Goal: Task Accomplishment & Management: Manage account settings

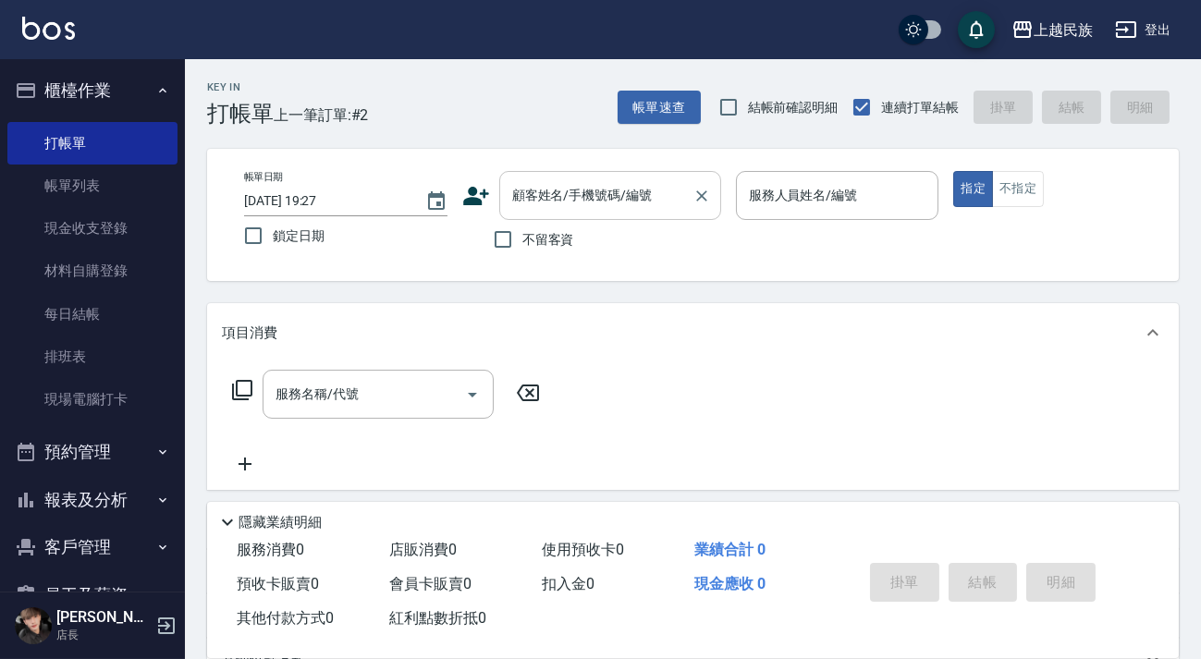
drag, startPoint x: 607, startPoint y: 179, endPoint x: 603, endPoint y: 208, distance: 29.0
click at [604, 201] on input "顧客姓名/手機號碼/編號" at bounding box center [595, 195] width 177 height 32
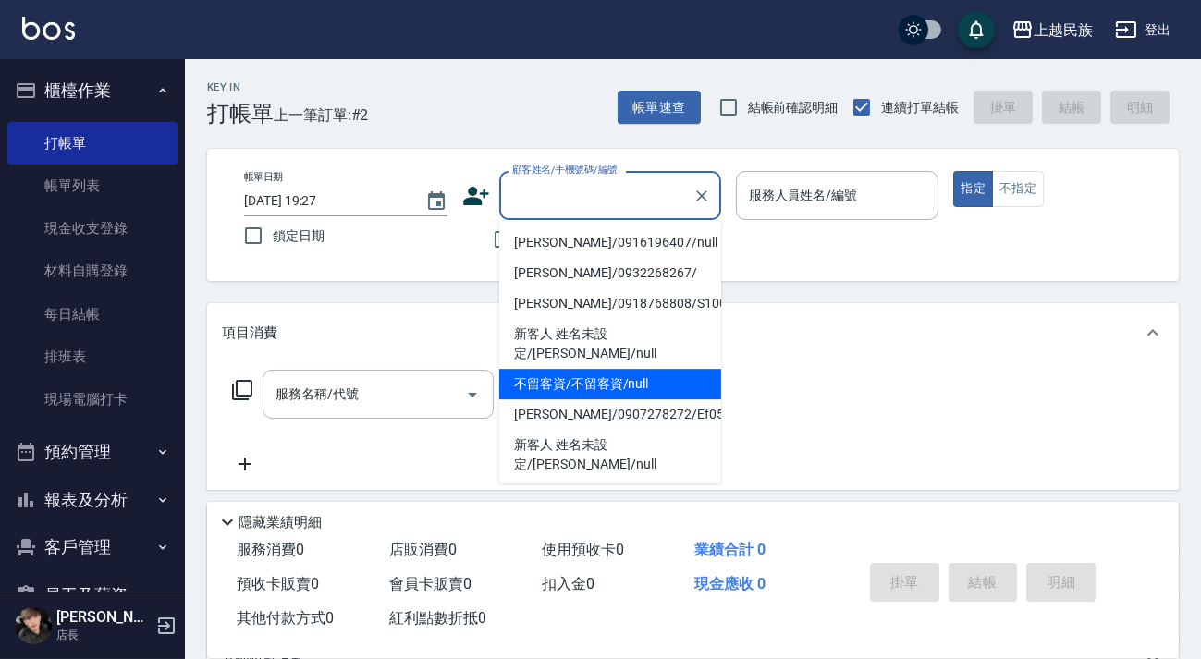
click at [626, 369] on li "不留客資/不留客資/null" at bounding box center [610, 384] width 222 height 30
type input "不留客資/不留客資/null"
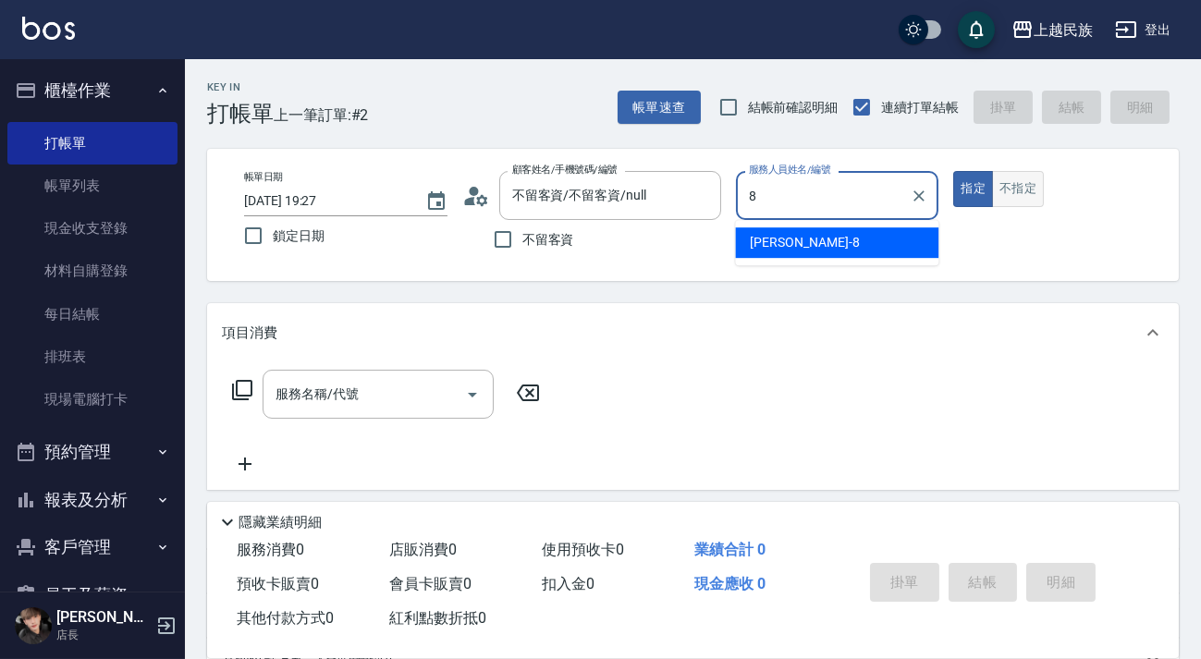
type input "8"
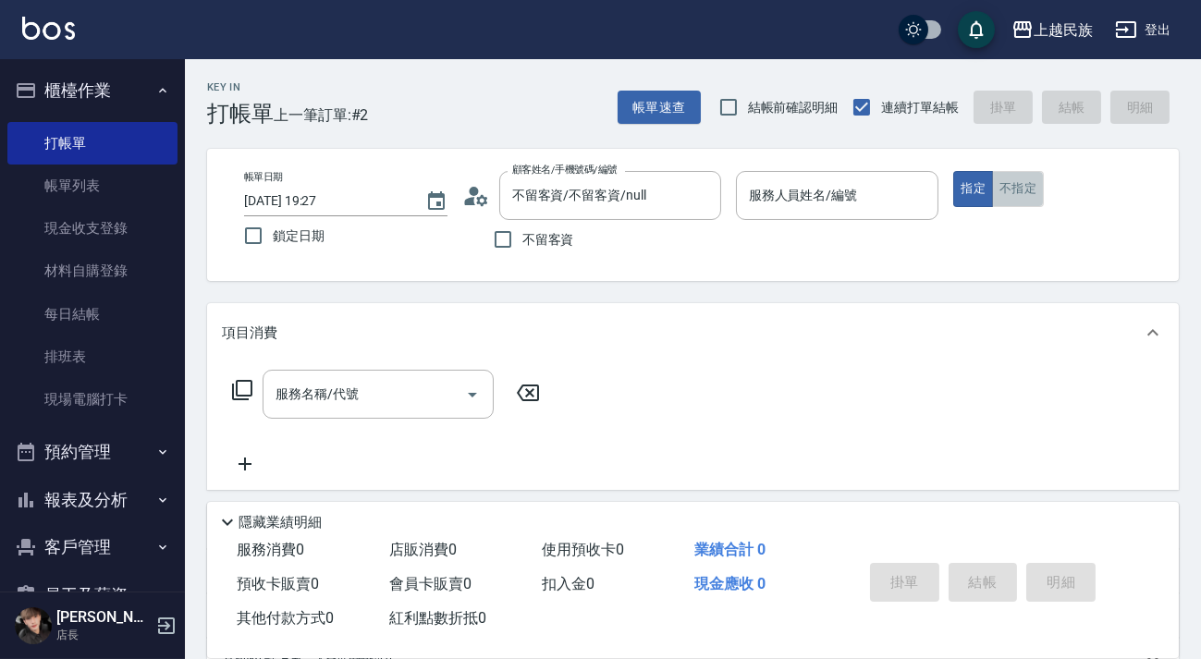
click at [994, 189] on button "不指定" at bounding box center [1018, 189] width 52 height 36
click at [877, 185] on input "服務人員姓名/編號" at bounding box center [837, 195] width 187 height 32
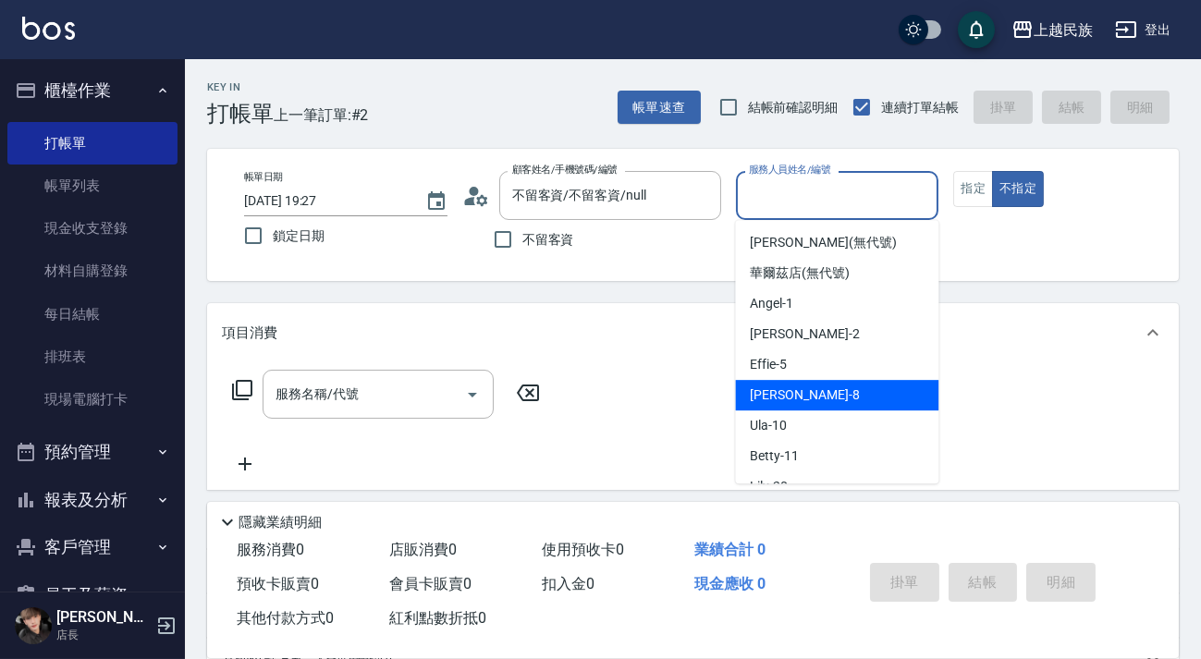
click at [798, 399] on div "Stella -8" at bounding box center [836, 395] width 203 height 30
type input "Stella-8"
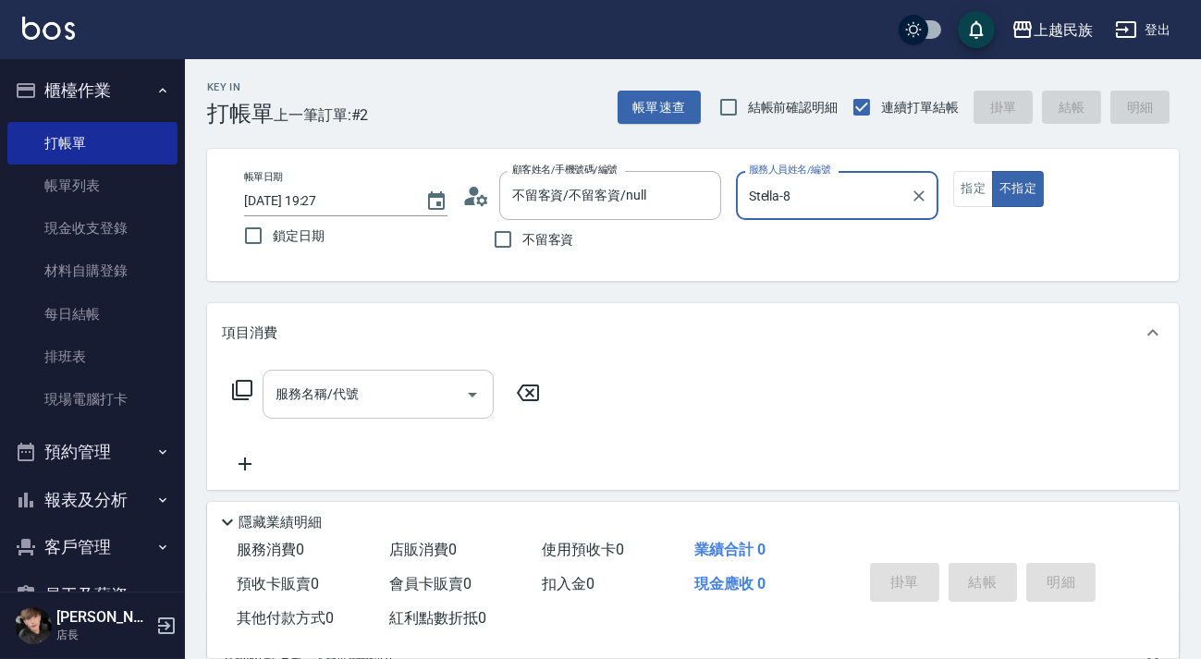
click at [400, 376] on div "服務名稱/代號" at bounding box center [377, 394] width 231 height 49
click at [243, 391] on icon at bounding box center [242, 390] width 22 height 22
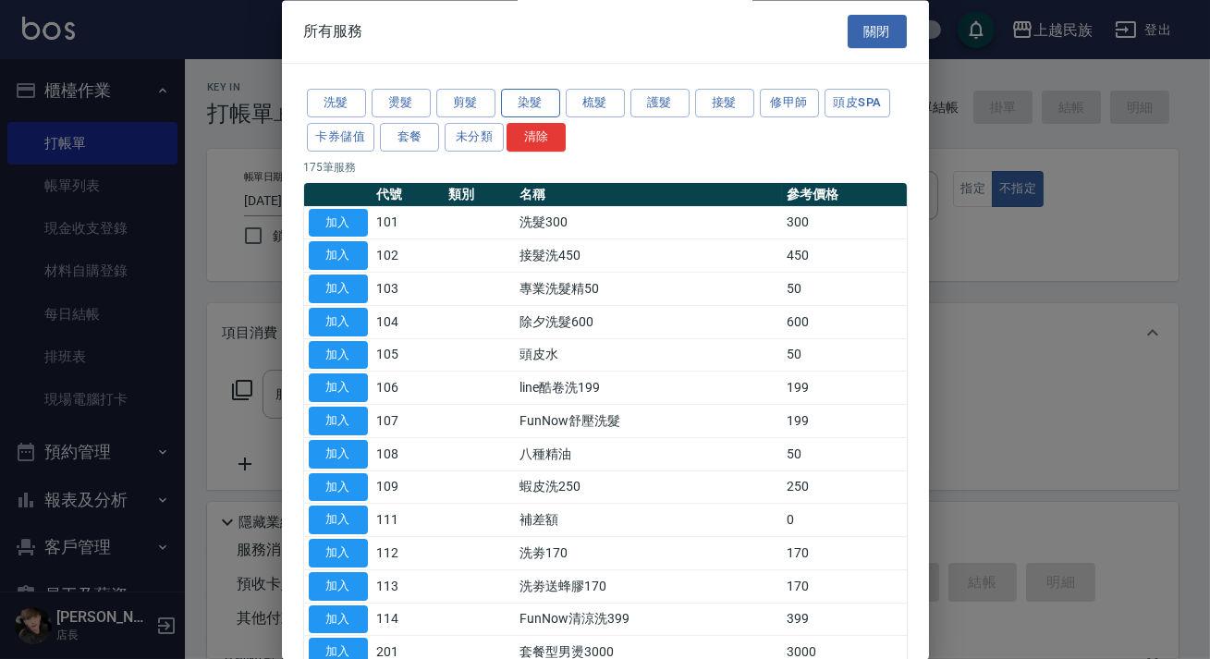
click at [539, 105] on button "染髮" at bounding box center [530, 104] width 59 height 29
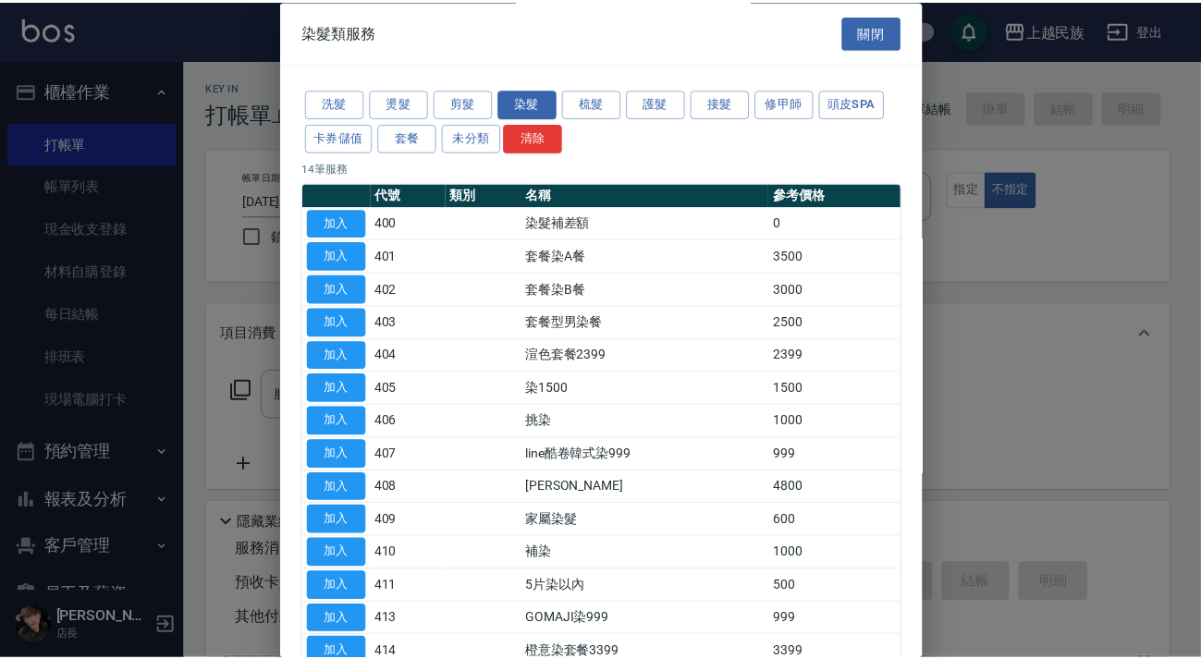
scroll to position [83, 0]
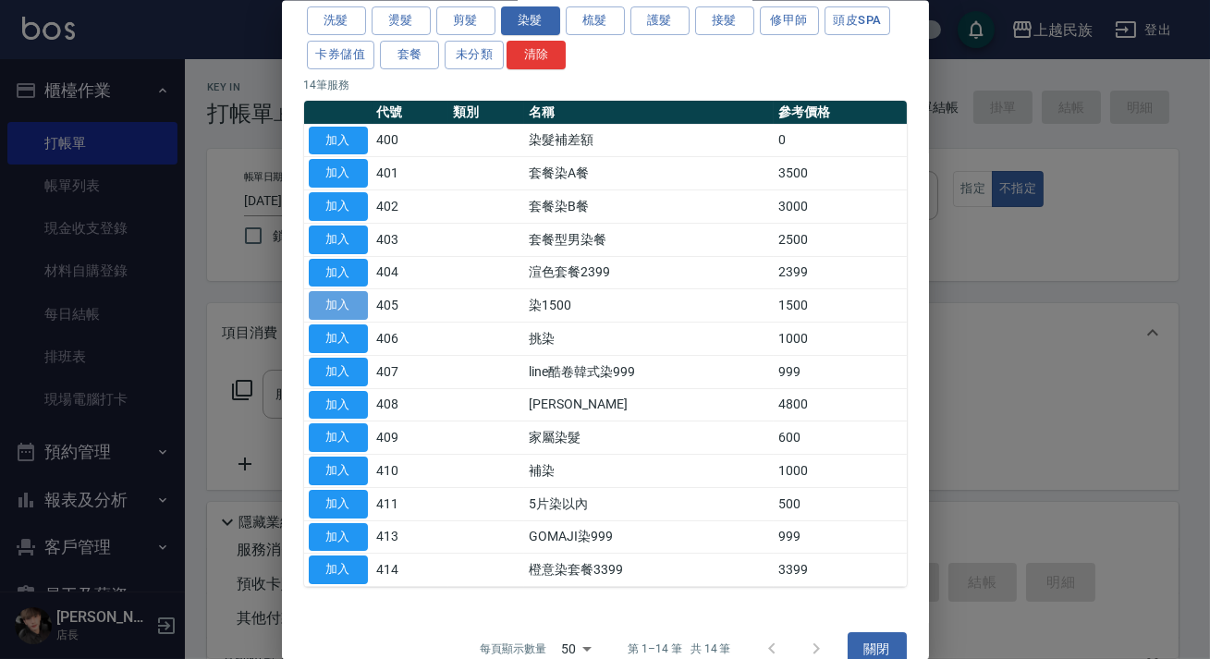
click at [348, 309] on button "加入" at bounding box center [338, 305] width 59 height 29
type input "染1500(405)"
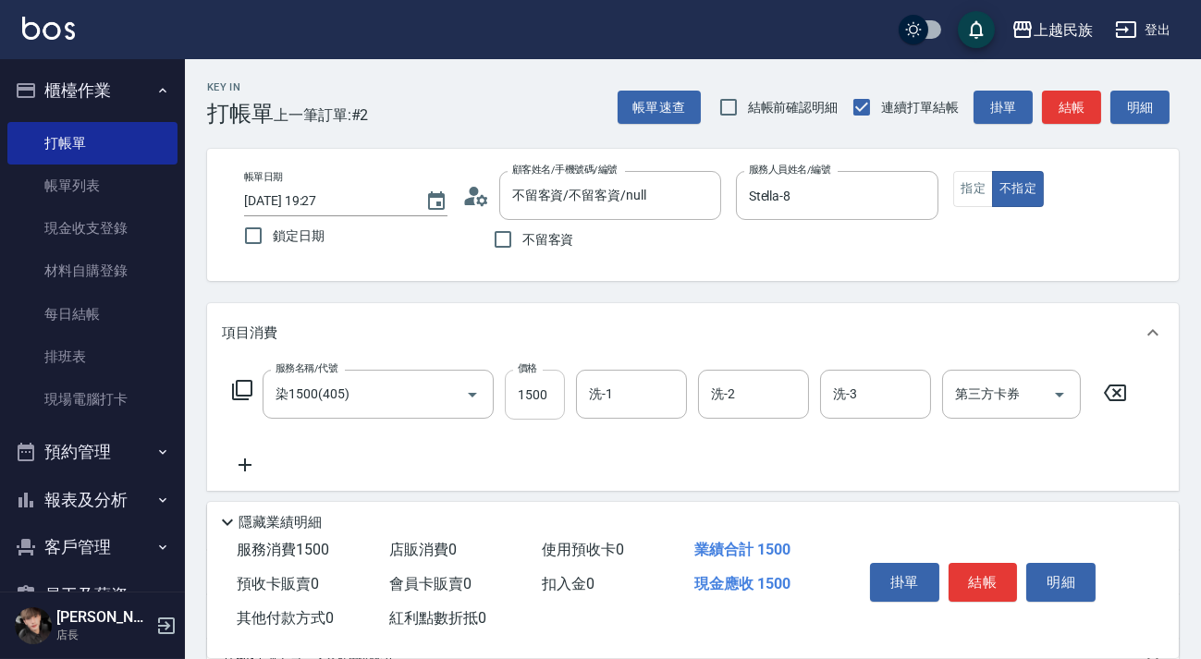
click at [519, 382] on input "1500" at bounding box center [535, 395] width 60 height 50
type input "2400"
click at [606, 386] on div "洗-1 洗-1" at bounding box center [631, 394] width 111 height 49
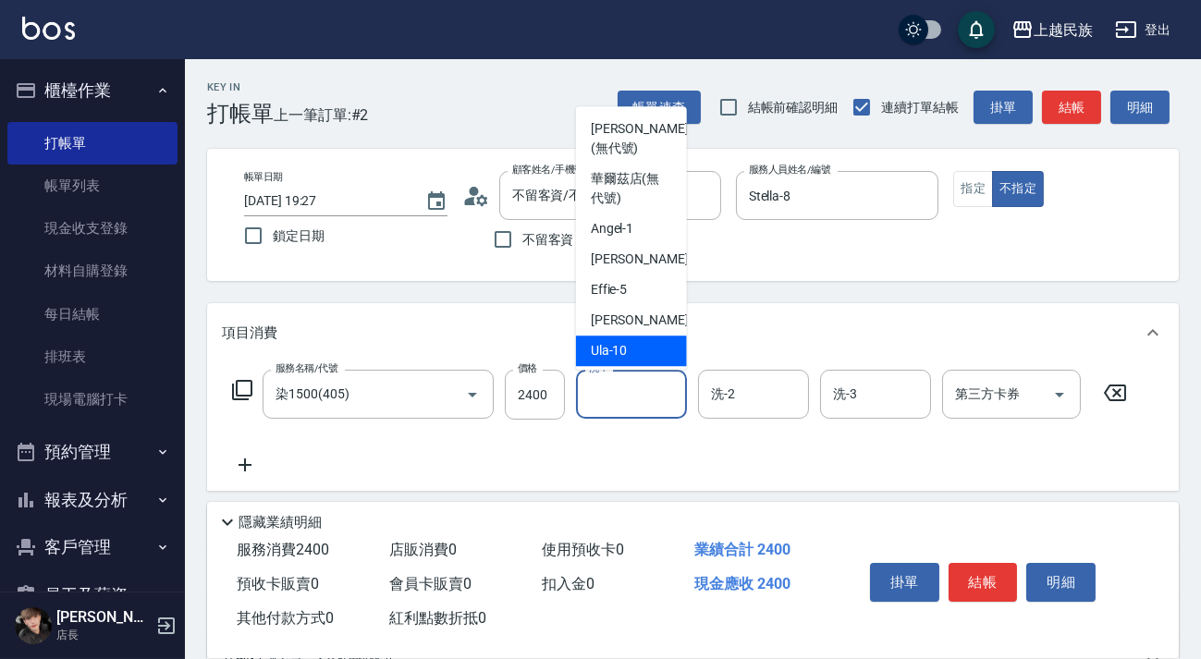
click at [622, 342] on span "Ula -10" at bounding box center [609, 350] width 37 height 19
type input "Ula-10"
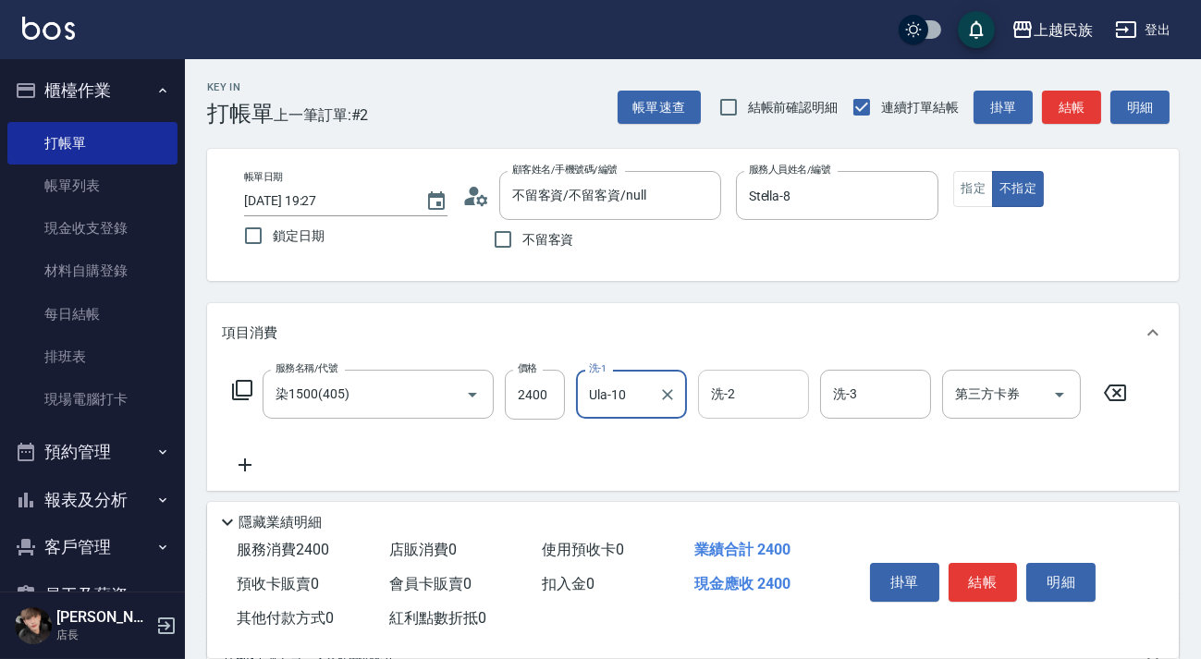
drag, startPoint x: 724, startPoint y: 366, endPoint x: 733, endPoint y: 381, distance: 17.4
click at [724, 368] on div "服務名稱/代號 染1500(405) 服務名稱/代號 價格 2400 價格 洗-1 Ula-10 洗-1 洗-2 洗-2 洗-3 洗-3 第三方卡券 第三方卡券" at bounding box center [692, 426] width 971 height 128
click at [736, 387] on input "洗-2" at bounding box center [753, 394] width 94 height 32
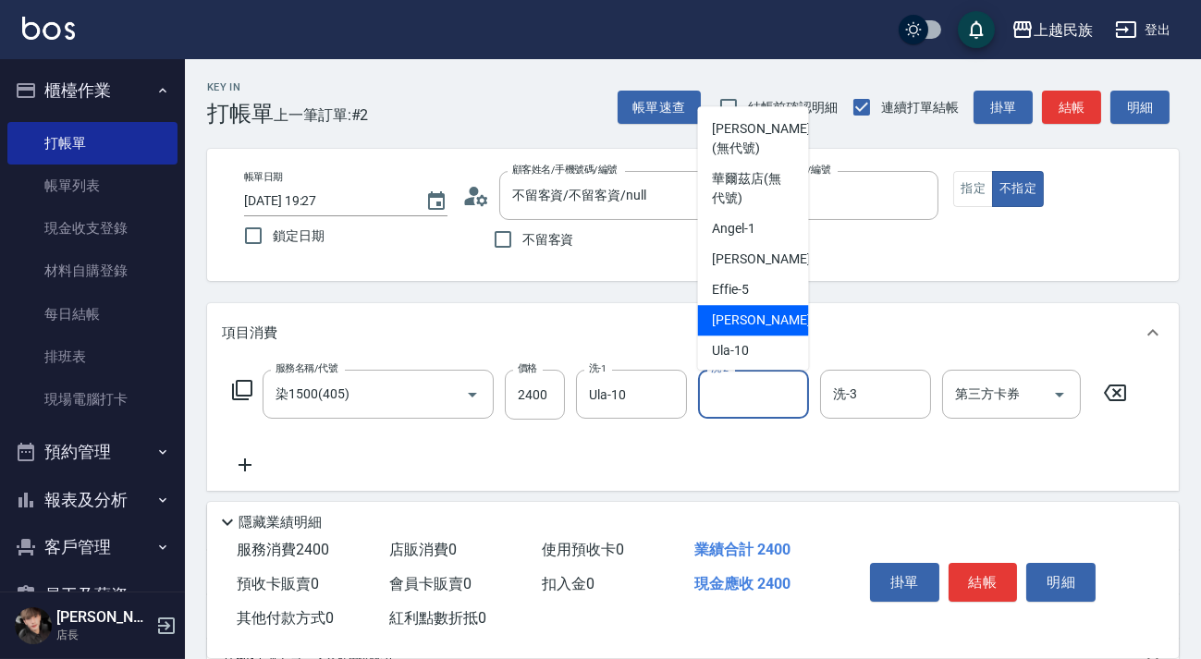
click at [750, 316] on span "Stella -8" at bounding box center [767, 320] width 109 height 19
type input "Stella-8"
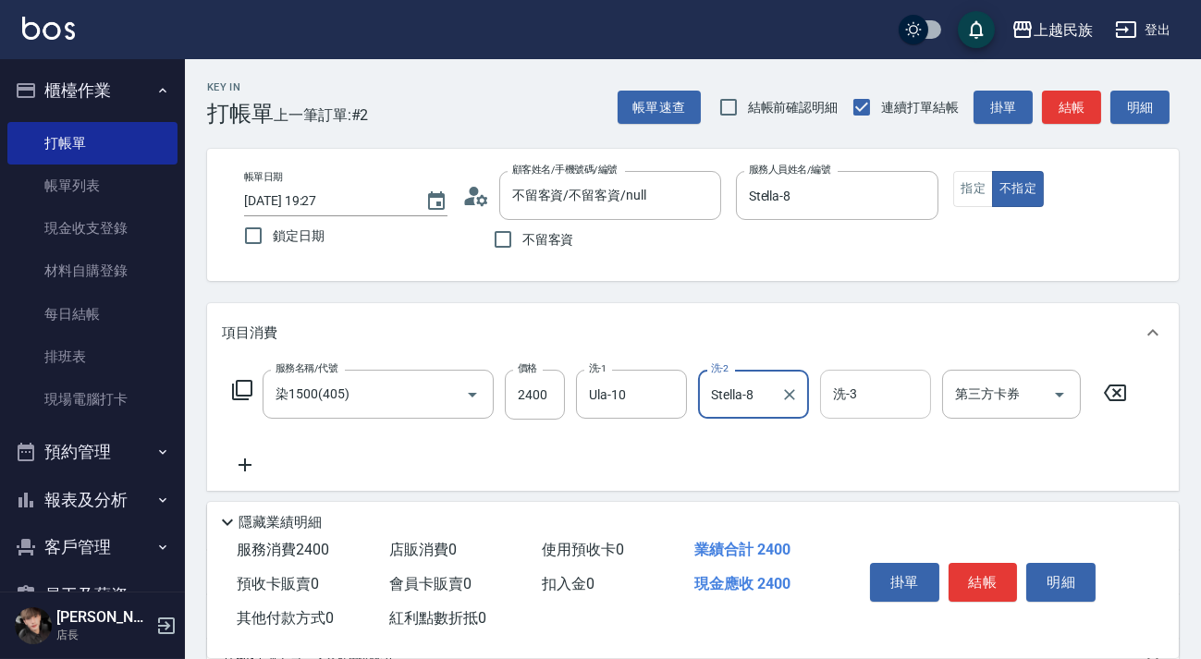
click at [866, 383] on input "洗-3" at bounding box center [875, 394] width 94 height 32
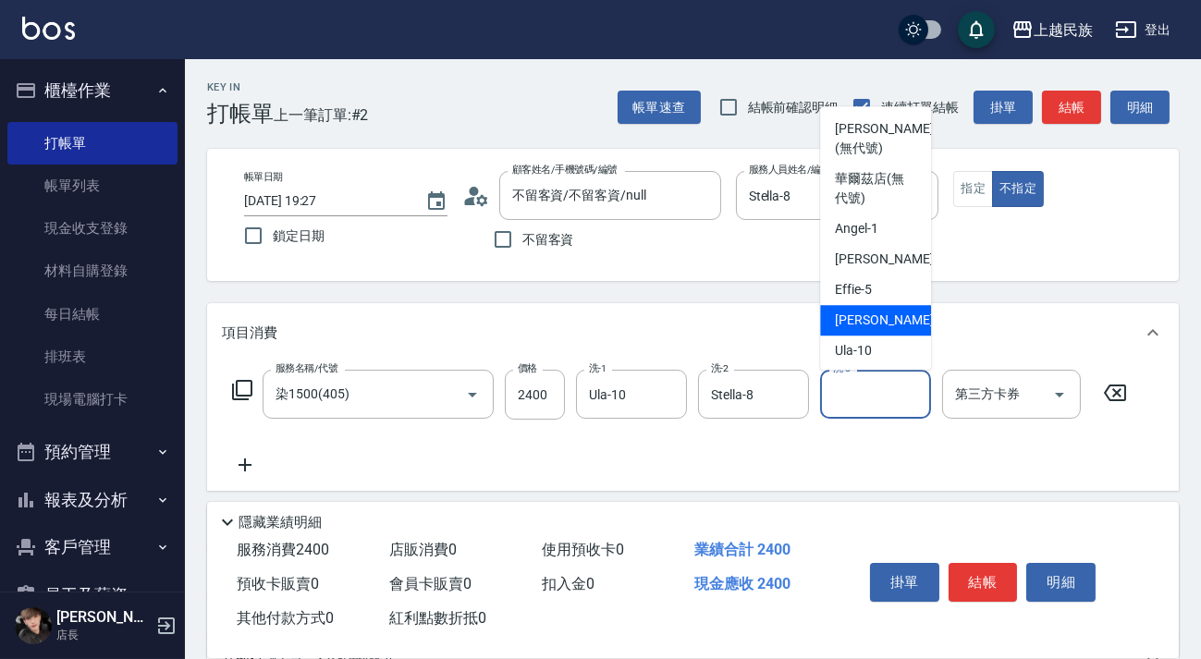
click at [840, 323] on span "Stella -8" at bounding box center [889, 320] width 109 height 19
type input "Stella-8"
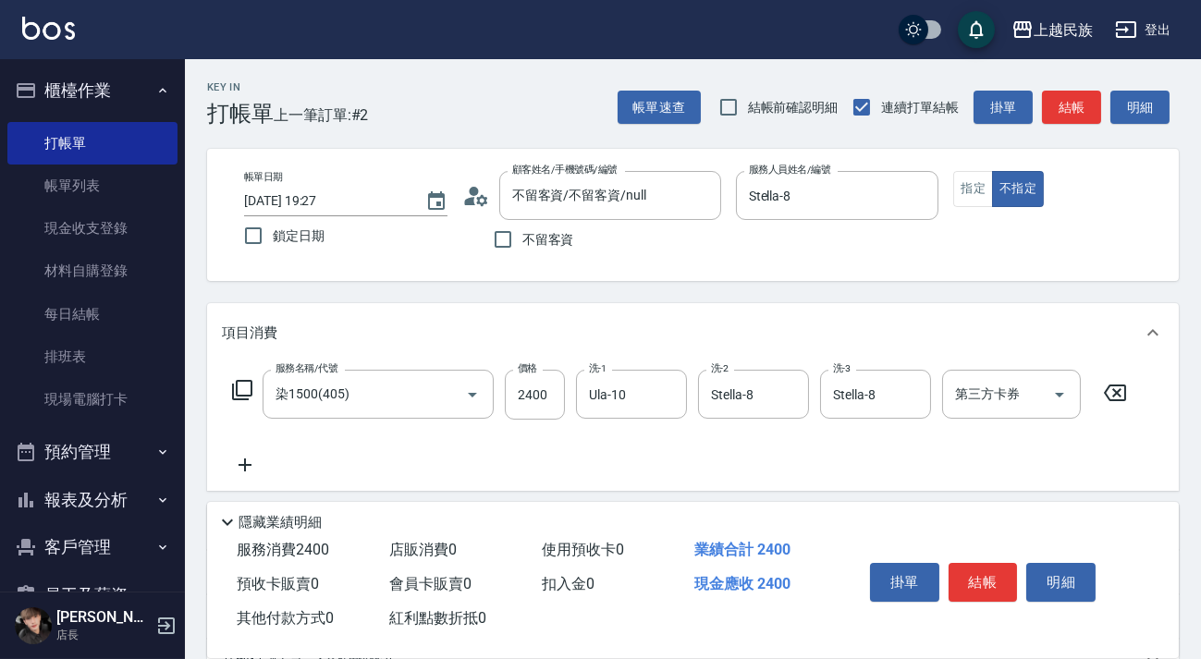
click at [245, 467] on icon at bounding box center [244, 464] width 13 height 13
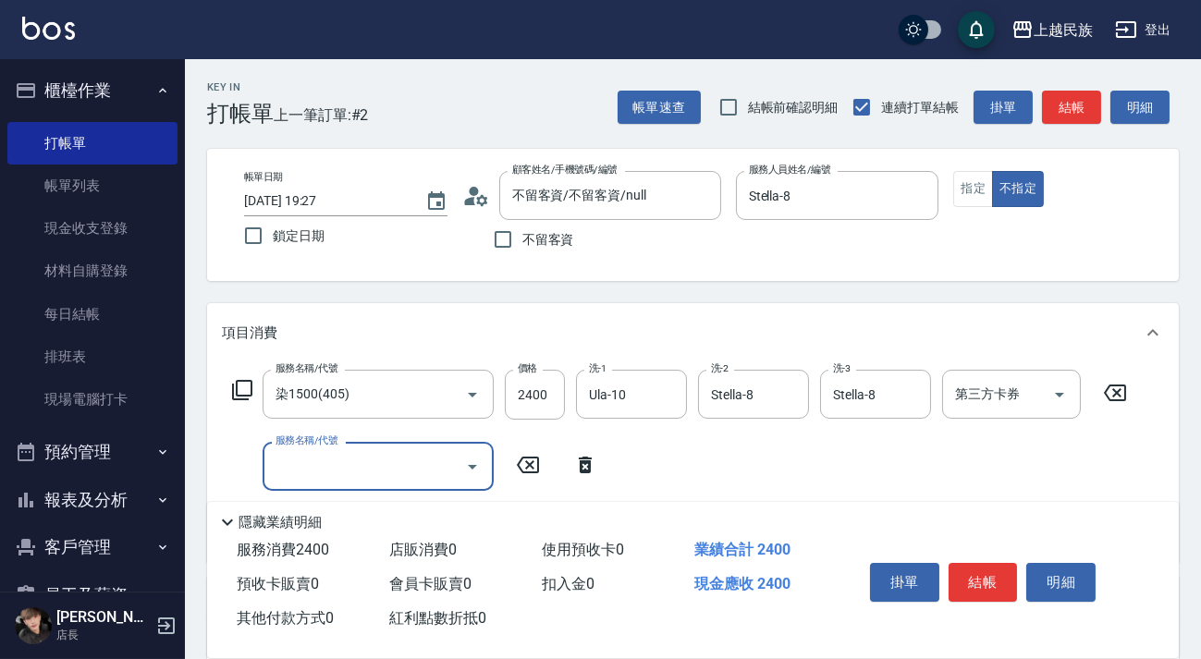
click at [364, 451] on input "服務名稱/代號" at bounding box center [364, 466] width 187 height 32
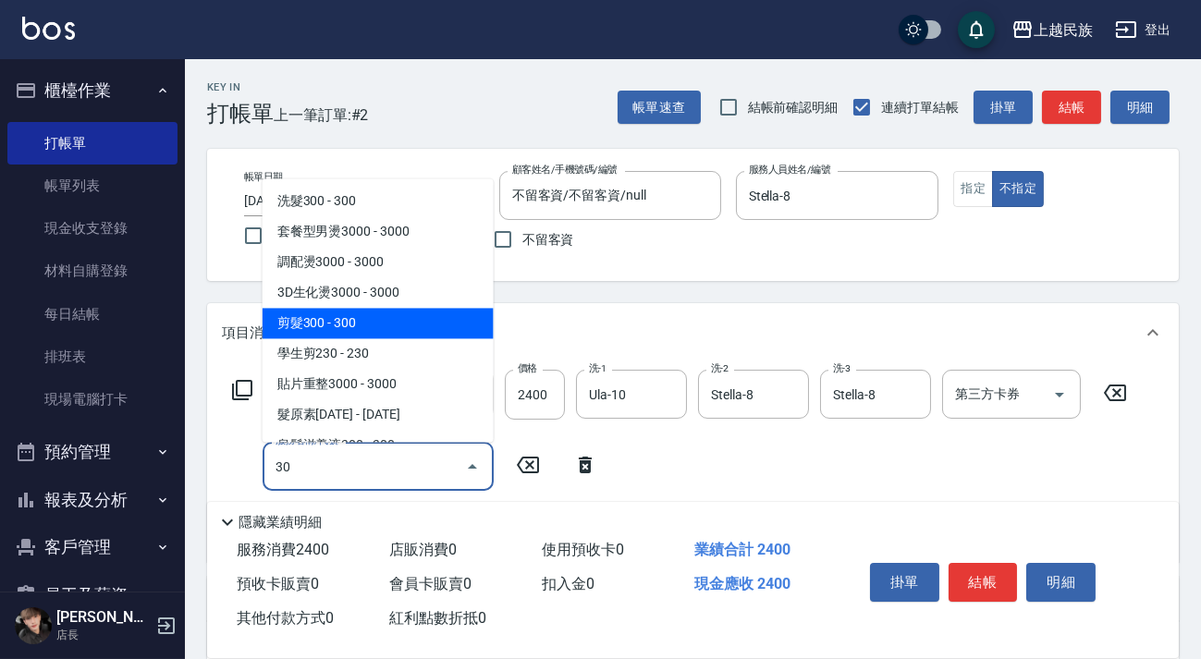
click at [373, 326] on span "剪髮300 - 300" at bounding box center [377, 323] width 231 height 30
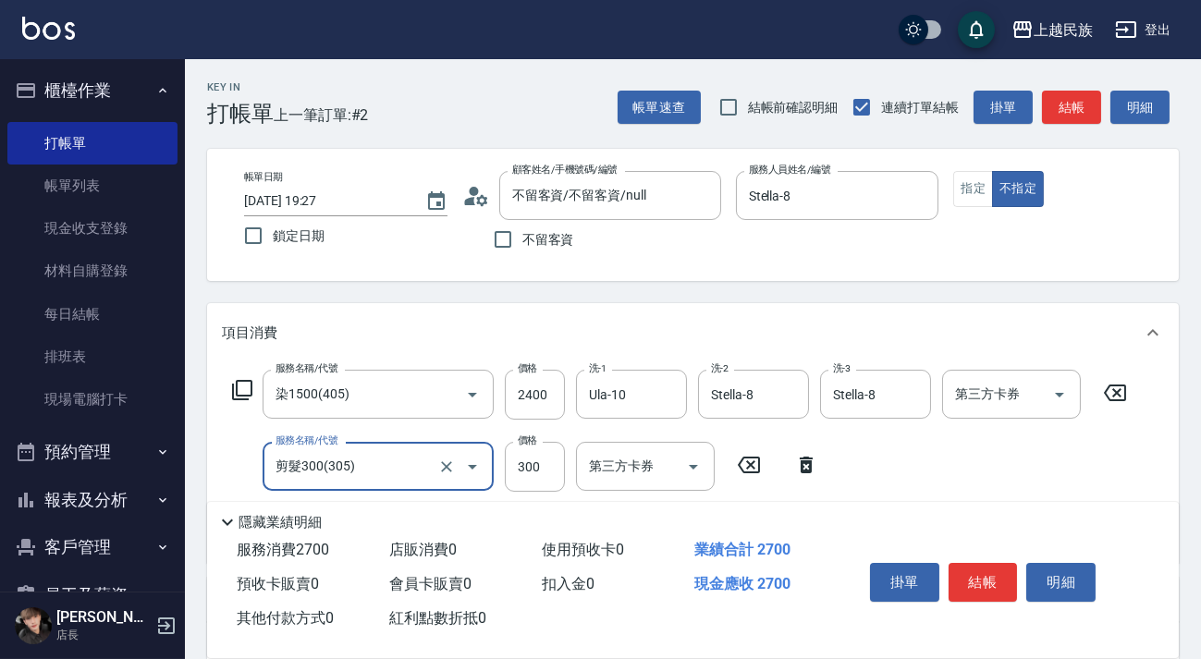
scroll to position [251, 0]
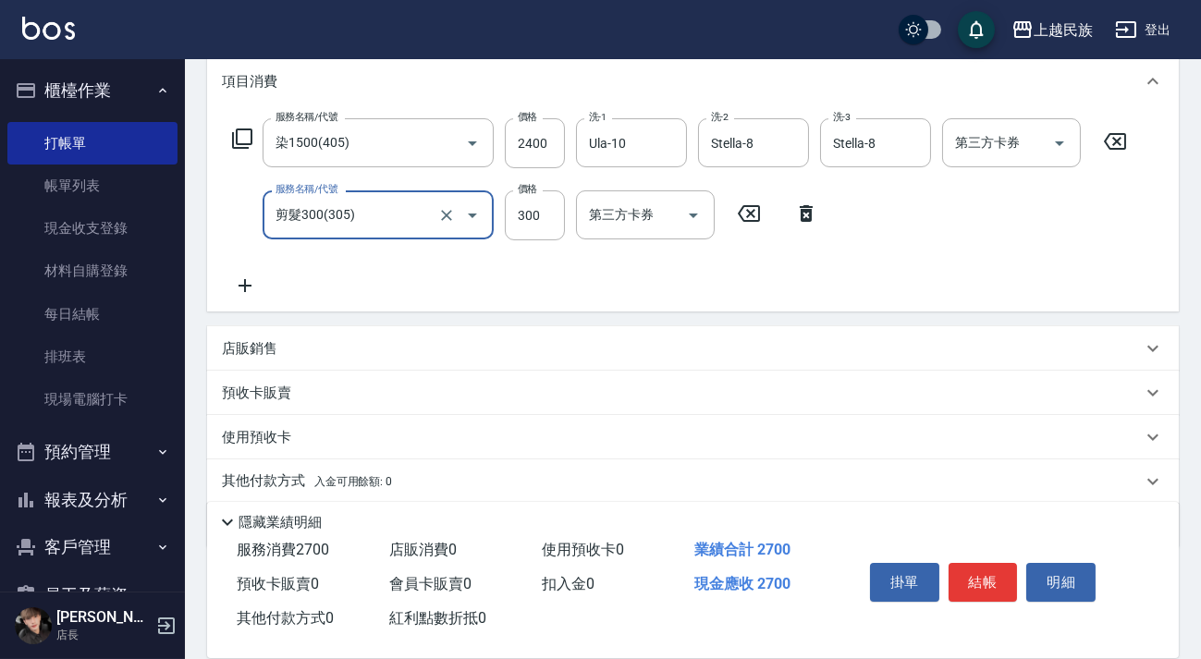
type input "剪髮300(305)"
click at [369, 476] on span "入金可用餘額: 0" at bounding box center [353, 481] width 79 height 13
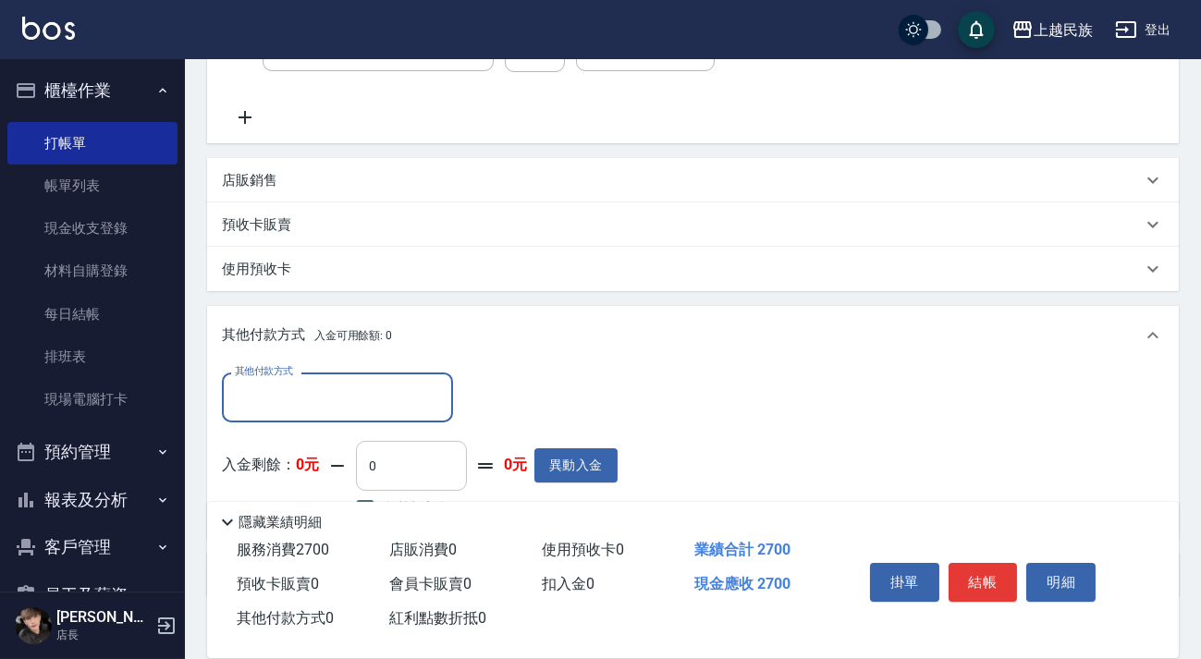
scroll to position [0, 0]
click at [368, 471] on input "0" at bounding box center [411, 466] width 111 height 50
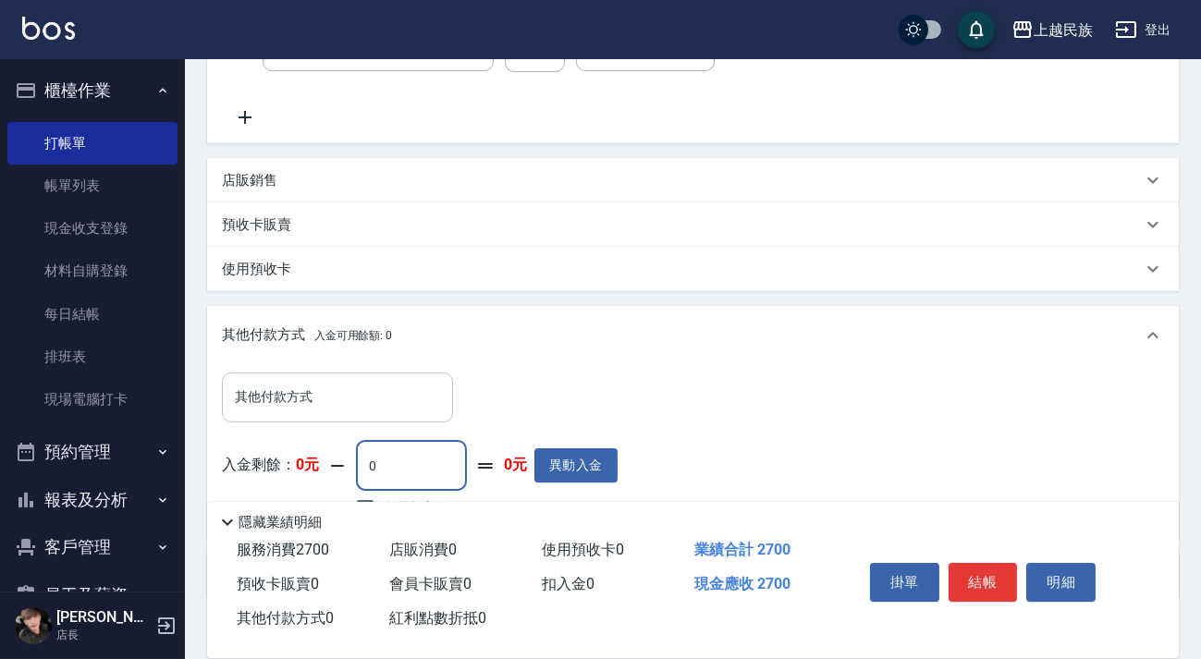
click at [359, 388] on input "其他付款方式" at bounding box center [337, 397] width 214 height 32
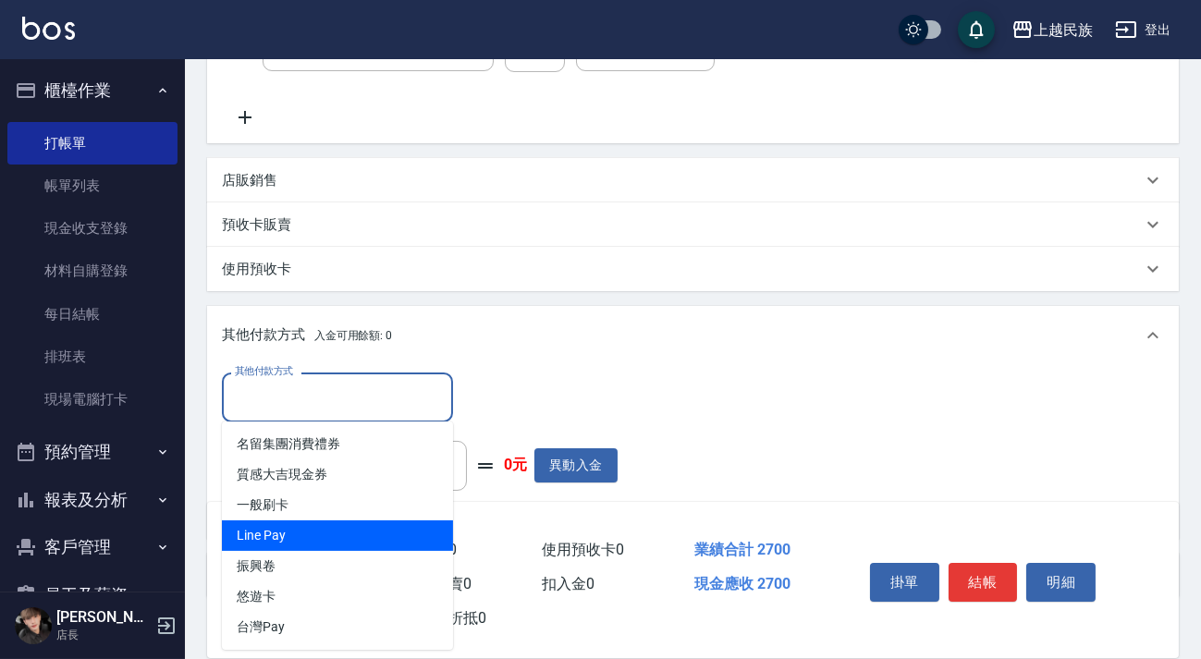
click at [336, 526] on span "Line Pay" at bounding box center [337, 535] width 231 height 30
type input "Line Pay"
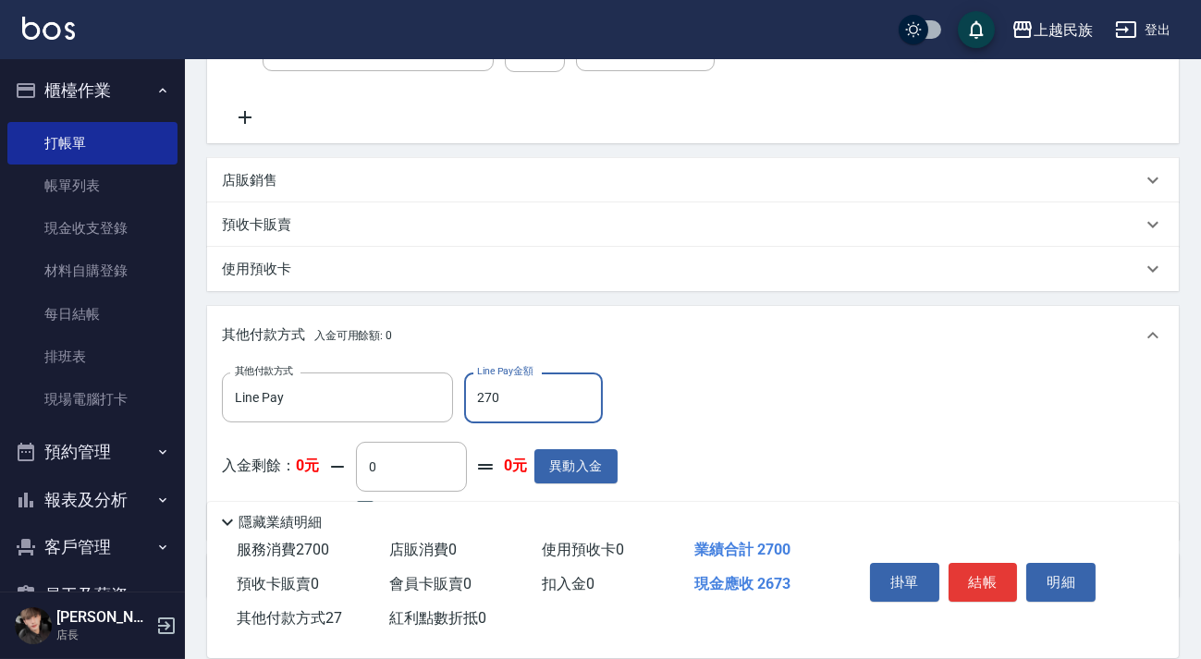
type input "2700"
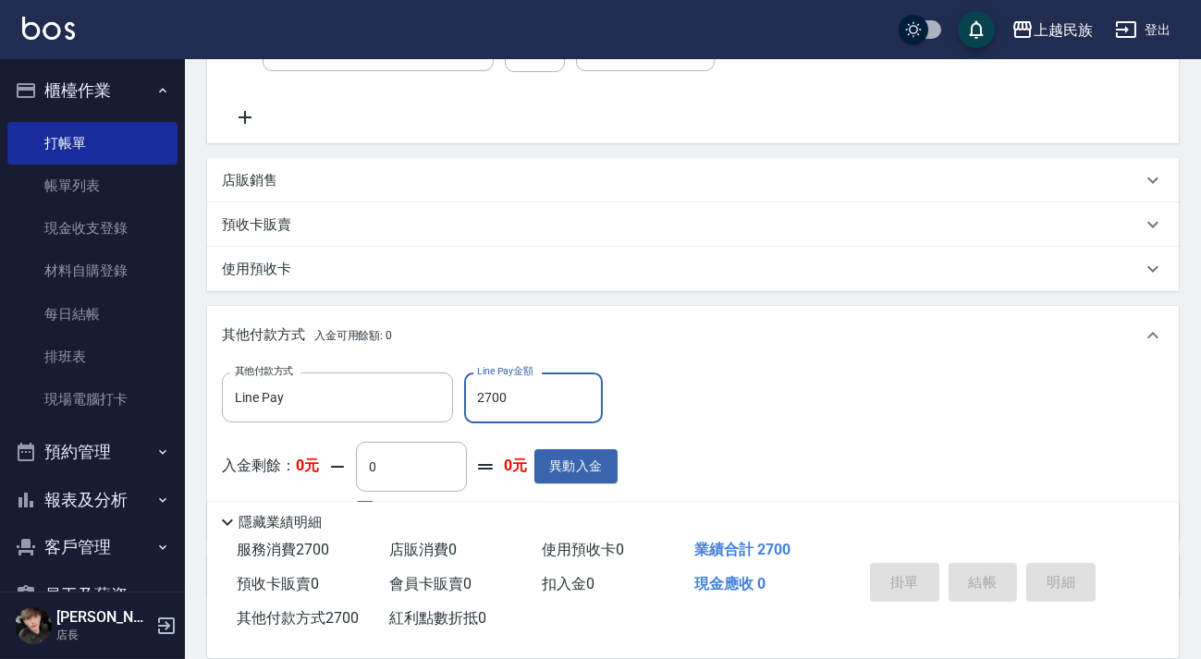
type input "[DATE] 20:10"
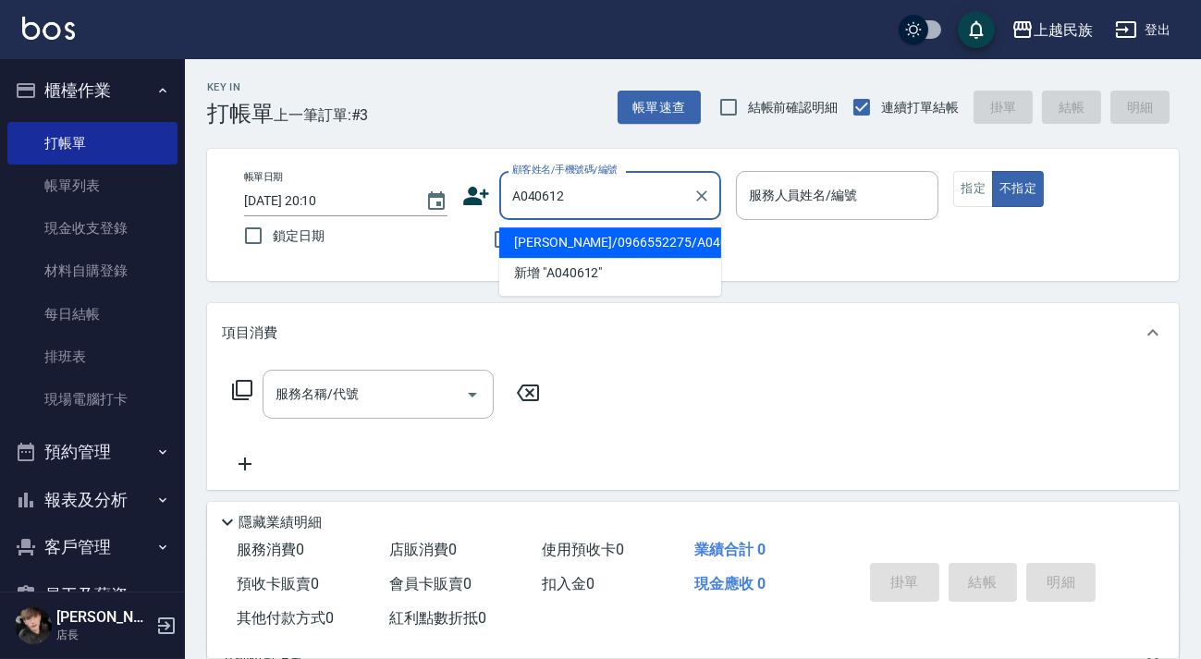
click at [641, 240] on li "[PERSON_NAME]/0966552275/A040612" at bounding box center [610, 242] width 222 height 30
type input "[PERSON_NAME]/0966552275/A040612"
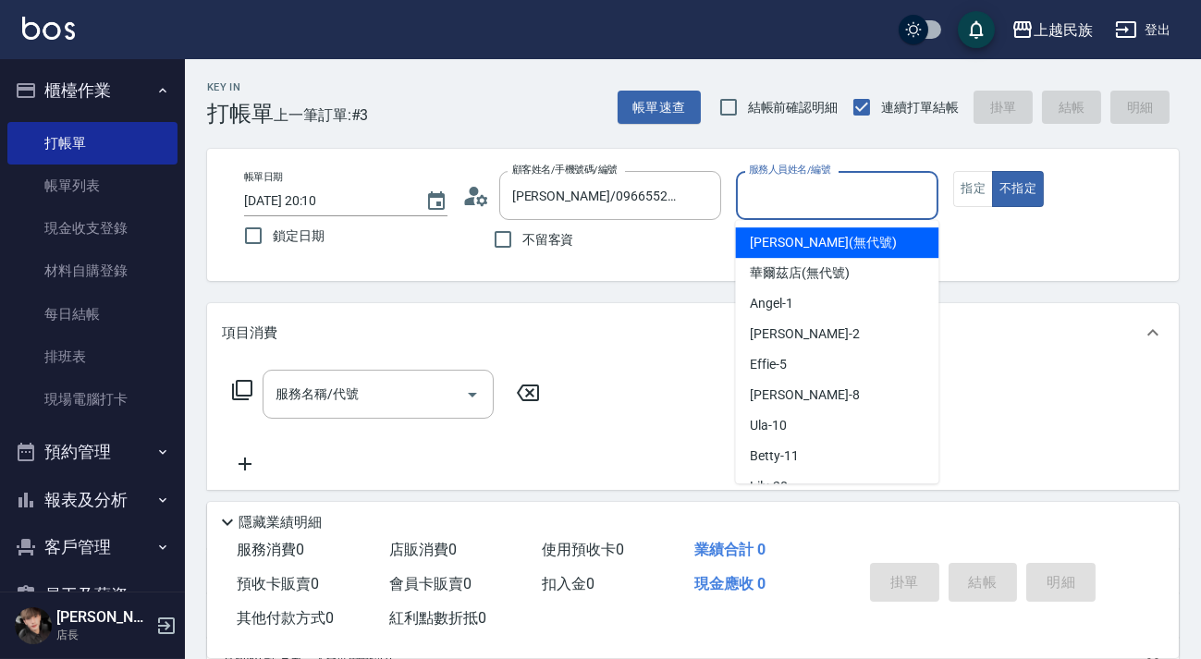
click at [909, 201] on input "服務人員姓名/編號" at bounding box center [837, 195] width 187 height 32
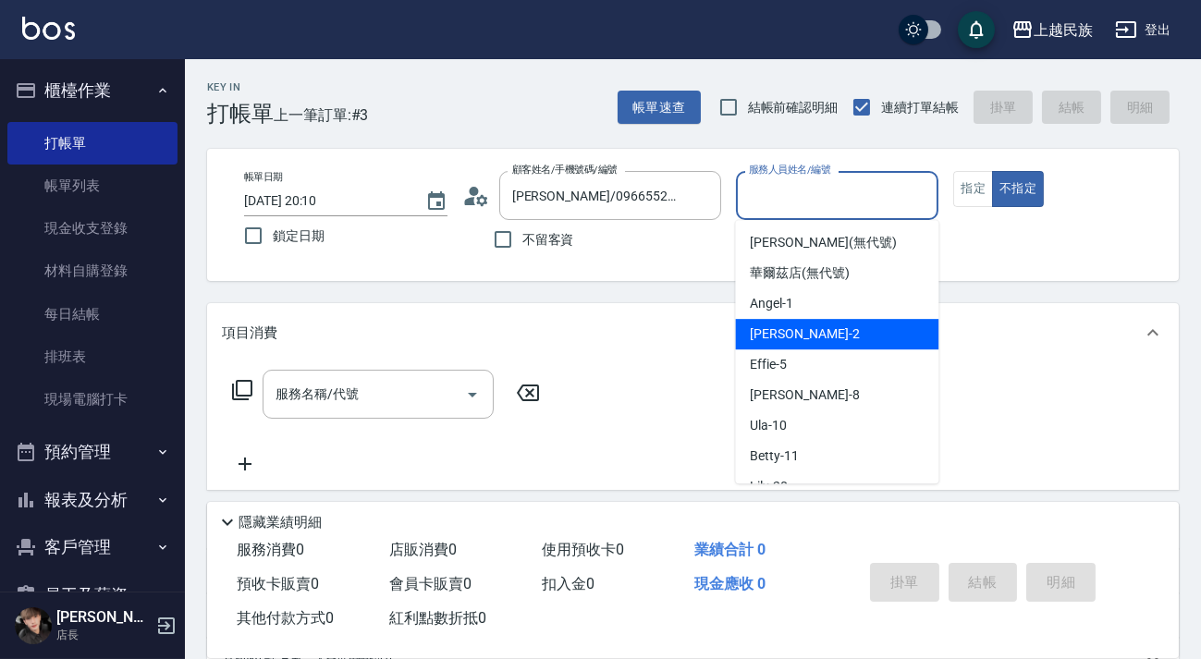
click at [826, 333] on div "[PERSON_NAME] -2" at bounding box center [836, 334] width 203 height 30
type input "[PERSON_NAME]-2"
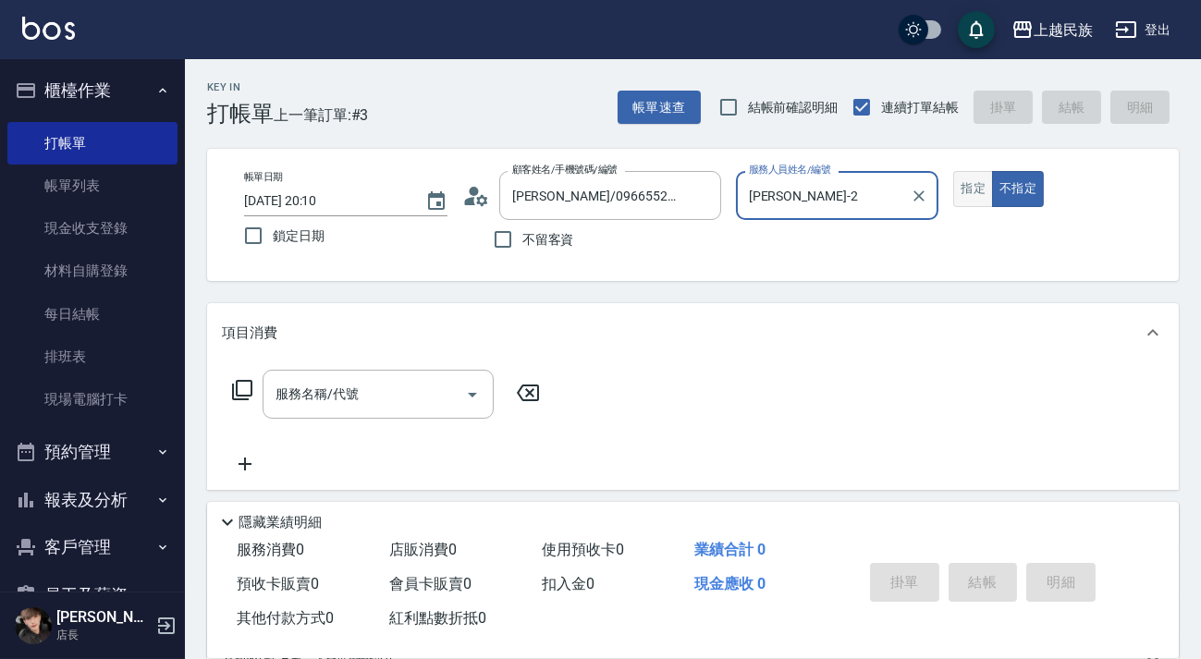
click at [962, 189] on button "指定" at bounding box center [973, 189] width 40 height 36
click at [383, 396] on input "服務名稱/代號" at bounding box center [364, 394] width 187 height 32
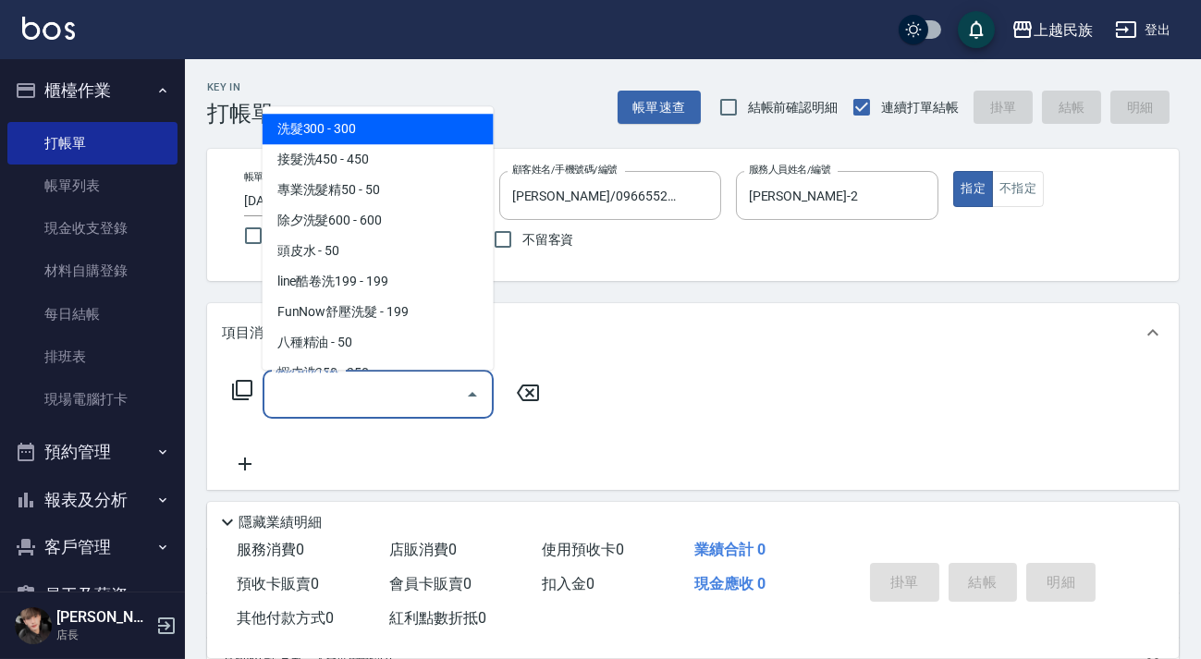
click at [362, 133] on span "洗髮300 - 300" at bounding box center [377, 129] width 231 height 30
type input "洗髮300(101)"
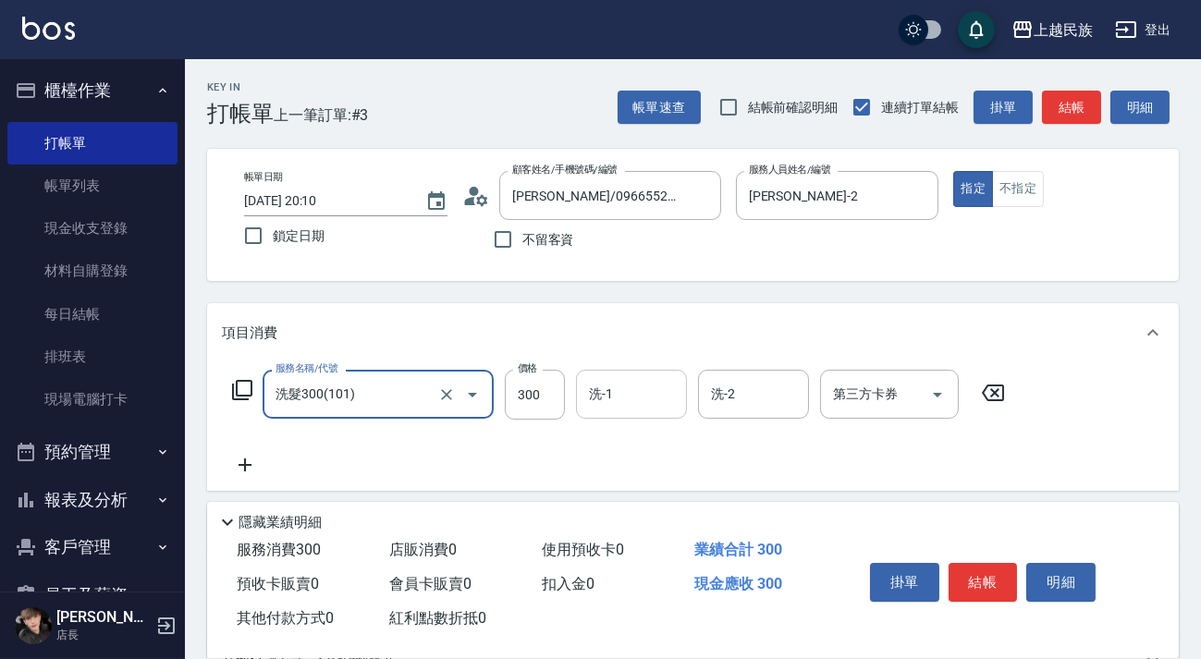
click at [598, 395] on div "洗-1 洗-1" at bounding box center [631, 394] width 111 height 49
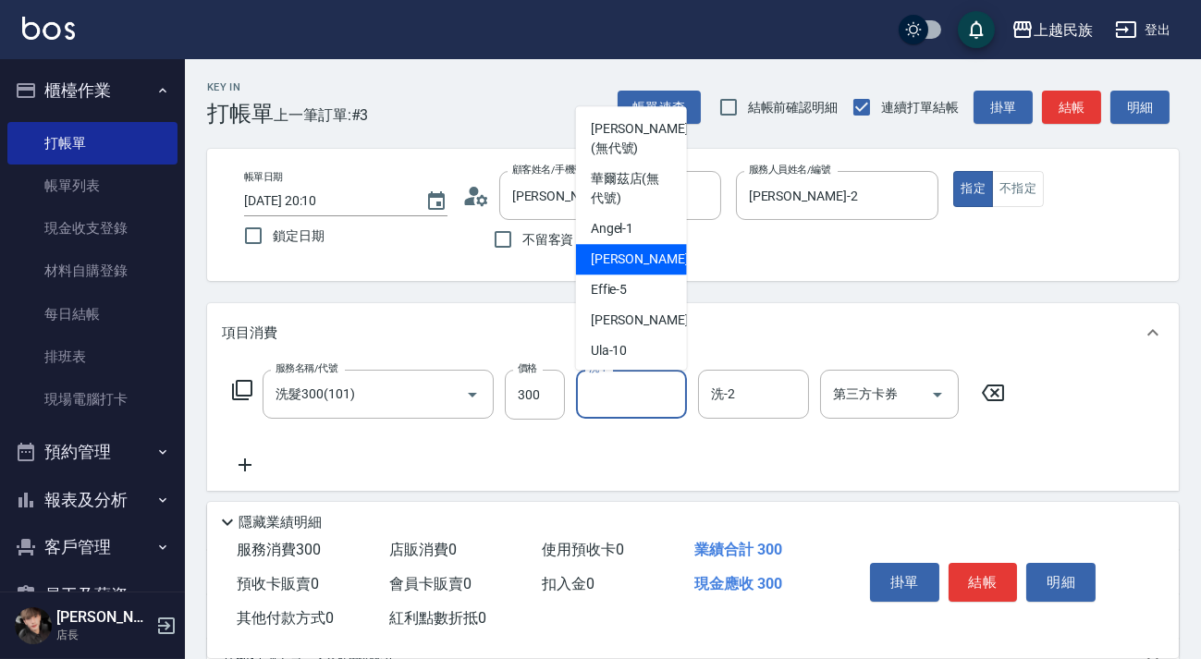
click at [638, 255] on div "[PERSON_NAME] -2" at bounding box center [631, 259] width 111 height 30
type input "[PERSON_NAME]-2"
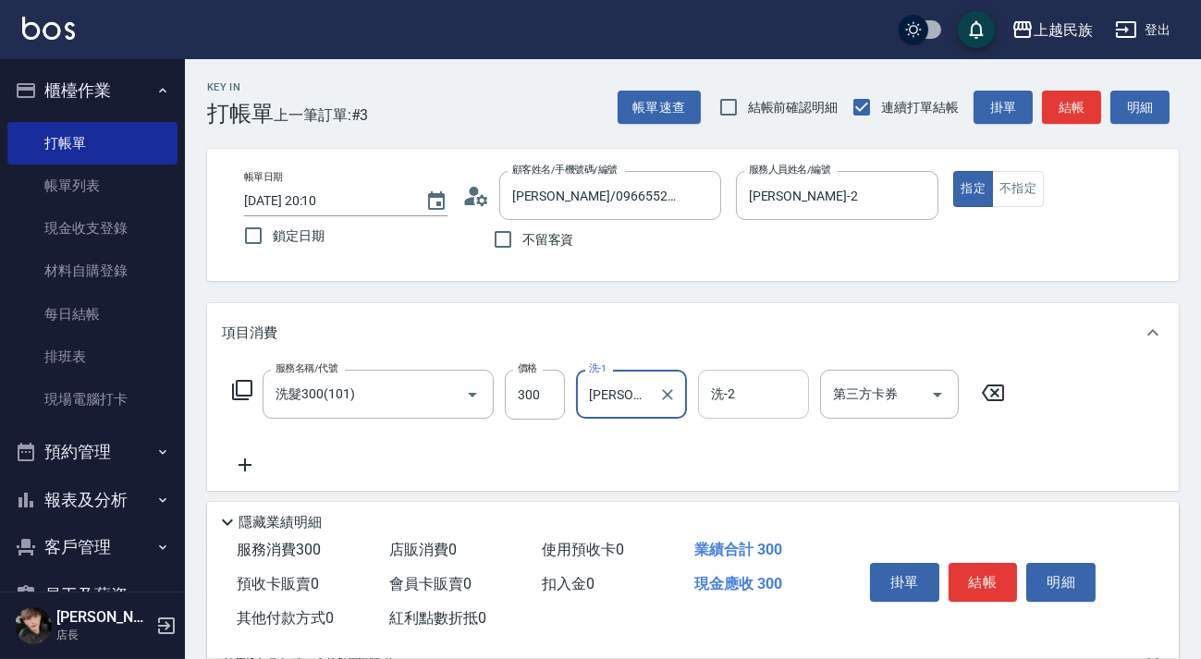
click at [751, 386] on input "洗-2" at bounding box center [753, 394] width 94 height 32
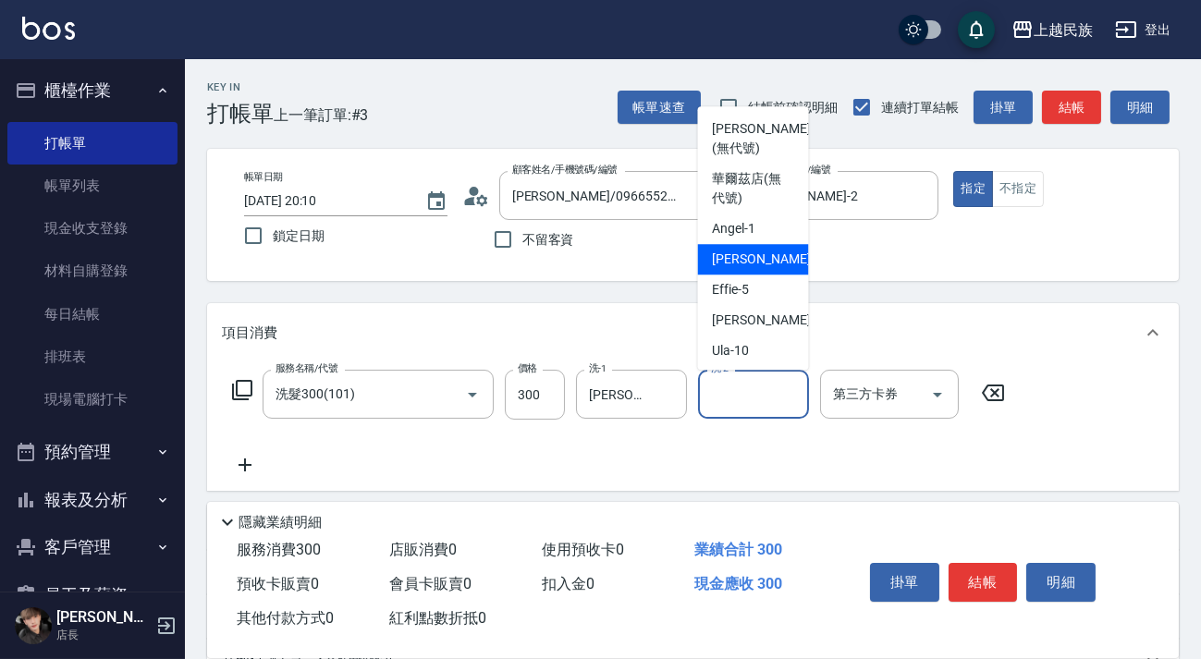
click at [721, 266] on span "[PERSON_NAME] -2" at bounding box center [767, 259] width 109 height 19
type input "[PERSON_NAME]-2"
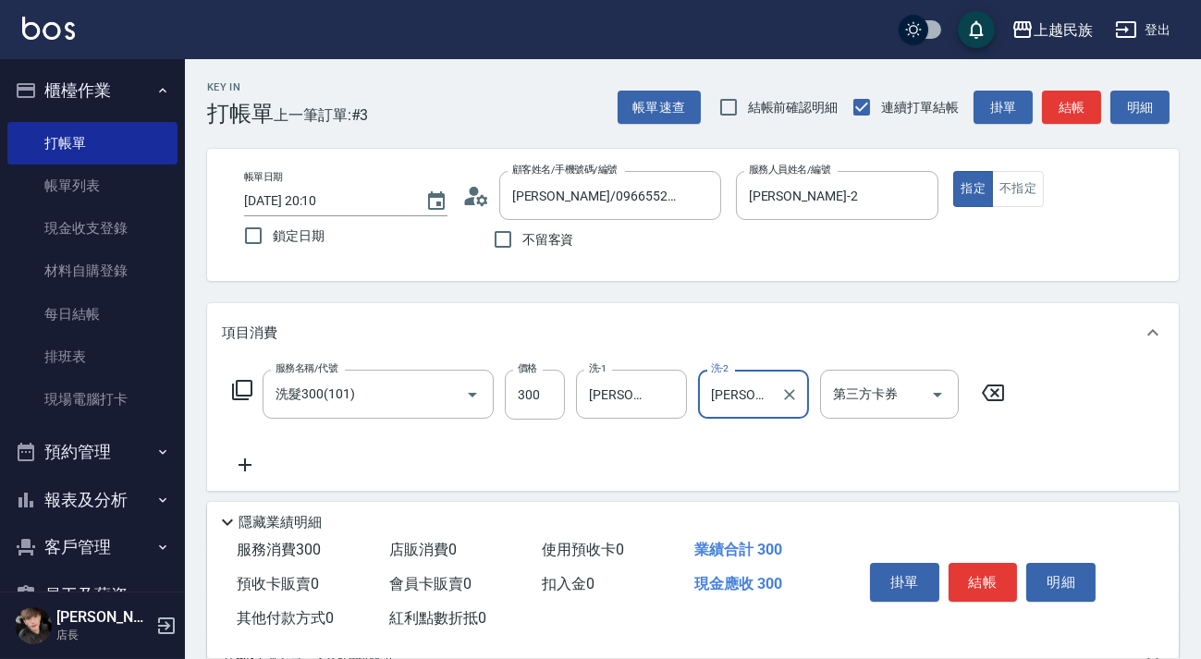
click at [246, 469] on icon at bounding box center [245, 465] width 46 height 22
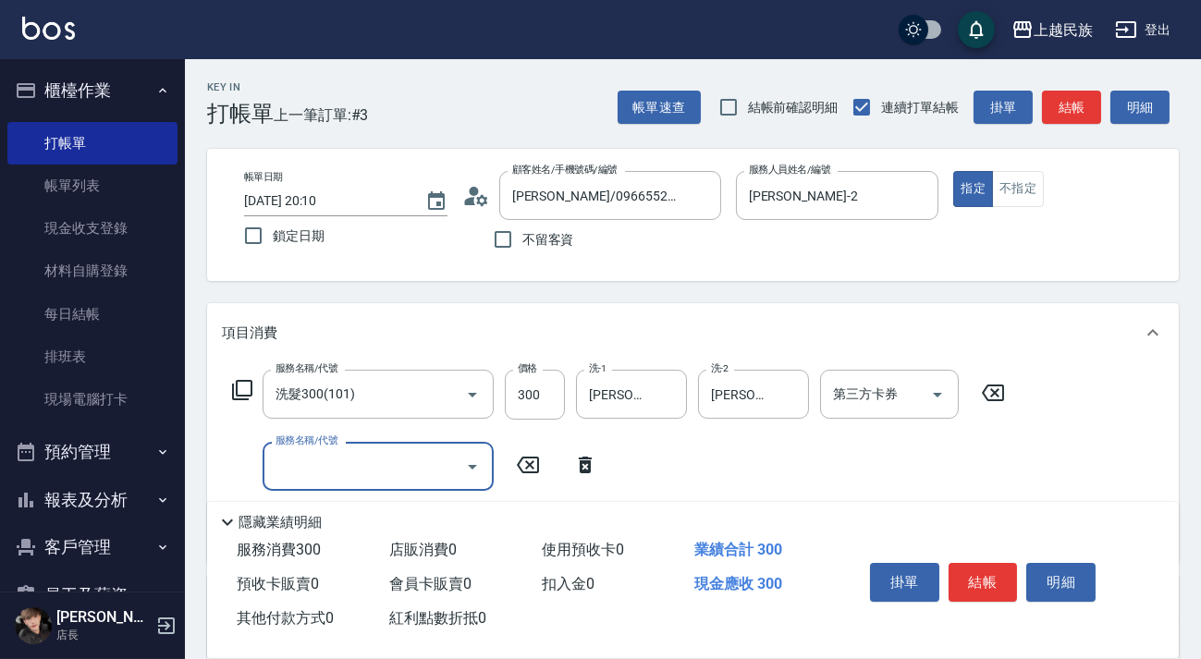
click at [350, 486] on div "服務名稱/代號" at bounding box center [377, 466] width 231 height 49
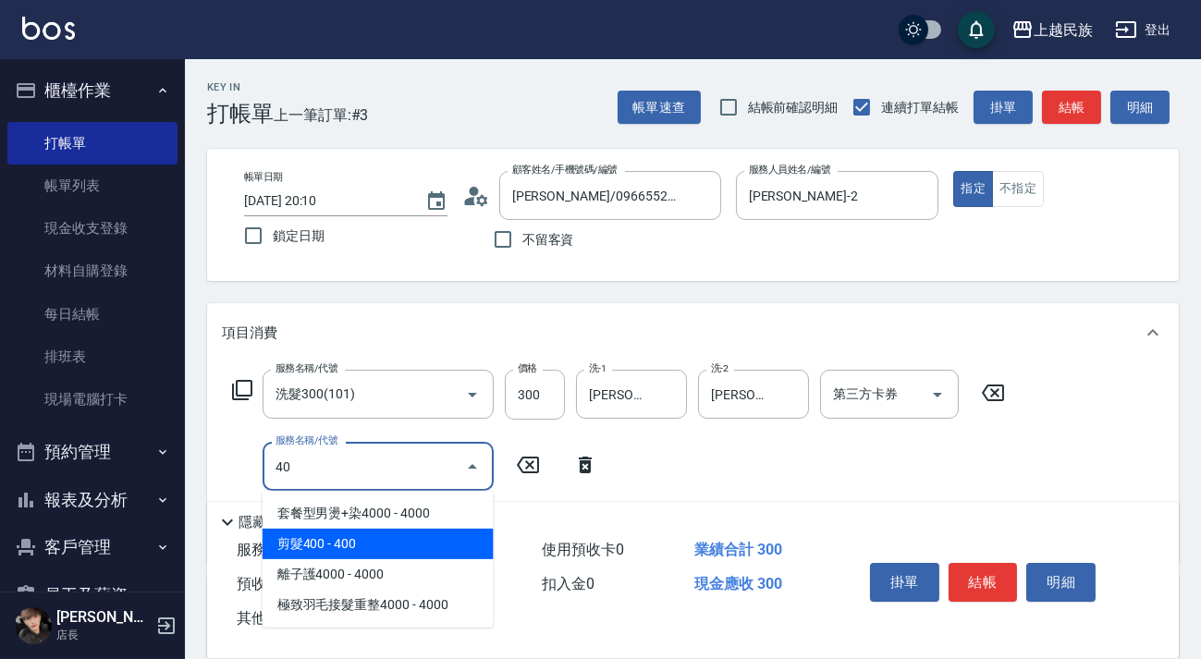
click at [393, 548] on span "剪髮400 - 400" at bounding box center [377, 544] width 231 height 30
type input "剪髮400(303)"
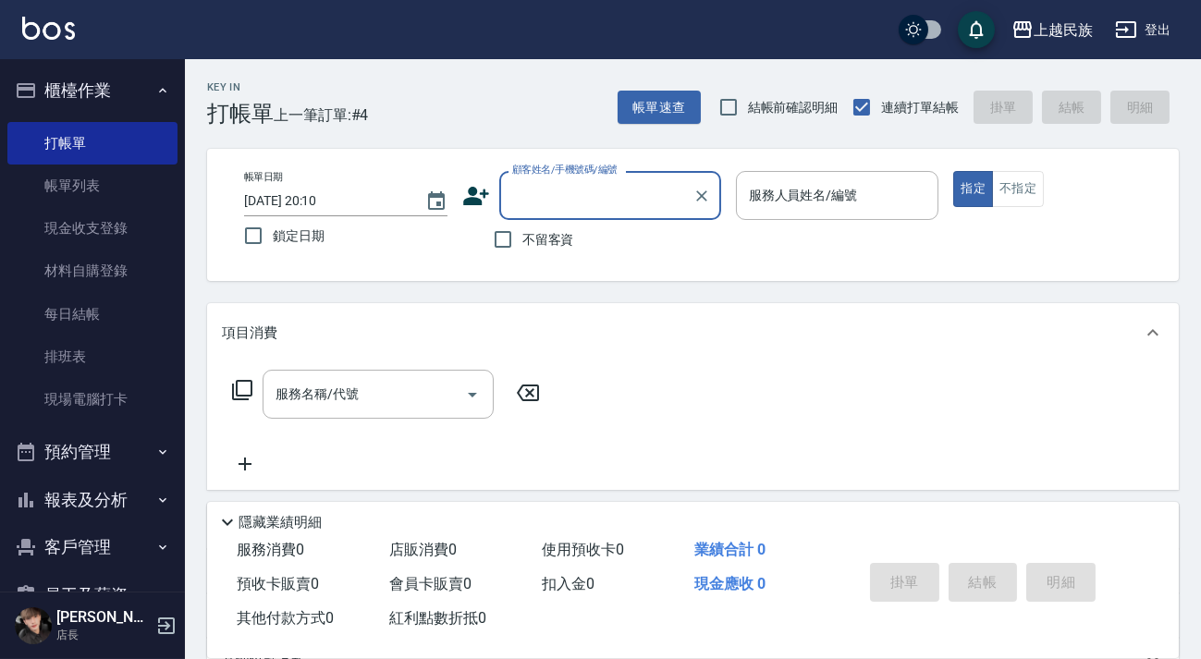
click at [603, 184] on input "顧客姓名/手機號碼/編號" at bounding box center [595, 195] width 177 height 32
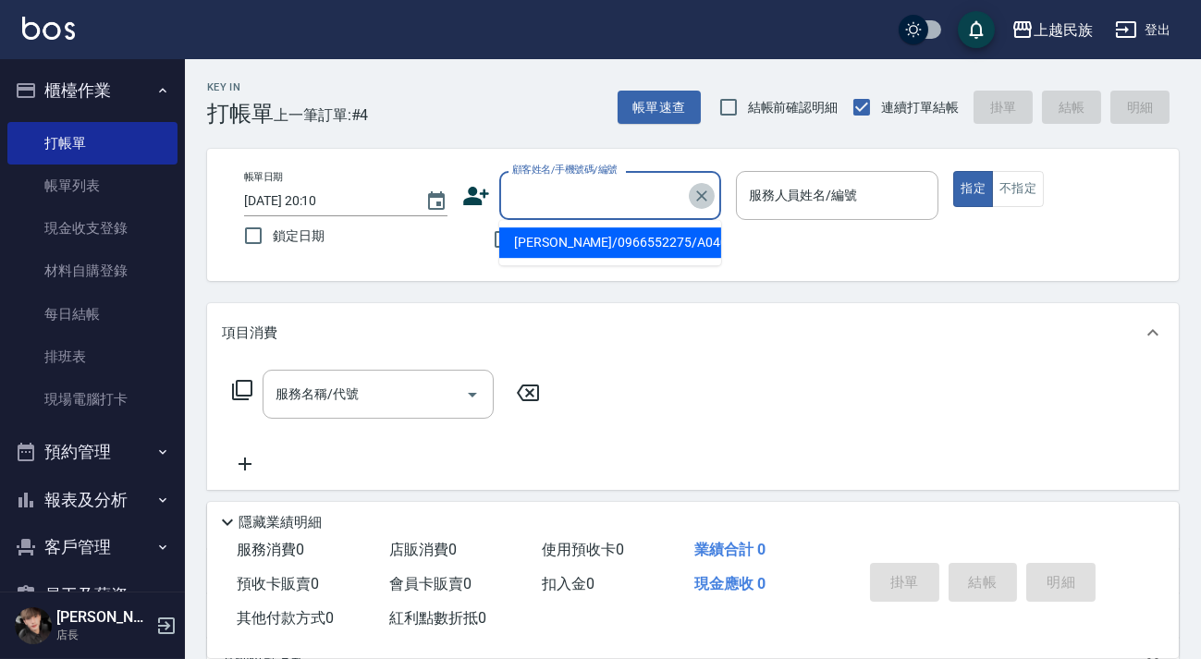
click at [705, 199] on icon "Clear" at bounding box center [701, 195] width 11 height 11
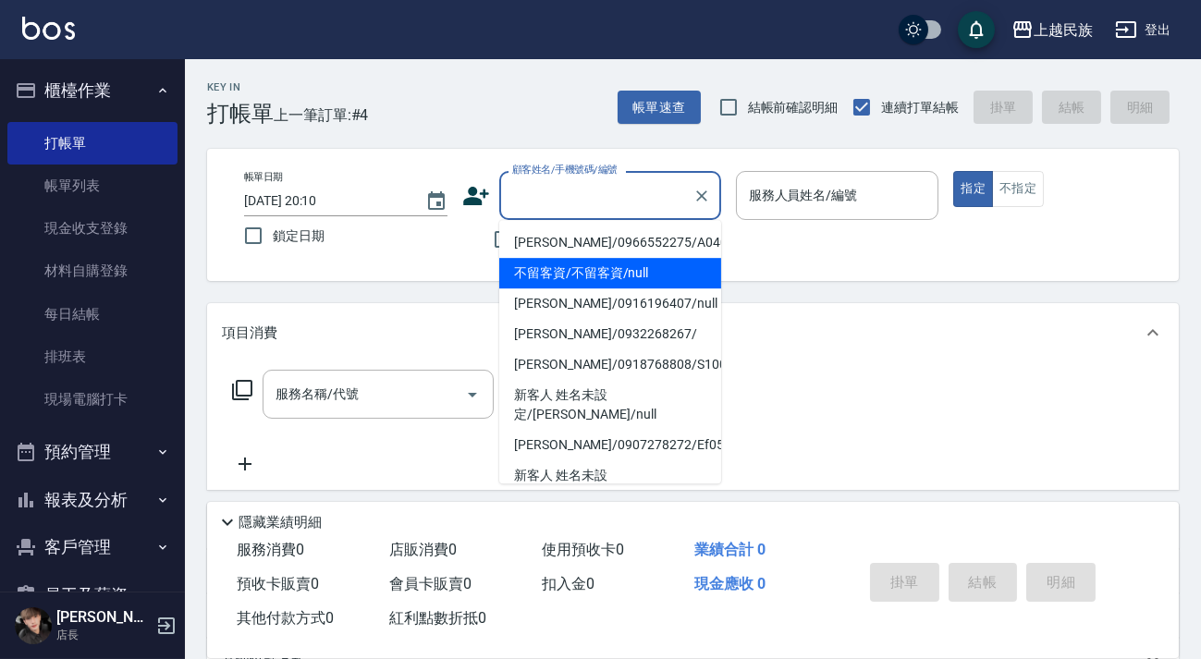
click at [651, 259] on li "不留客資/不留客資/null" at bounding box center [610, 273] width 222 height 30
type input "不留客資/不留客資/null"
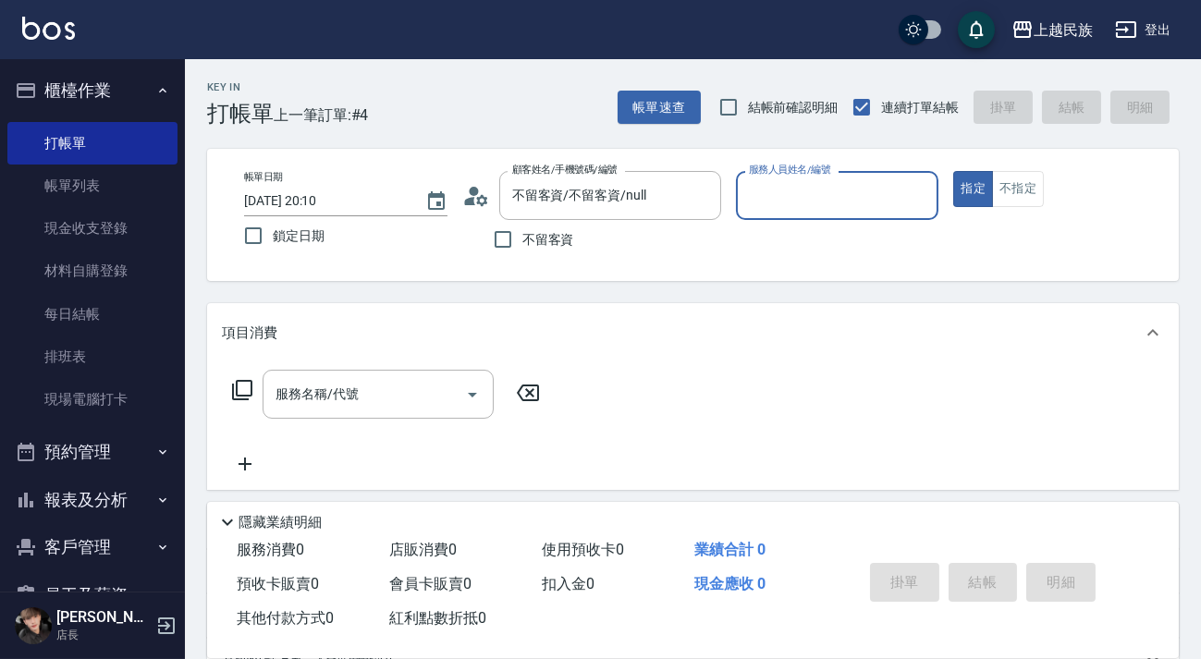
click at [815, 194] on input "服務人員姓名/編號" at bounding box center [837, 195] width 187 height 32
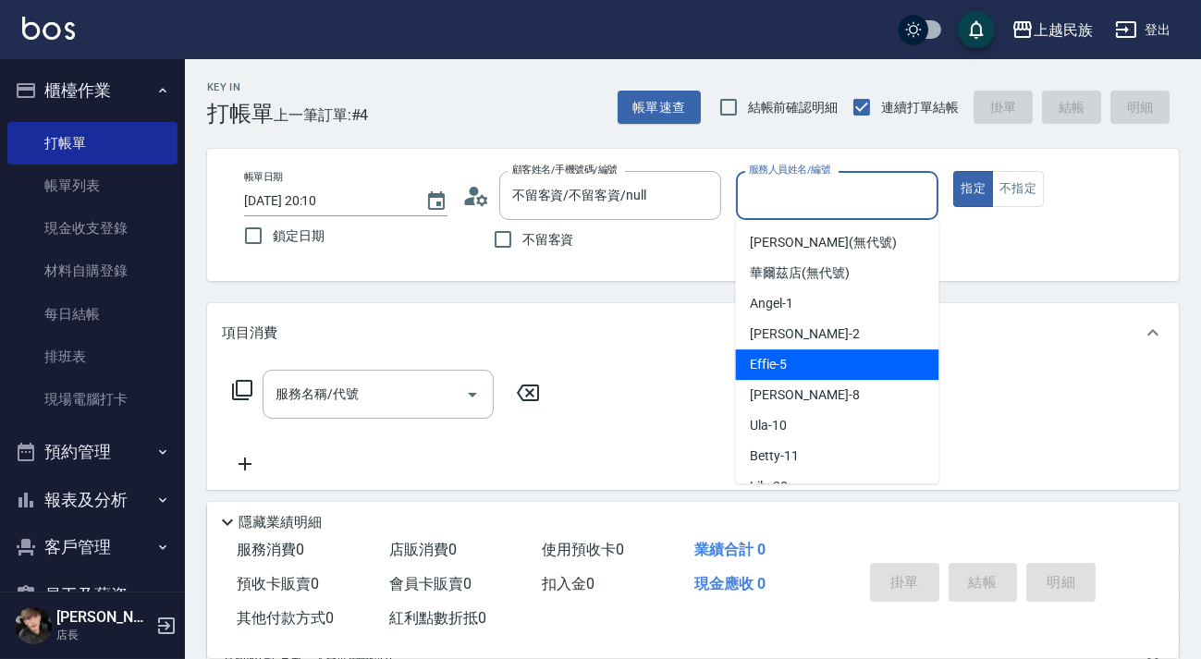
click at [808, 379] on div "Effie -5" at bounding box center [836, 364] width 203 height 30
type input "Effie-5"
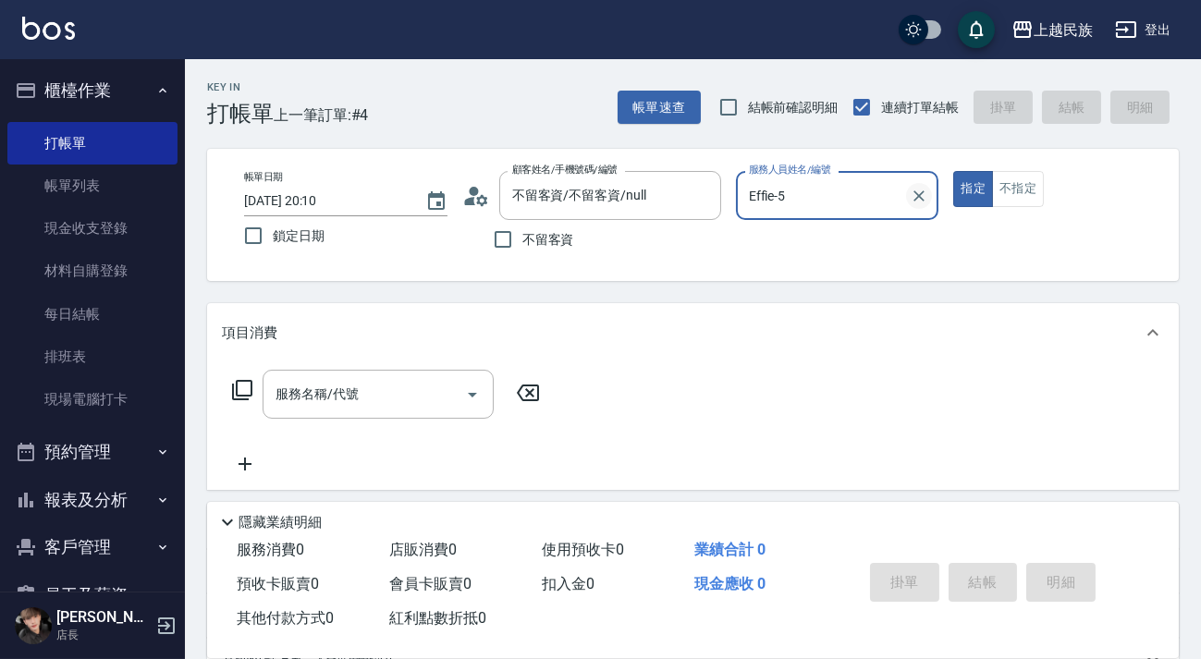
click at [923, 202] on icon "Clear" at bounding box center [918, 196] width 18 height 18
drag, startPoint x: 832, startPoint y: 188, endPoint x: 821, endPoint y: 155, distance: 34.2
click at [833, 188] on input "服務人員姓名/編號" at bounding box center [837, 195] width 187 height 32
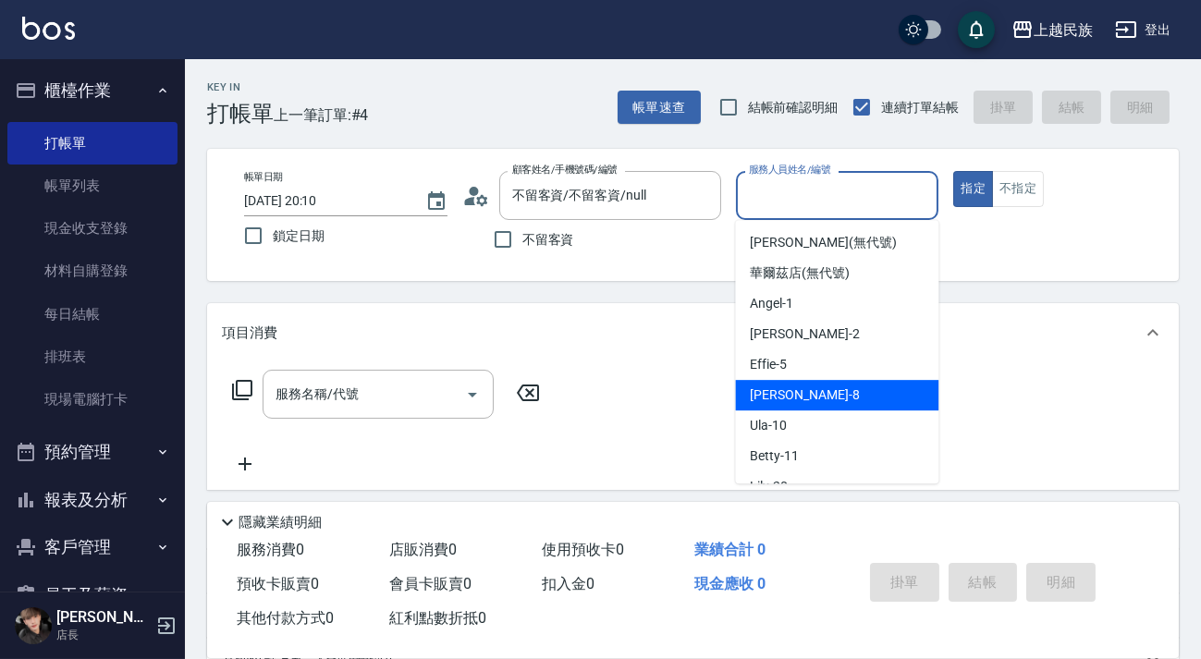
drag, startPoint x: 810, startPoint y: 402, endPoint x: 794, endPoint y: 364, distance: 41.0
click at [809, 402] on div "Stella -8" at bounding box center [836, 395] width 203 height 30
type input "Stella-8"
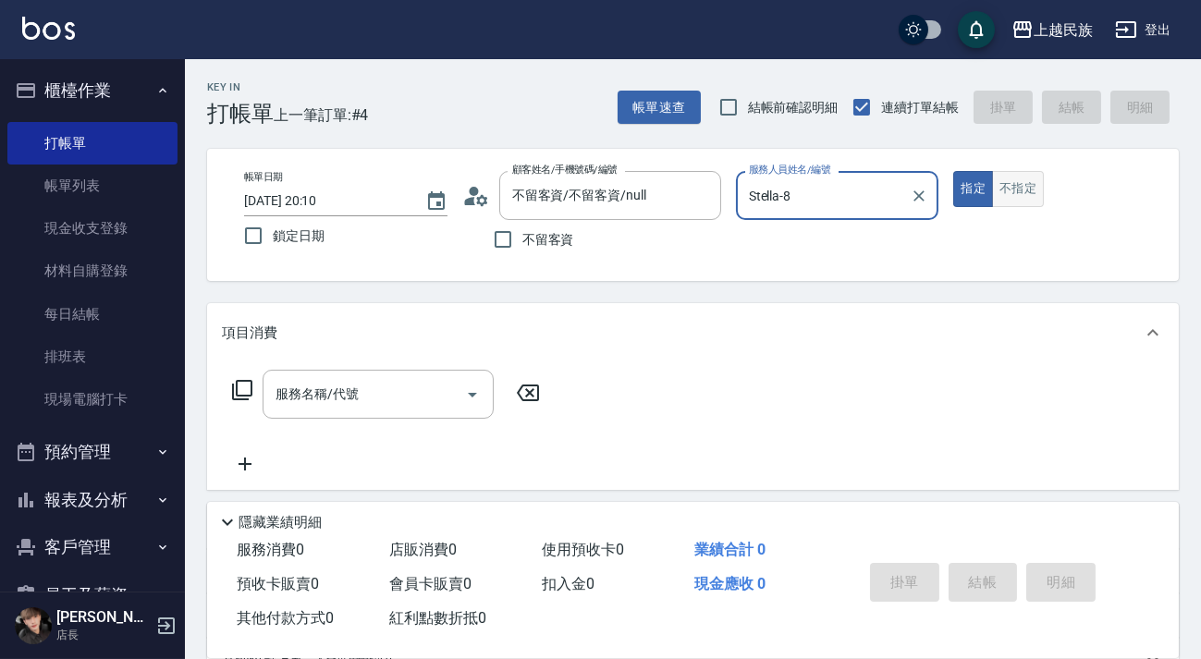
click at [1003, 187] on button "不指定" at bounding box center [1018, 189] width 52 height 36
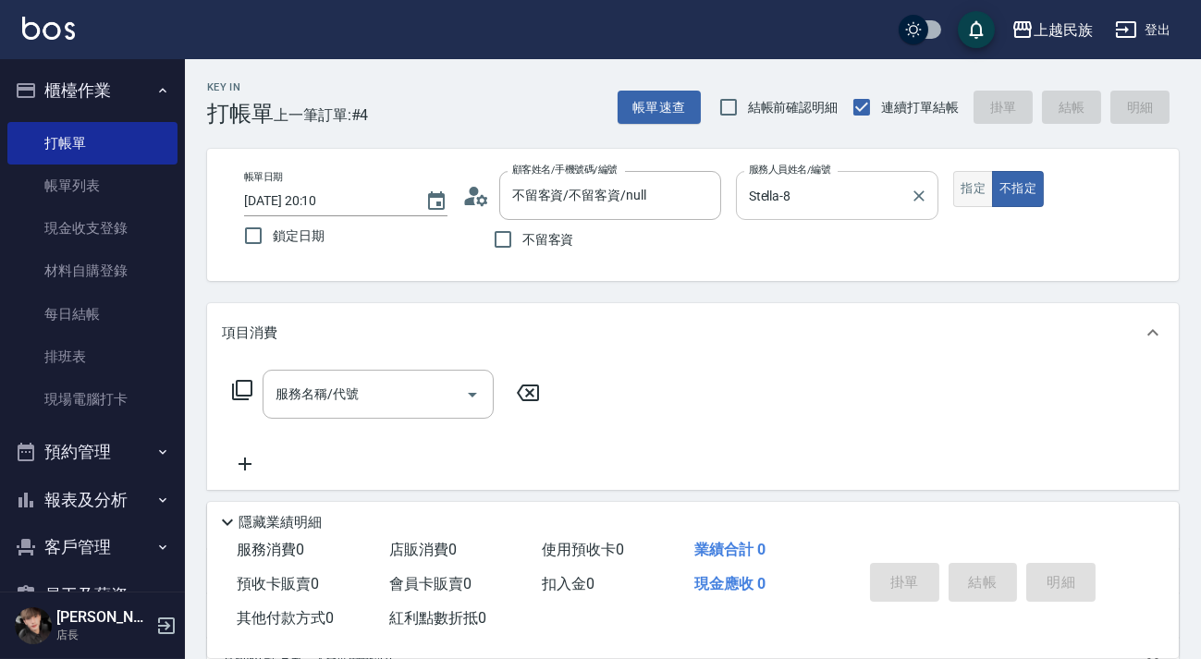
click at [955, 181] on button "指定" at bounding box center [973, 189] width 40 height 36
click at [433, 384] on input "服務名稱/代號" at bounding box center [364, 394] width 187 height 32
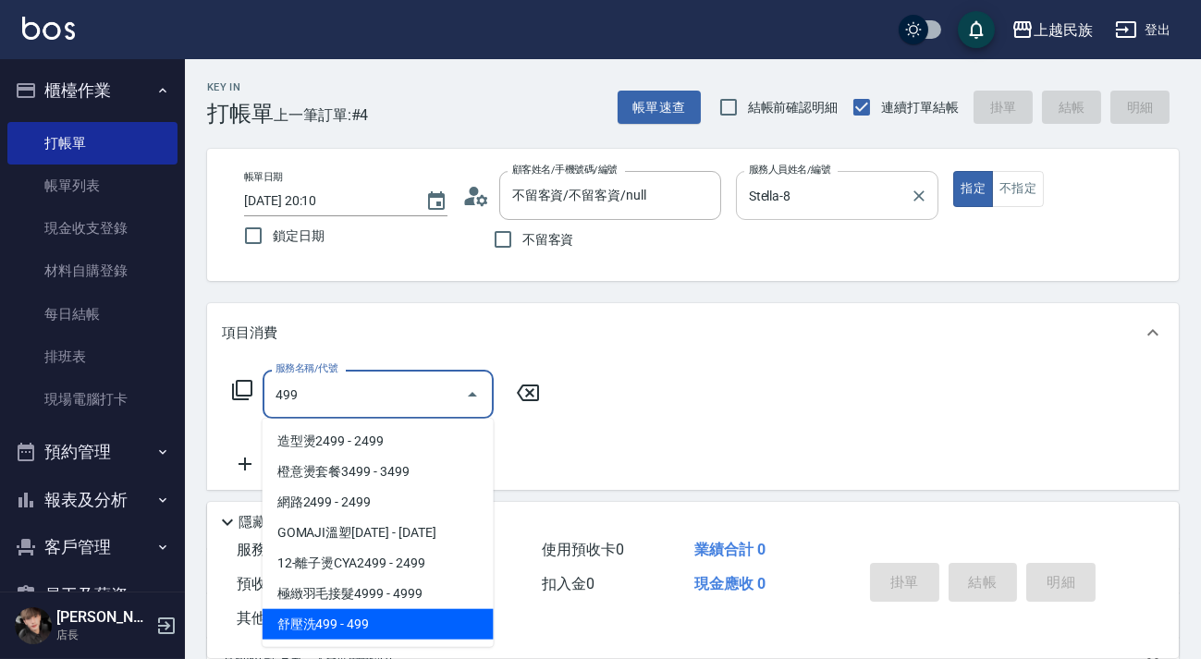
click at [362, 626] on span "舒壓洗499 - 499" at bounding box center [377, 624] width 231 height 30
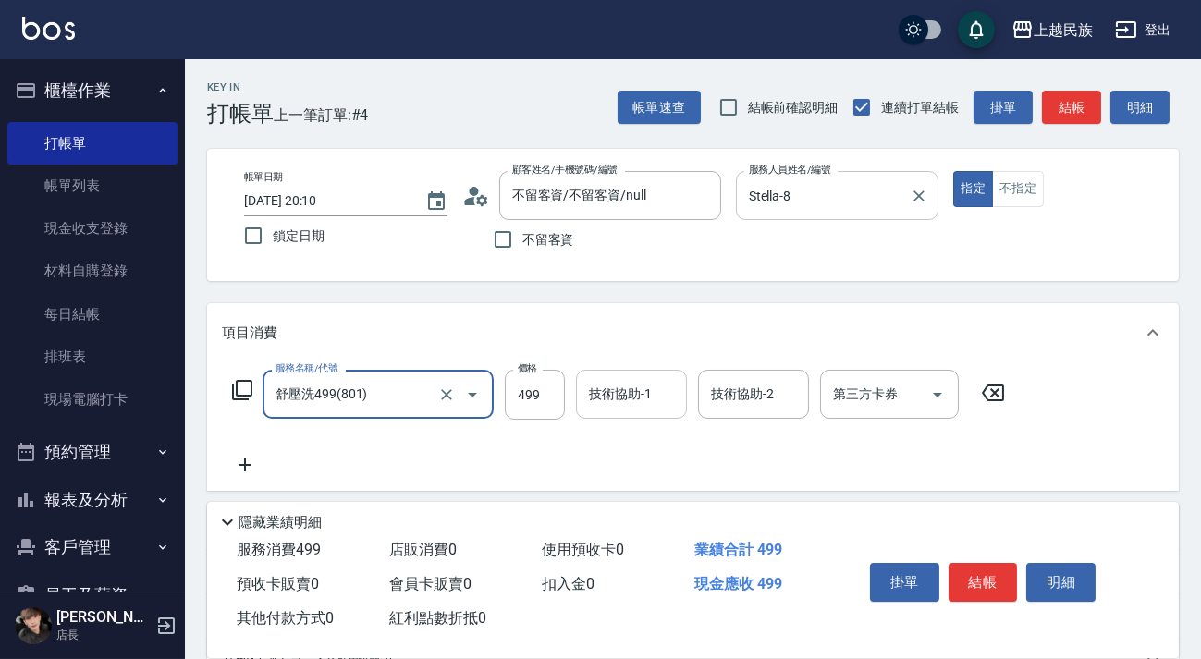
type input "舒壓洗499(801)"
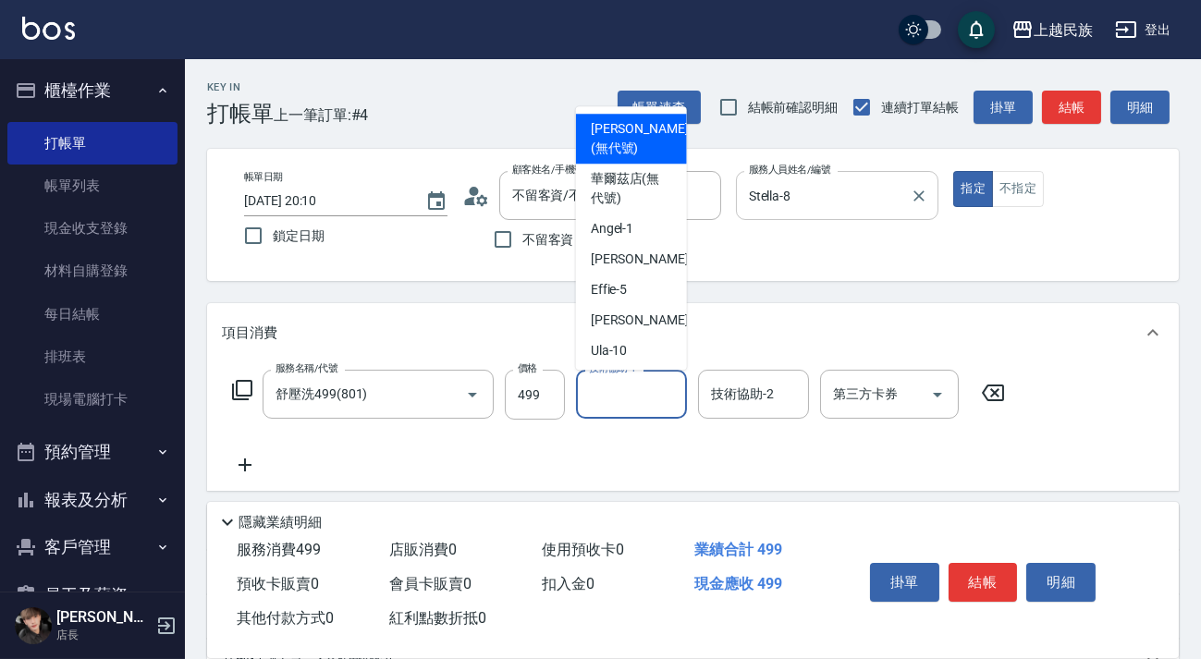
click at [661, 396] on input "技術協助-1" at bounding box center [631, 394] width 94 height 32
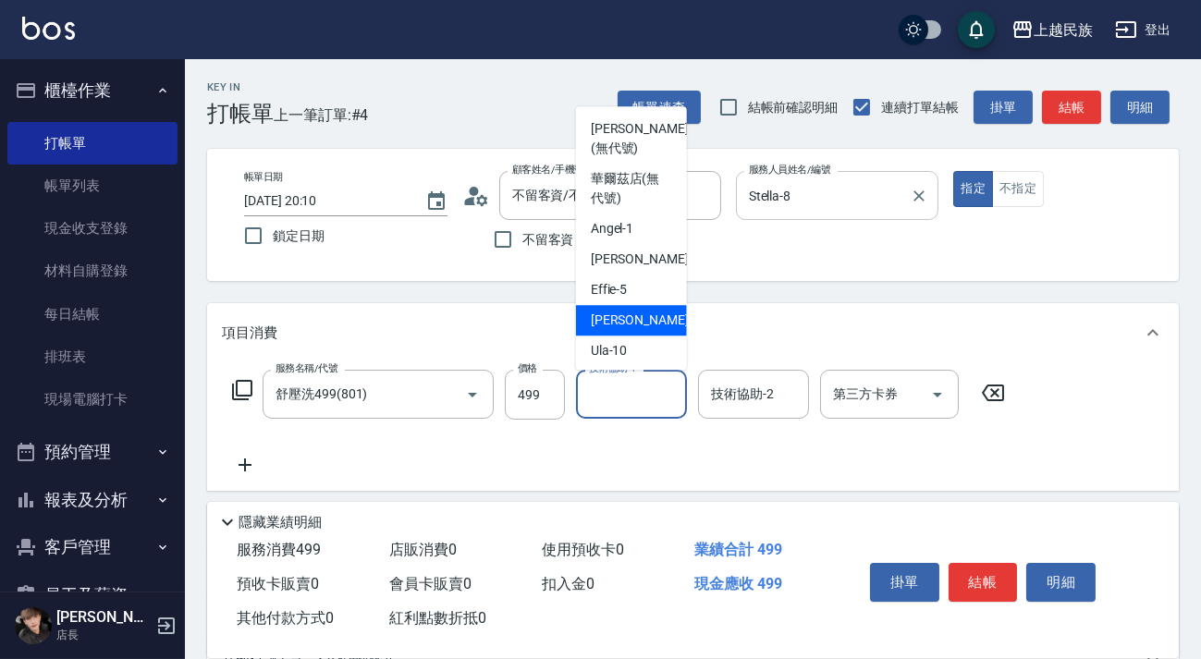
click at [615, 326] on span "Stella -8" at bounding box center [645, 320] width 109 height 19
type input "Stella-8"
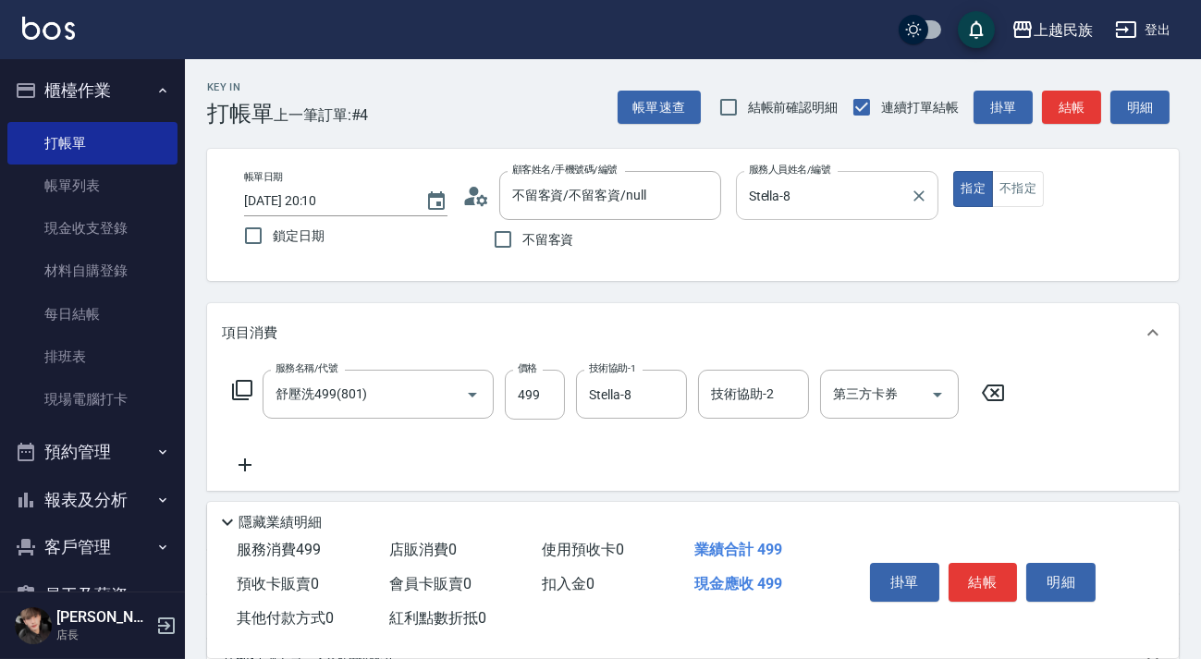
click at [711, 357] on div "項目消費" at bounding box center [692, 332] width 971 height 59
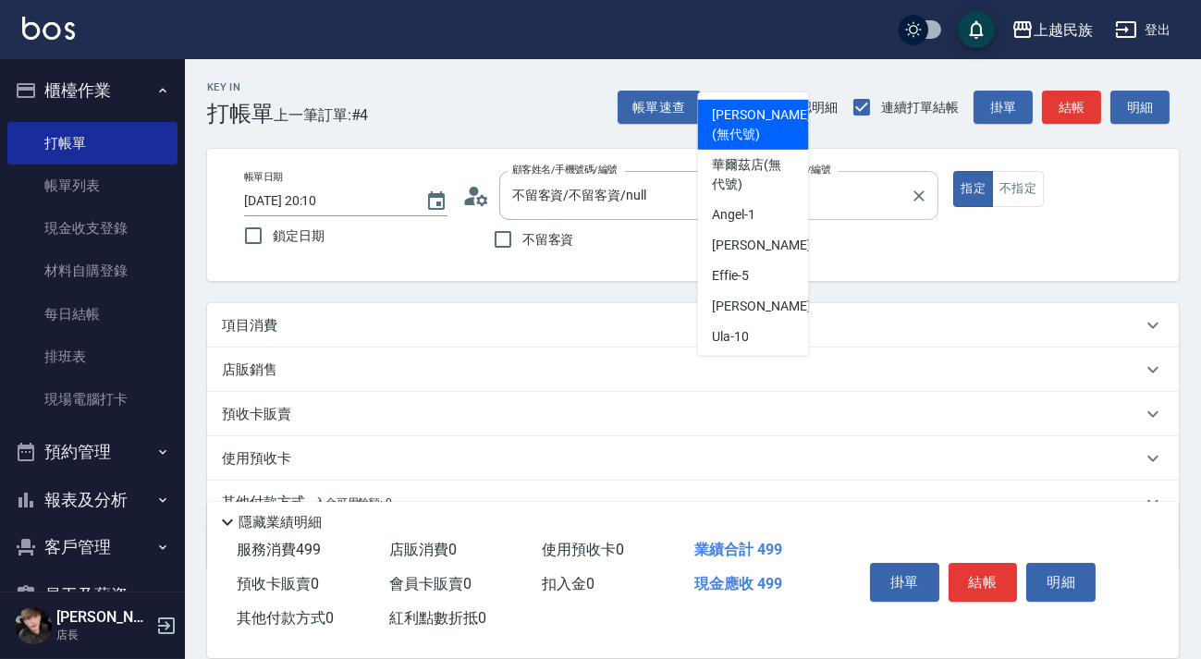
click at [722, 382] on div "項目消費 服務名稱/代號 舒壓洗499(801) 服務名稱/代號 價格 499 價格 技術協助-1 Stella-8 技術協助-1 技術協助-2 技術協助-2…" at bounding box center [692, 436] width 971 height 266
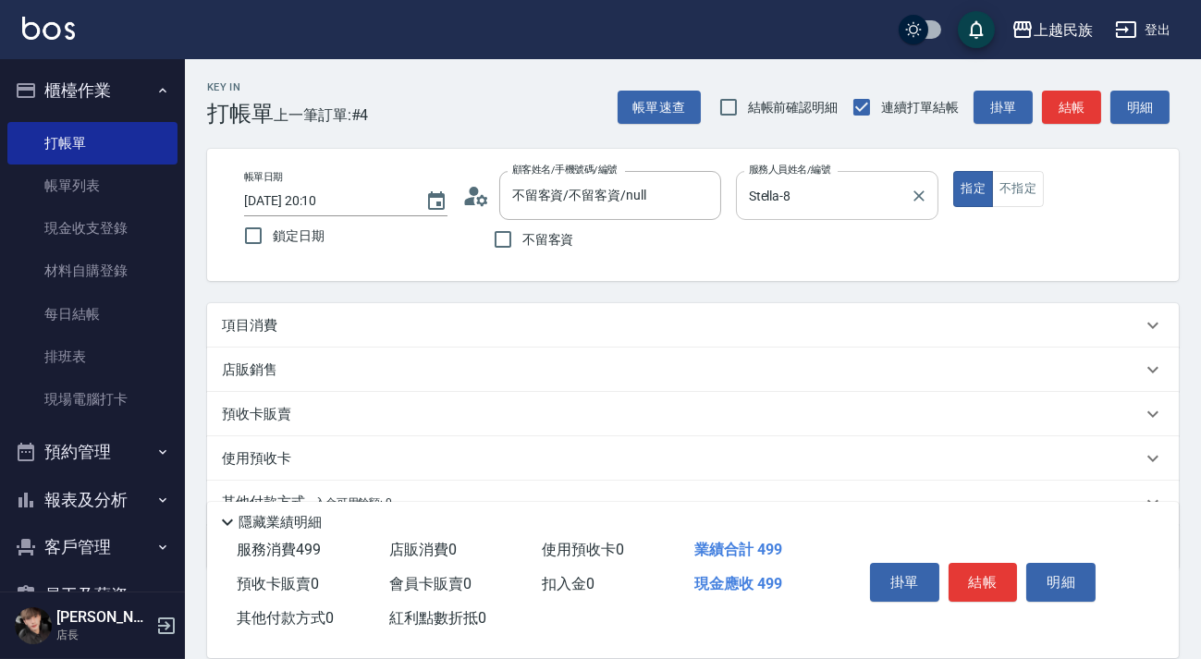
click at [574, 329] on div "項目消費" at bounding box center [682, 325] width 920 height 19
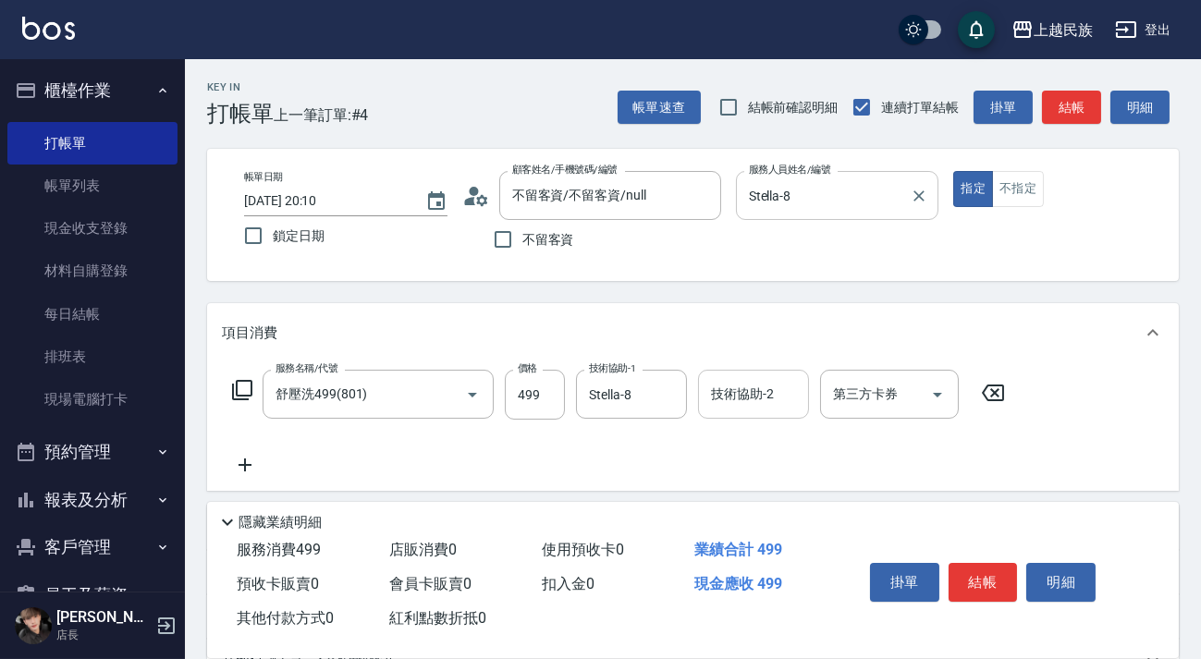
click at [750, 400] on input "技術協助-2" at bounding box center [753, 394] width 94 height 32
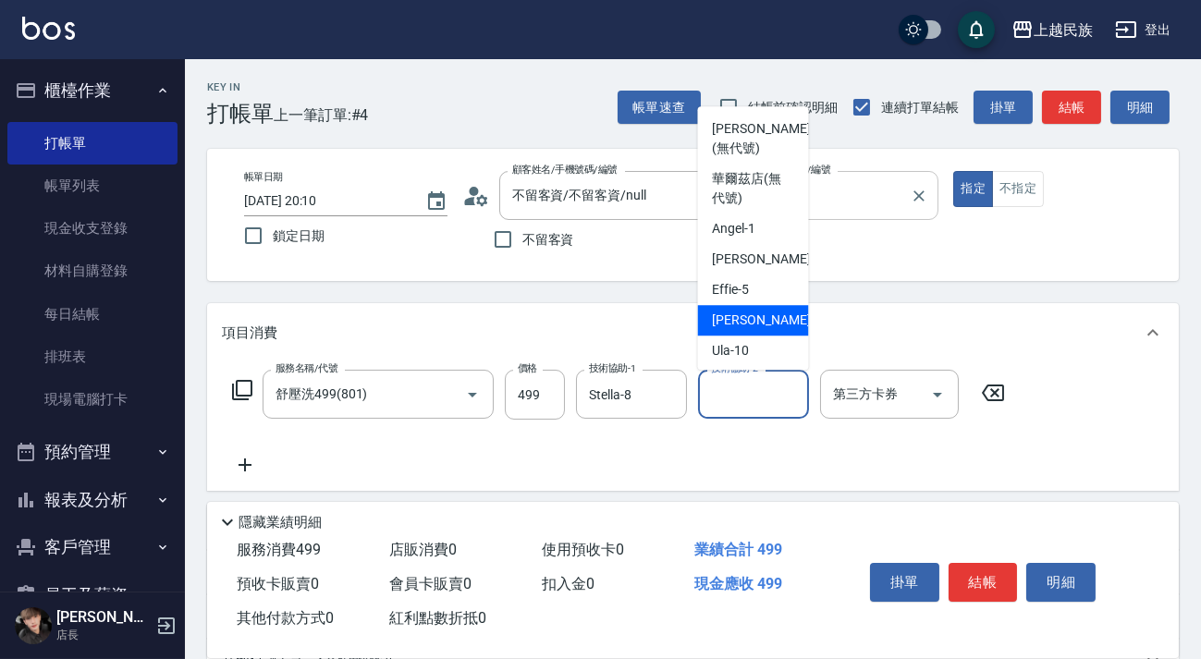
click at [742, 325] on span "Stella -8" at bounding box center [767, 320] width 109 height 19
type input "Stella-8"
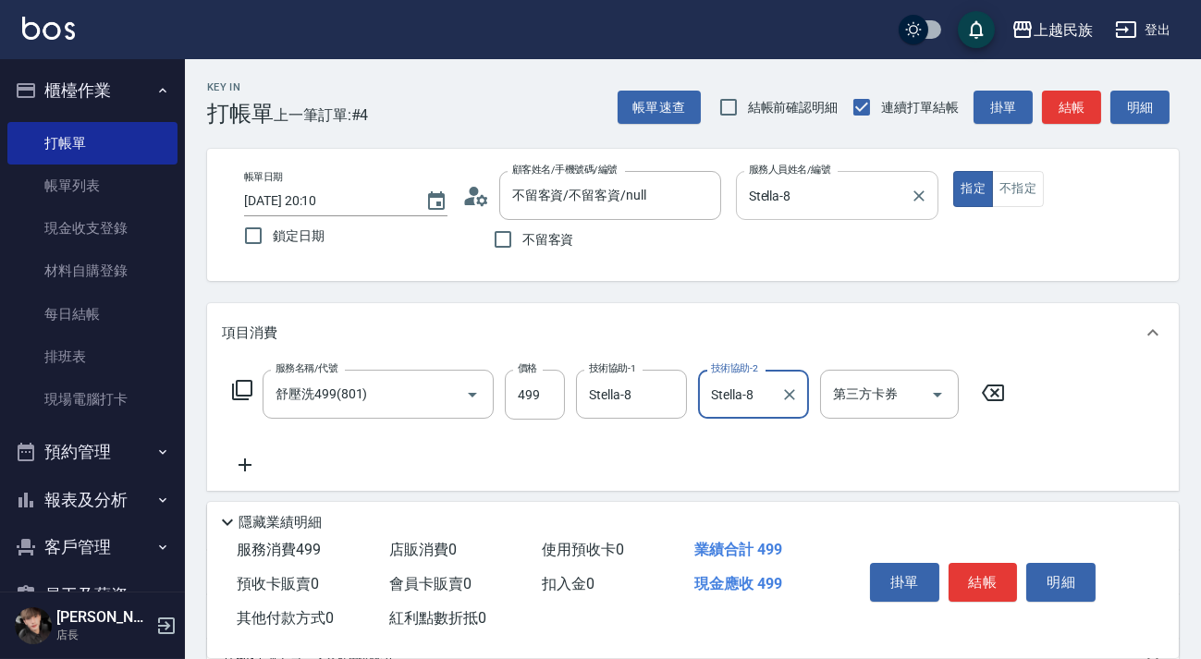
click at [237, 460] on icon at bounding box center [245, 465] width 46 height 22
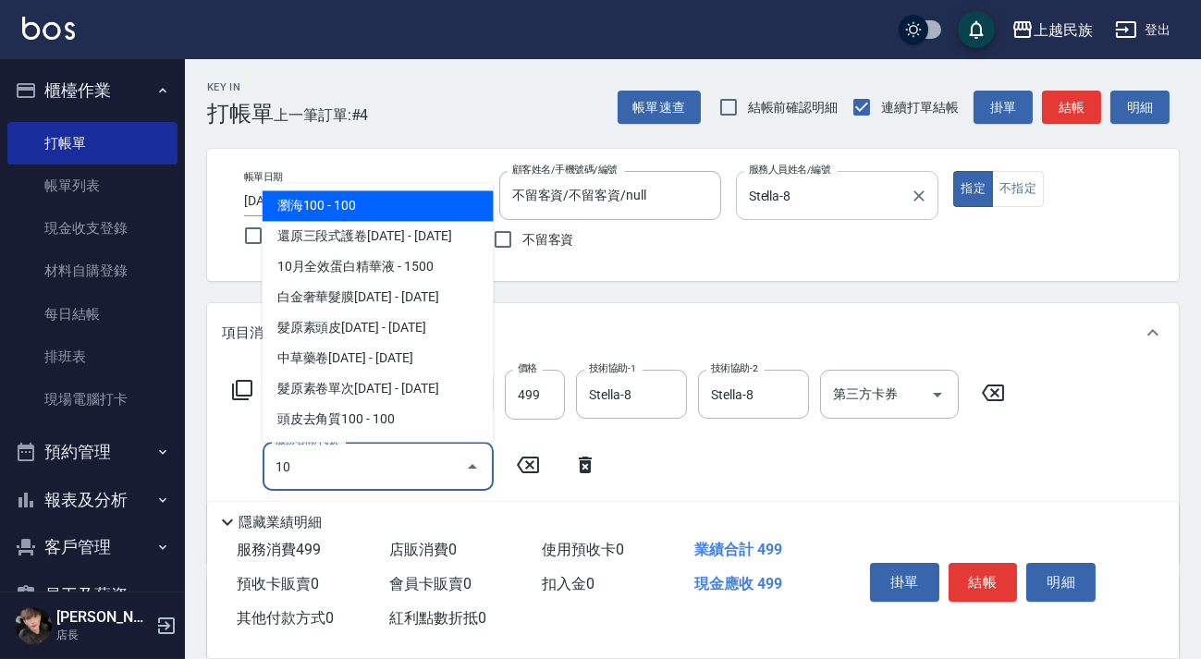
click at [397, 198] on span "瀏海100 - 100" at bounding box center [377, 205] width 231 height 30
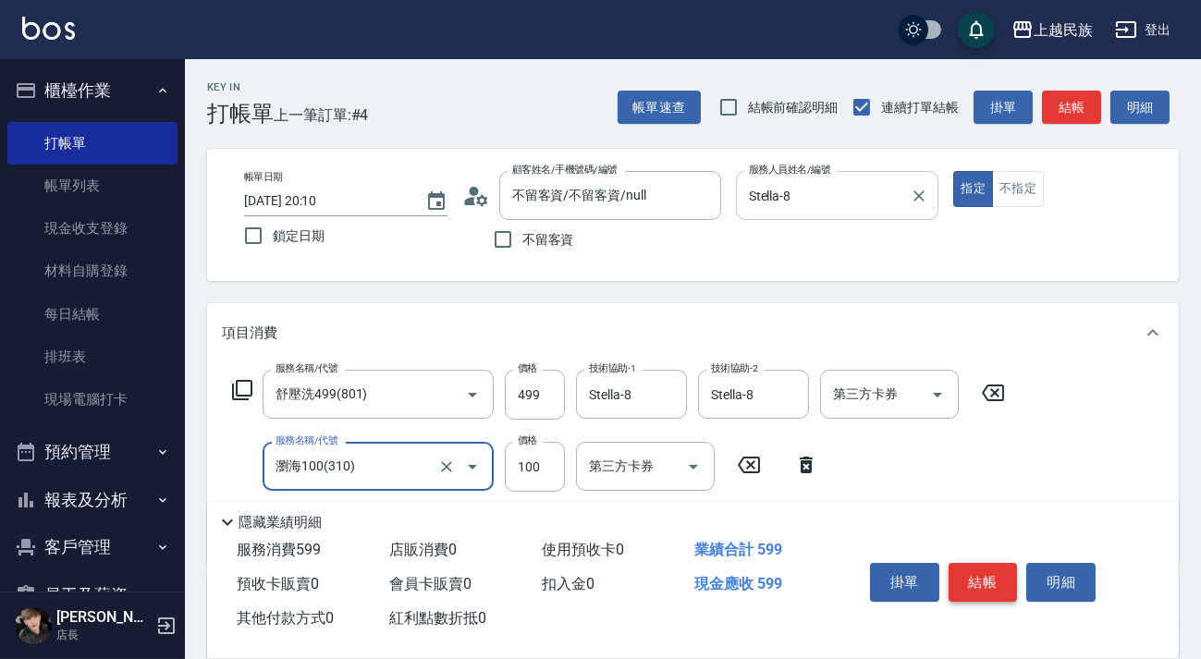
type input "瀏海100(310)"
click at [986, 579] on button "結帳" at bounding box center [982, 582] width 69 height 39
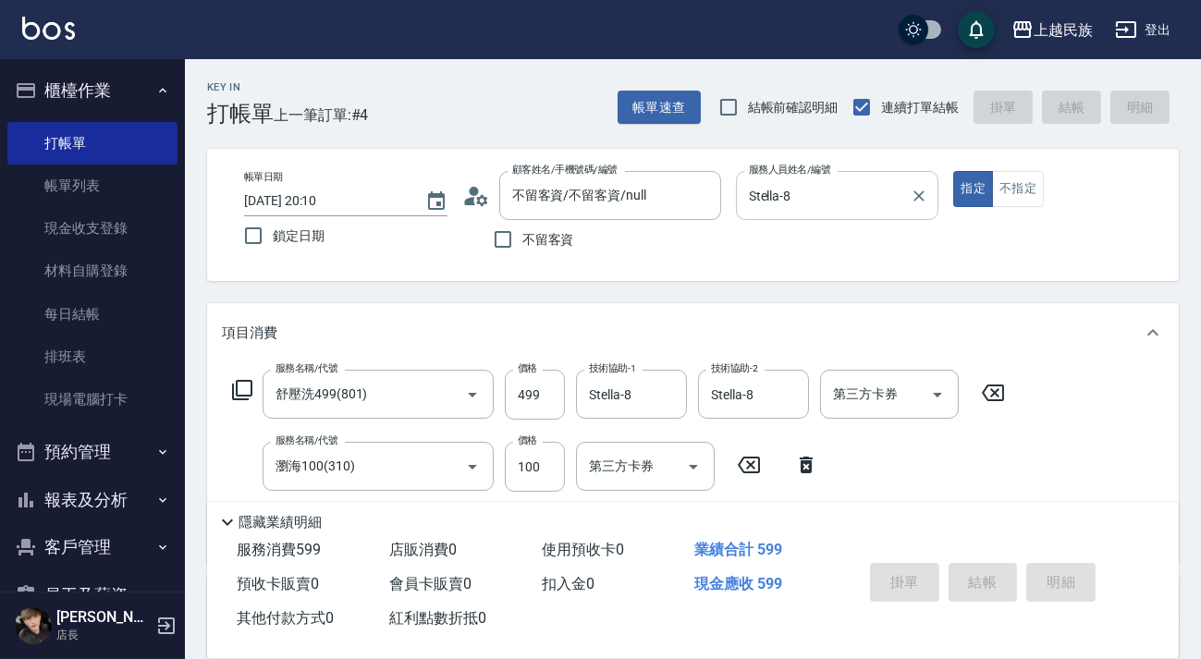
type input "[DATE] 20:11"
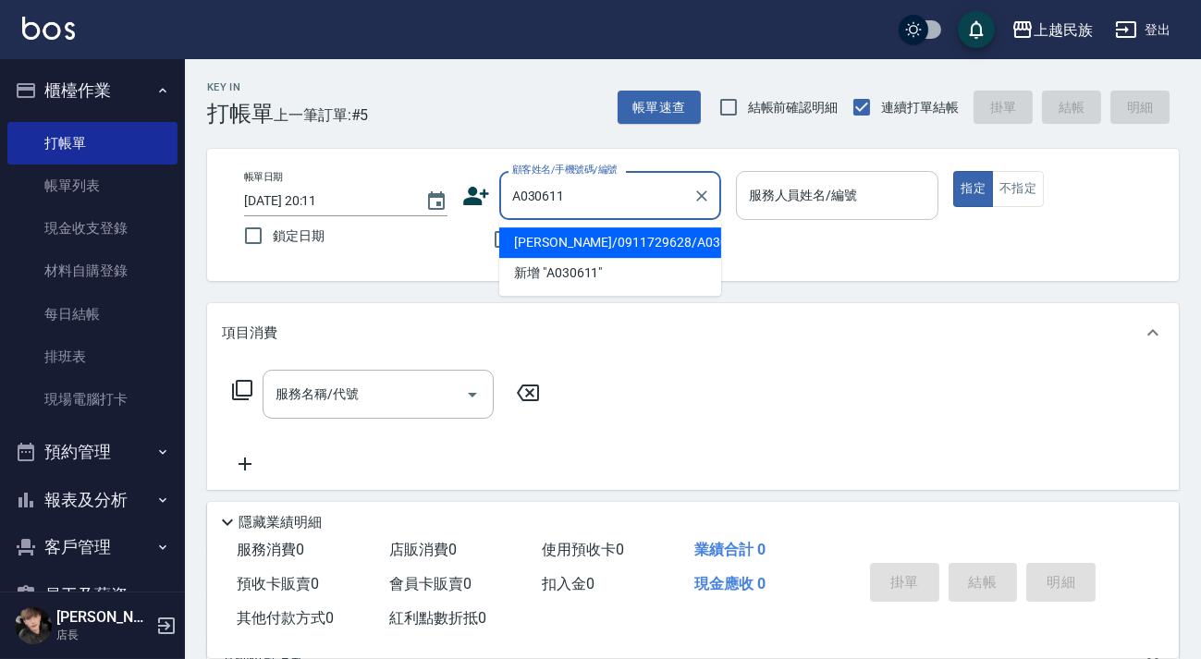
click at [639, 229] on li "[PERSON_NAME]/0911729628/A030611" at bounding box center [610, 242] width 222 height 30
type input "[PERSON_NAME]/0911729628/A030611"
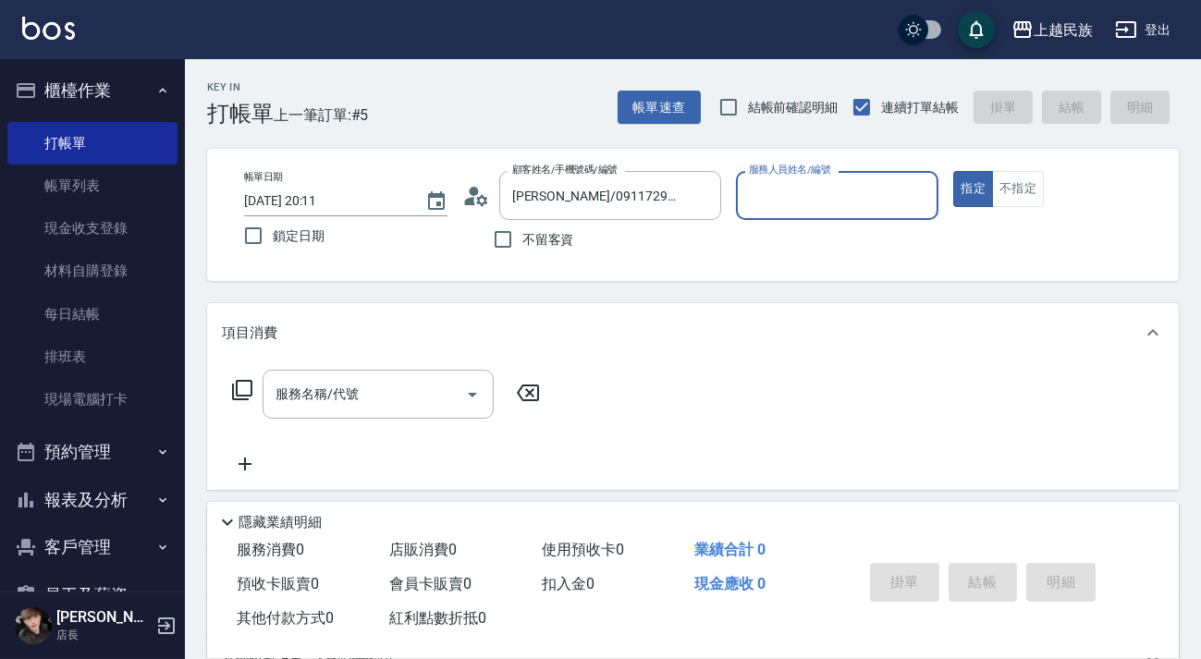
click at [810, 189] on input "服務人員姓名/編號" at bounding box center [837, 195] width 187 height 32
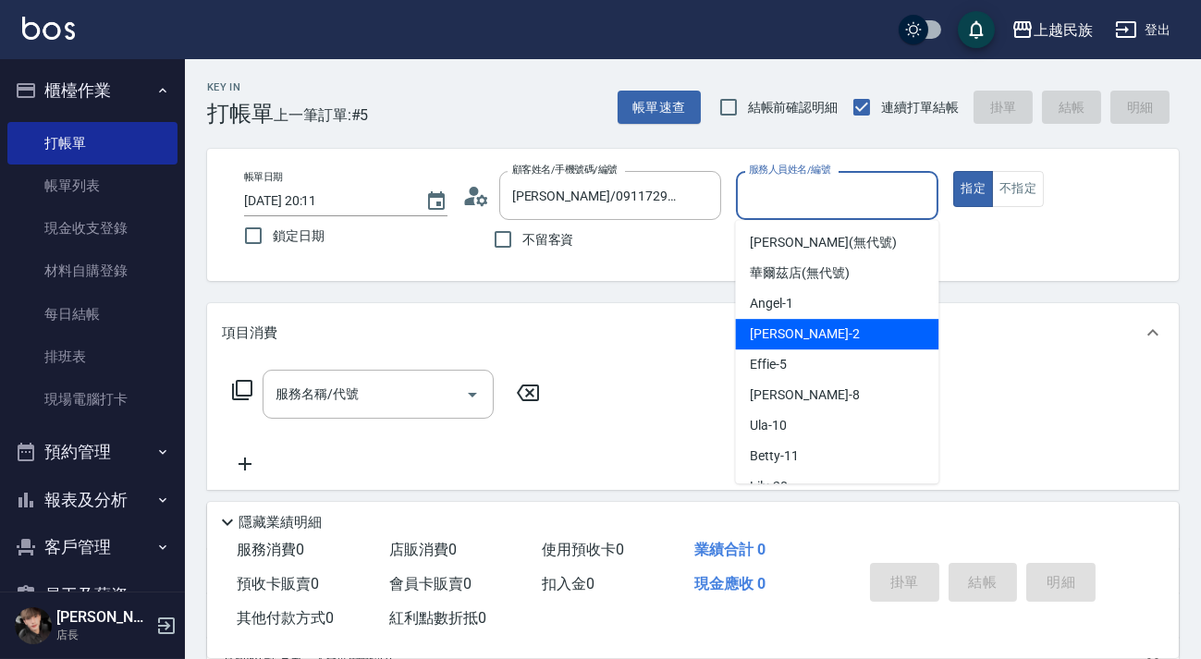
click at [799, 339] on div "[PERSON_NAME] -2" at bounding box center [836, 334] width 203 height 30
type input "[PERSON_NAME]-2"
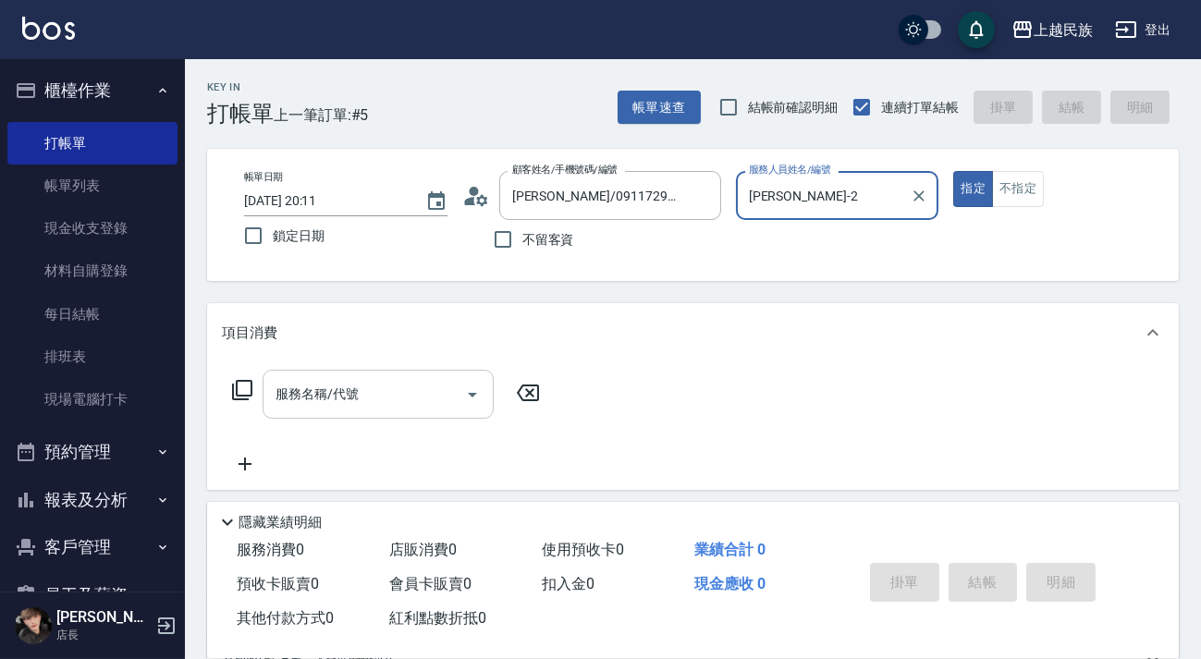
click at [391, 410] on div "服務名稱/代號" at bounding box center [377, 394] width 231 height 49
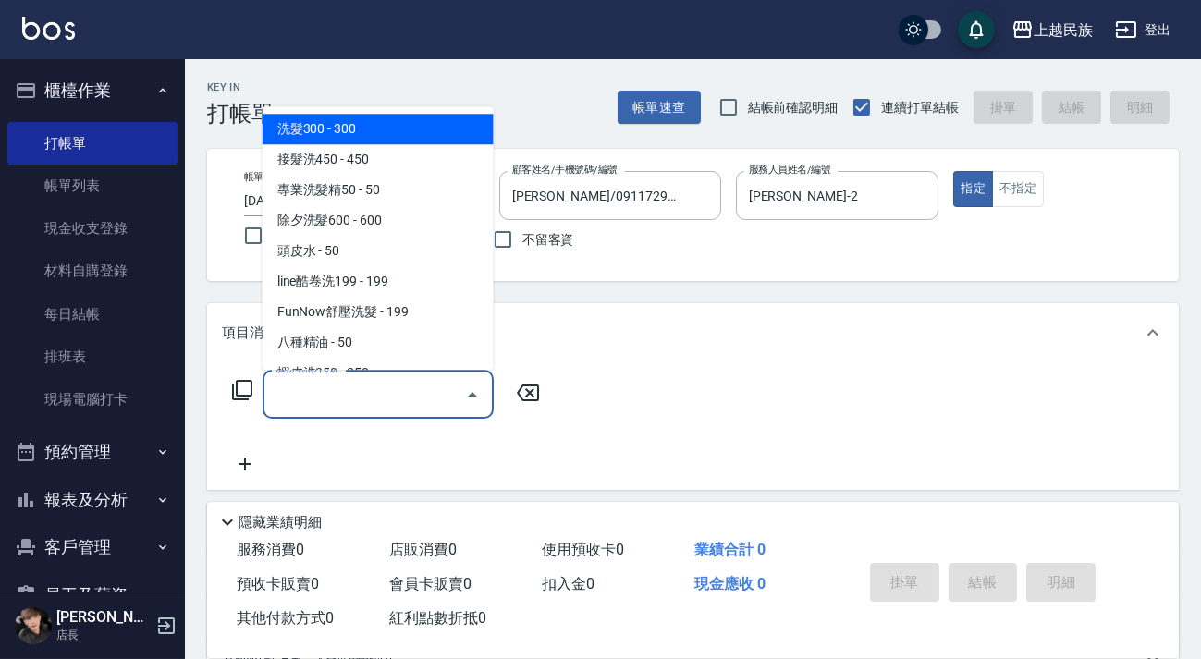
click at [363, 126] on span "洗髮300 - 300" at bounding box center [377, 129] width 231 height 30
type input "洗髮300(101)"
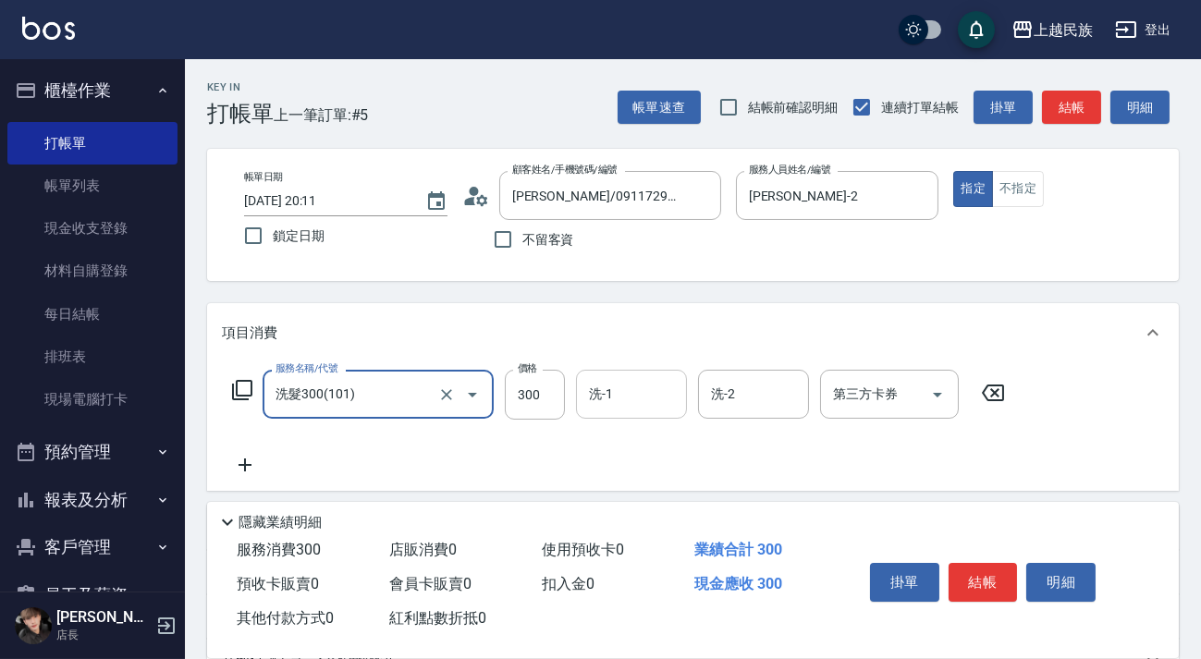
click at [607, 373] on div "洗-1" at bounding box center [631, 394] width 111 height 49
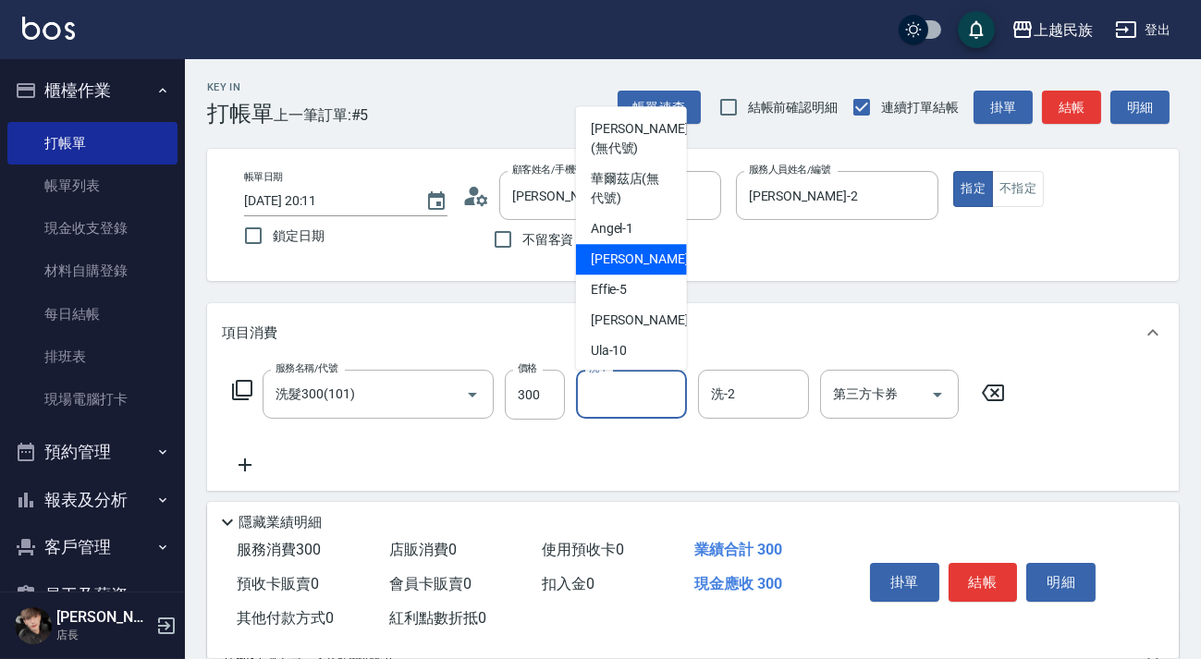
click at [621, 244] on div "[PERSON_NAME] -2" at bounding box center [631, 259] width 111 height 30
type input "[PERSON_NAME]-2"
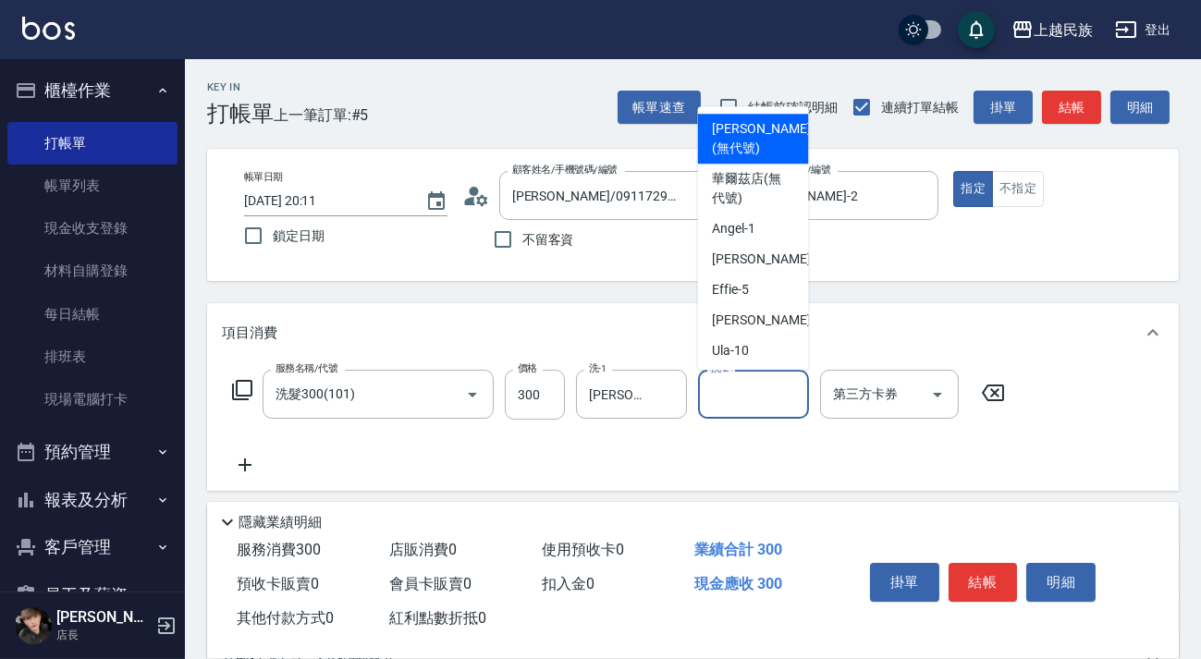
click at [749, 382] on input "洗-2" at bounding box center [753, 394] width 94 height 32
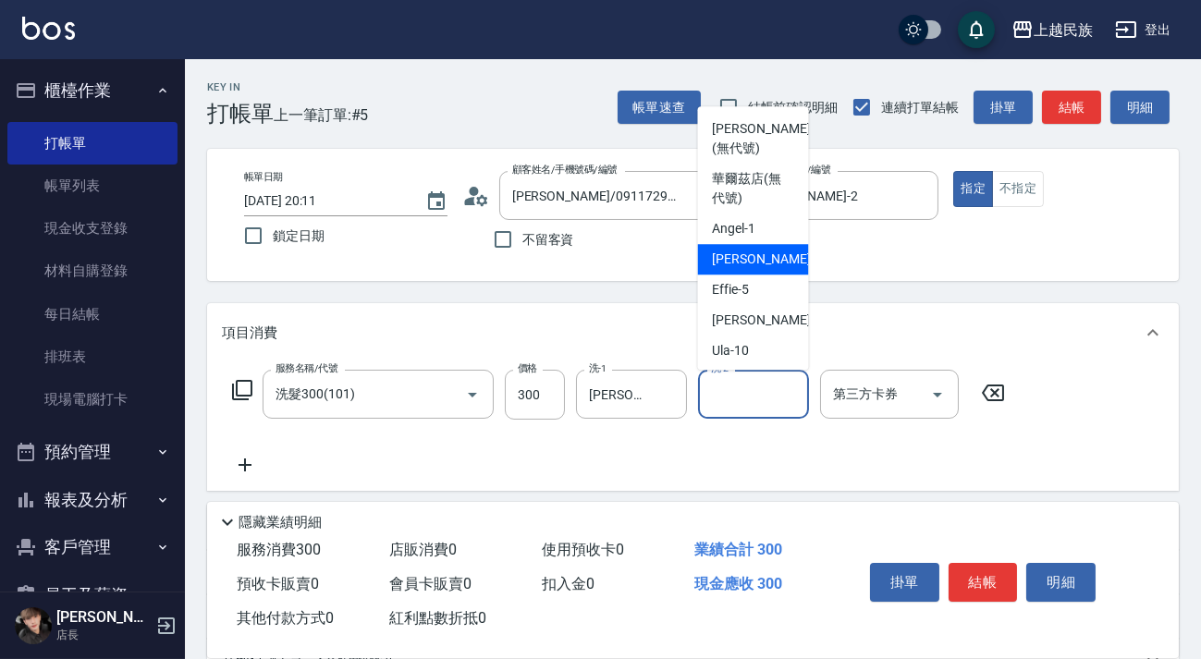
click at [749, 251] on div "[PERSON_NAME] -2" at bounding box center [753, 259] width 111 height 30
type input "[PERSON_NAME]-2"
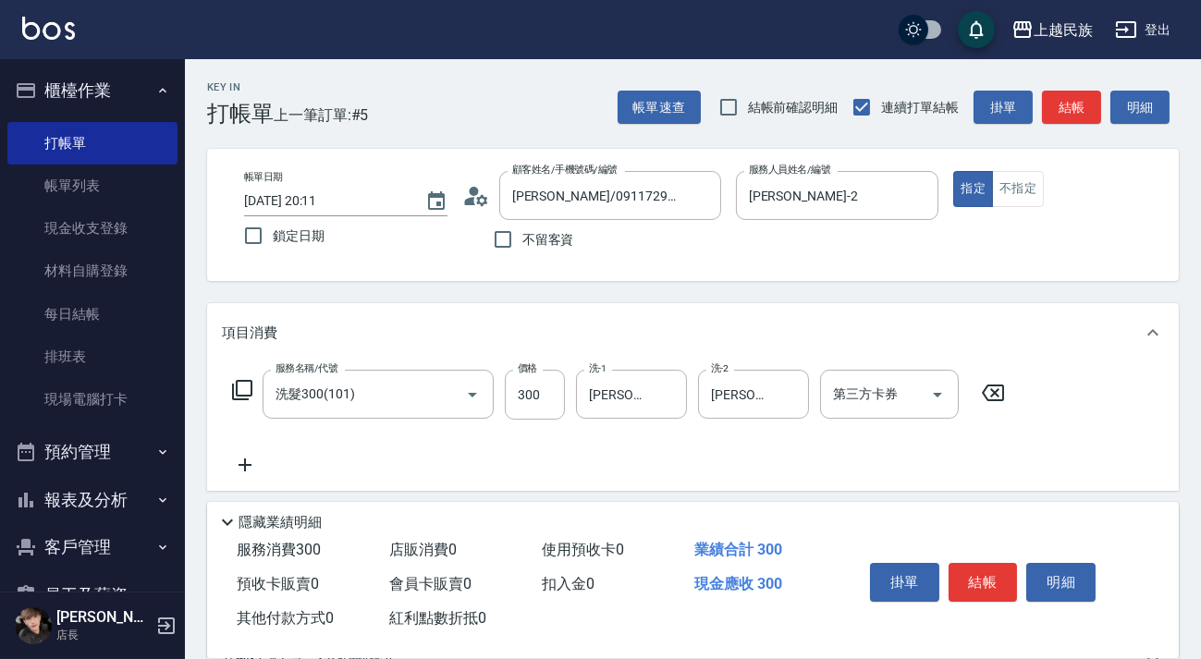
click at [243, 469] on icon at bounding box center [245, 465] width 46 height 22
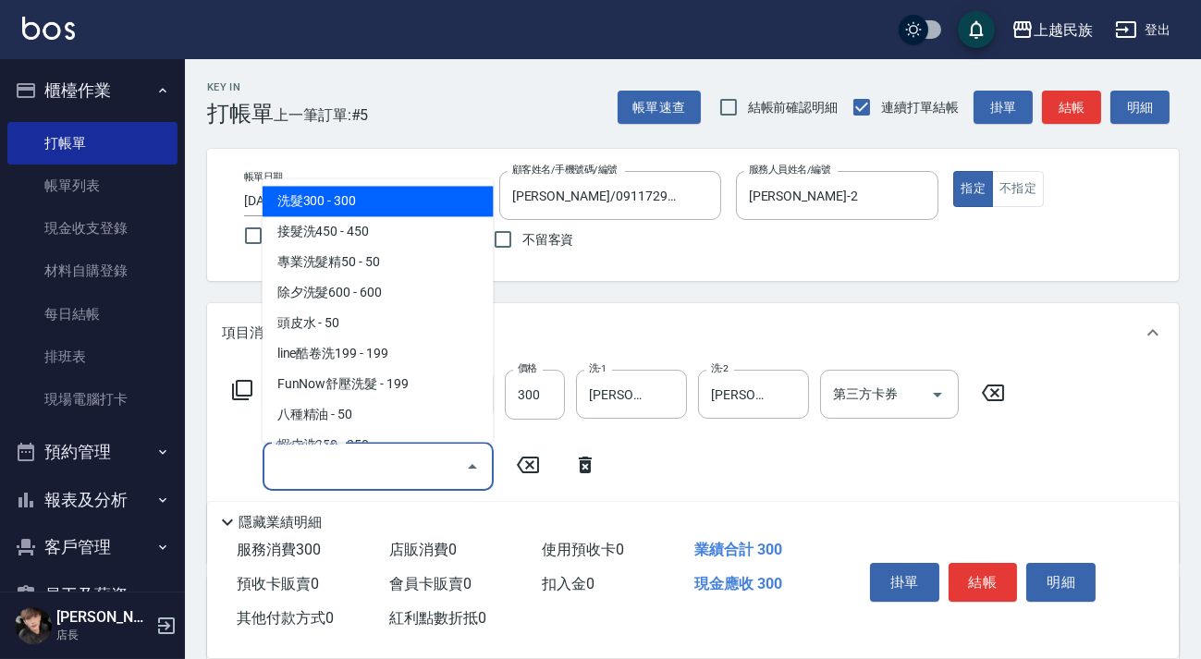
click at [389, 457] on input "服務名稱/代號" at bounding box center [364, 466] width 187 height 32
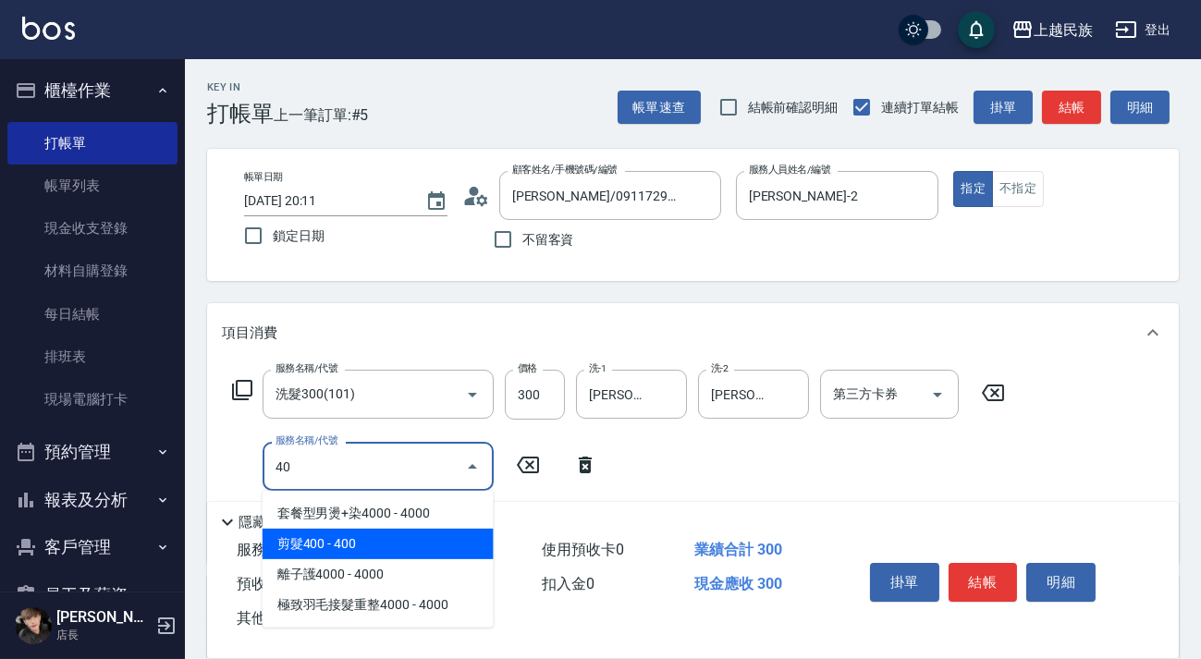
click at [406, 551] on span "剪髮400 - 400" at bounding box center [377, 544] width 231 height 30
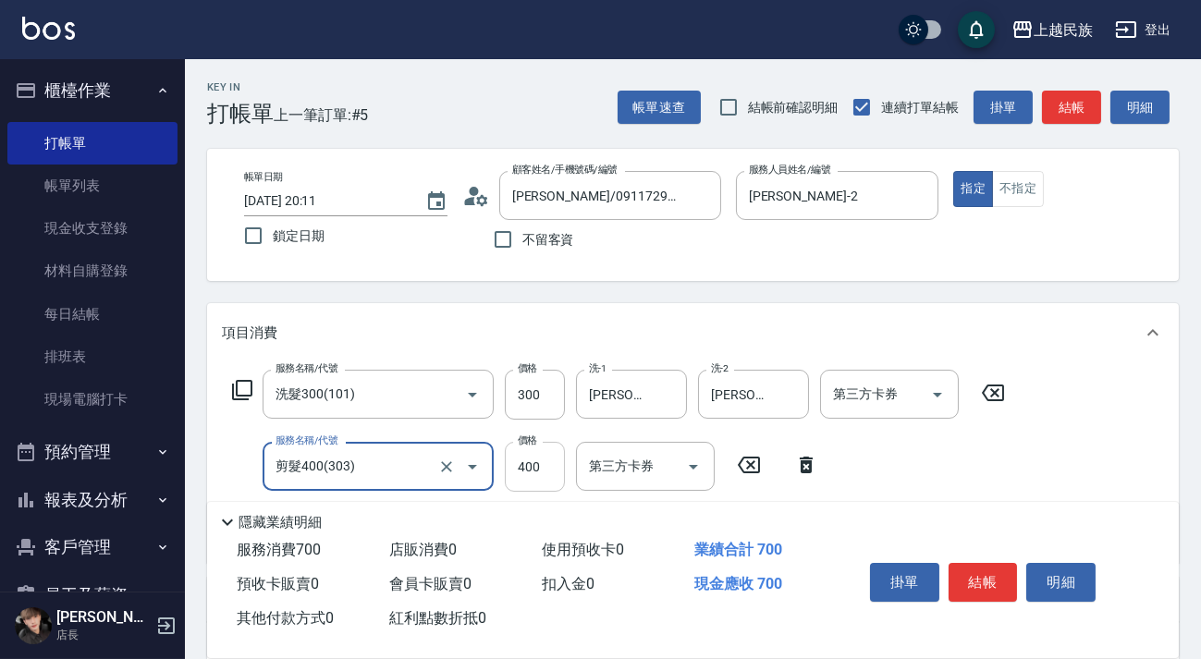
type input "剪髮400(303)"
click at [536, 463] on input "400" at bounding box center [535, 467] width 60 height 50
type input "450"
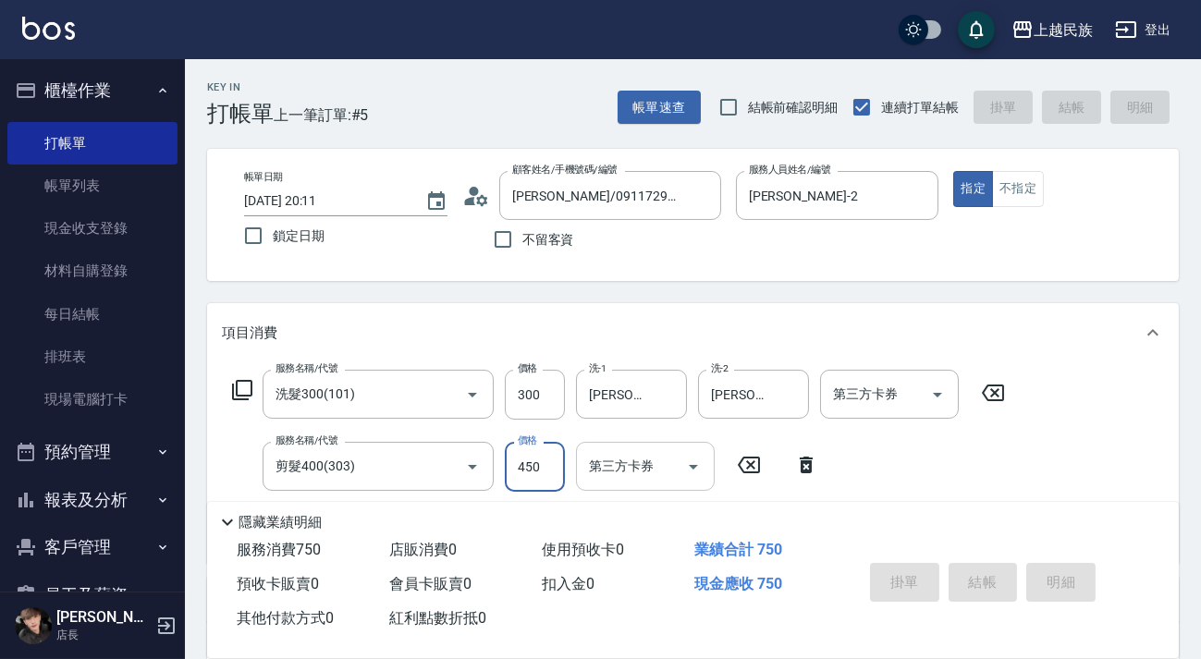
type input "[DATE] 20:12"
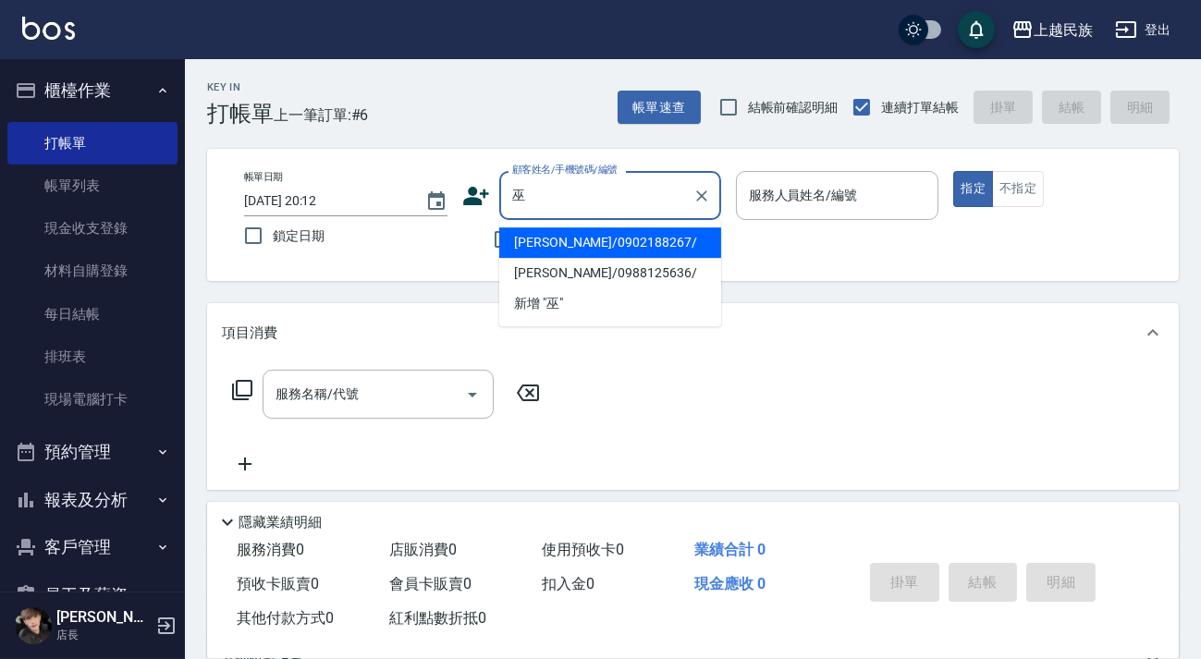
click at [601, 247] on li "[PERSON_NAME]/0902188267/" at bounding box center [610, 242] width 222 height 30
type input "[PERSON_NAME]/0902188267/"
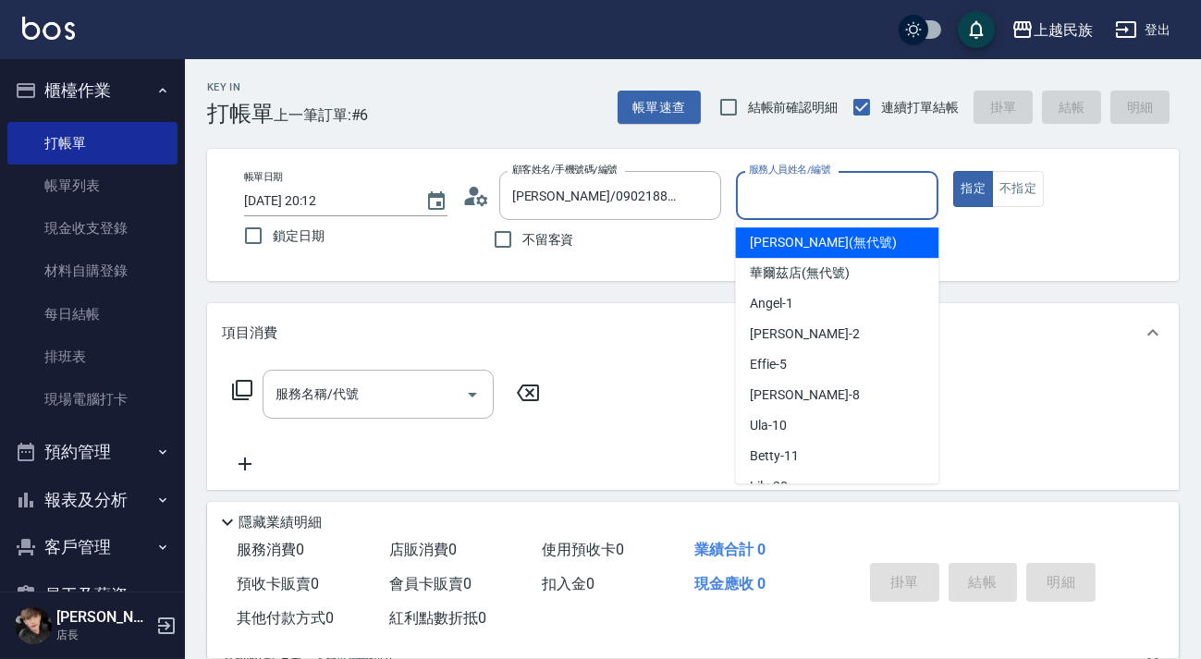
click at [877, 200] on input "服務人員姓名/編號" at bounding box center [837, 195] width 187 height 32
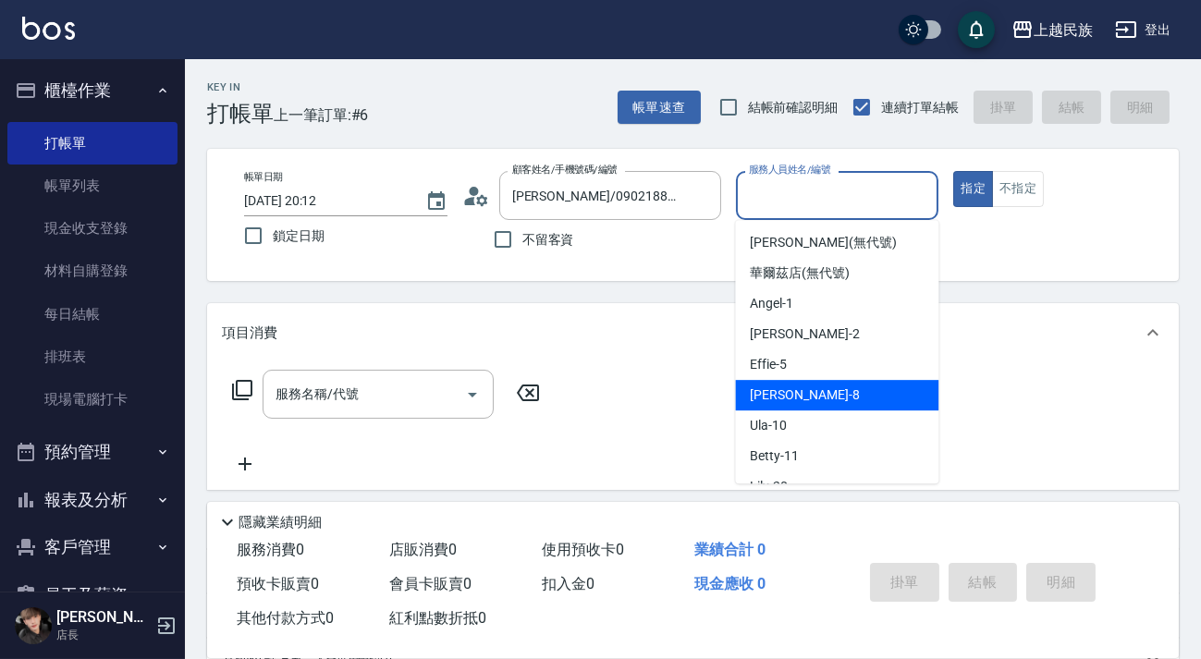
click at [795, 384] on div "Stella -8" at bounding box center [836, 395] width 203 height 30
type input "Stella-8"
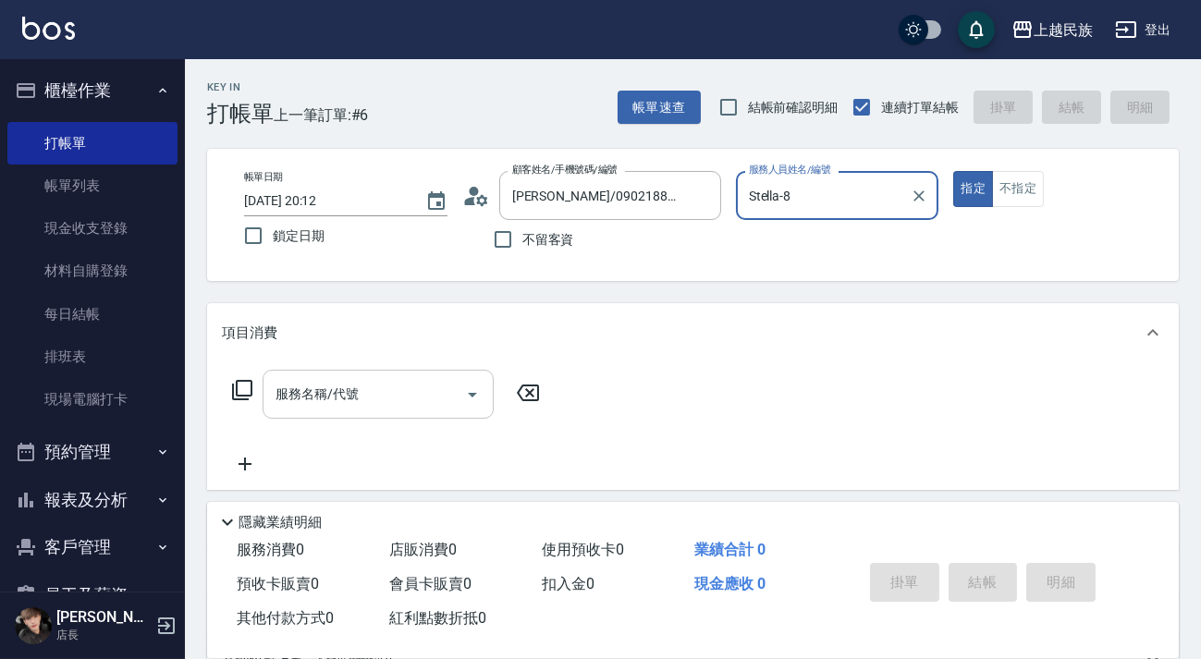
click at [332, 389] on div "服務名稱/代號 服務名稱/代號" at bounding box center [377, 394] width 231 height 49
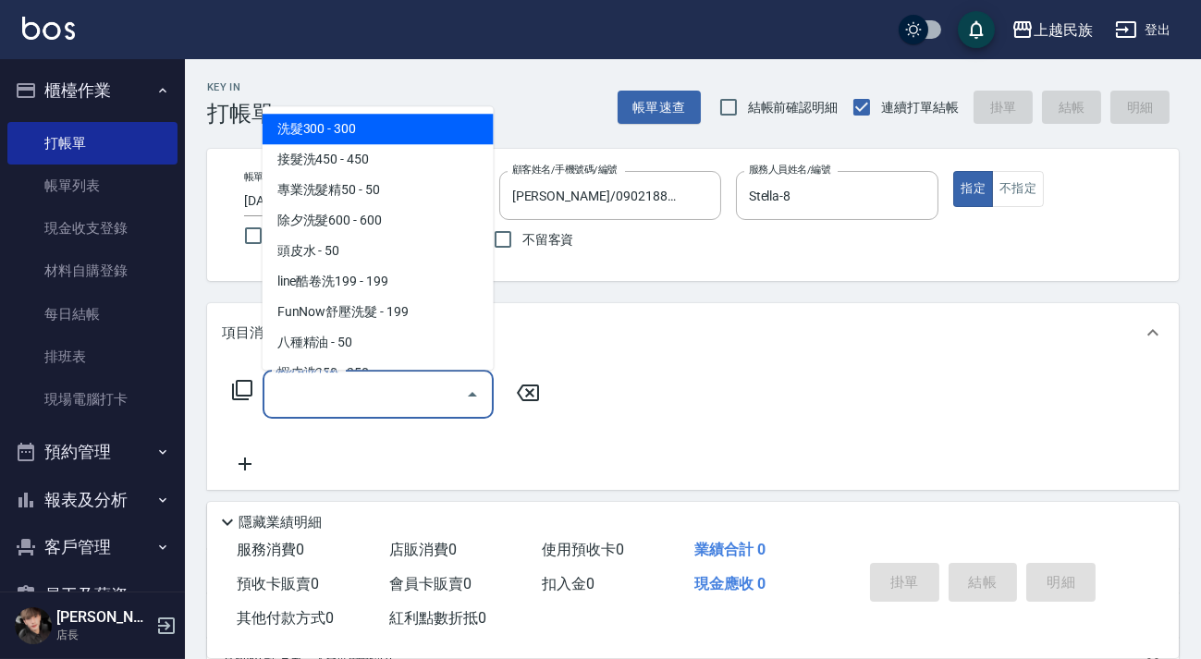
click at [388, 138] on span "洗髮300 - 300" at bounding box center [377, 129] width 231 height 30
type input "洗髮300(101)"
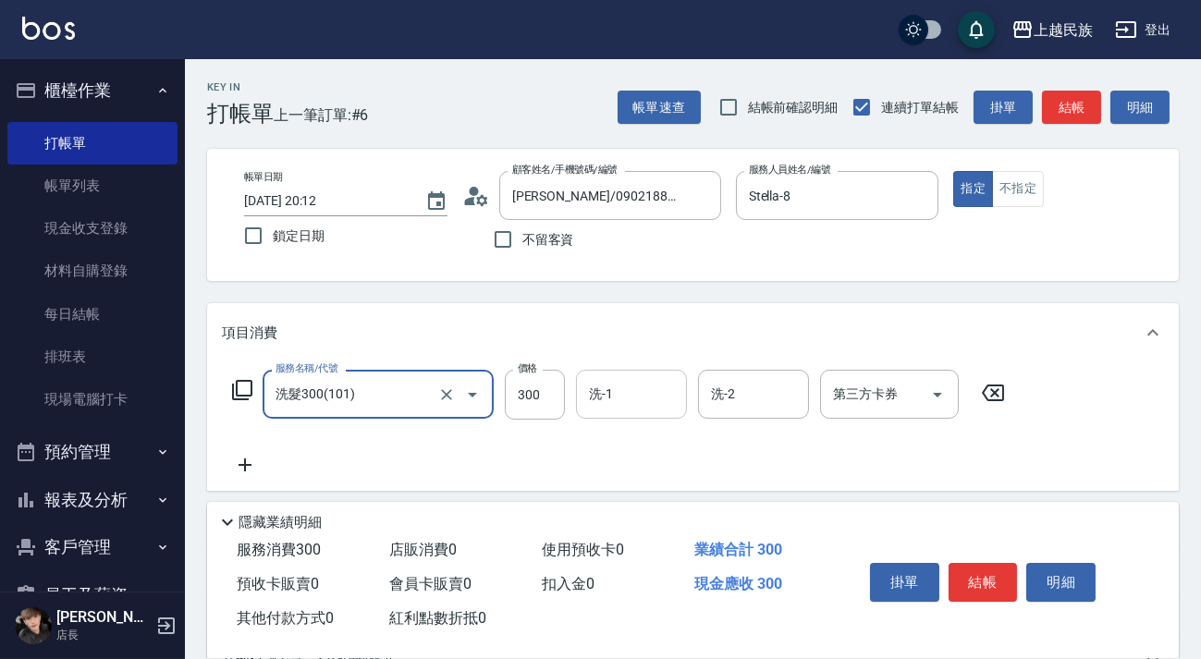
click at [631, 383] on input "洗-1" at bounding box center [631, 394] width 94 height 32
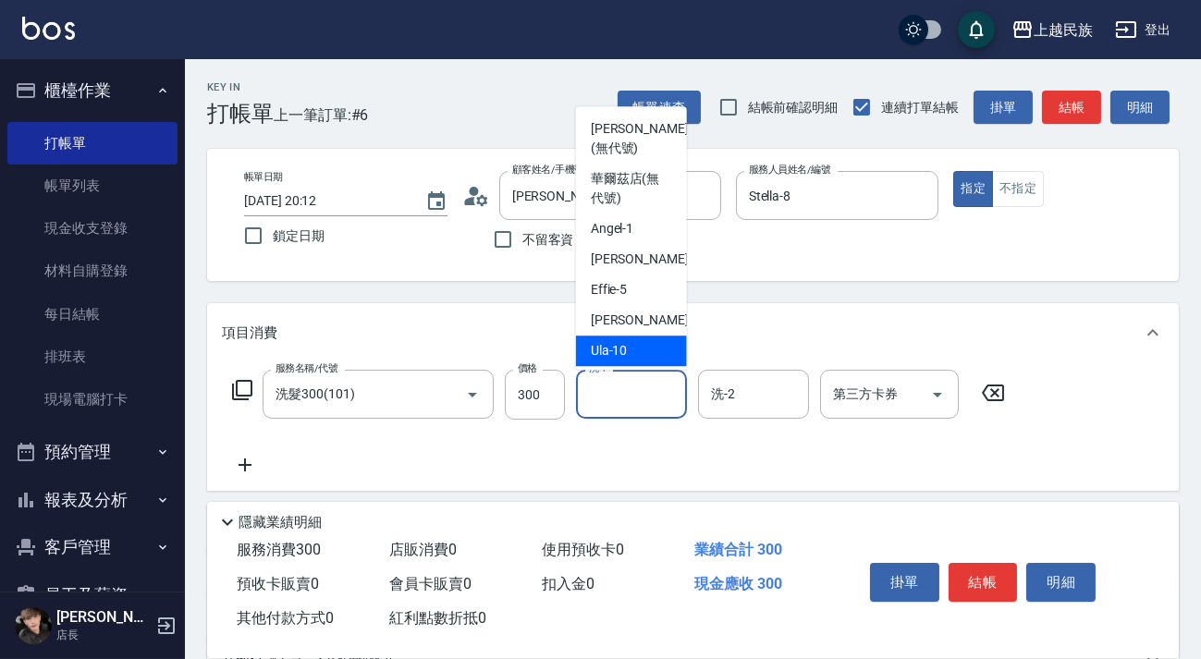
click at [635, 344] on div "Ula -10" at bounding box center [631, 350] width 111 height 30
type input "Ula-10"
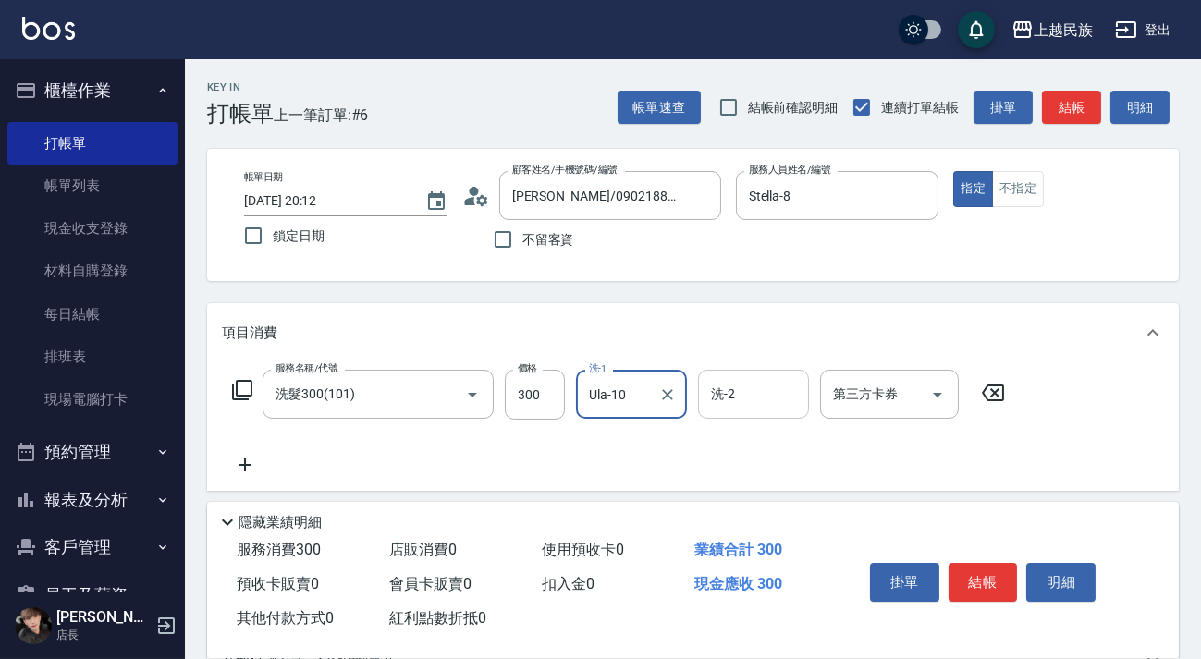
click at [730, 381] on div "洗-2 洗-2" at bounding box center [753, 394] width 111 height 49
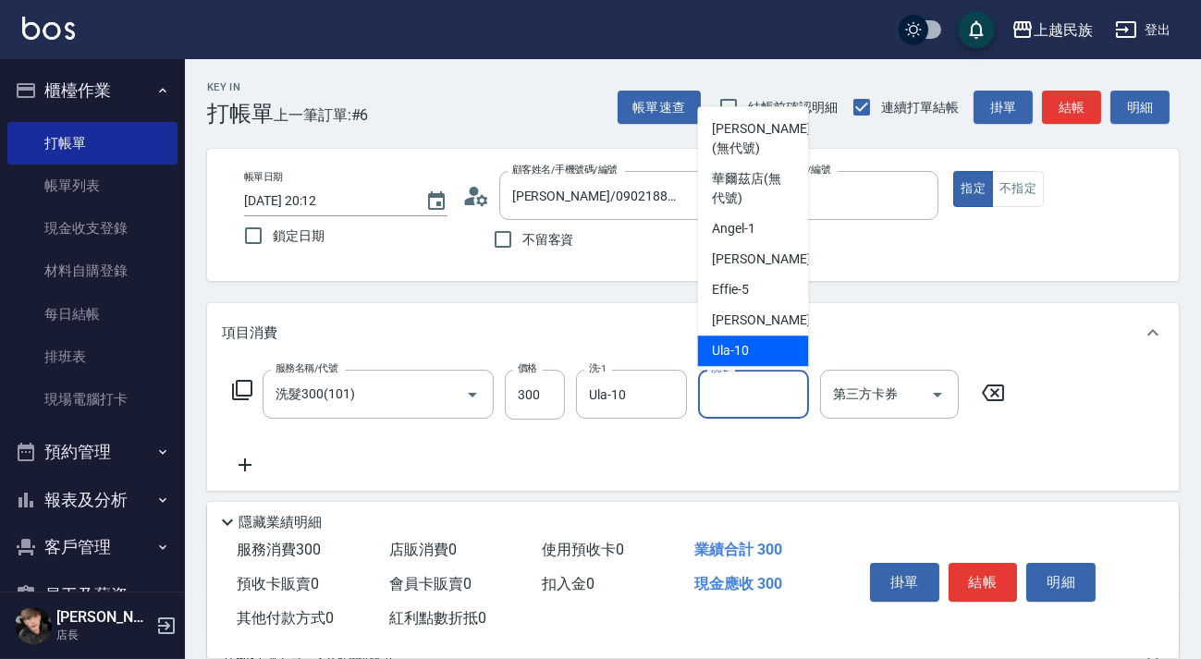
click at [721, 363] on div "Ula -10" at bounding box center [753, 350] width 111 height 30
type input "Ula-10"
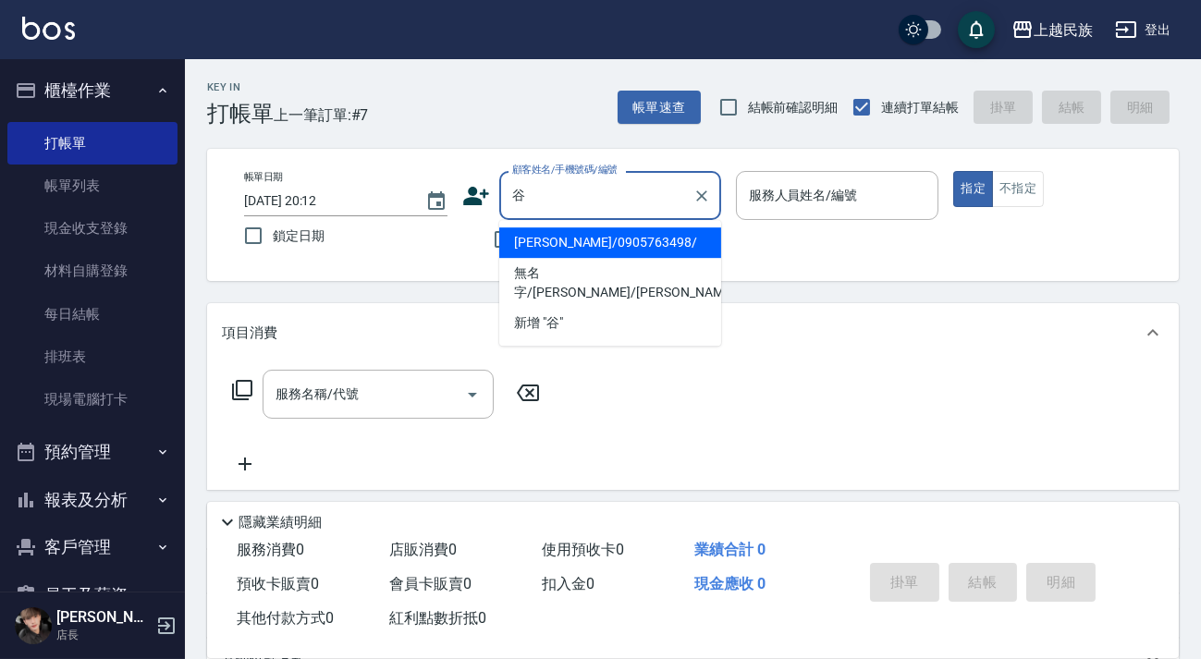
click at [590, 234] on li "[PERSON_NAME]/0905763498/" at bounding box center [610, 242] width 222 height 30
type input "[PERSON_NAME]/0905763498/"
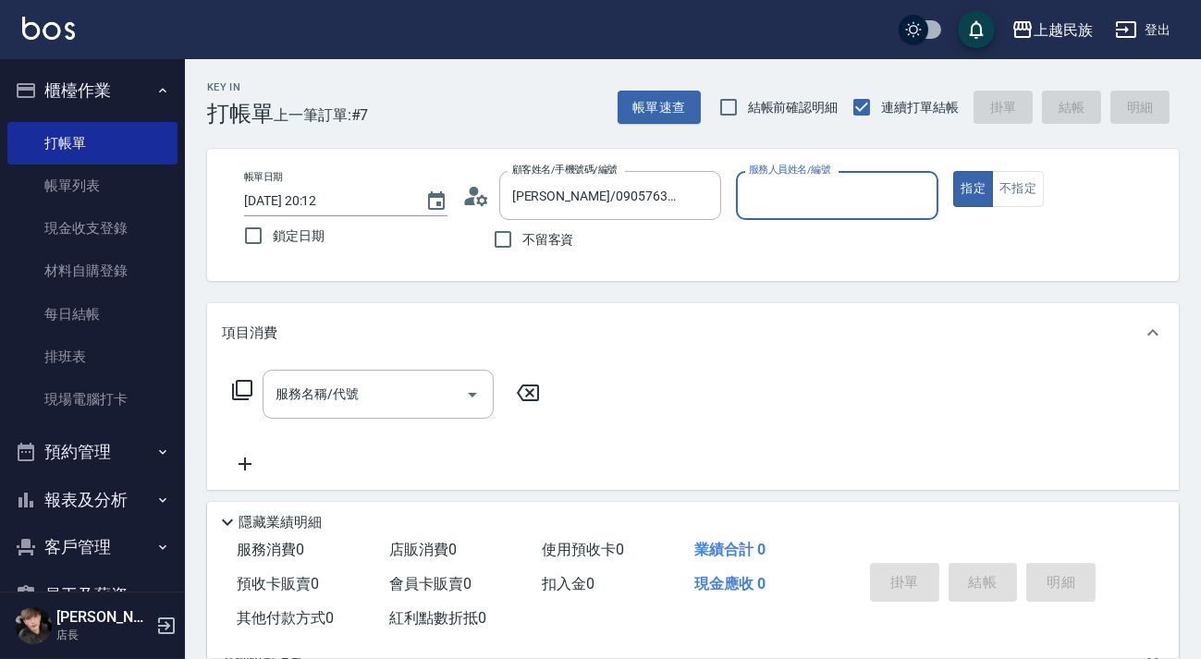
type input "Stella-8"
click at [366, 406] on input "服務名稱/代號" at bounding box center [364, 394] width 187 height 32
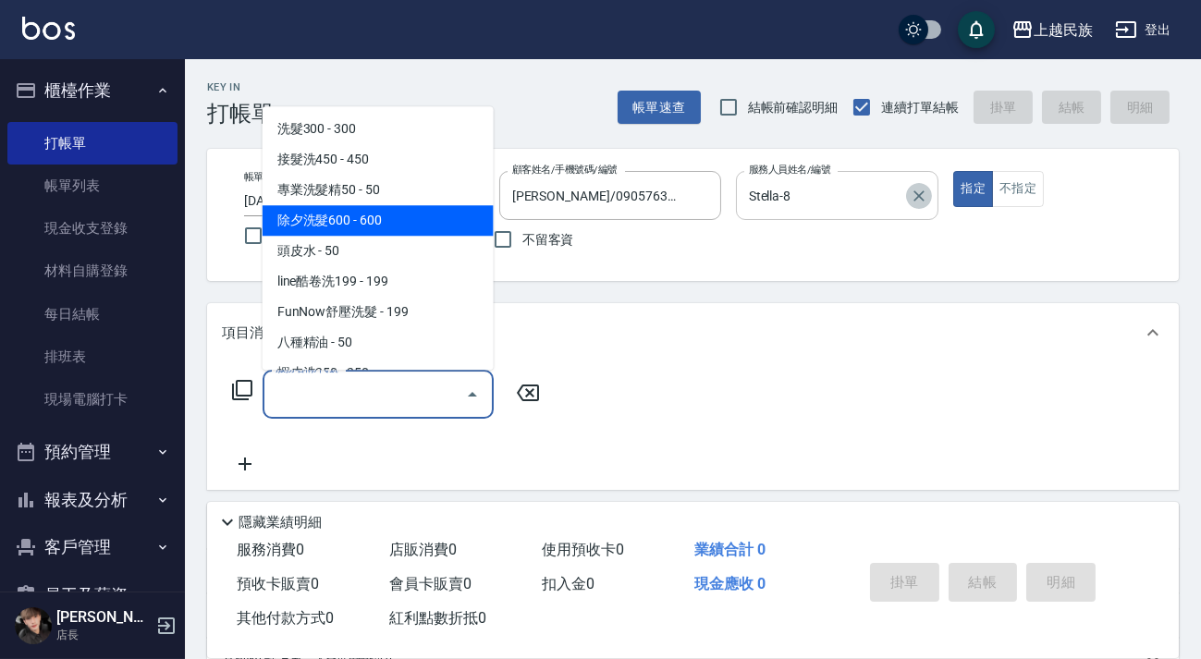
click at [920, 190] on icon "Clear" at bounding box center [918, 196] width 18 height 18
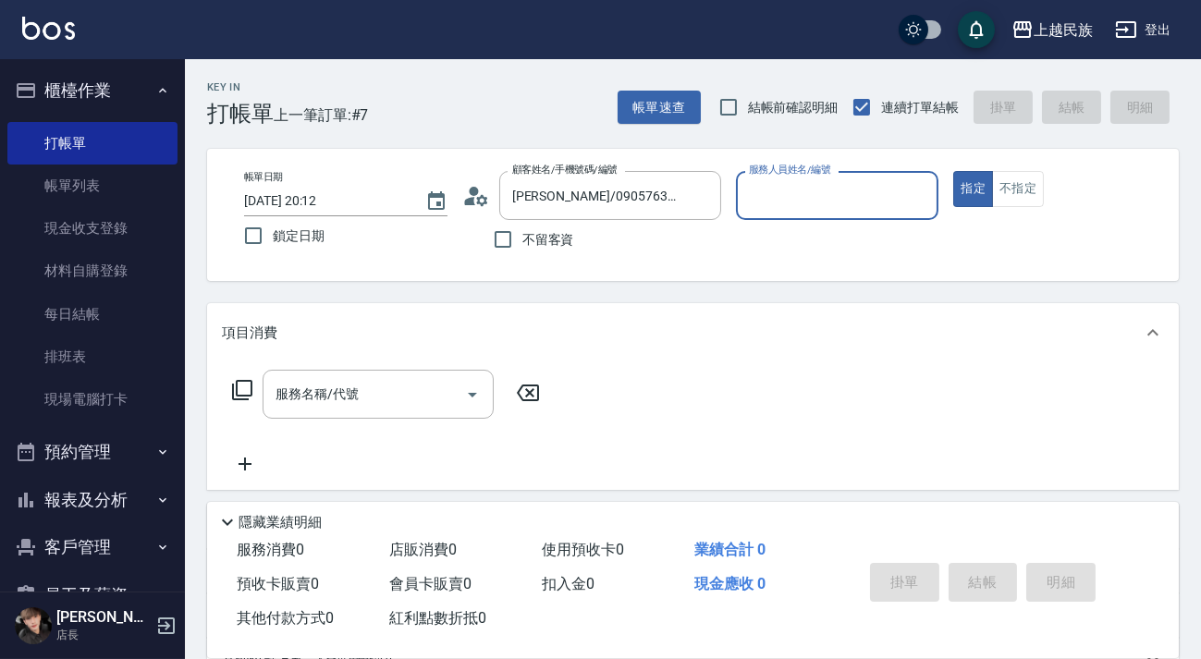
click at [850, 191] on input "服務人員姓名/編號" at bounding box center [837, 195] width 187 height 32
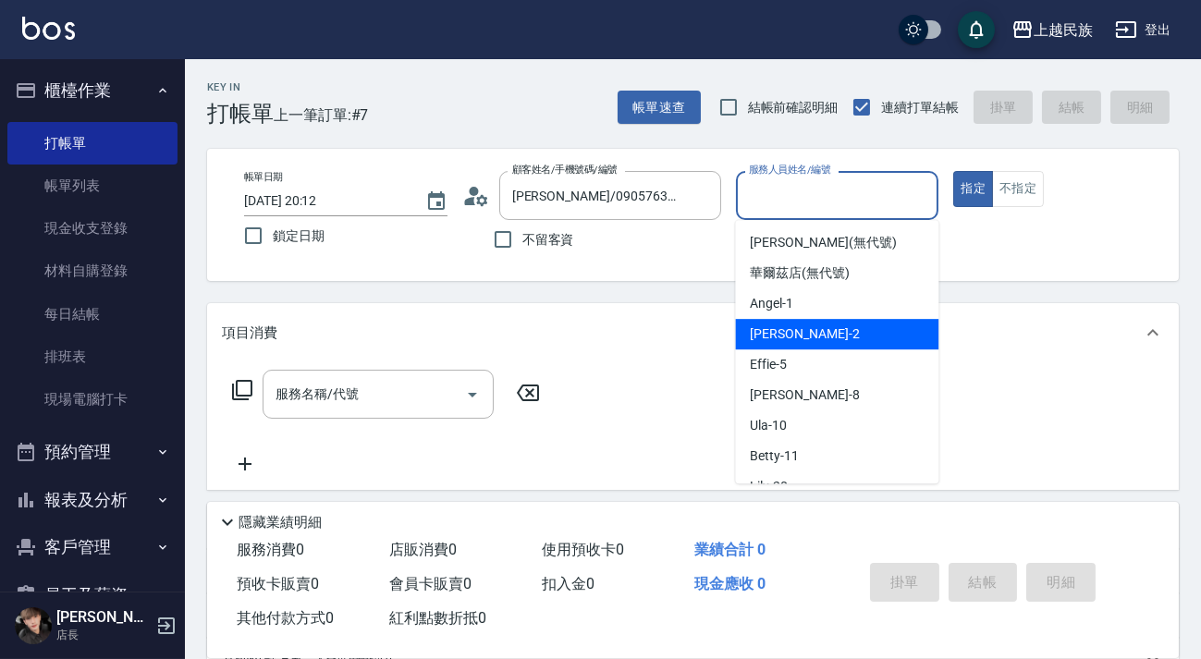
click at [814, 333] on div "[PERSON_NAME] -2" at bounding box center [836, 334] width 203 height 30
type input "[PERSON_NAME]-2"
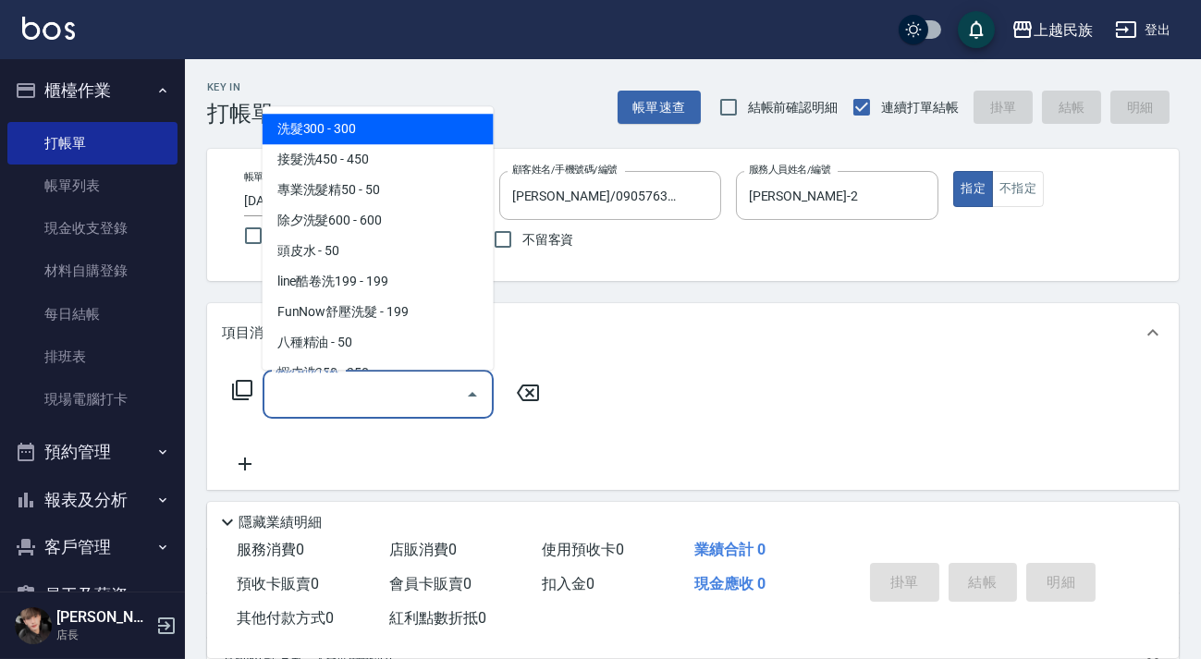
click at [351, 394] on input "服務名稱/代號" at bounding box center [364, 394] width 187 height 32
click at [362, 127] on span "洗髮300 - 300" at bounding box center [377, 129] width 231 height 30
type input "洗髮300(101)"
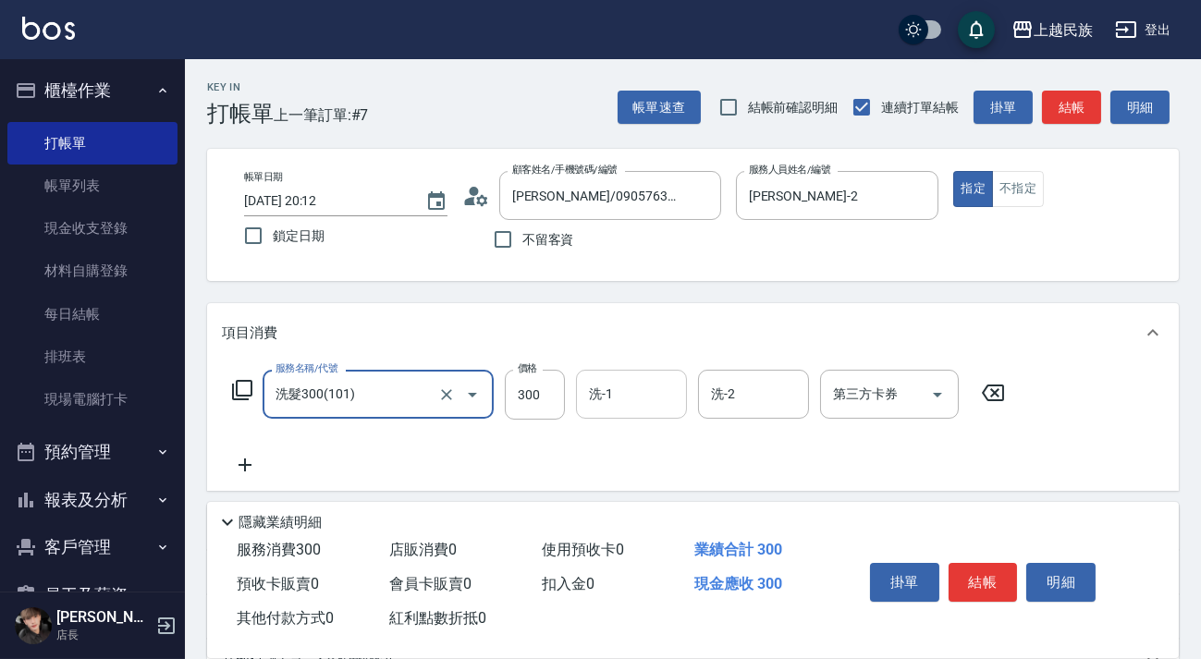
click at [610, 388] on div "洗-1 洗-1" at bounding box center [631, 394] width 111 height 49
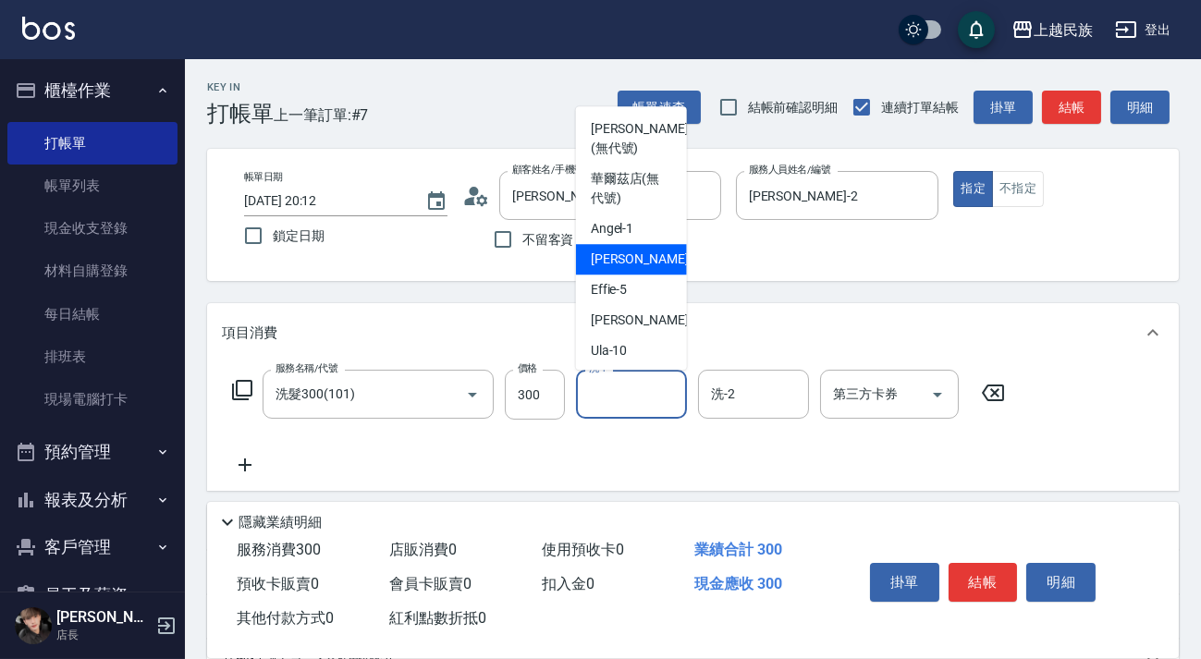
click at [653, 261] on div "[PERSON_NAME] -2" at bounding box center [631, 259] width 111 height 30
type input "[PERSON_NAME]-2"
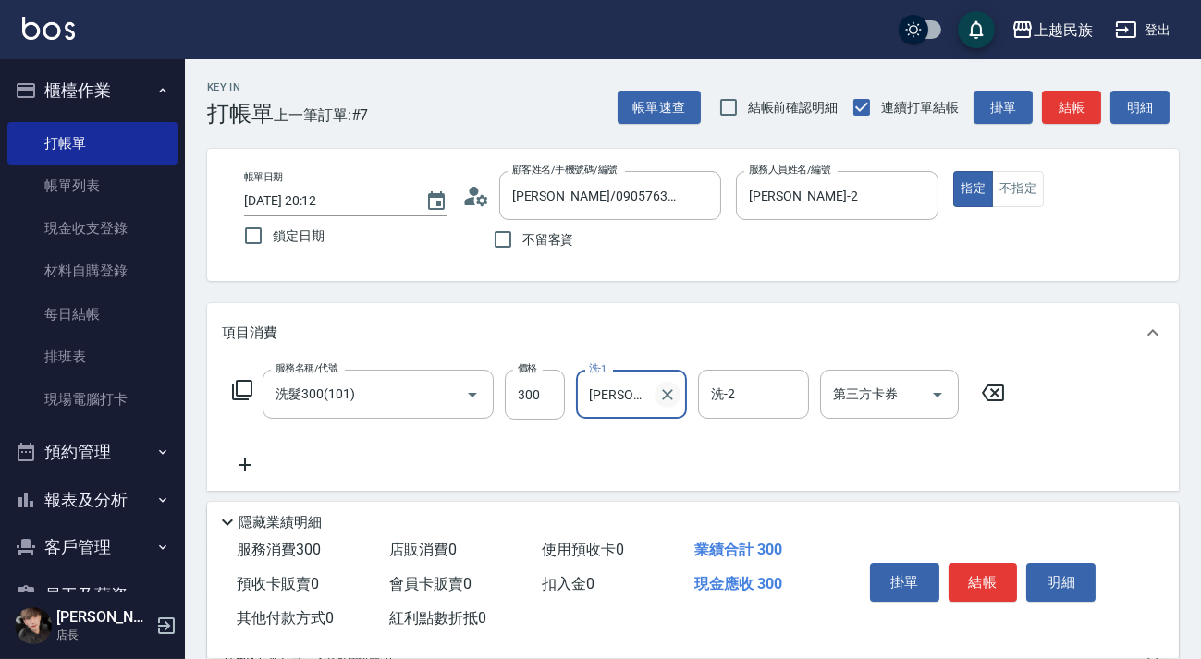
click at [675, 397] on icon "Clear" at bounding box center [667, 394] width 18 height 18
click at [628, 396] on input "洗-1" at bounding box center [631, 394] width 94 height 32
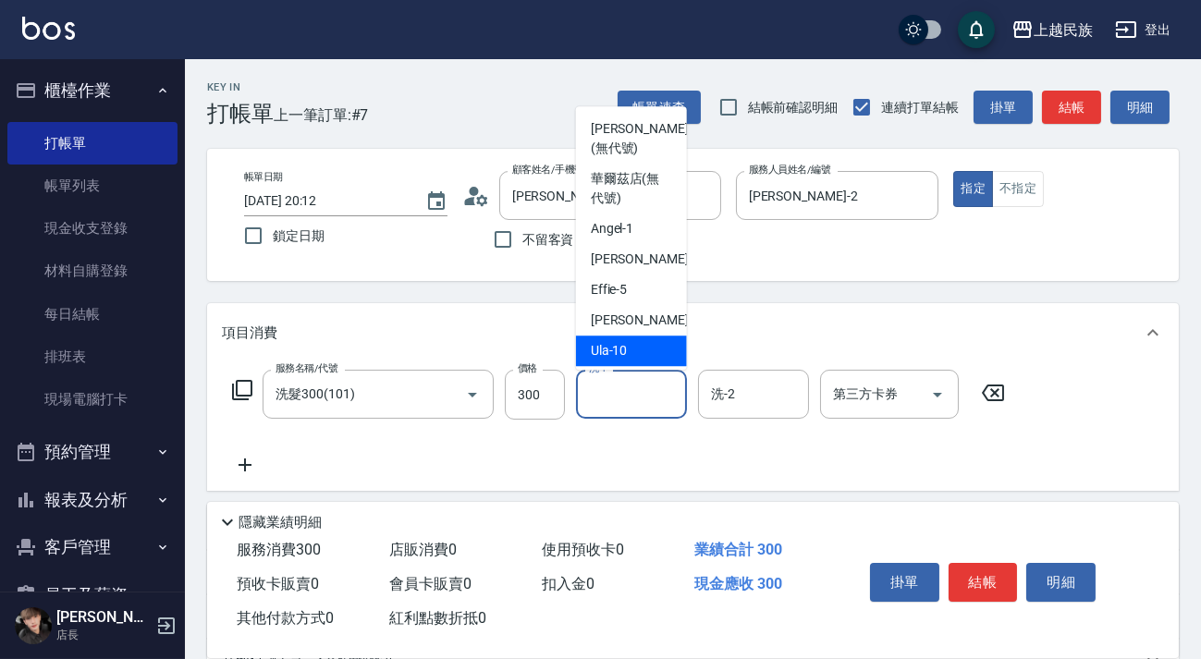
click at [644, 343] on div "Ula -10" at bounding box center [631, 350] width 111 height 30
type input "Ula-10"
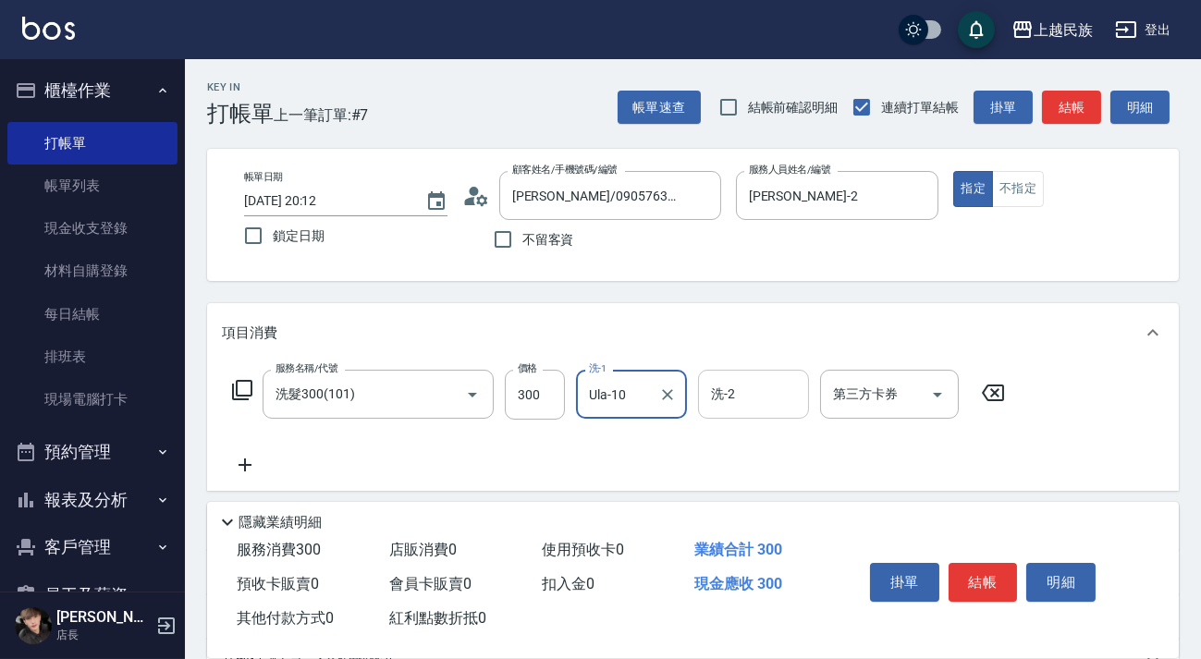
click at [761, 405] on input "洗-2" at bounding box center [753, 394] width 94 height 32
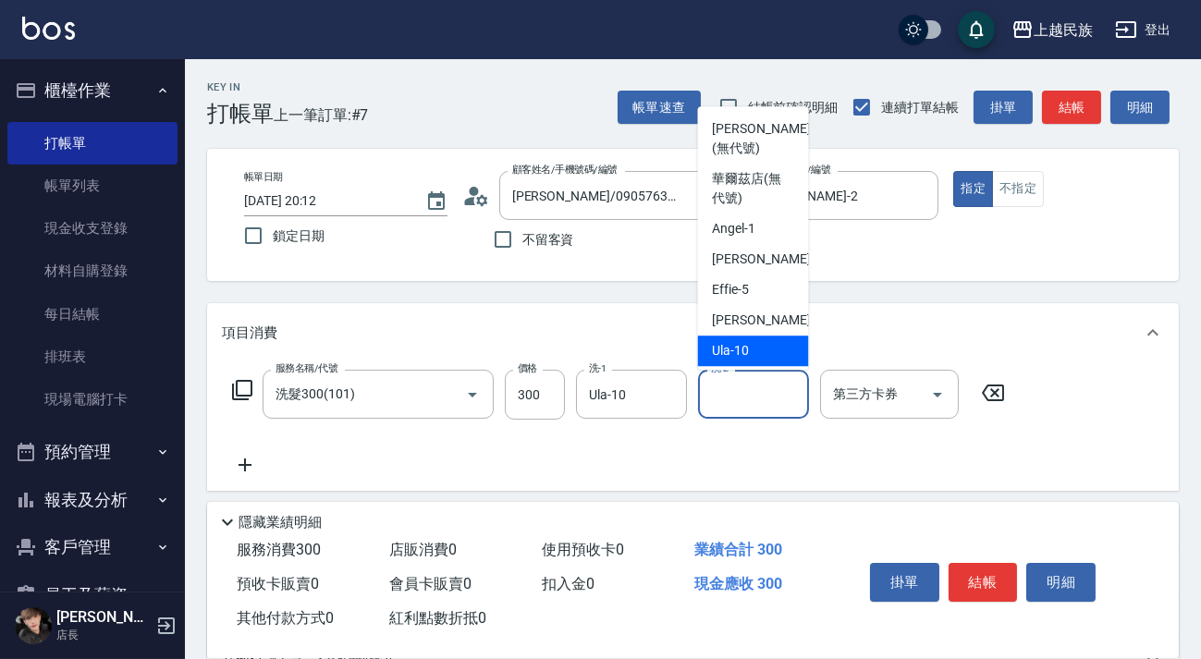
drag, startPoint x: 720, startPoint y: 350, endPoint x: 572, endPoint y: 365, distance: 148.6
click at [719, 350] on span "Ula -10" at bounding box center [731, 350] width 37 height 19
type input "Ula-10"
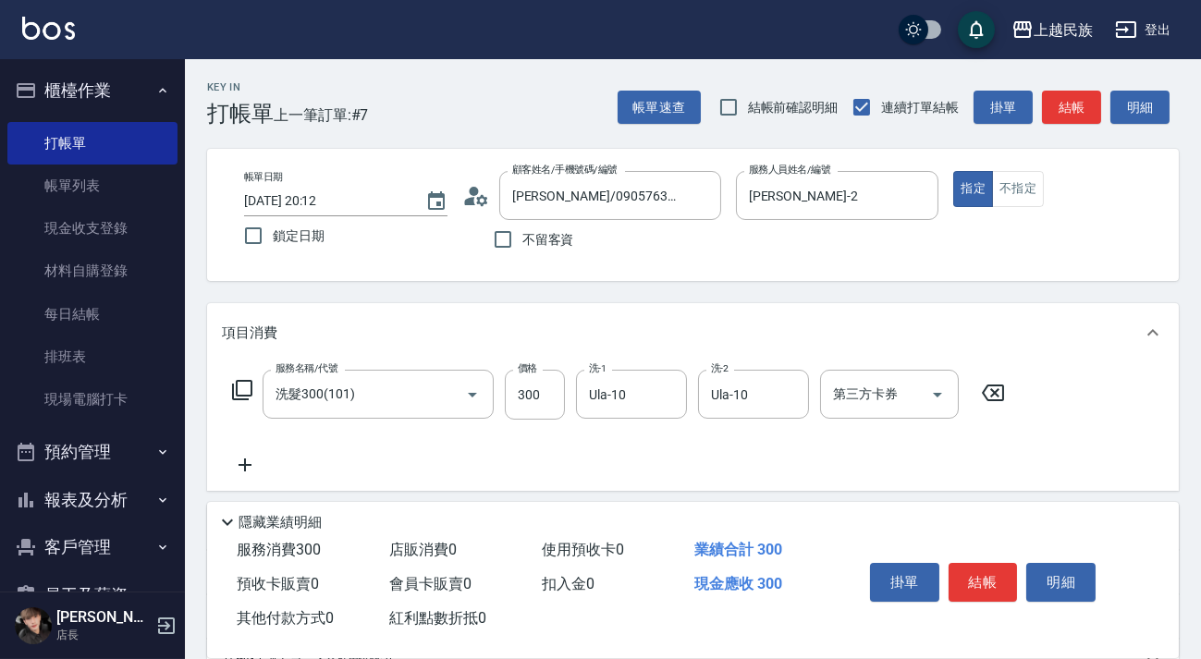
click at [240, 468] on icon at bounding box center [245, 465] width 46 height 22
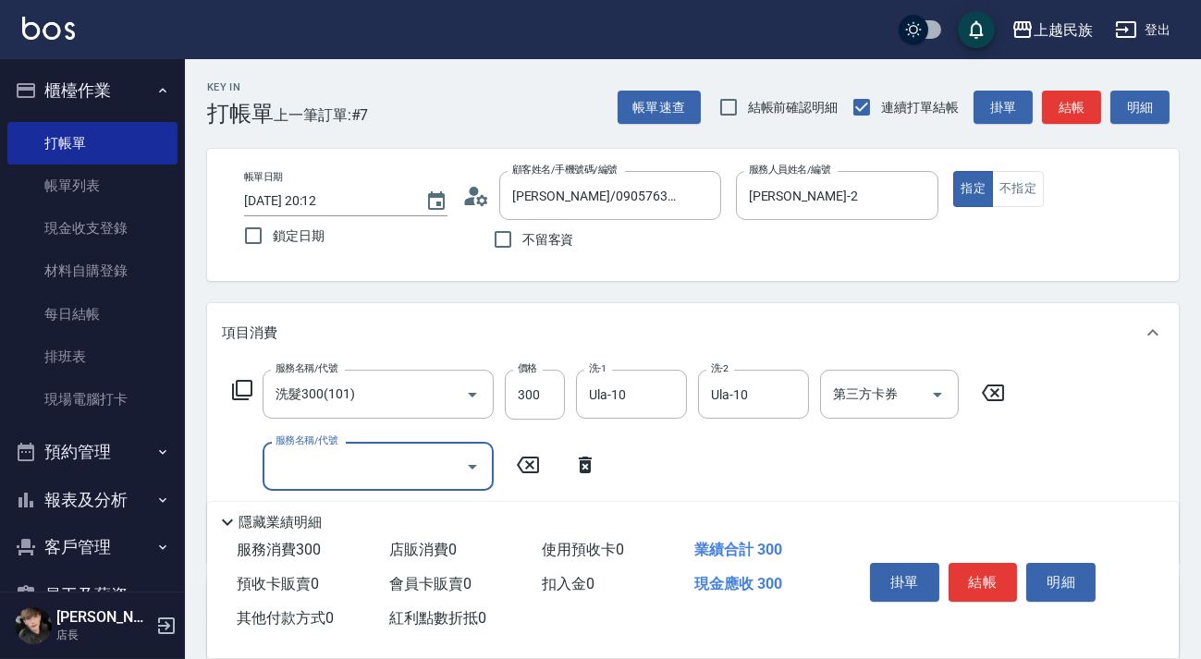
click at [361, 430] on div "服務名稱/代號 洗髮300(101) 服務名稱/代號 價格 300 價格 洗-1 Ula-10 洗-1 洗-2 Ula-10 洗-2 第三方卡券 第三方卡券 …" at bounding box center [619, 458] width 794 height 177
click at [358, 445] on div "服務名稱/代號" at bounding box center [377, 466] width 231 height 49
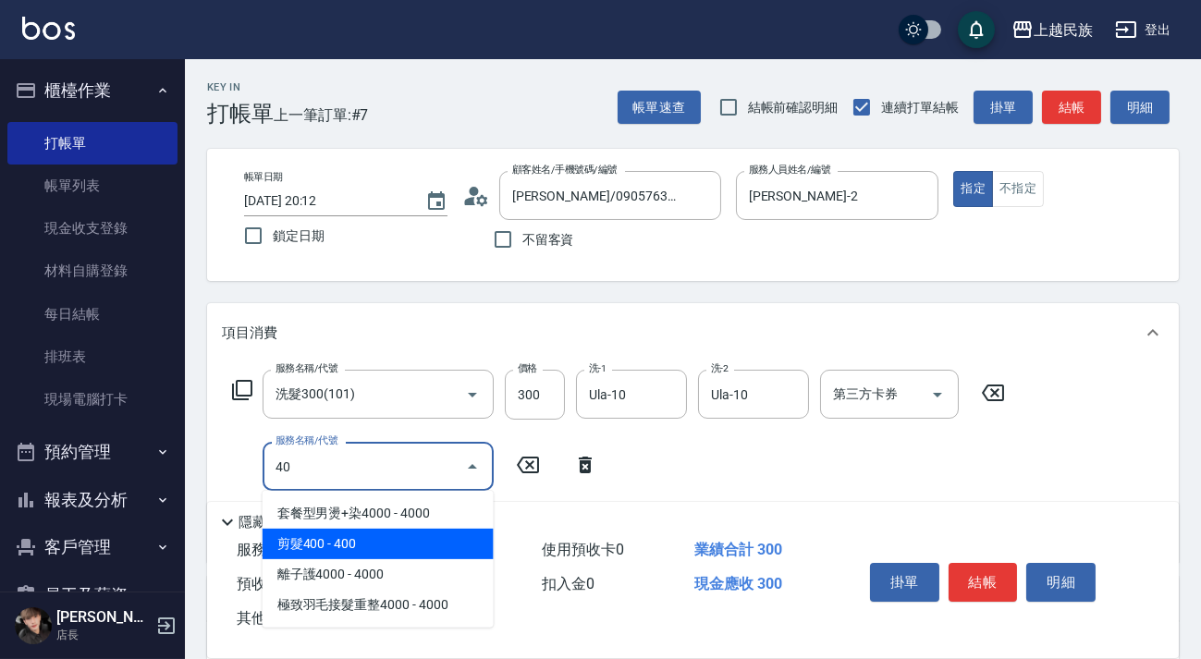
click at [362, 534] on span "剪髮400 - 400" at bounding box center [377, 544] width 231 height 30
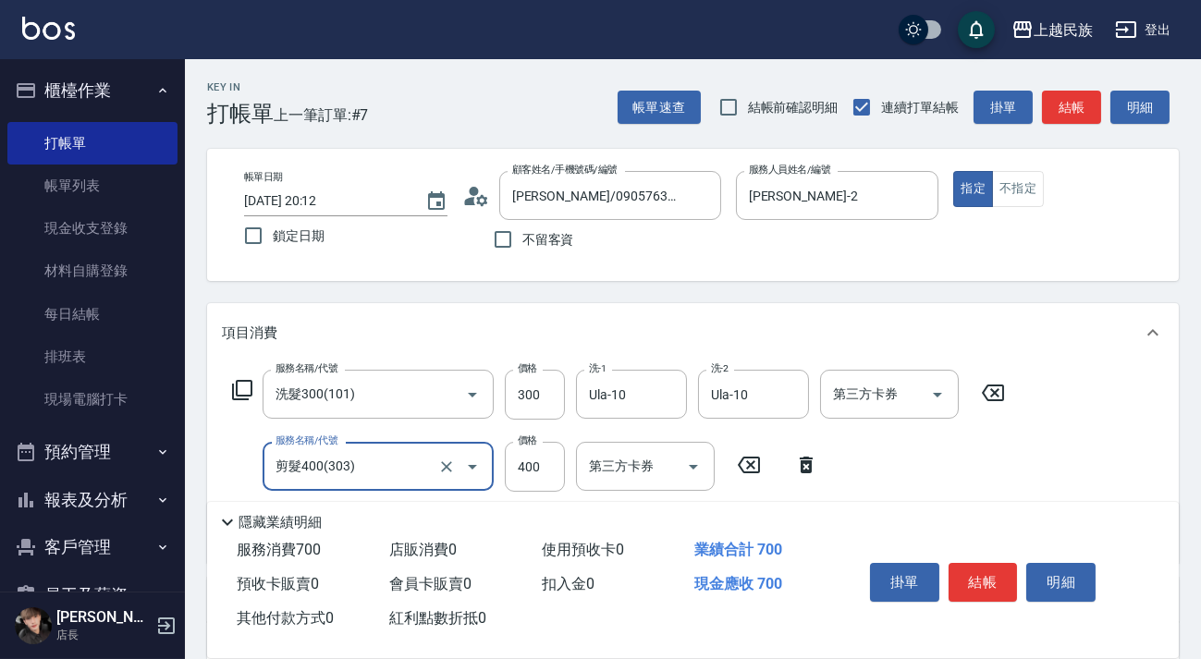
scroll to position [251, 0]
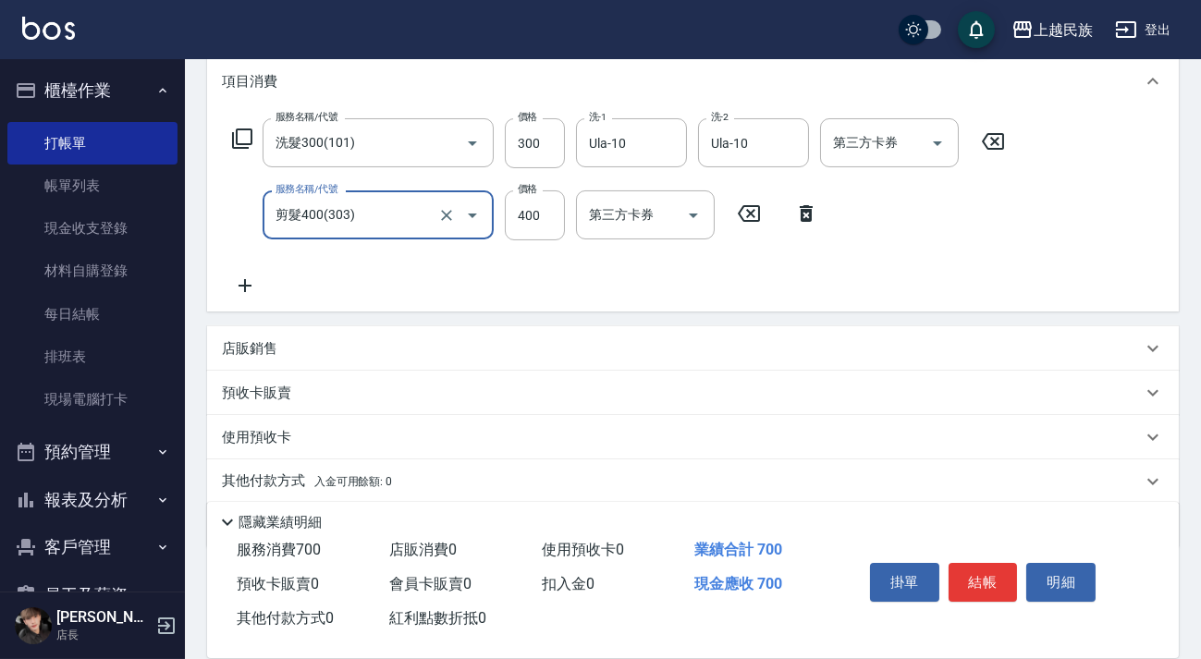
type input "剪髮400(303)"
click at [314, 443] on div "使用預收卡" at bounding box center [682, 437] width 920 height 19
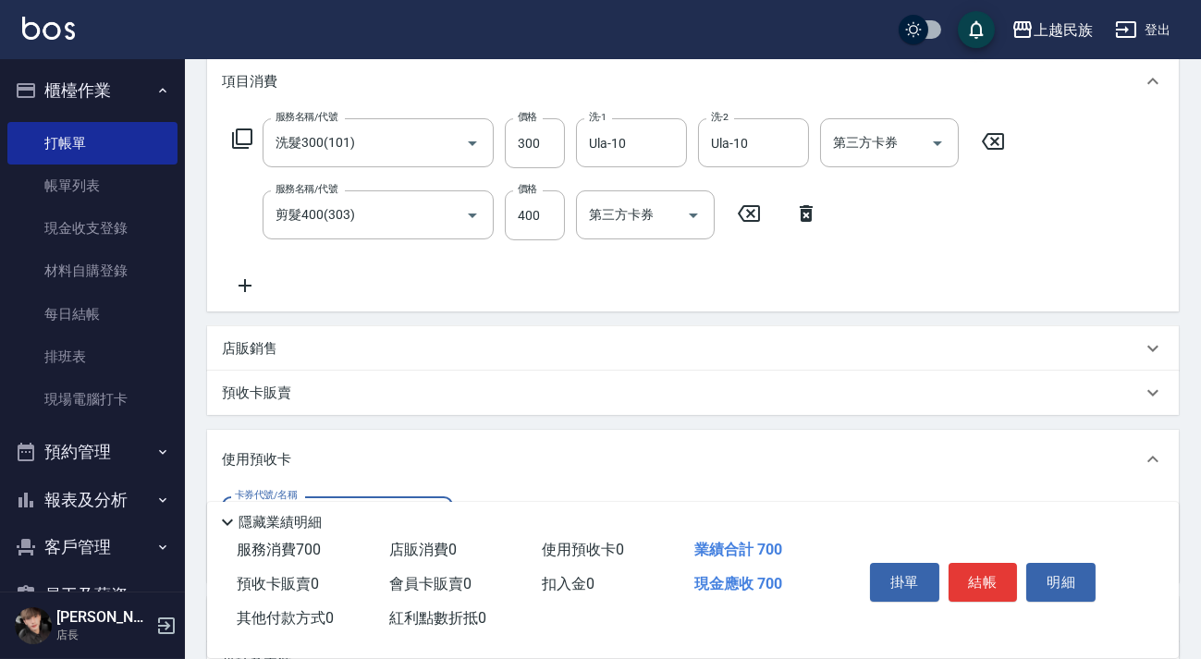
scroll to position [0, 0]
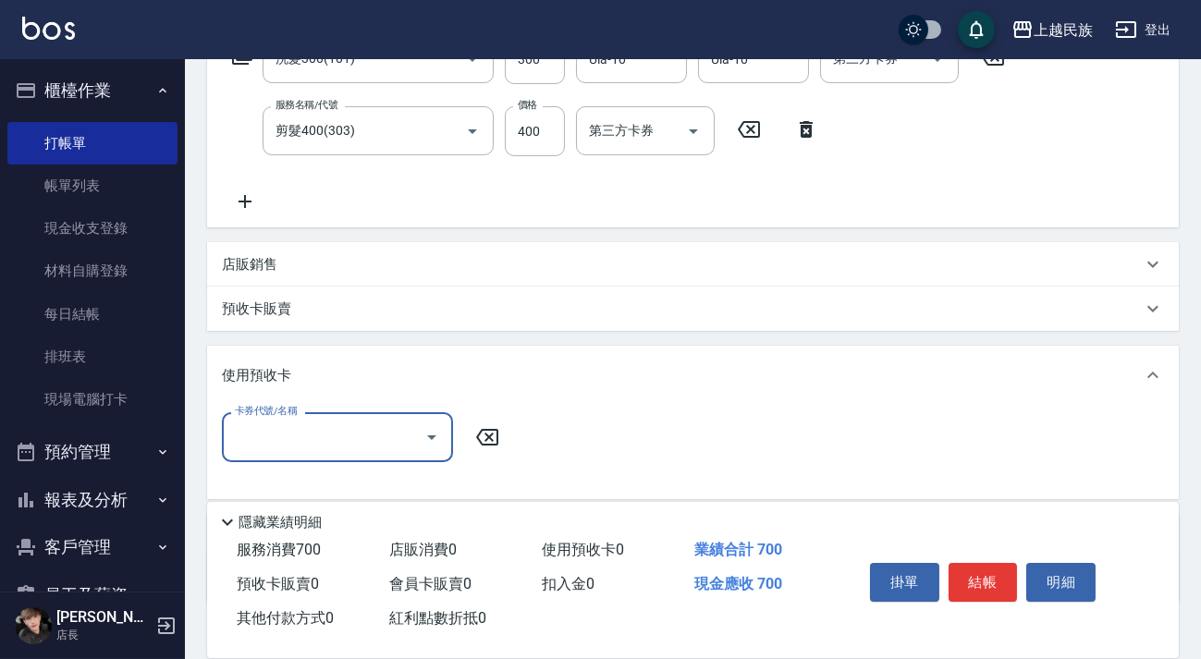
click at [309, 373] on div "使用預收卡" at bounding box center [682, 375] width 920 height 19
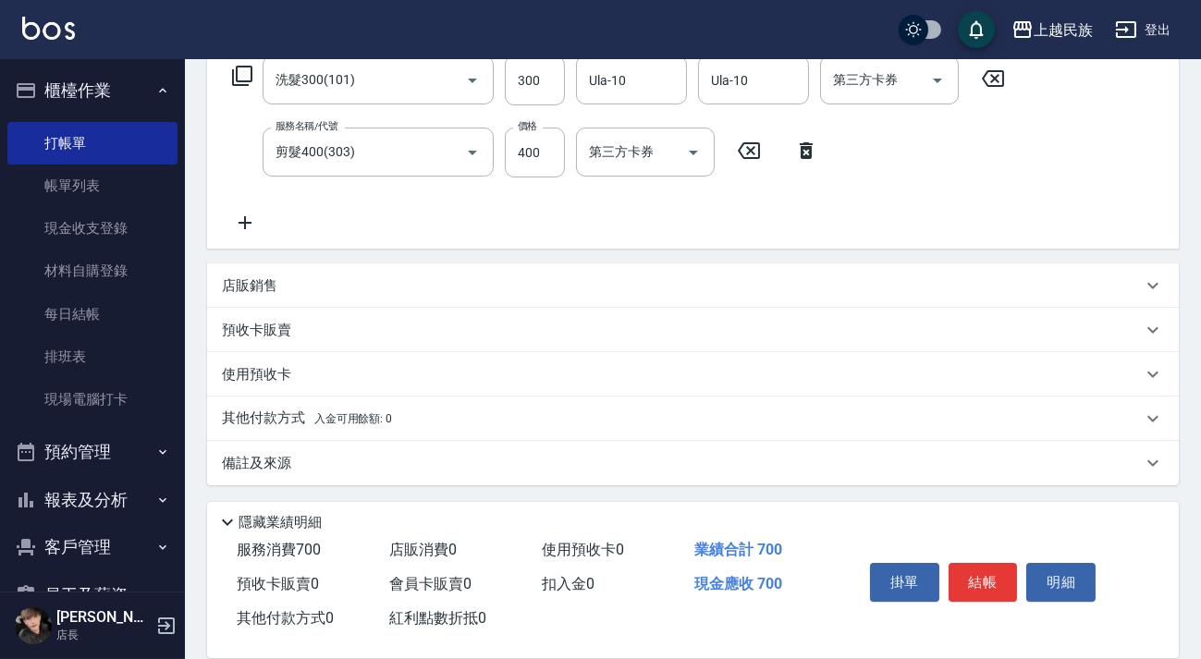
scroll to position [314, 0]
click at [308, 416] on p "其他付款方式 入金可用餘額: 0" at bounding box center [307, 419] width 170 height 20
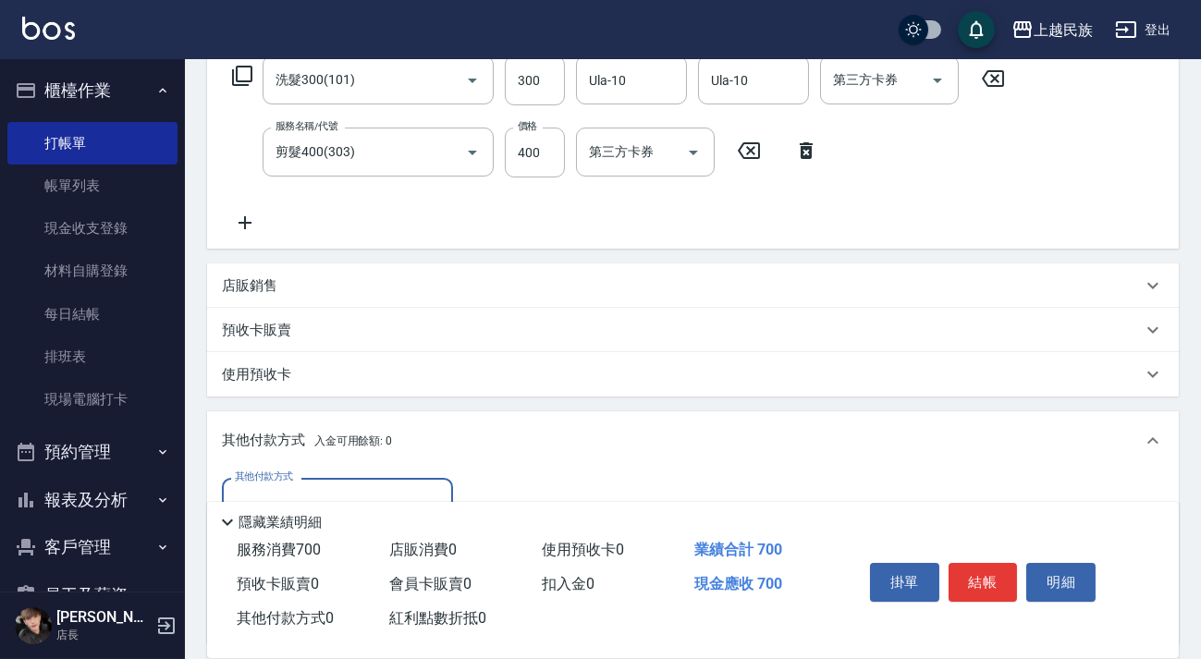
scroll to position [482, 0]
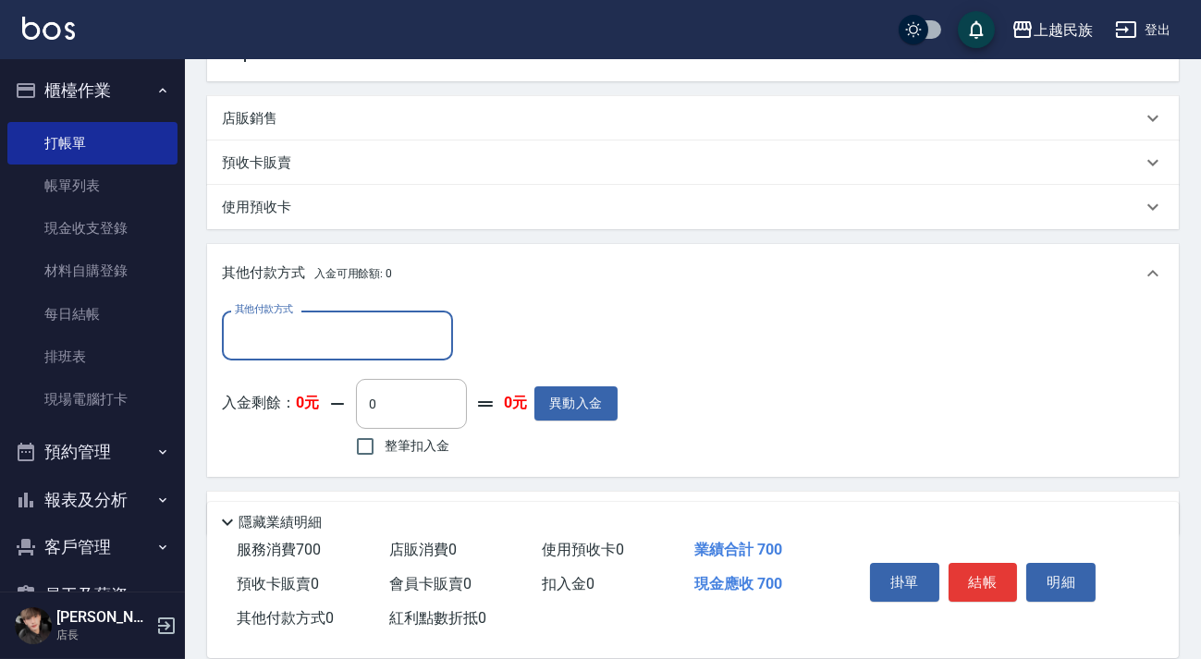
click at [315, 342] on input "其他付款方式" at bounding box center [337, 335] width 214 height 32
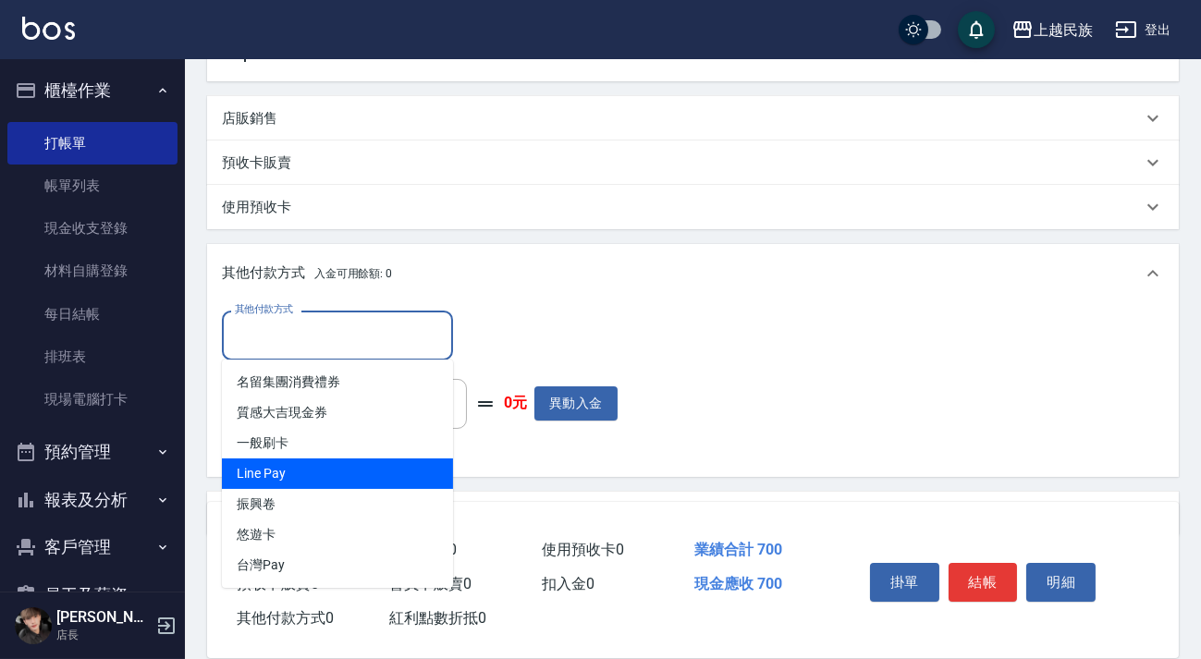
click at [316, 477] on span "Line Pay" at bounding box center [337, 473] width 231 height 30
type input "Line Pay"
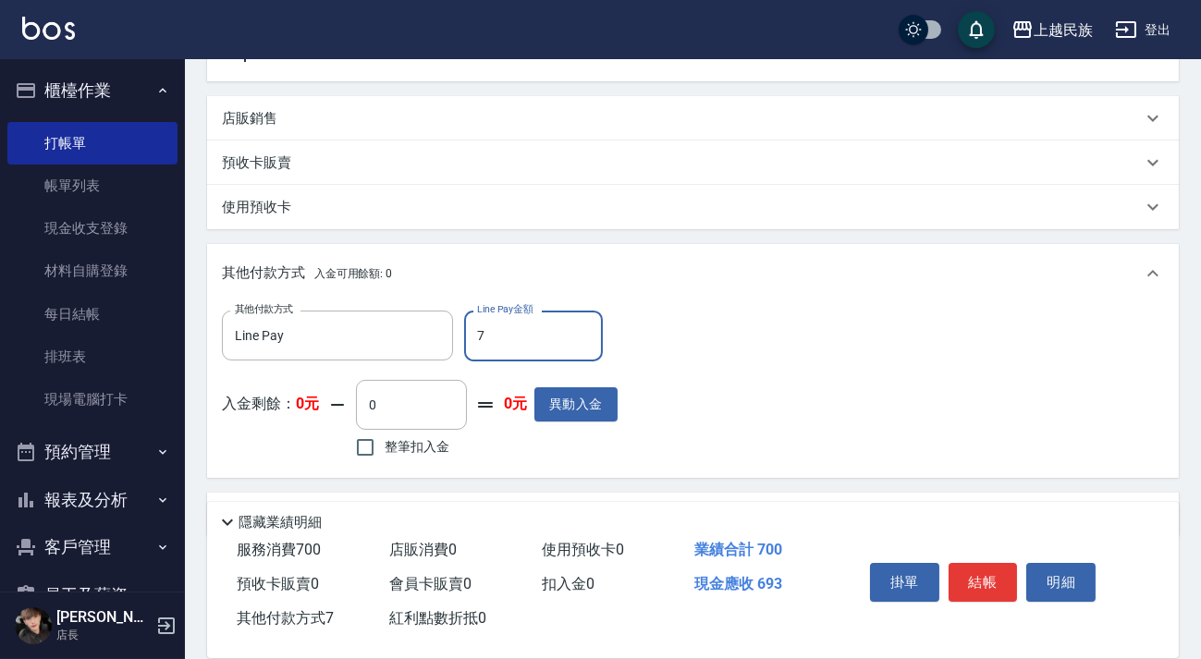
type input "700"
click at [979, 555] on div "掛單 結帳 明細" at bounding box center [982, 584] width 241 height 58
click at [979, 570] on button "結帳" at bounding box center [982, 582] width 69 height 39
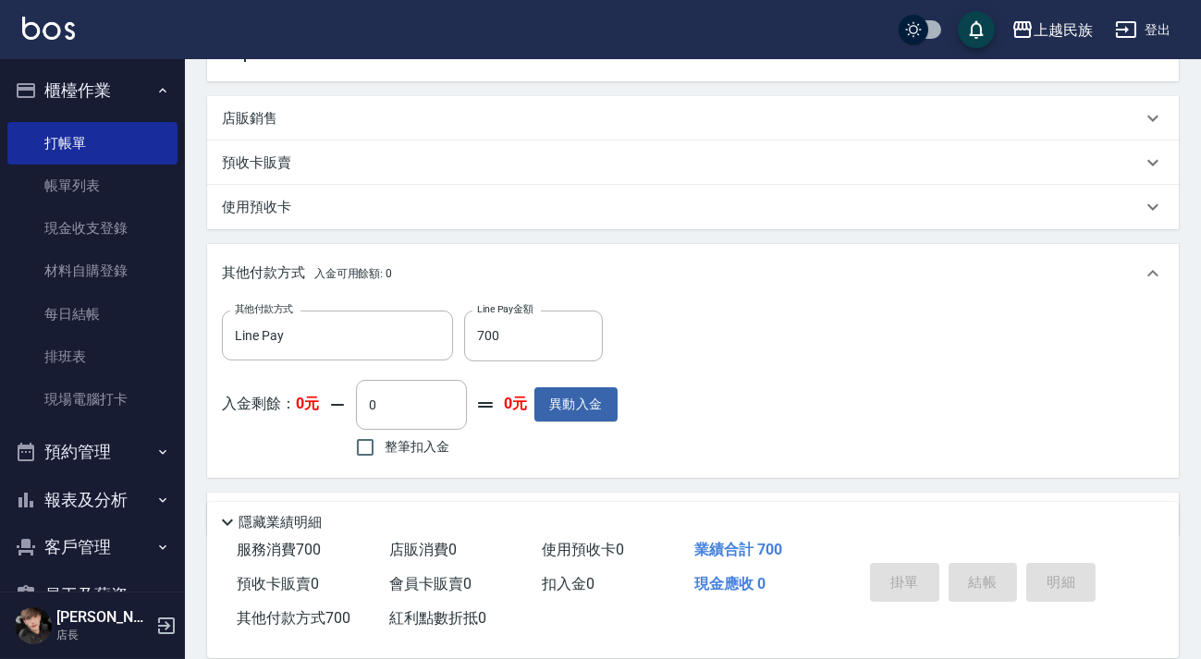
type input "[DATE] 20:13"
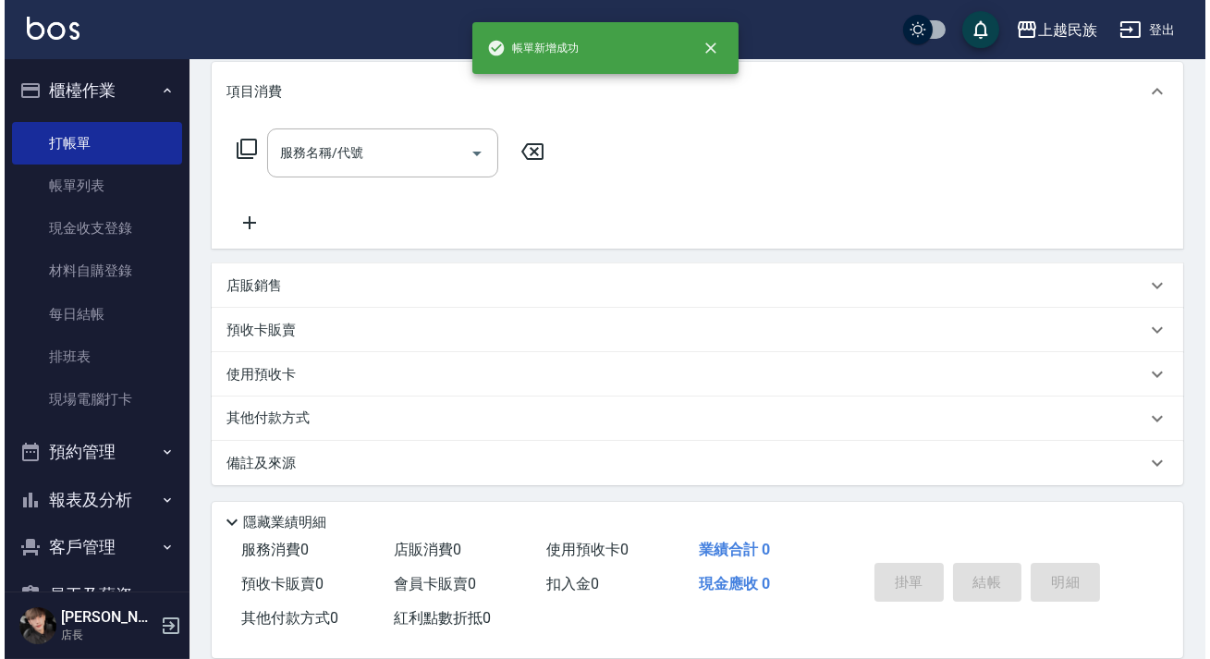
scroll to position [0, 0]
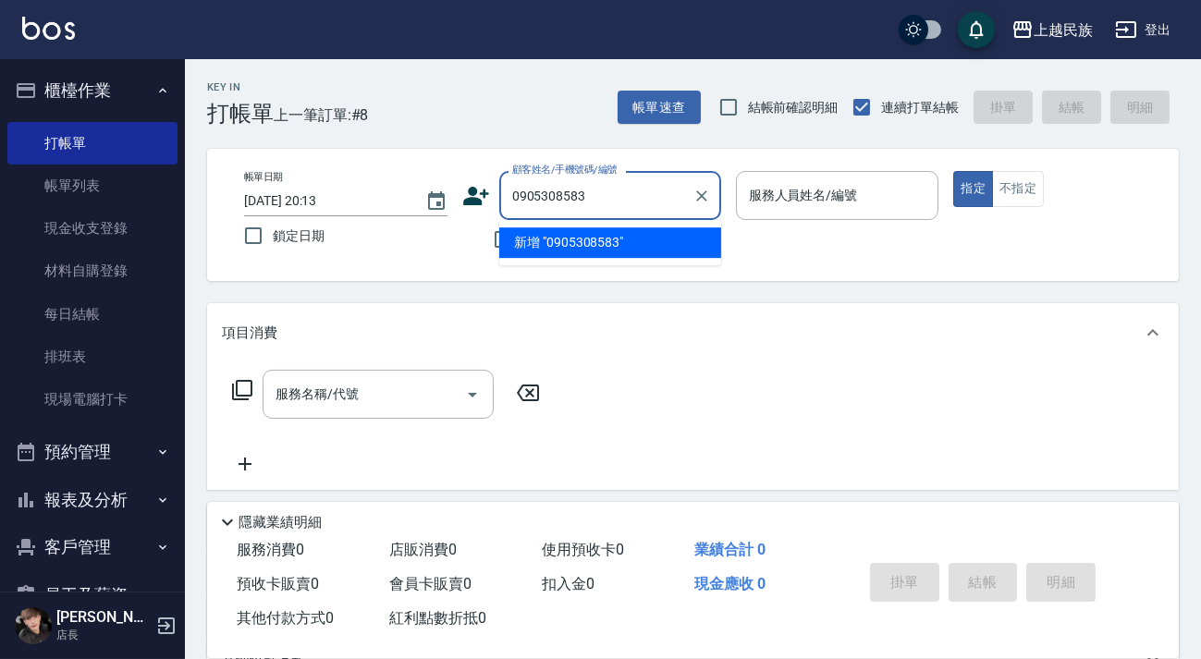
type input "0905308583"
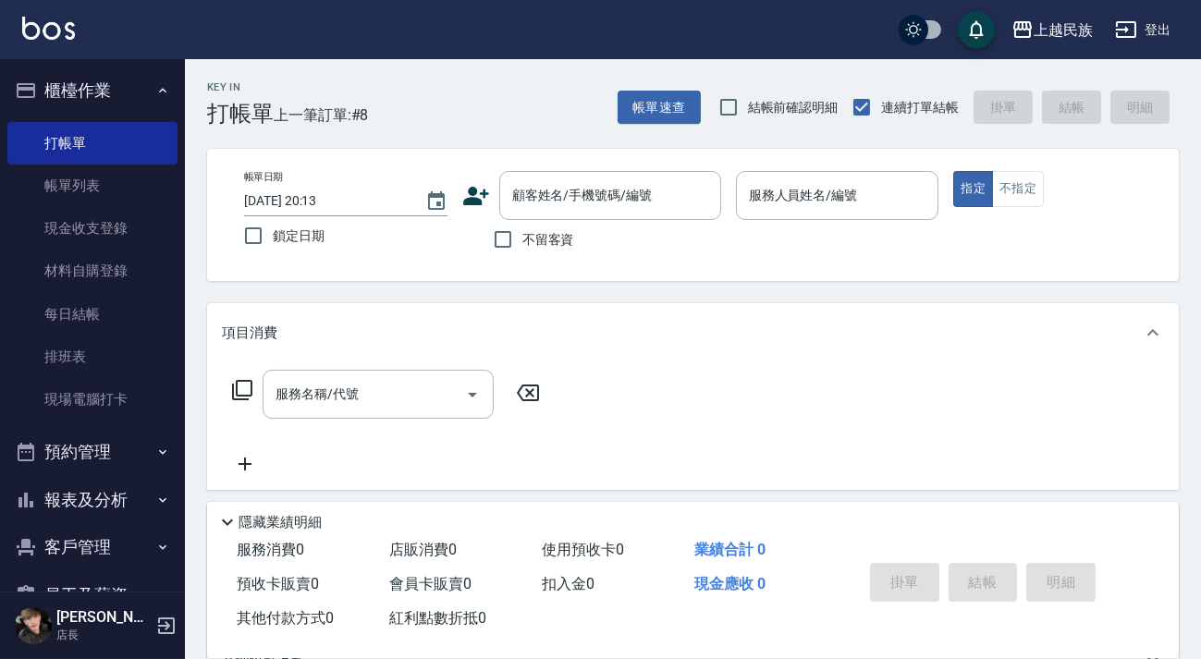
click at [483, 195] on icon at bounding box center [476, 196] width 26 height 18
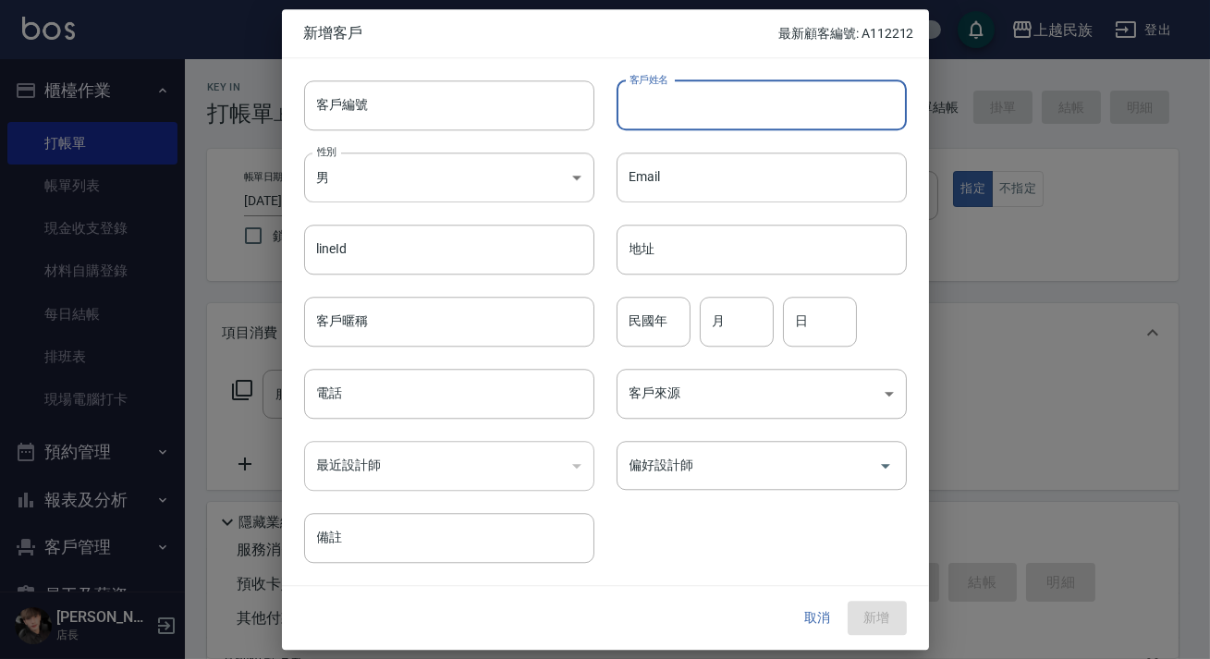
click at [715, 116] on input "客戶姓名" at bounding box center [761, 105] width 290 height 50
click at [726, 113] on input "客戶姓名" at bounding box center [761, 105] width 290 height 50
type input "[PERSON_NAME]"
click at [443, 169] on body "上越民族 登出 櫃檯作業 打帳單 帳單列表 現金收支登錄 材料自購登錄 每日結帳 排班表 現場電腦打卡 預約管理 預約管理 單日預約紀錄 單週預約紀錄 報表及…" at bounding box center [605, 450] width 1210 height 900
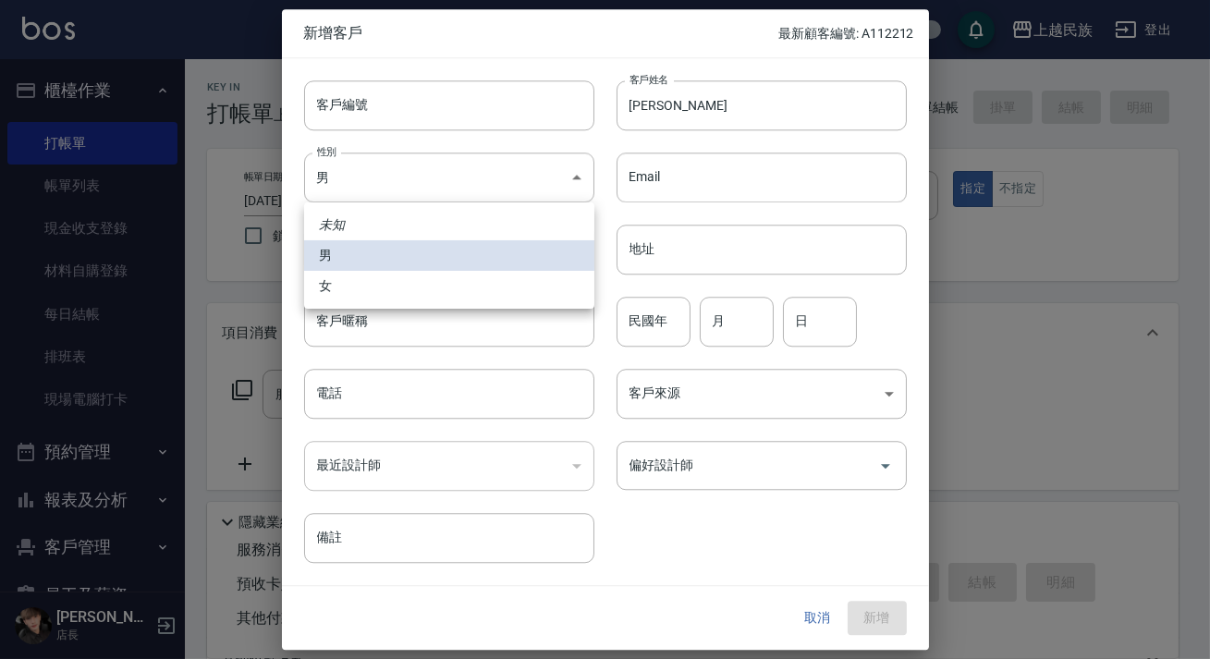
click at [404, 276] on li "女" at bounding box center [449, 286] width 290 height 30
type input "[DEMOGRAPHIC_DATA]"
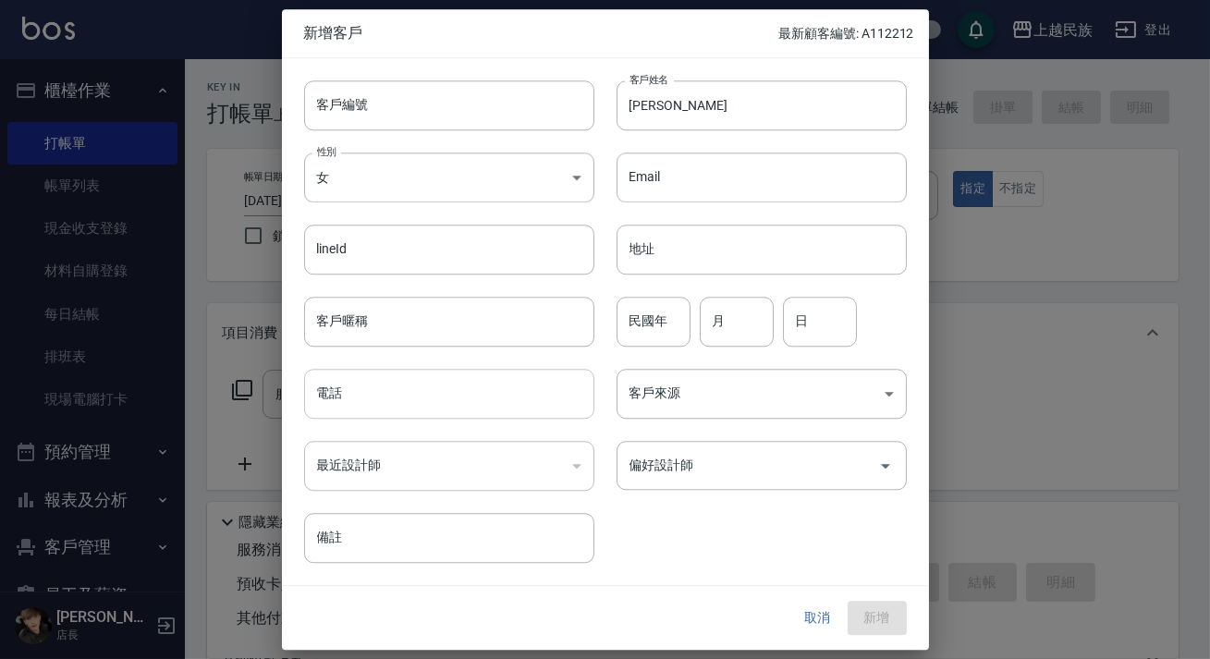
click at [385, 382] on input "電話" at bounding box center [449, 394] width 290 height 50
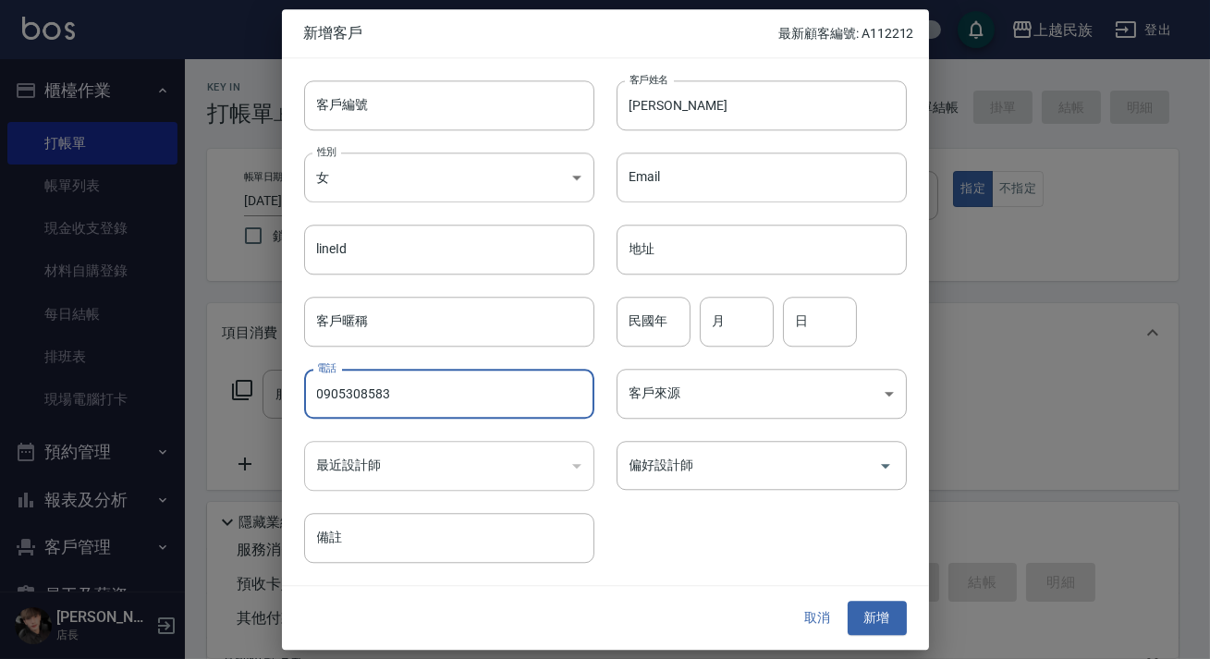
type input "0905308583"
click at [720, 422] on div "偏好設計師 偏好設計師" at bounding box center [750, 455] width 312 height 72
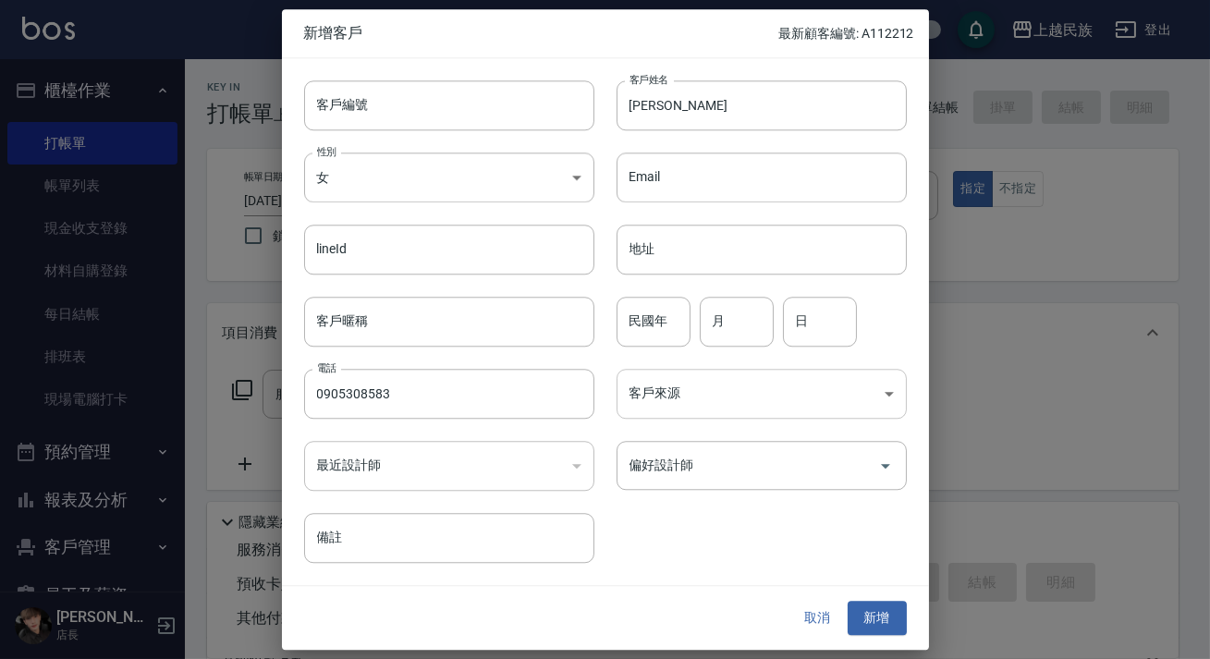
click at [732, 401] on body "上越民族 登出 櫃檯作業 打帳單 帳單列表 現金收支登錄 材料自購登錄 每日結帳 排班表 現場電腦打卡 預約管理 預約管理 單日預約紀錄 單週預約紀錄 報表及…" at bounding box center [605, 450] width 1210 height 900
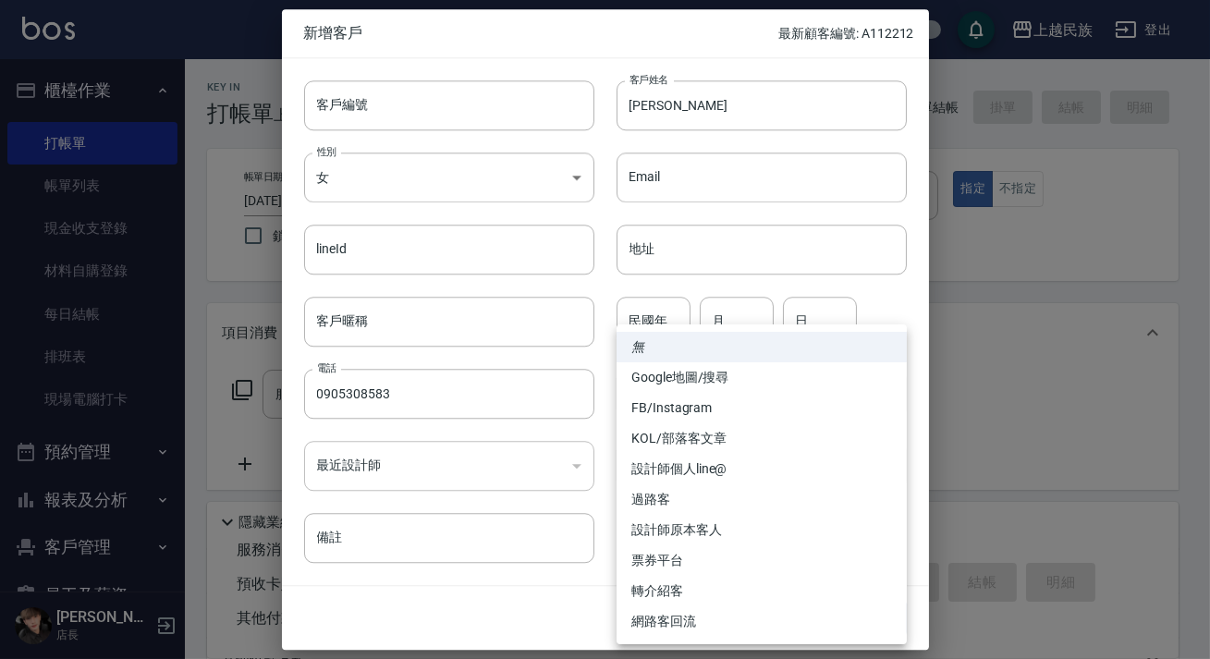
click at [686, 416] on li "FB/Instagram" at bounding box center [761, 408] width 290 height 30
type input "FB/Instagram"
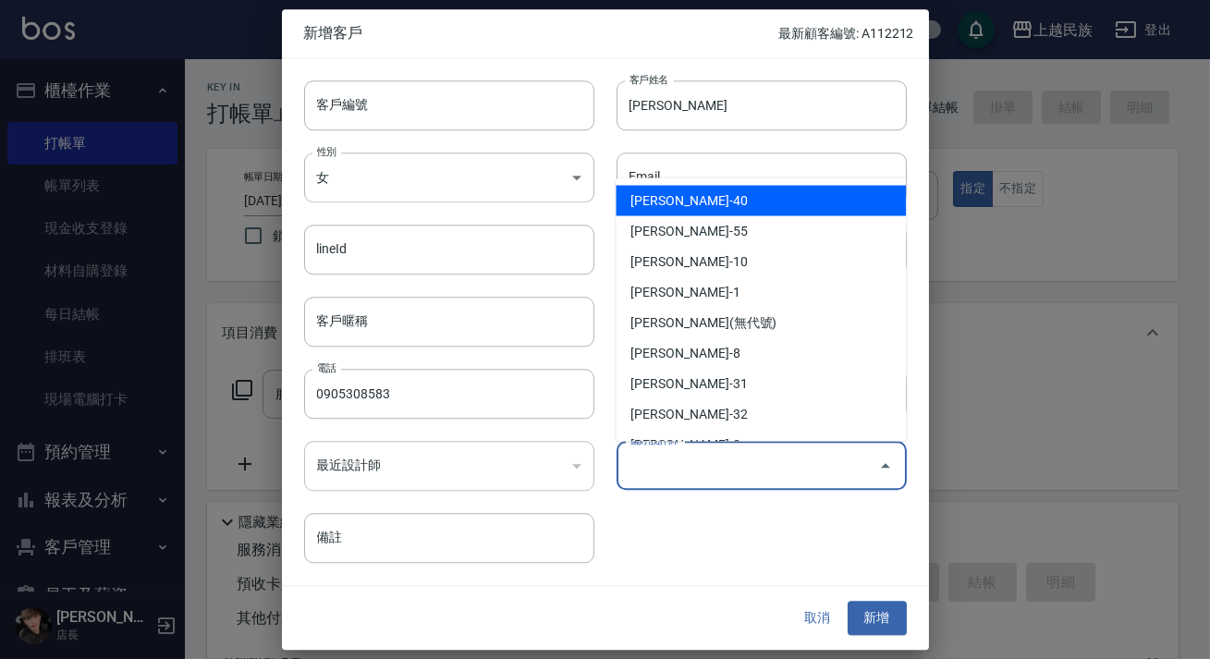
click at [730, 470] on input "偏好設計師" at bounding box center [748, 465] width 246 height 32
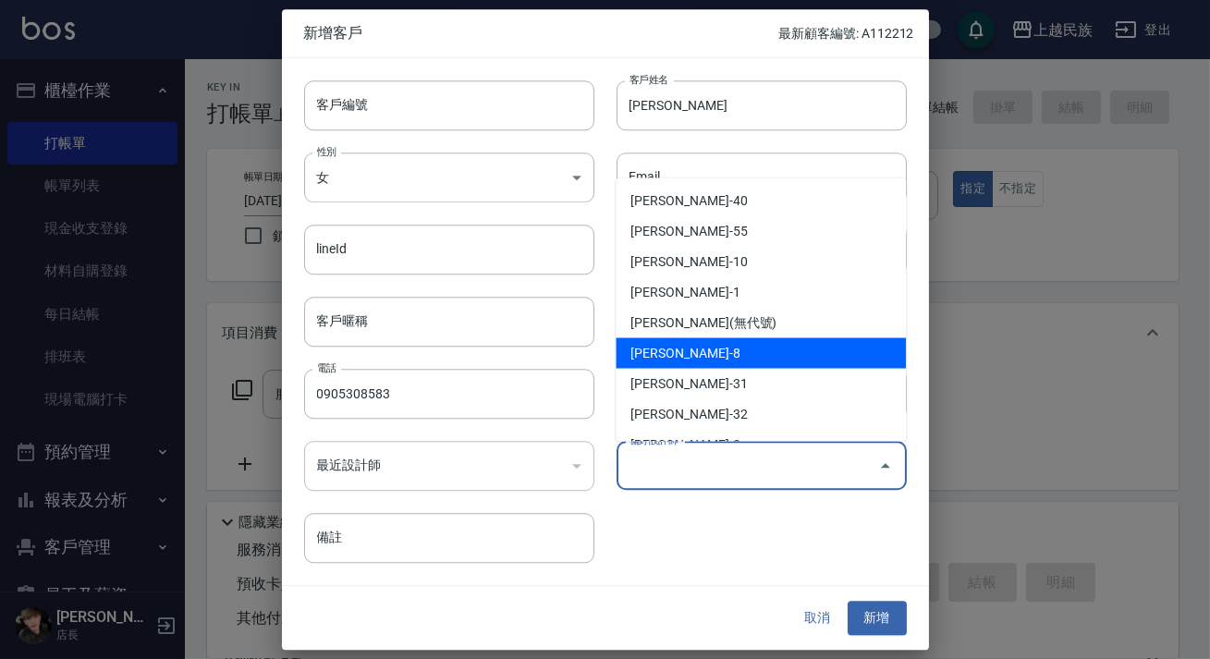
click at [685, 341] on li "[PERSON_NAME]-8" at bounding box center [761, 352] width 290 height 30
type input "[PERSON_NAME]"
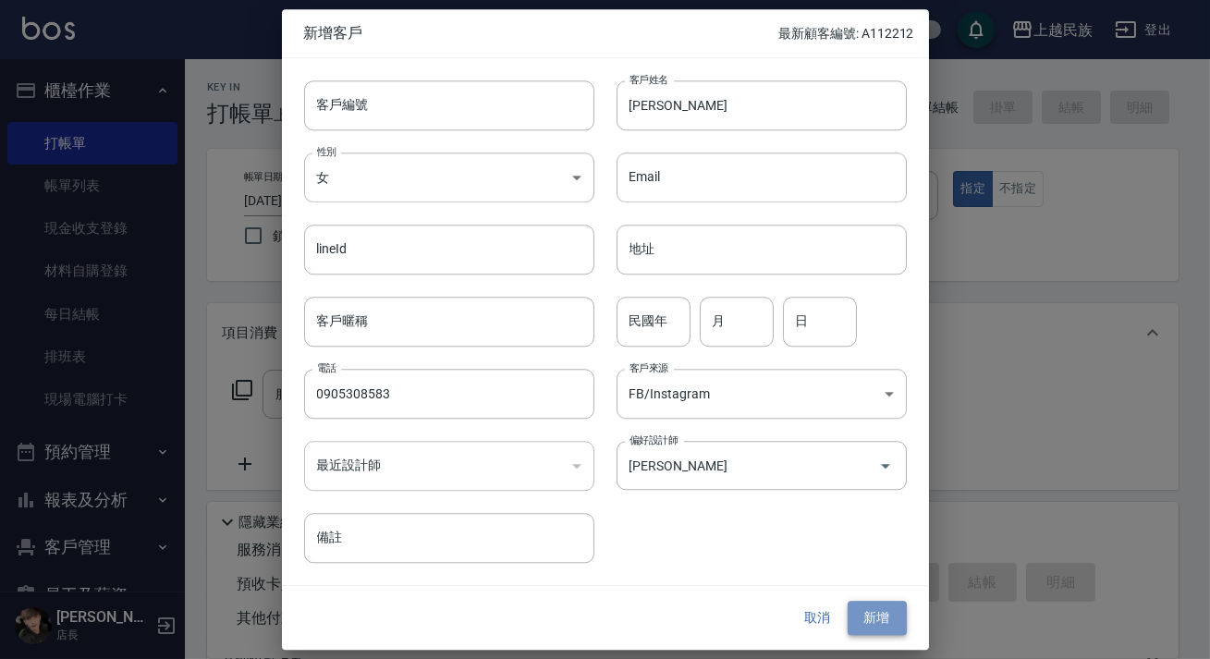
click at [877, 614] on button "新增" at bounding box center [877, 619] width 59 height 34
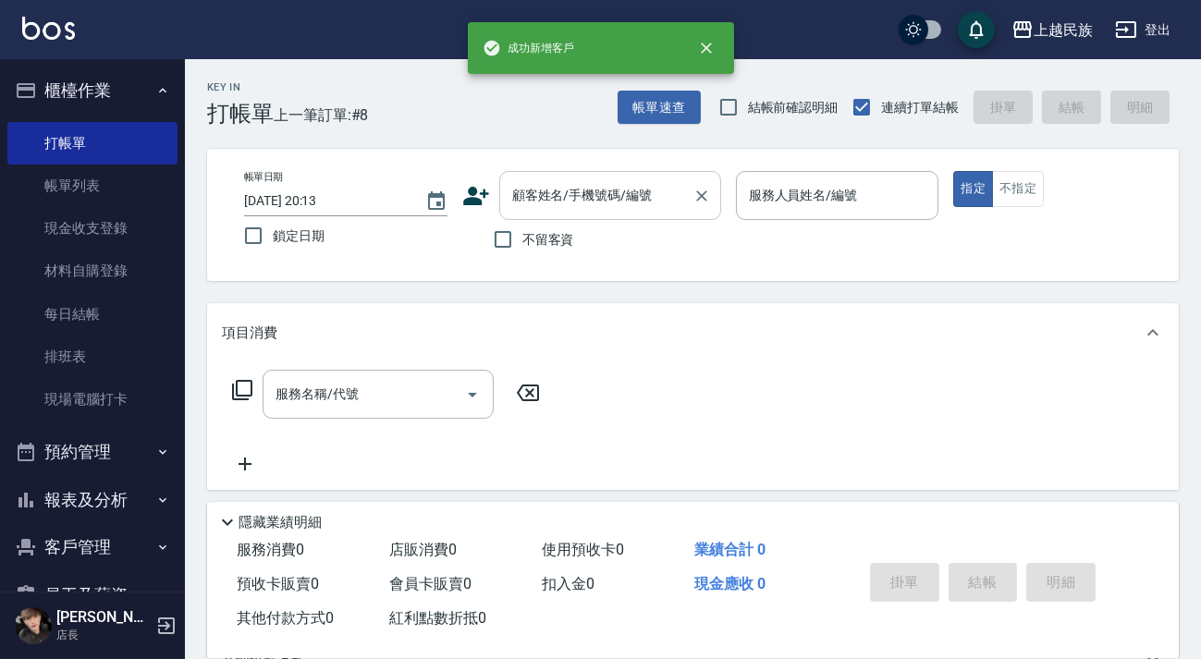
click at [632, 189] on input "顧客姓名/手機號碼/編號" at bounding box center [595, 195] width 177 height 32
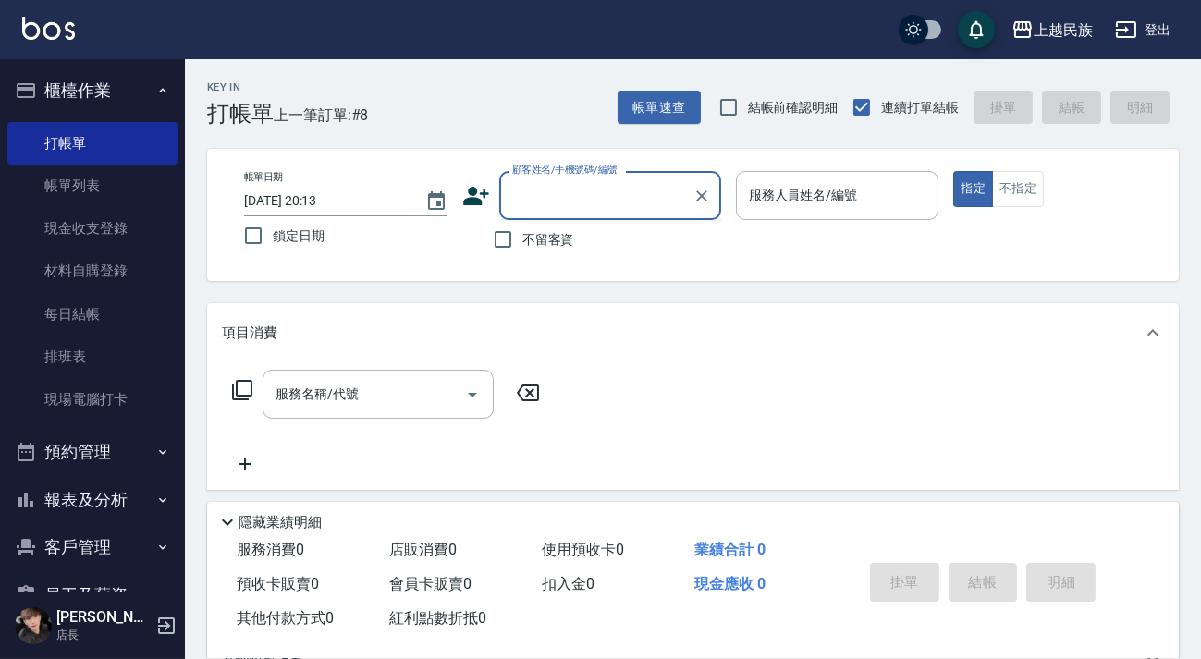
click at [639, 180] on input "顧客姓名/手機號碼/編號" at bounding box center [595, 195] width 177 height 32
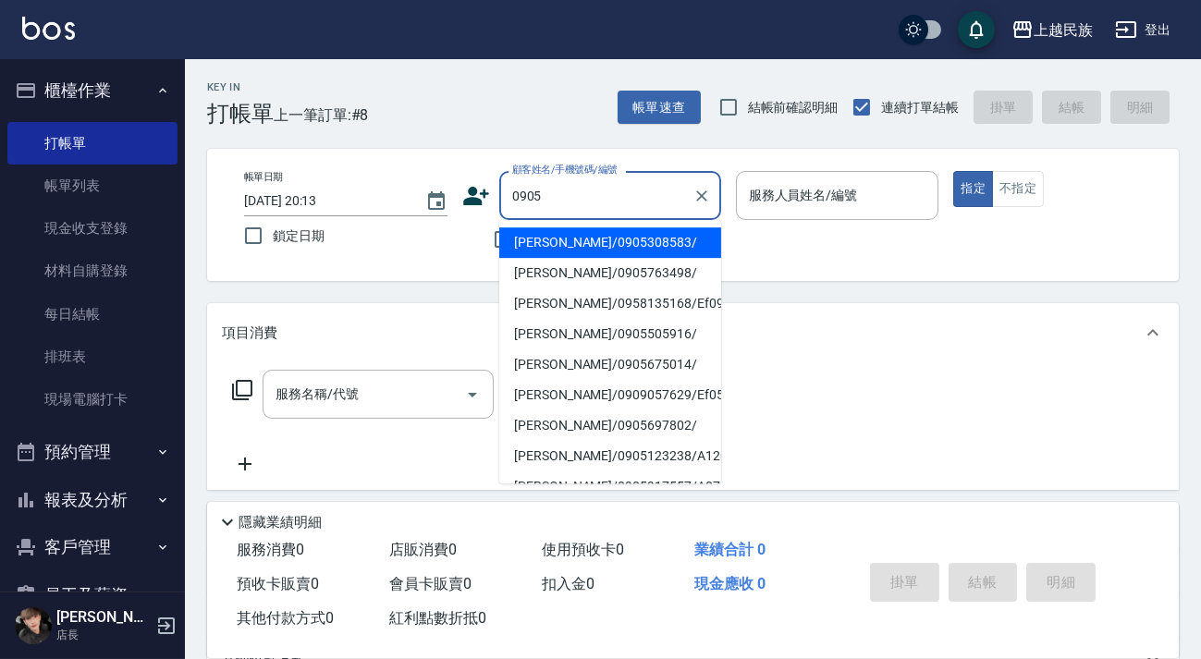
click at [611, 230] on li "[PERSON_NAME]/0905308583/" at bounding box center [610, 242] width 222 height 30
type input "[PERSON_NAME]/0905308583/"
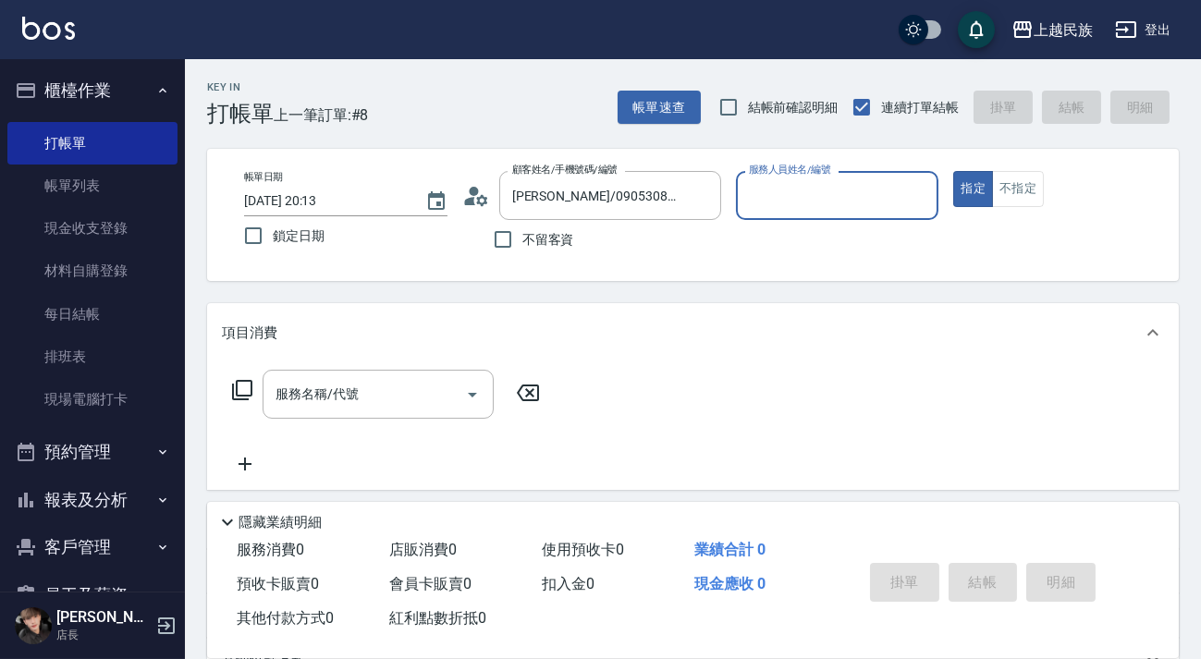
type input "Stella-8"
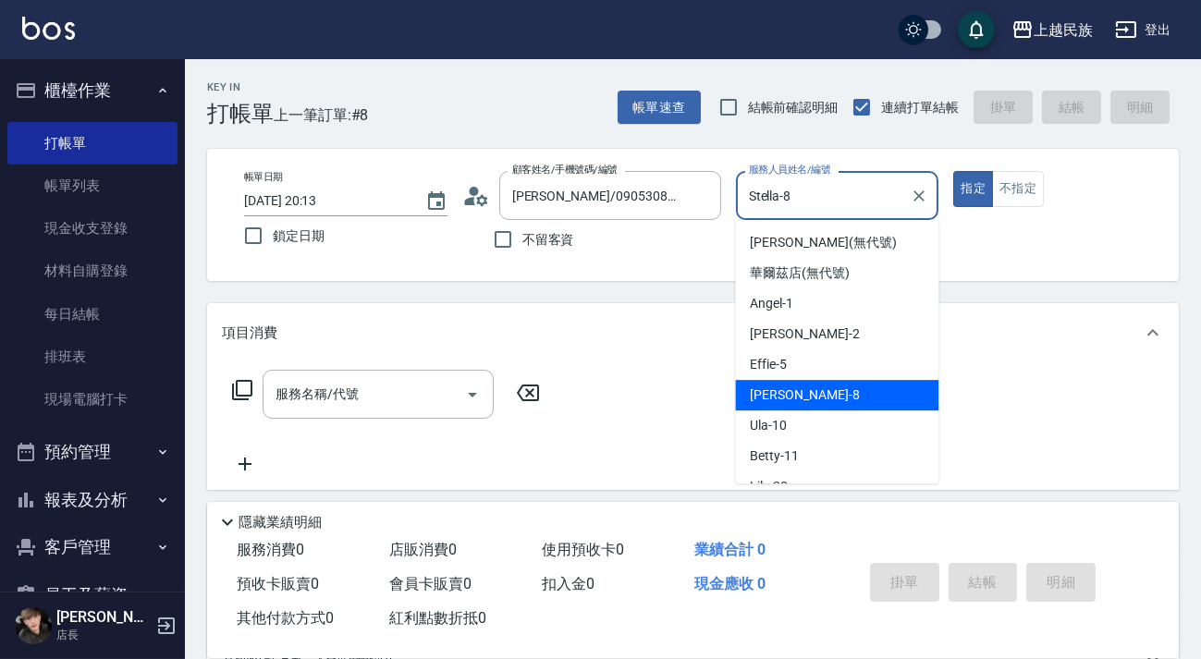
click at [780, 207] on input "Stella-8" at bounding box center [823, 195] width 159 height 32
click at [900, 182] on input "Stella-8" at bounding box center [823, 195] width 159 height 32
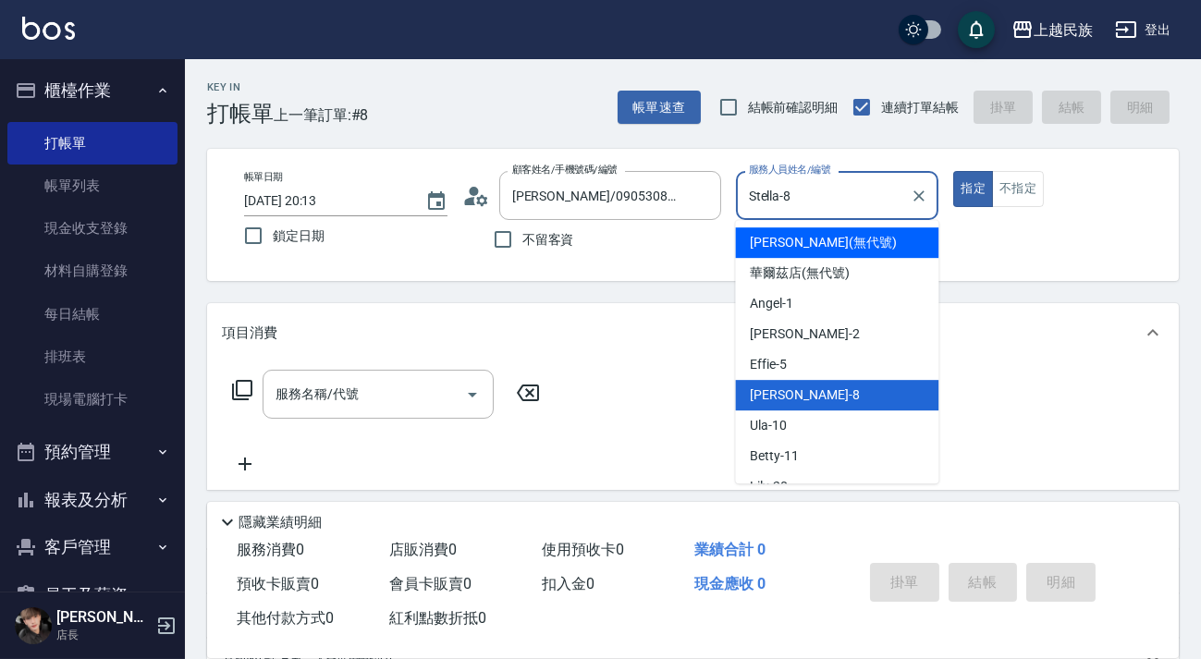
click at [1043, 185] on div "指定 不指定" at bounding box center [1054, 189] width 203 height 36
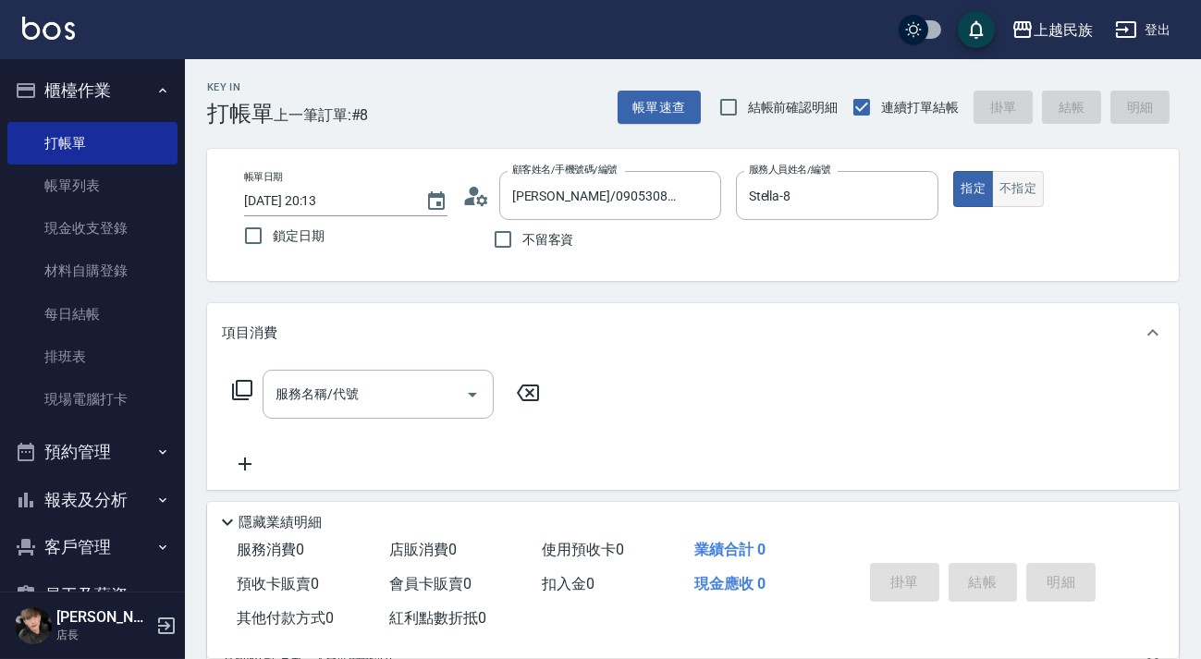
click at [1036, 189] on button "不指定" at bounding box center [1018, 189] width 52 height 36
click at [336, 393] on div "服務名稱/代號 服務名稱/代號" at bounding box center [377, 394] width 231 height 49
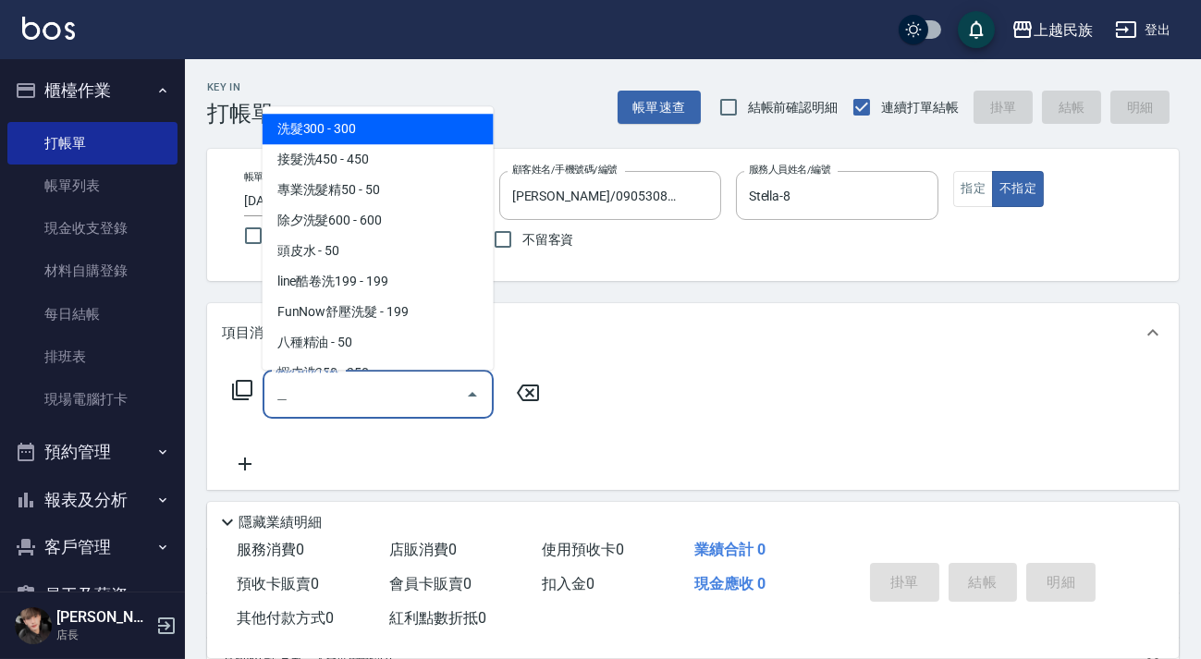
type input "阿"
type input "A"
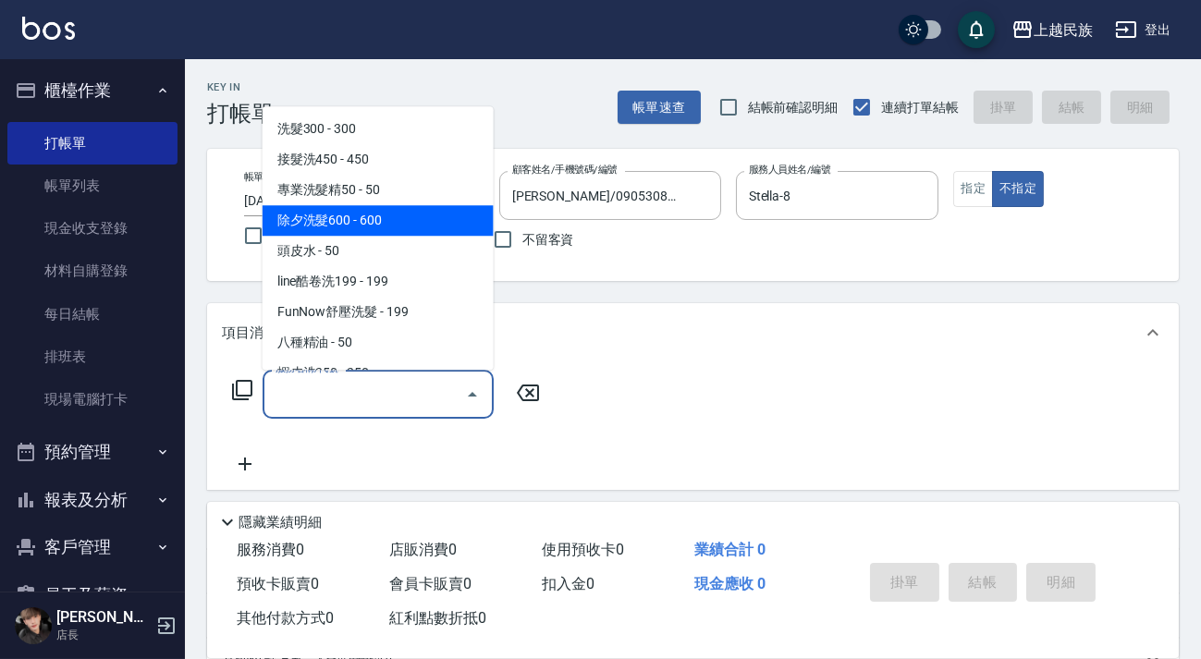
click at [237, 396] on icon at bounding box center [242, 390] width 22 height 22
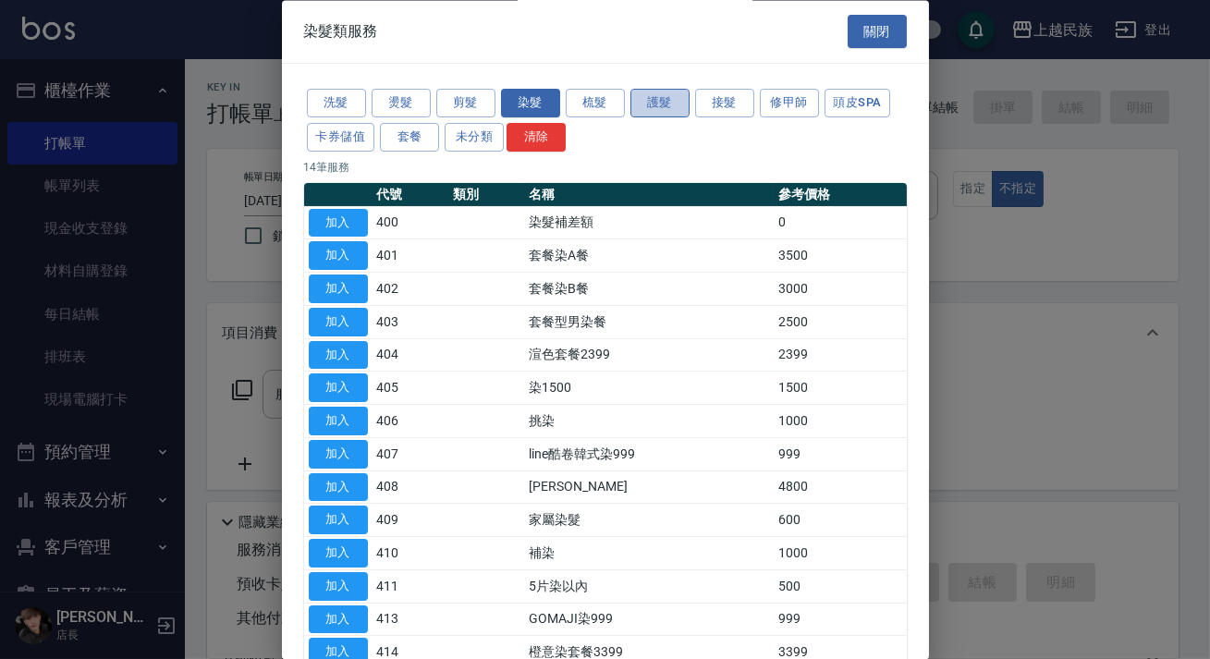
click at [643, 98] on button "護髮" at bounding box center [659, 104] width 59 height 29
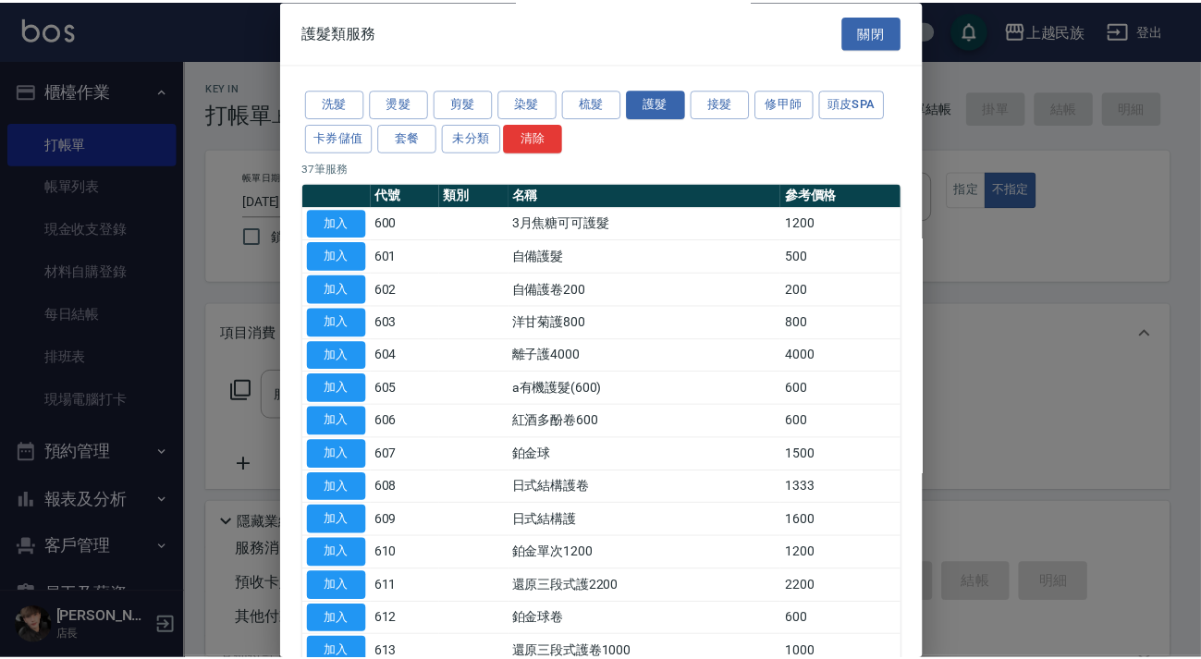
scroll to position [83, 0]
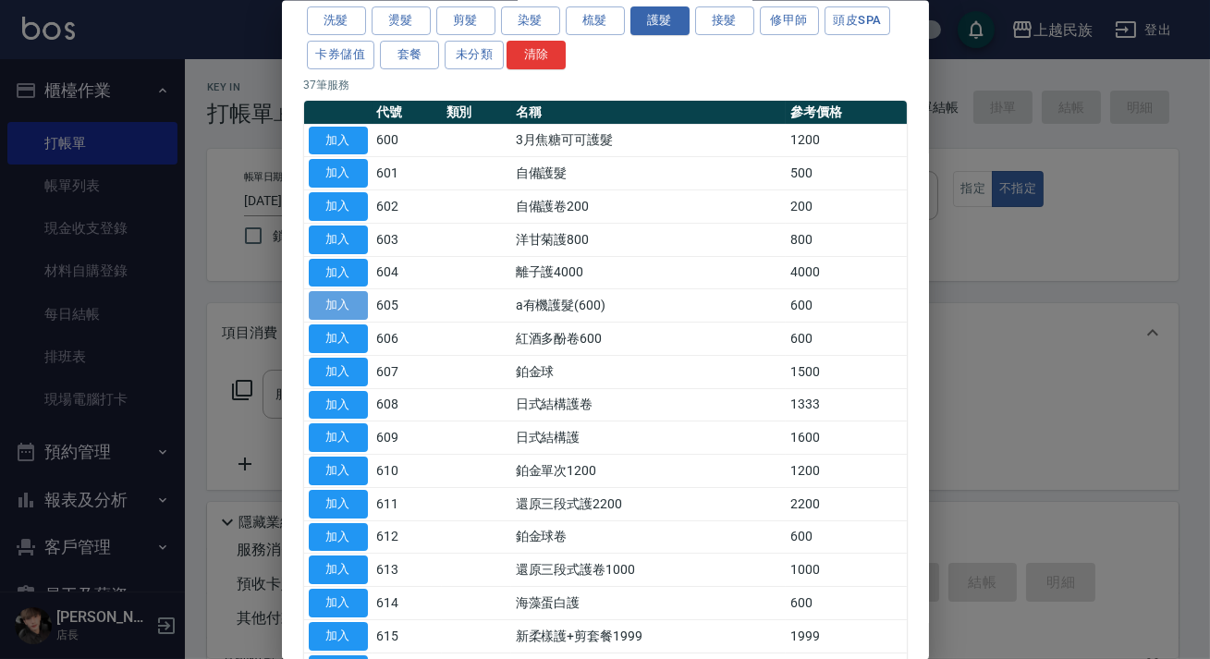
click at [327, 302] on button "加入" at bounding box center [338, 305] width 59 height 29
type input "a有機護髮(600)(605)"
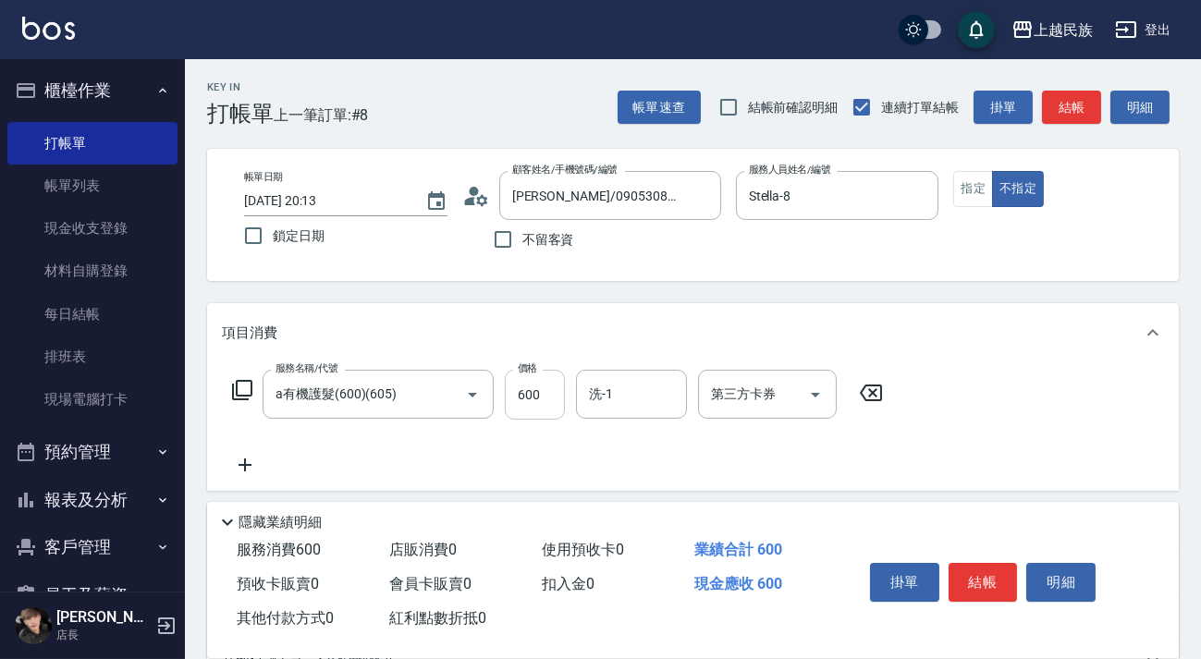
click at [546, 392] on input "600" at bounding box center [535, 395] width 60 height 50
type input "800"
click at [598, 391] on div "洗-1 洗-1" at bounding box center [631, 394] width 111 height 49
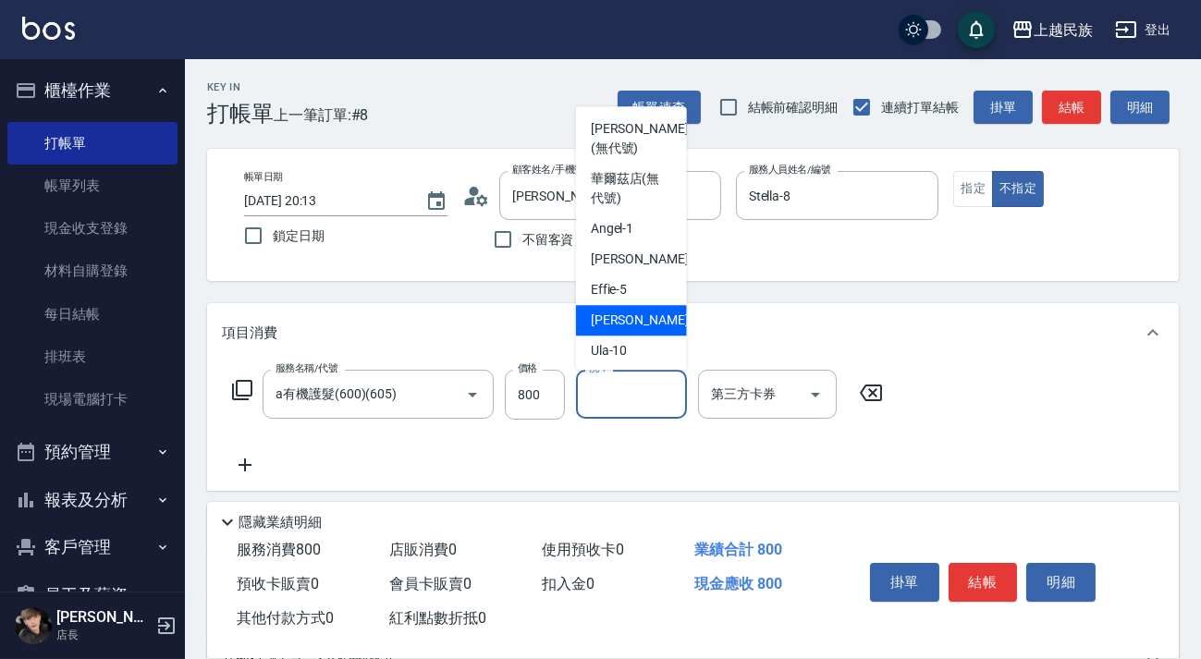
click at [633, 321] on div "Stella -8" at bounding box center [631, 320] width 111 height 30
type input "Stella-8"
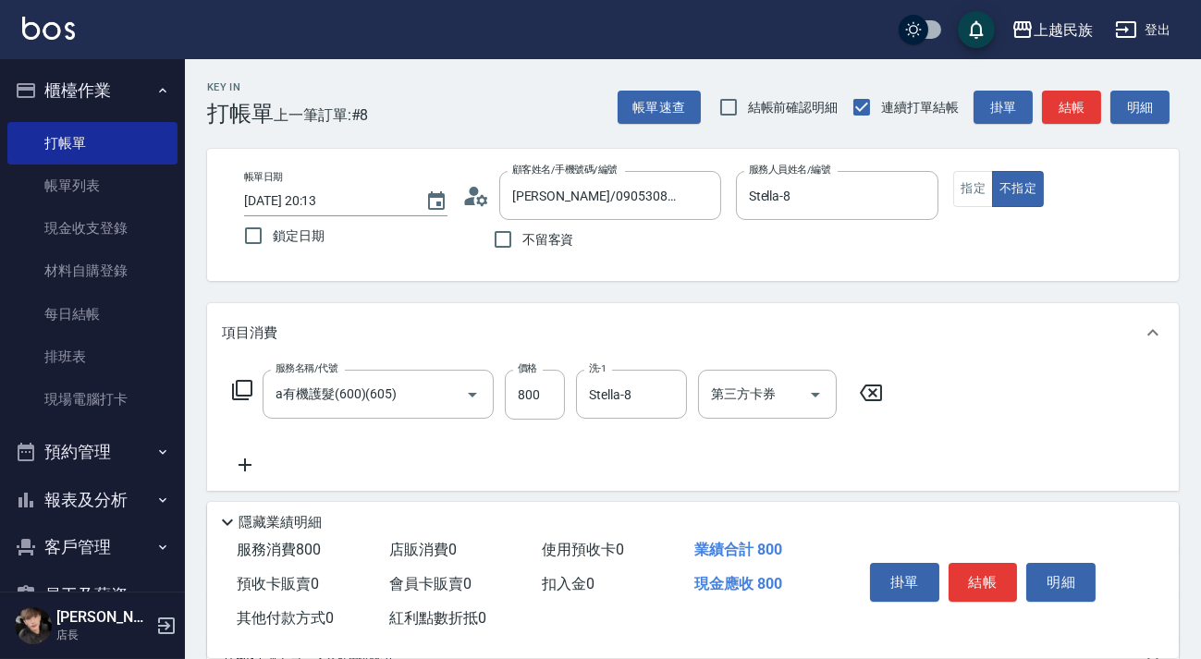
click at [253, 470] on icon at bounding box center [245, 465] width 46 height 22
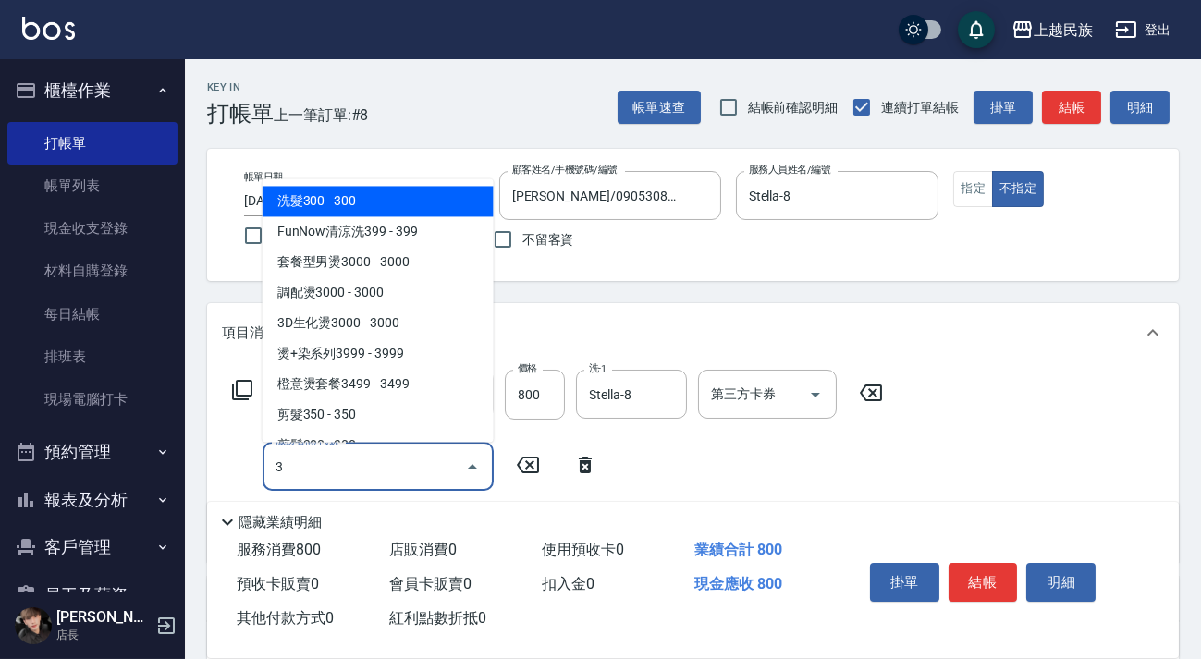
click at [361, 202] on span "洗髮300 - 300" at bounding box center [377, 201] width 231 height 30
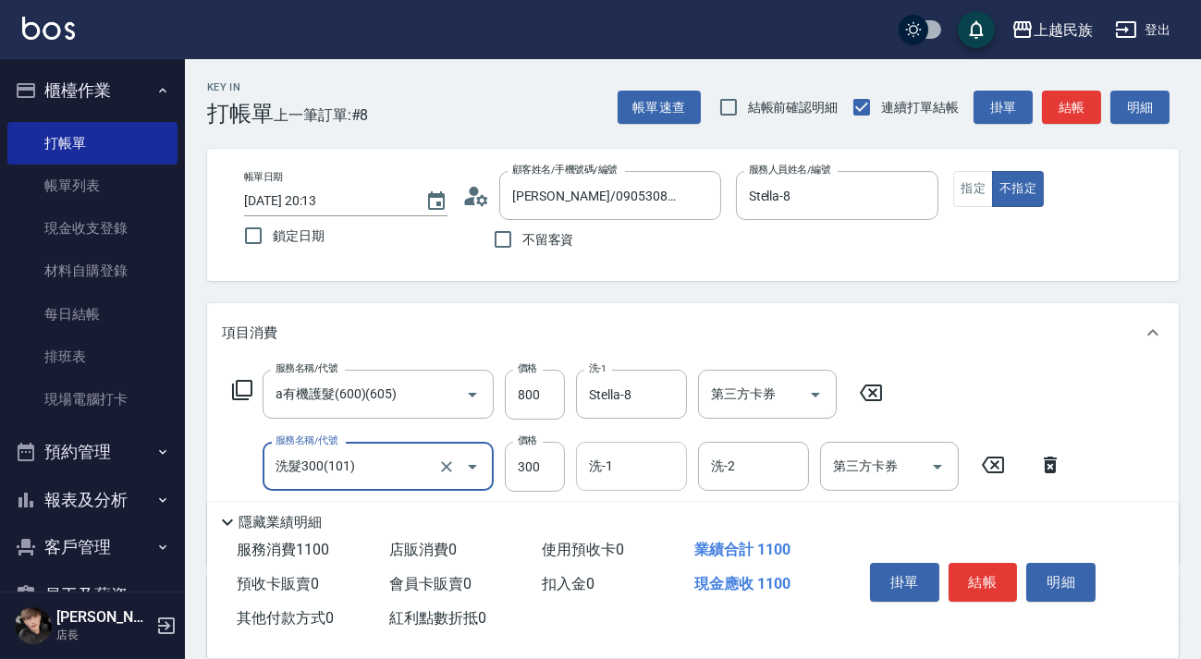
type input "洗髮300(101)"
click at [607, 467] on div "洗-1 洗-1" at bounding box center [631, 466] width 111 height 49
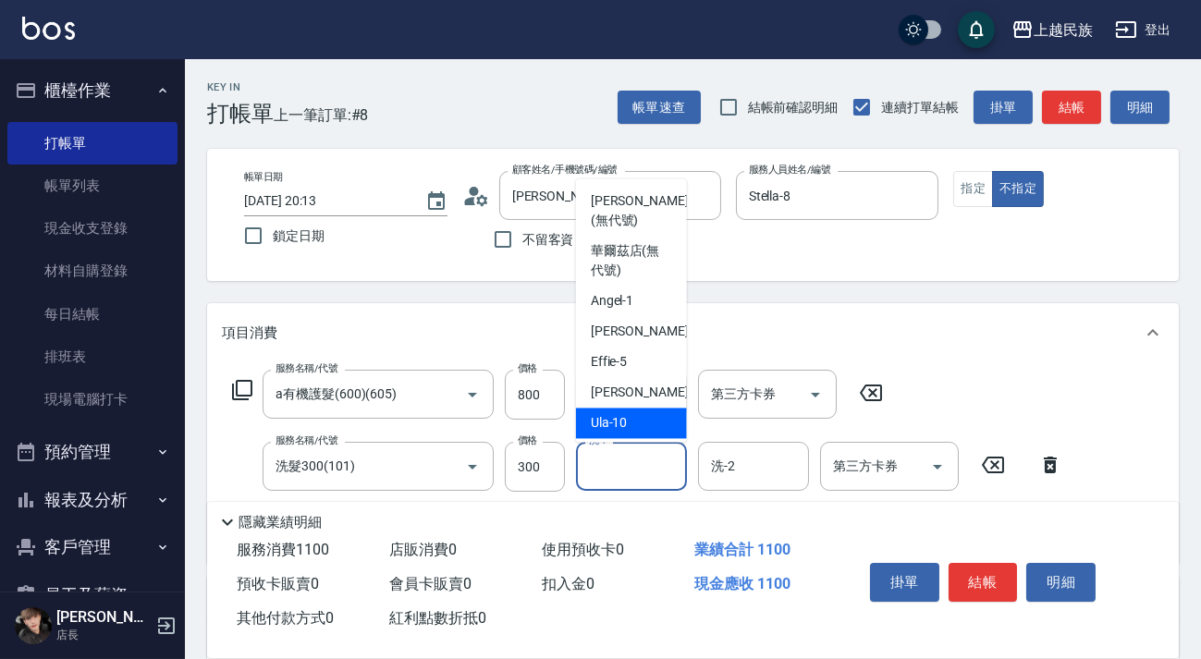
drag, startPoint x: 616, startPoint y: 426, endPoint x: 766, endPoint y: 434, distance: 150.0
click at [618, 426] on span "Ula -10" at bounding box center [609, 422] width 37 height 19
type input "Ula-10"
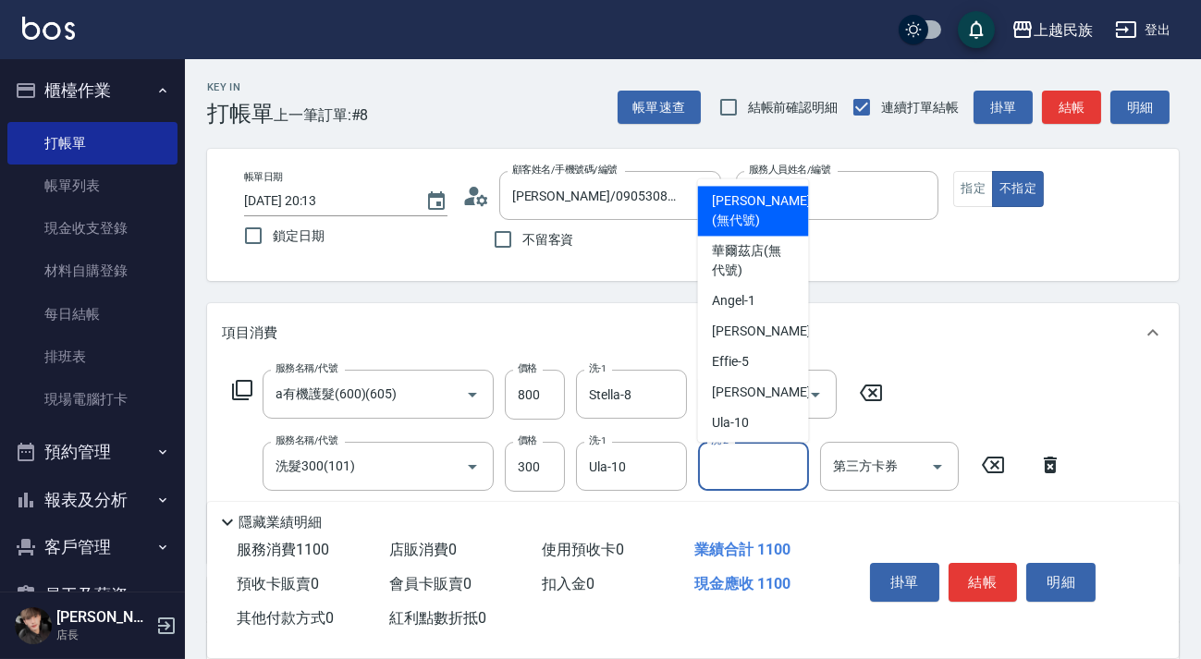
click at [765, 475] on input "洗-2" at bounding box center [753, 466] width 94 height 32
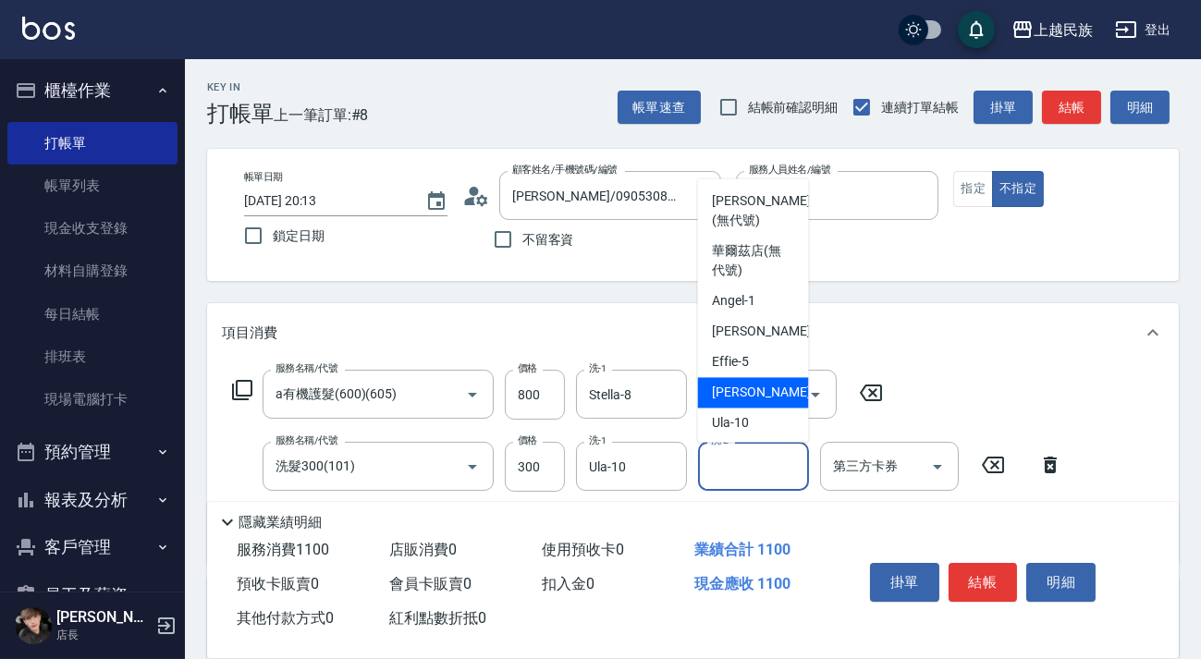
click at [759, 392] on div "Stella -8" at bounding box center [753, 392] width 111 height 30
type input "Stella-8"
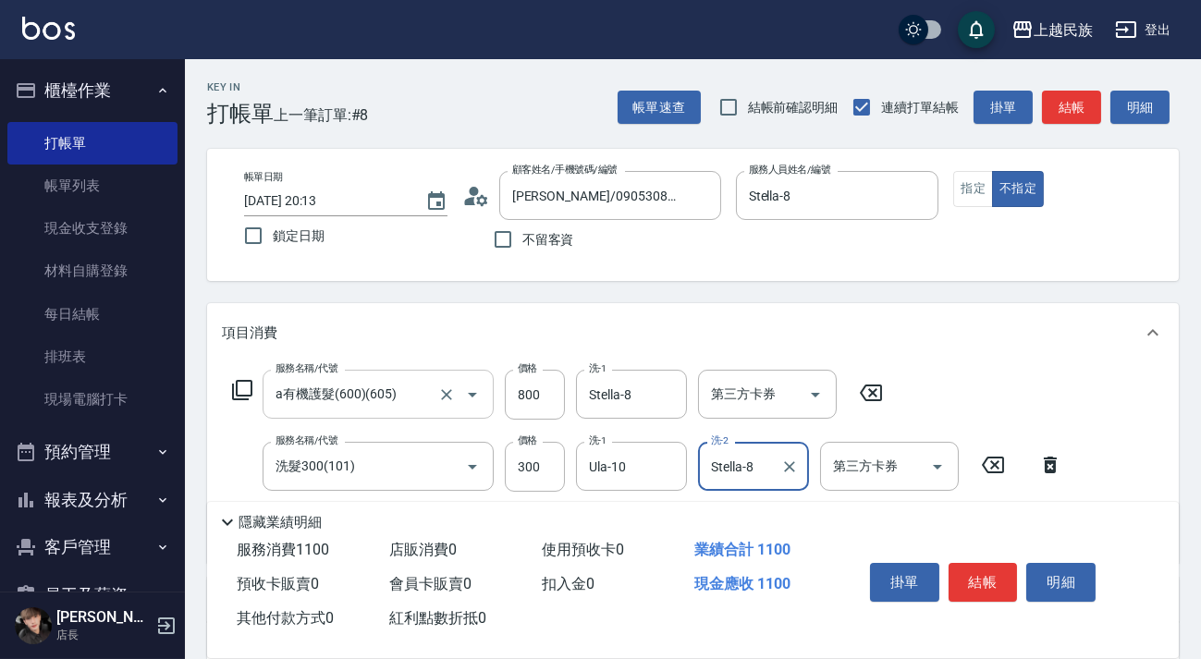
scroll to position [251, 0]
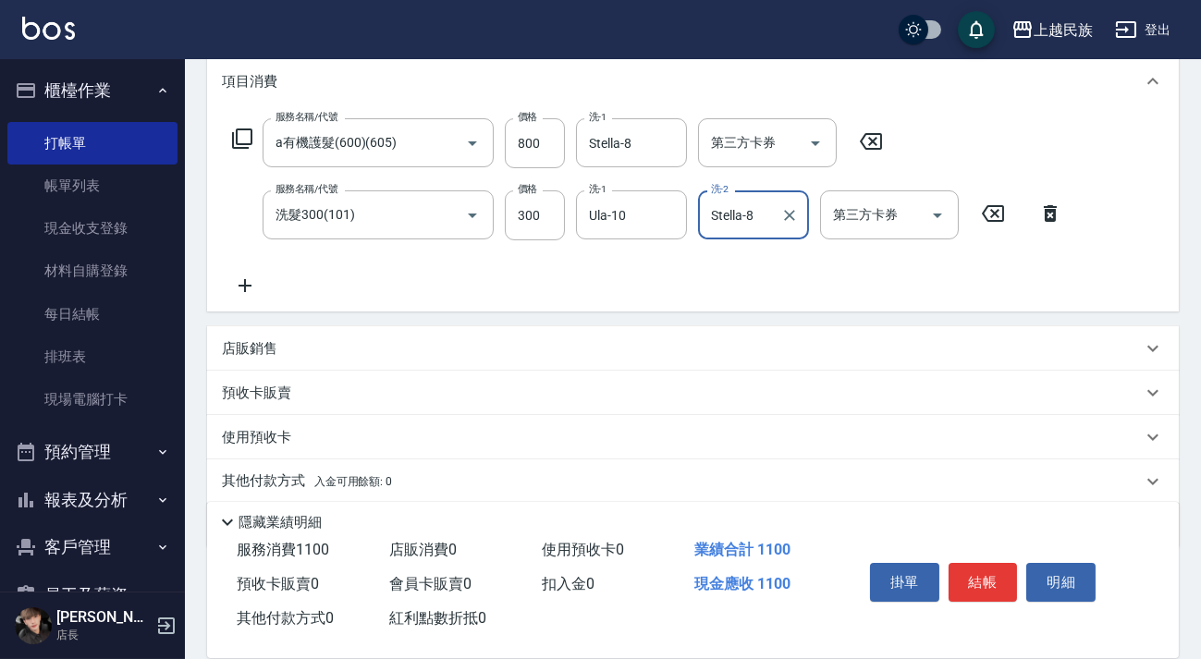
click at [250, 290] on icon at bounding box center [245, 285] width 46 height 22
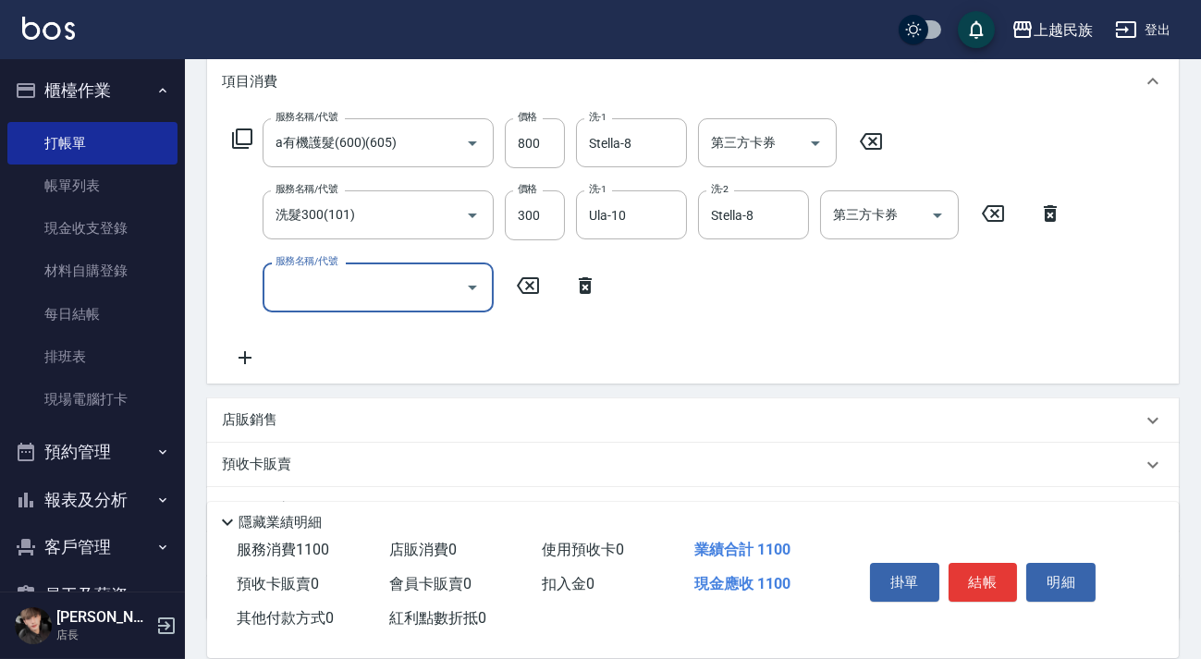
drag, startPoint x: 319, startPoint y: 299, endPoint x: 337, endPoint y: 299, distance: 18.5
click at [321, 299] on input "服務名稱/代號" at bounding box center [364, 287] width 187 height 32
type input "瀏海100(310)"
click at [549, 152] on input "800" at bounding box center [535, 143] width 60 height 50
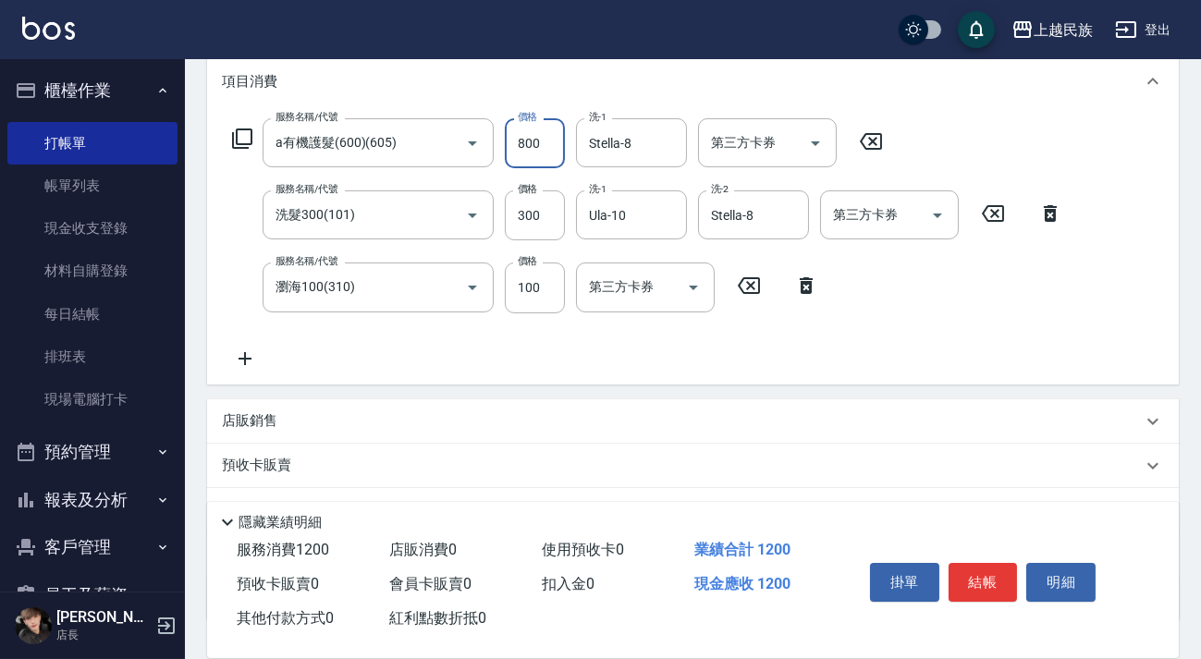
click at [547, 152] on input "800" at bounding box center [535, 143] width 60 height 50
type input "1000"
click at [1003, 567] on button "結帳" at bounding box center [982, 582] width 69 height 39
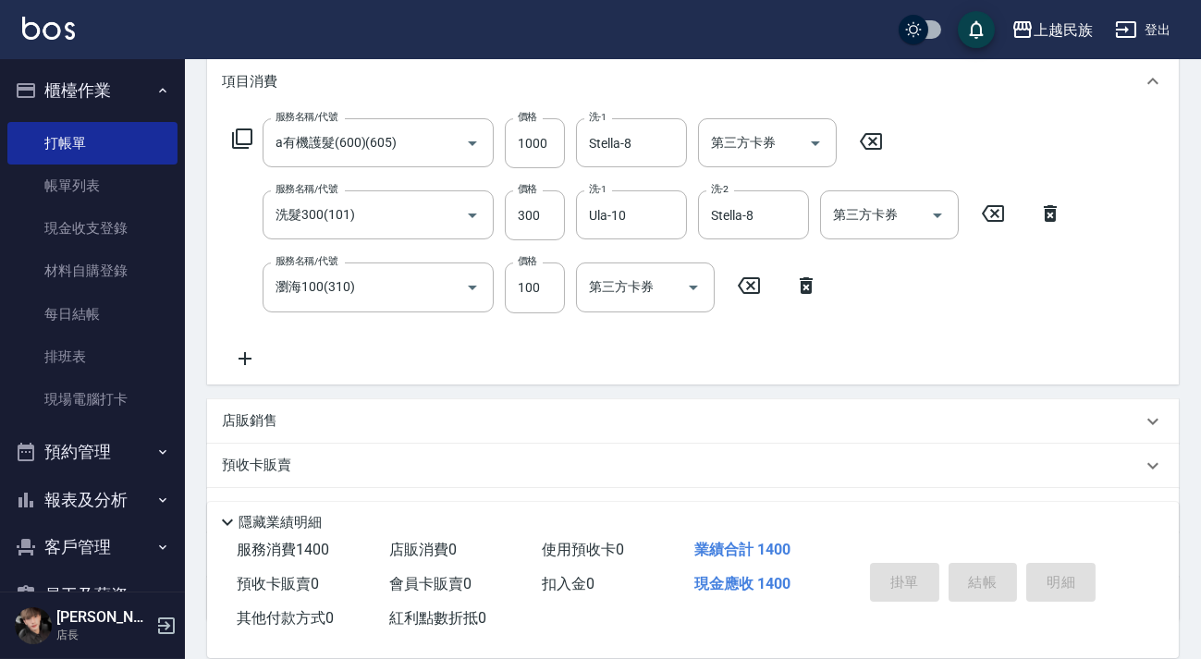
type input "[DATE] 20:15"
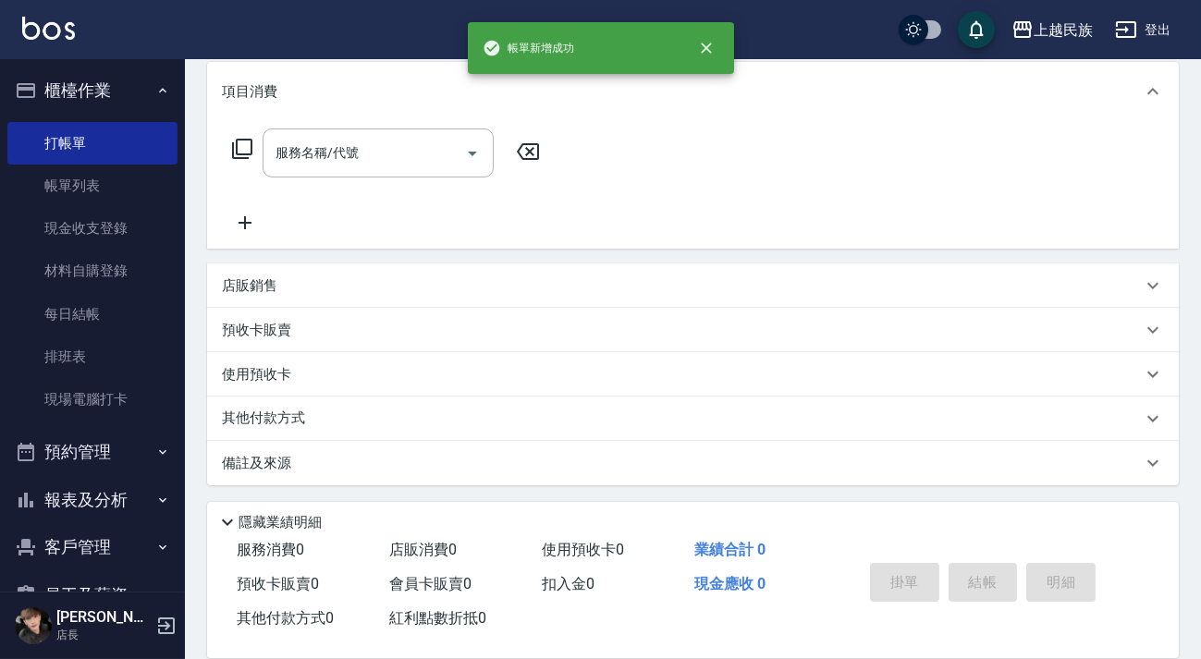
scroll to position [0, 0]
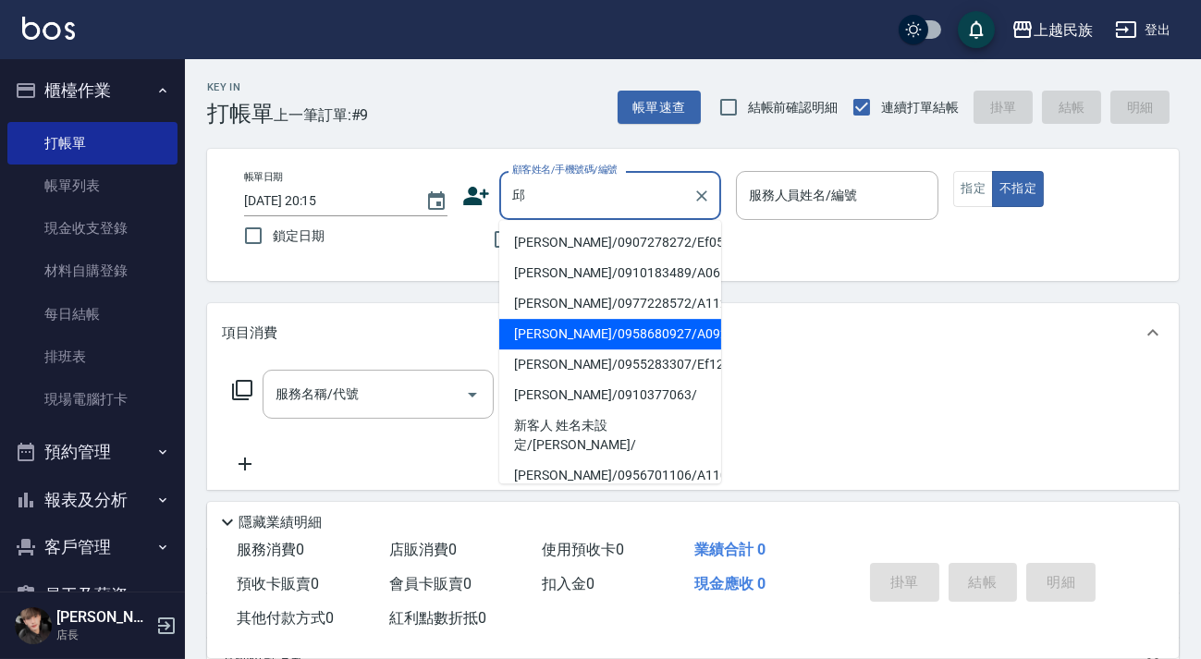
click at [593, 331] on li "[PERSON_NAME]/0958680927/A092712" at bounding box center [610, 334] width 222 height 30
type input "[PERSON_NAME]/0958680927/A092712"
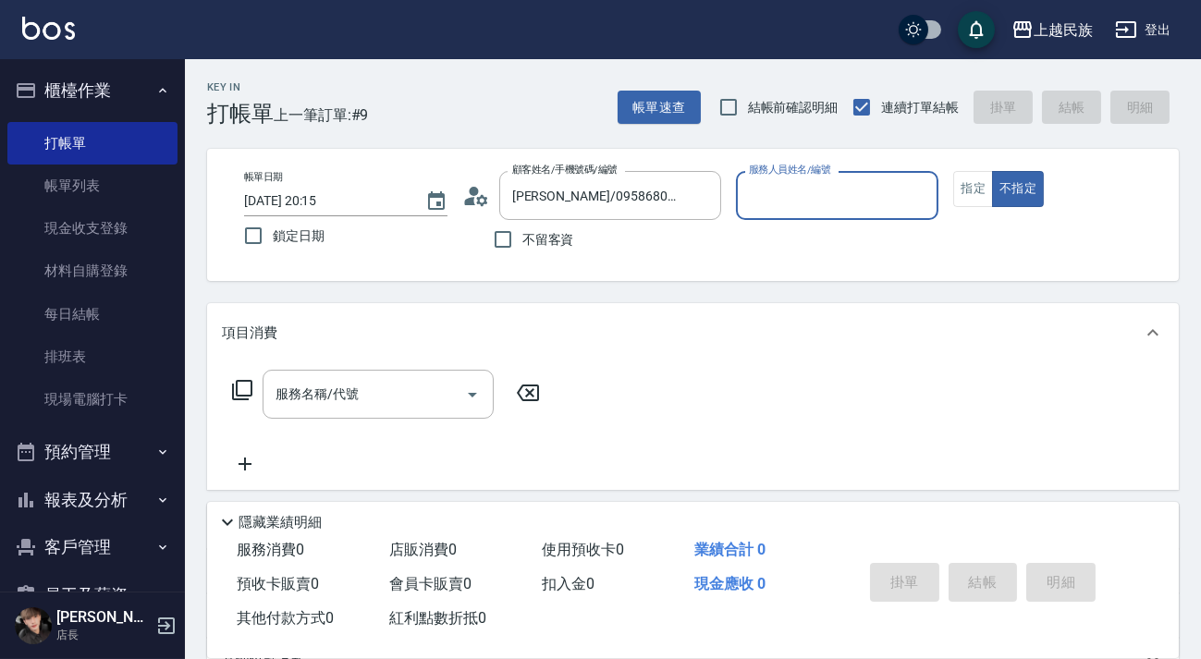
type input "[PERSON_NAME]-2"
click at [982, 192] on button "指定" at bounding box center [973, 189] width 40 height 36
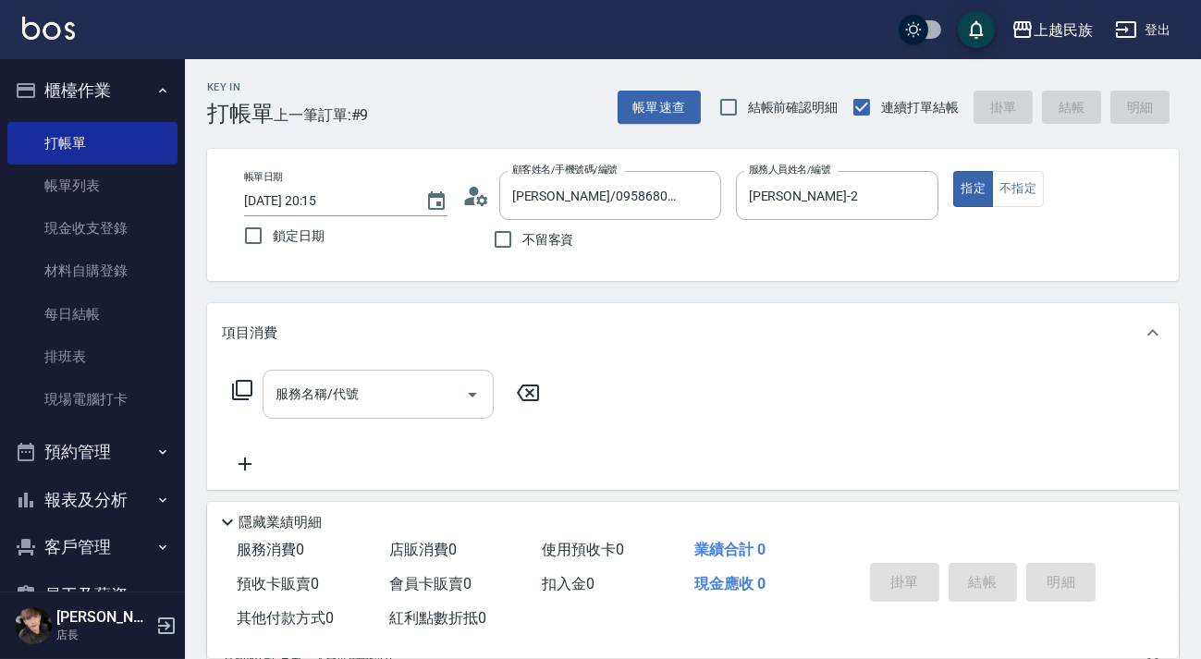
click at [377, 404] on input "服務名稱/代號" at bounding box center [364, 394] width 187 height 32
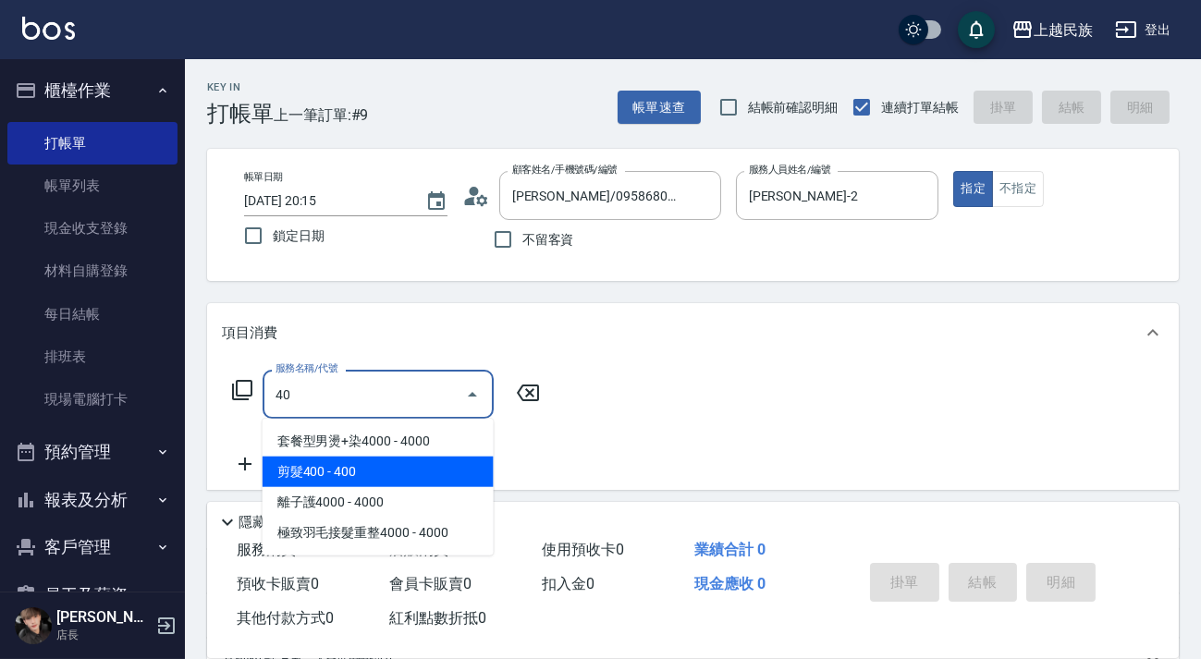
click at [378, 477] on span "剪髮400 - 400" at bounding box center [377, 472] width 231 height 30
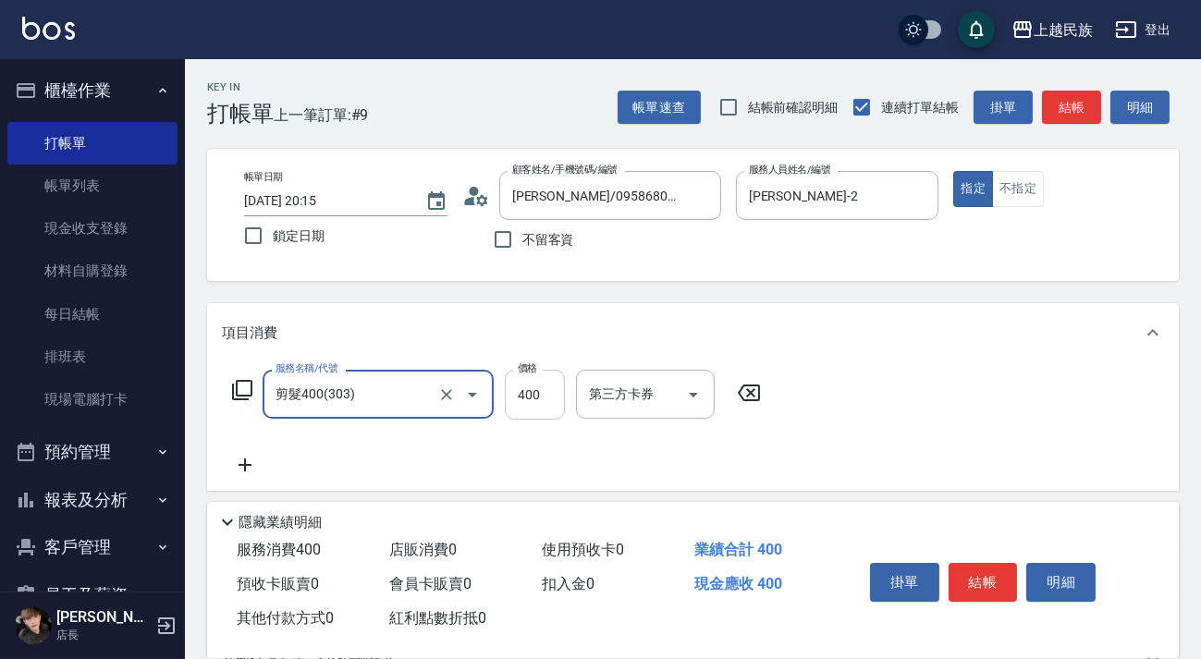
type input "剪髮400(303)"
click at [547, 405] on input "400" at bounding box center [535, 395] width 60 height 50
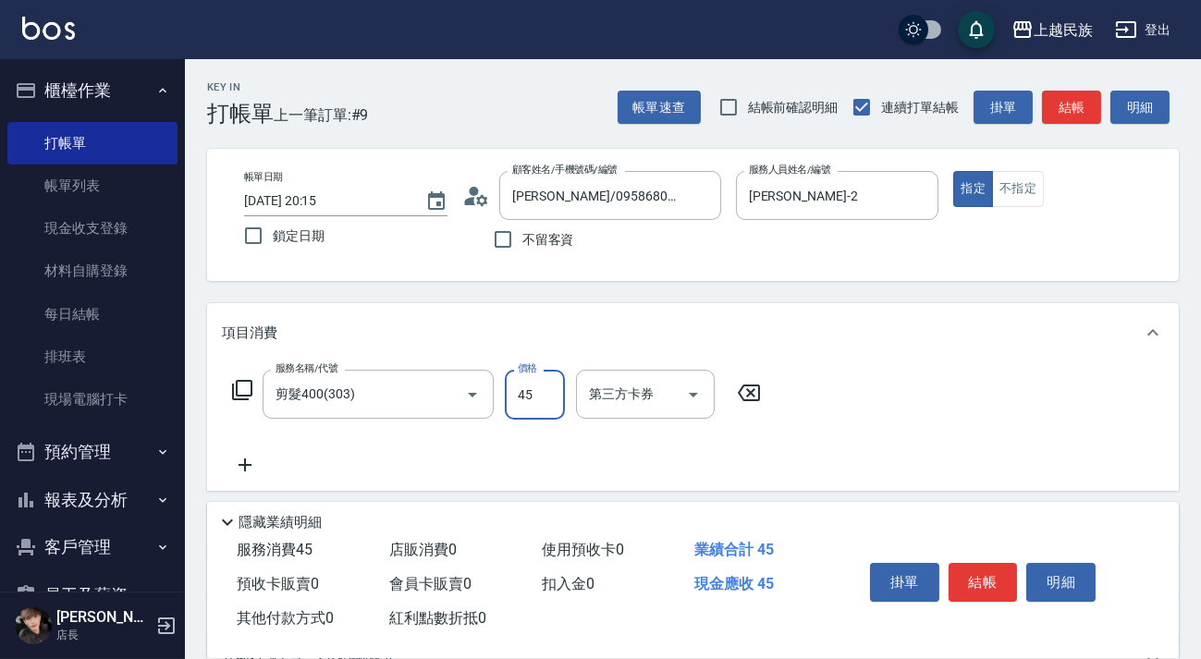
type input "450"
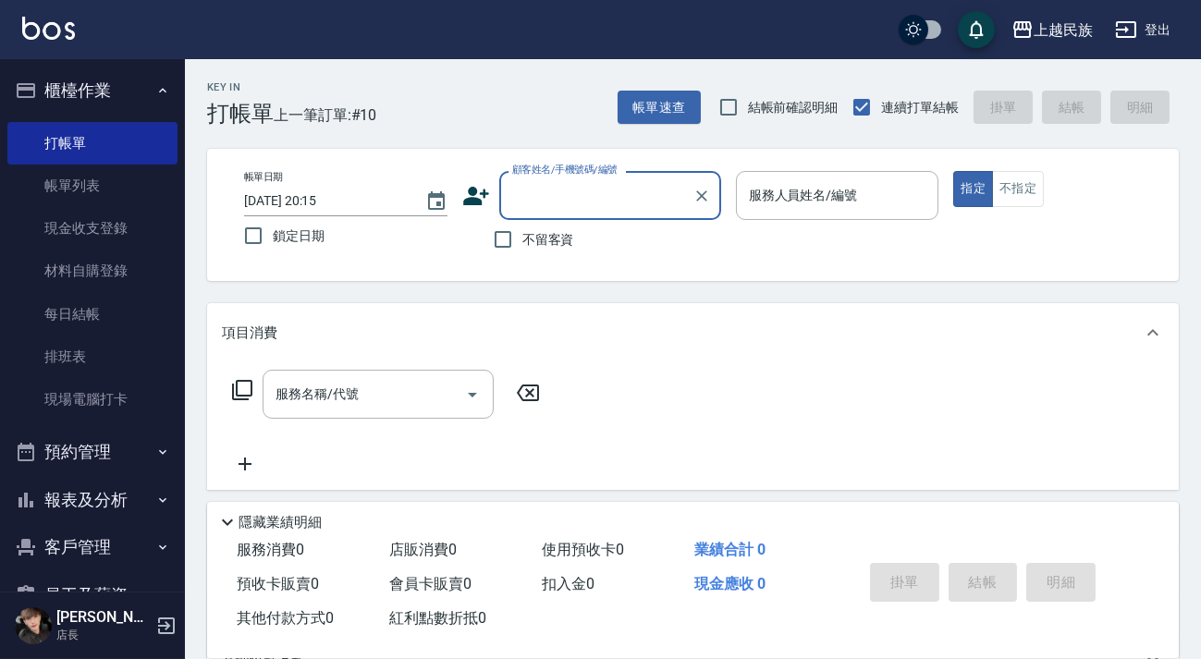
click at [65, 554] on button "客戶管理" at bounding box center [92, 547] width 170 height 48
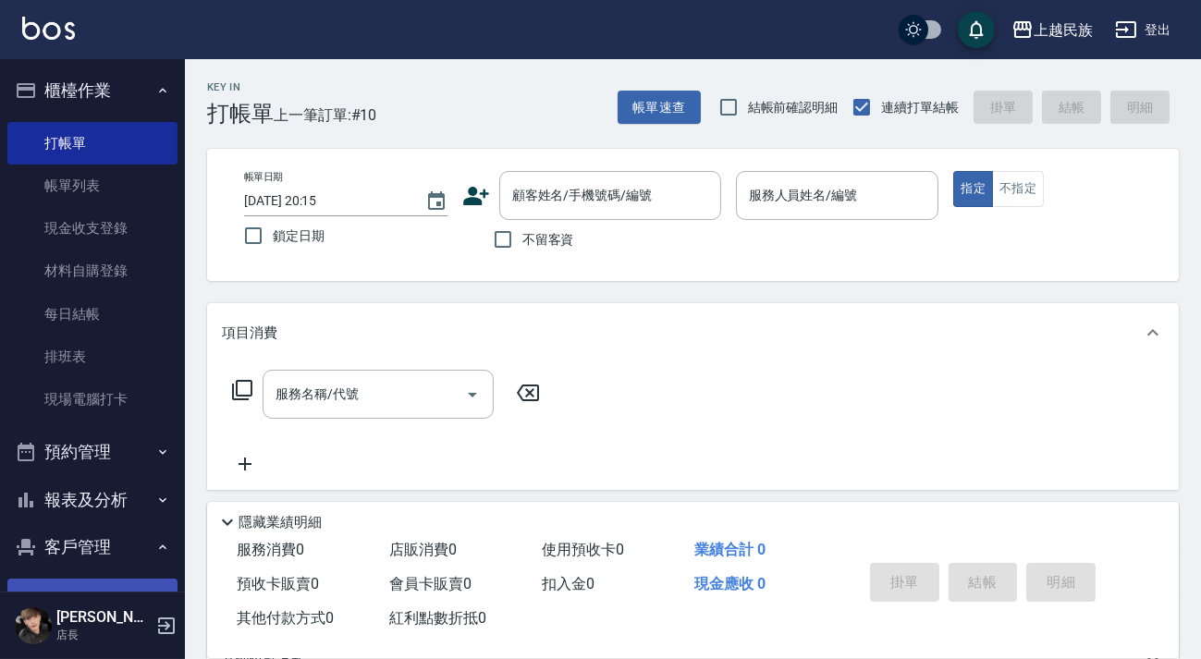
scroll to position [83, 0]
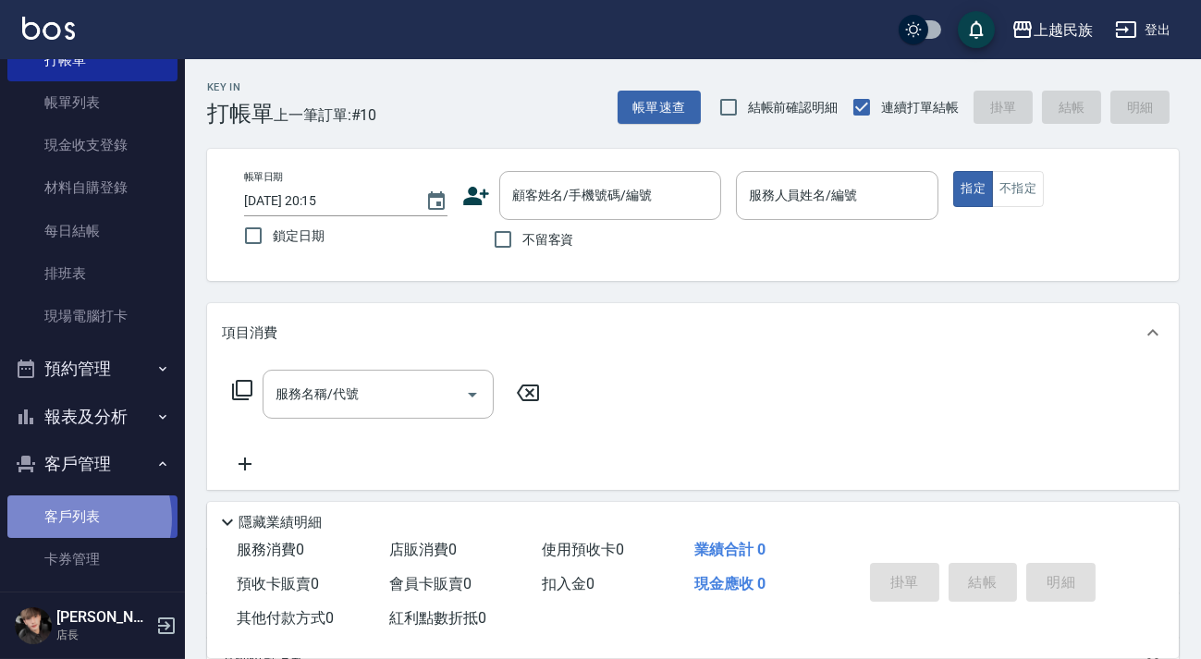
drag, startPoint x: 70, startPoint y: 518, endPoint x: 72, endPoint y: 506, distance: 11.2
click at [69, 518] on link "客戶列表" at bounding box center [92, 516] width 170 height 43
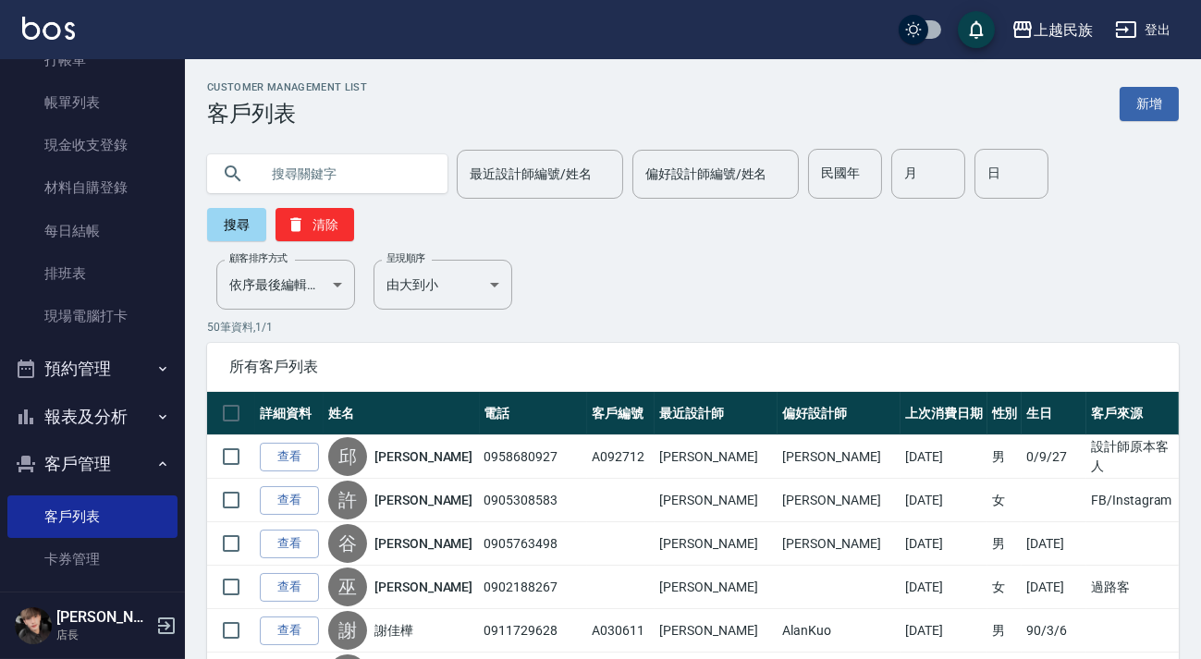
click at [300, 172] on input "text" at bounding box center [346, 174] width 174 height 50
type input "[PERSON_NAME]"
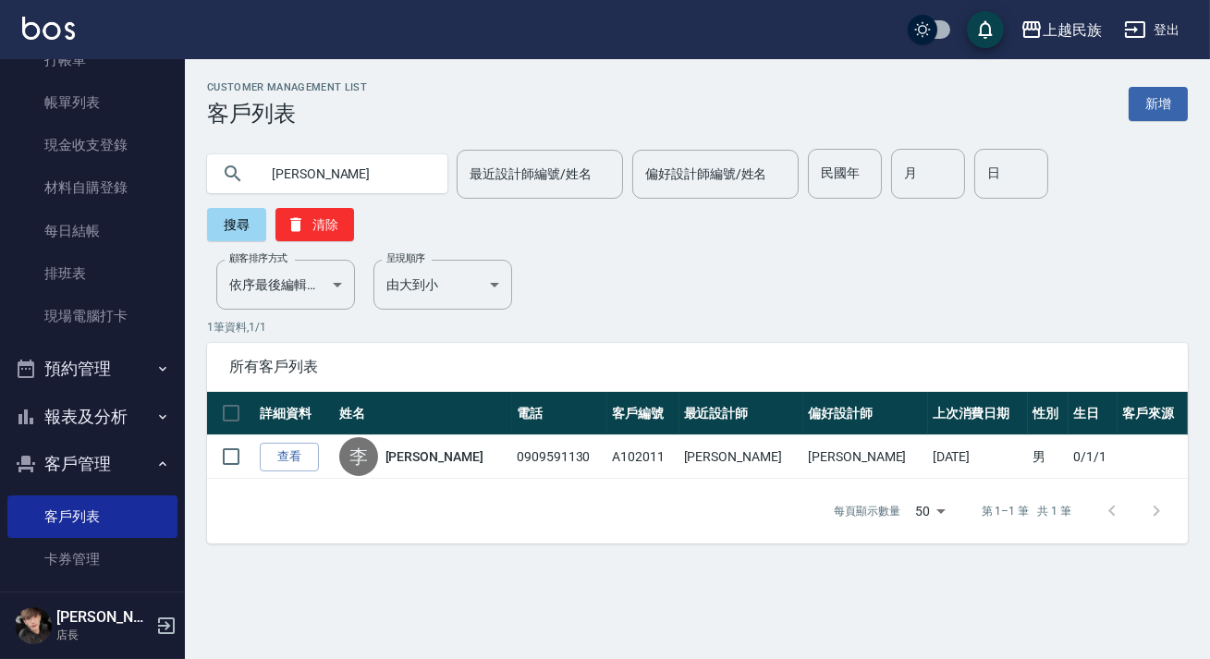
click at [287, 458] on link "查看" at bounding box center [289, 457] width 59 height 29
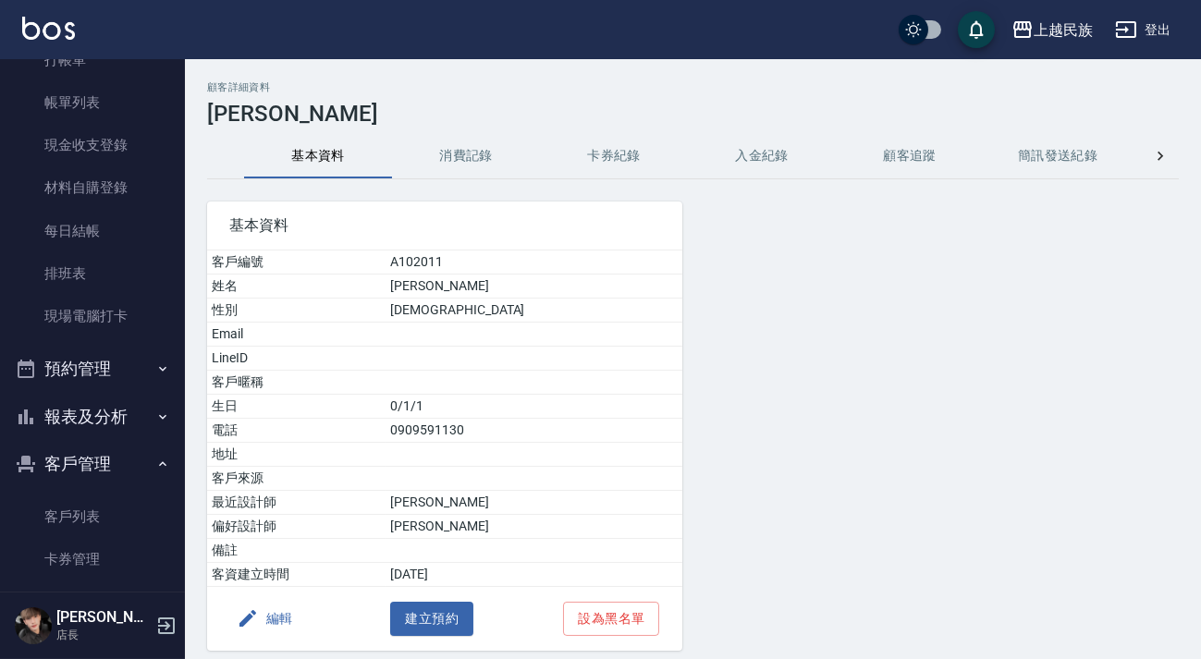
click at [479, 141] on button "消費記錄" at bounding box center [466, 156] width 148 height 44
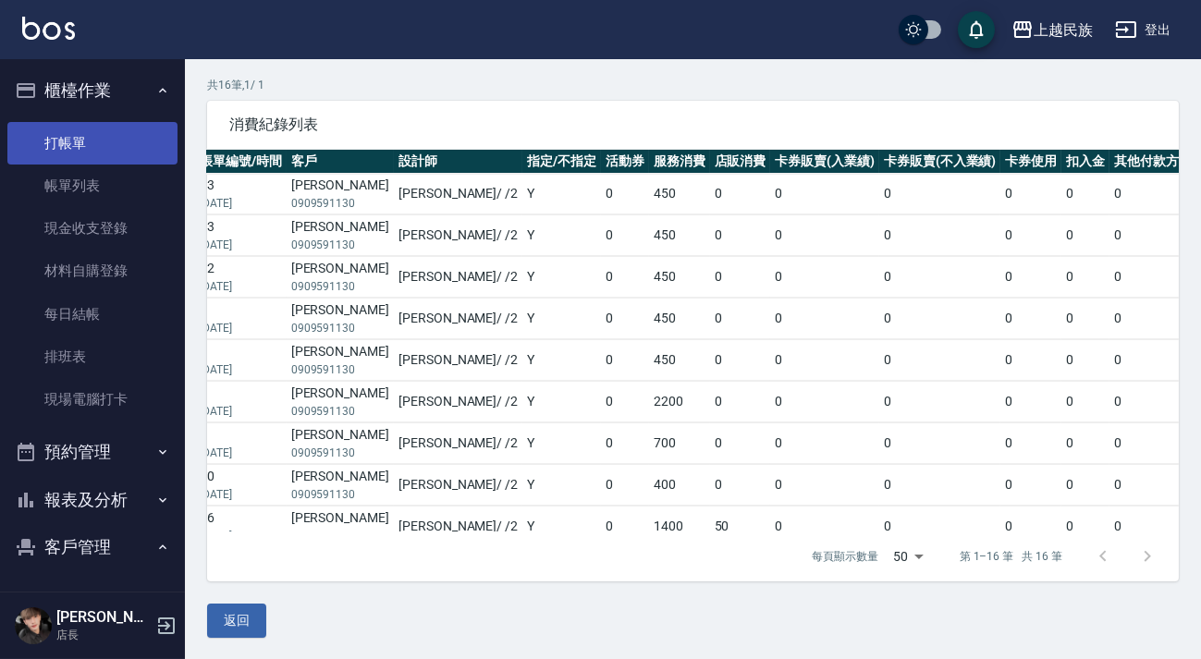
click at [94, 154] on link "打帳單" at bounding box center [92, 143] width 170 height 43
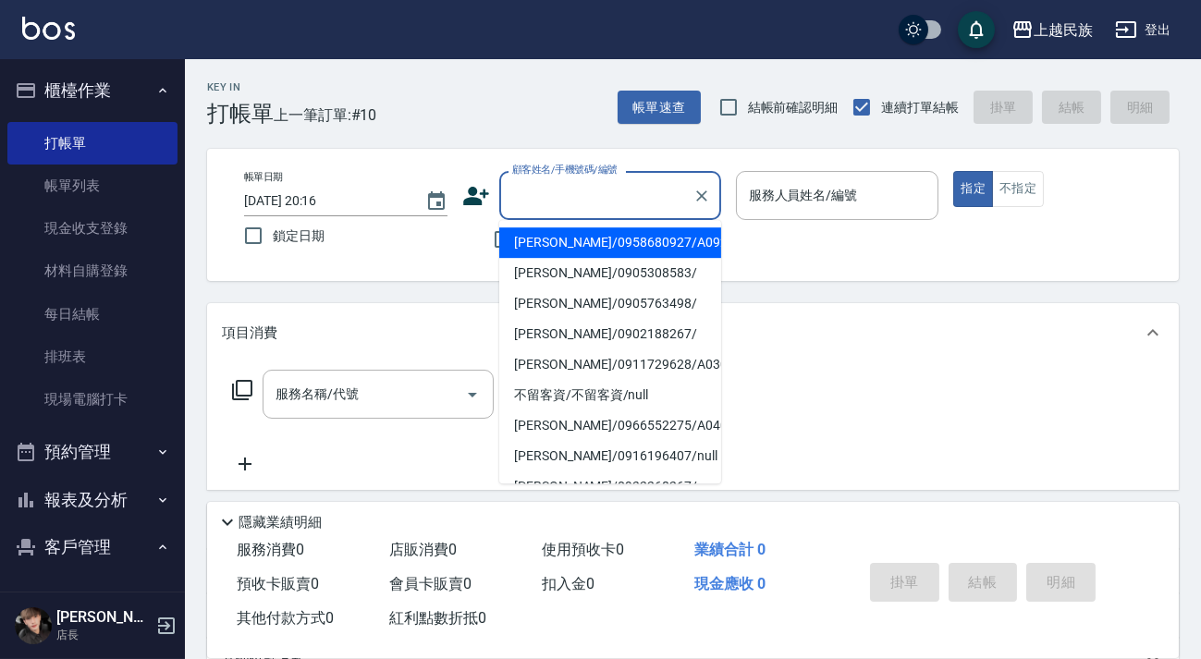
click at [529, 184] on input "顧客姓名/手機號碼/編號" at bounding box center [595, 195] width 177 height 32
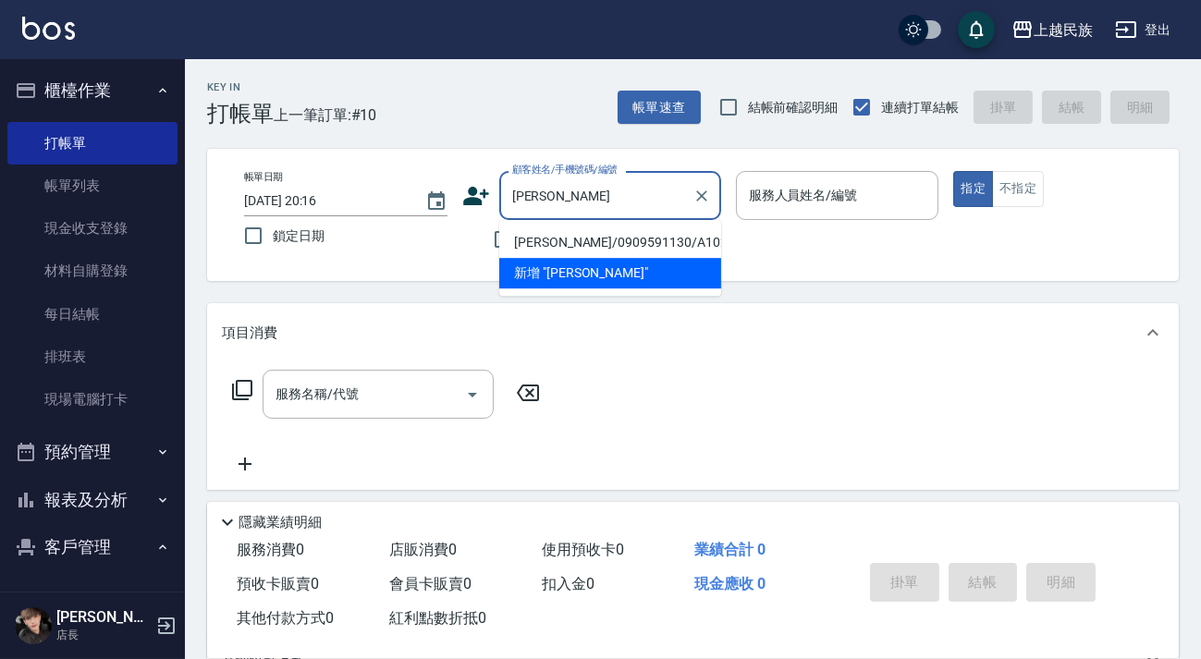
click at [589, 241] on li "[PERSON_NAME]/0909591130/A102011" at bounding box center [610, 242] width 222 height 30
type input "[PERSON_NAME]/0909591130/A102011"
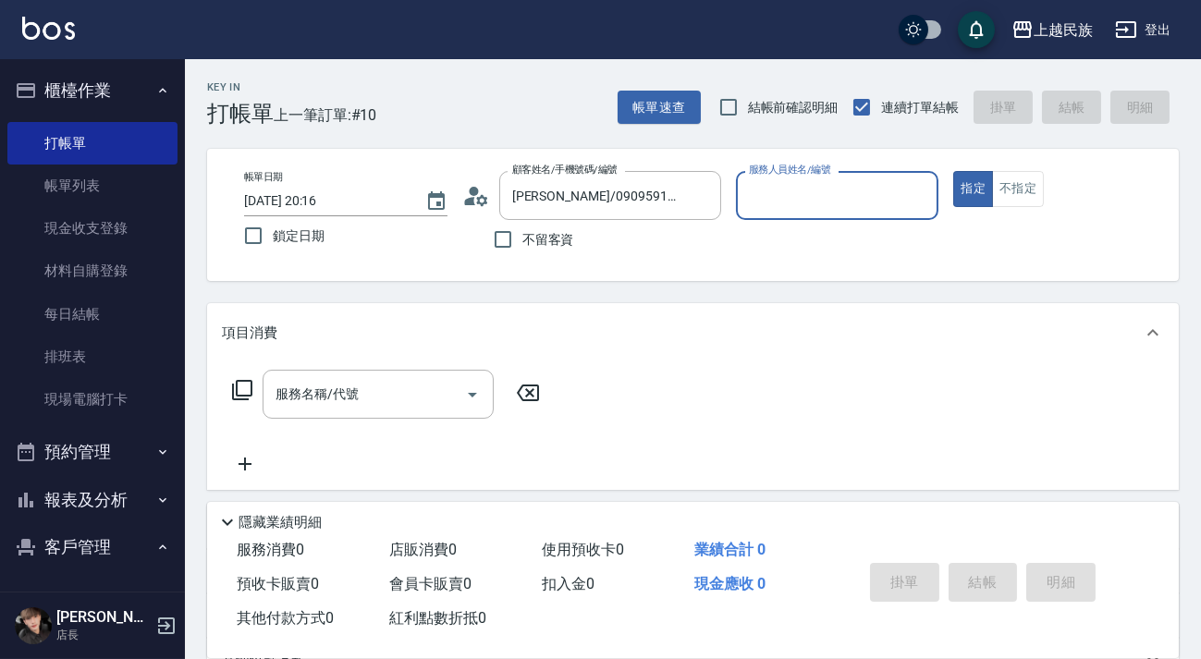
type input "[PERSON_NAME]-2"
click at [389, 386] on input "服務名稱/代號" at bounding box center [364, 394] width 187 height 32
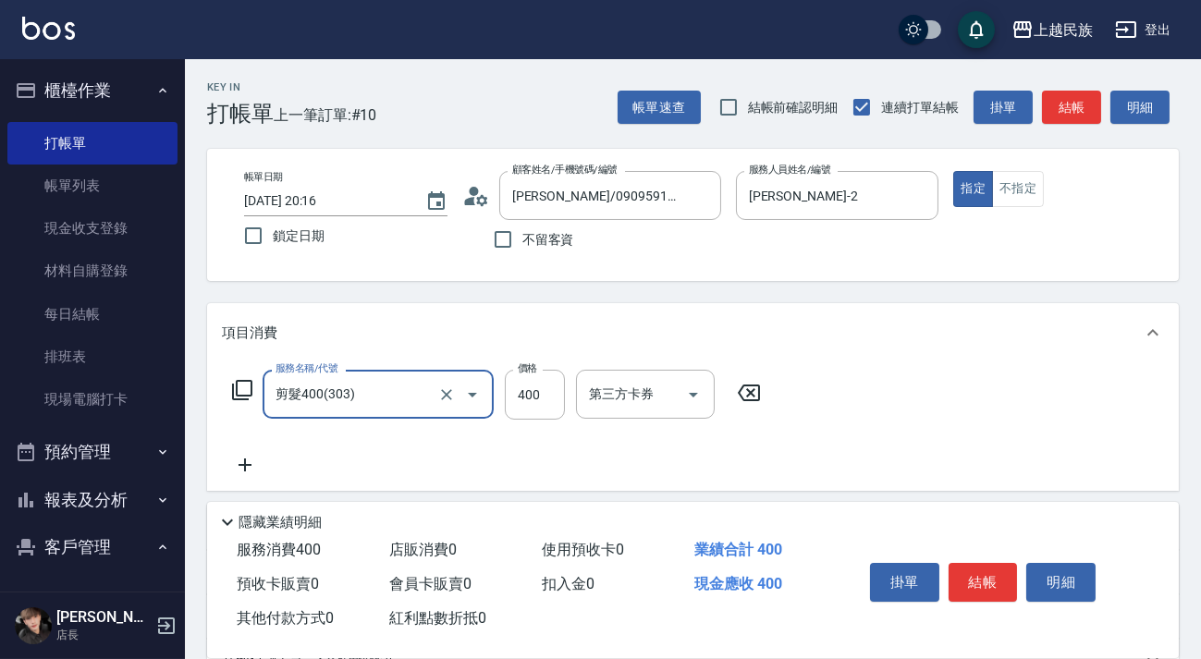
type input "剪髮400(303)"
type input "450"
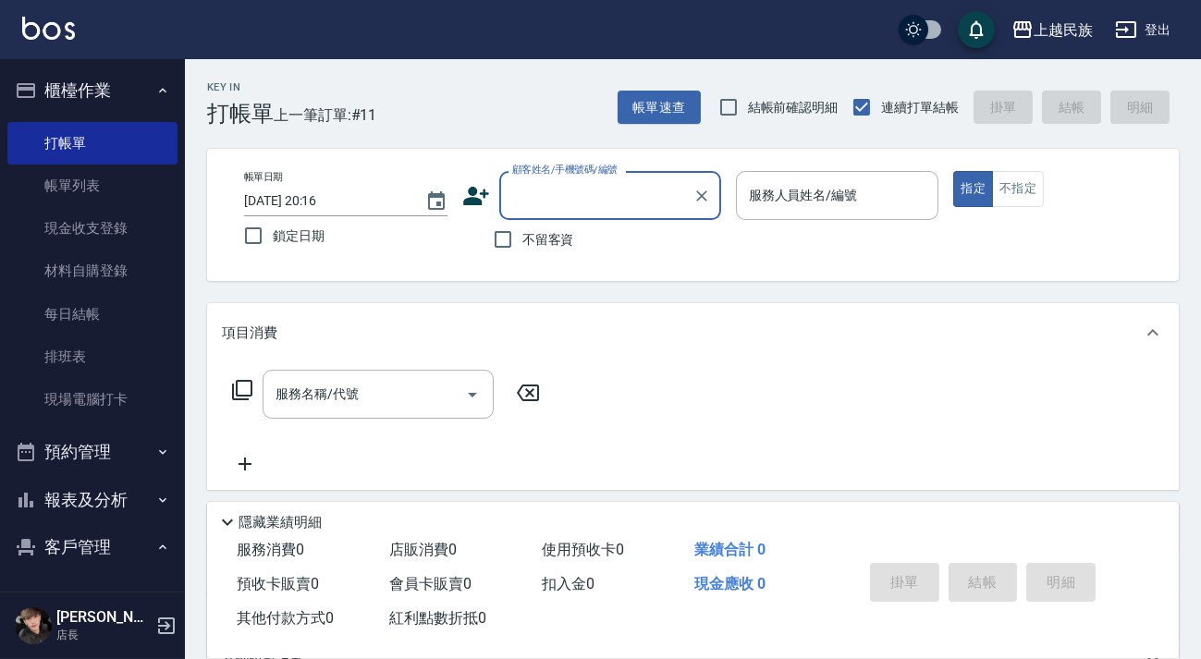
click at [101, 79] on button "櫃檯作業" at bounding box center [92, 91] width 170 height 48
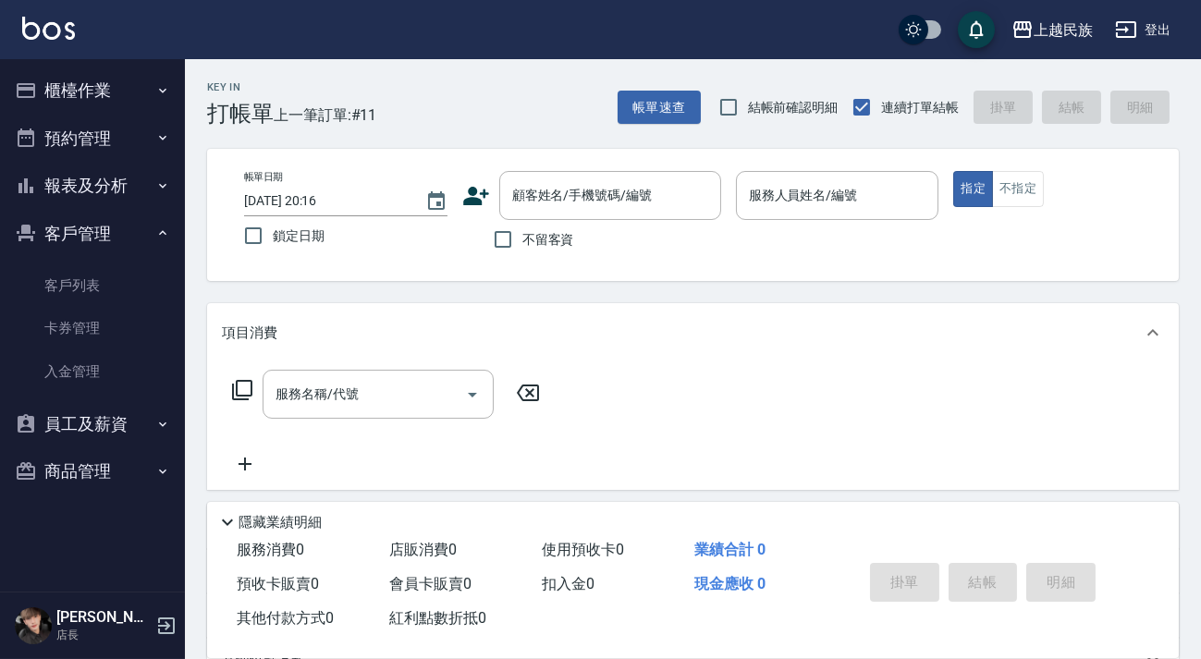
click at [110, 77] on button "櫃檯作業" at bounding box center [92, 91] width 170 height 48
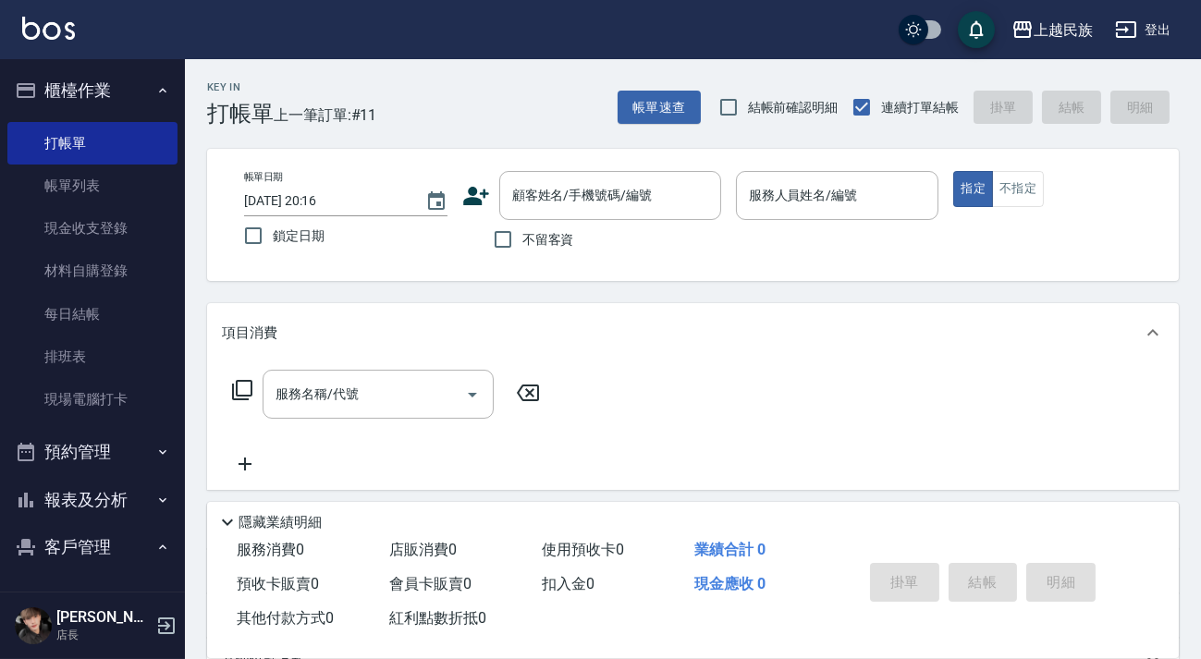
click at [121, 545] on button "客戶管理" at bounding box center [92, 547] width 170 height 48
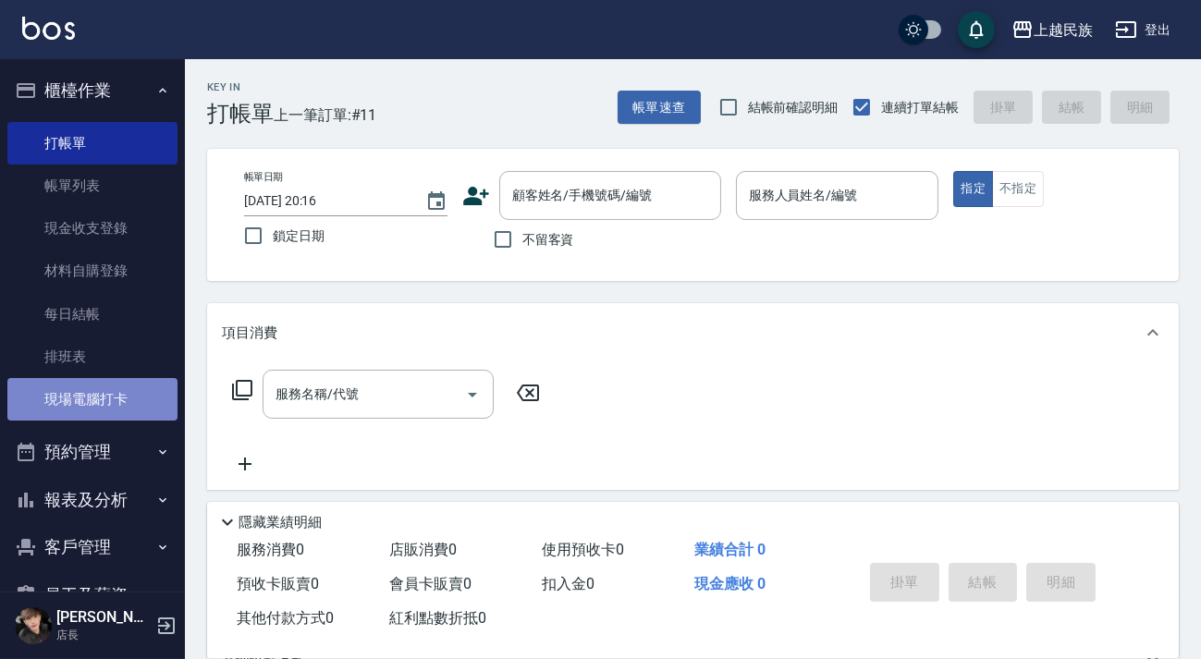
click at [116, 393] on link "現場電腦打卡" at bounding box center [92, 399] width 170 height 43
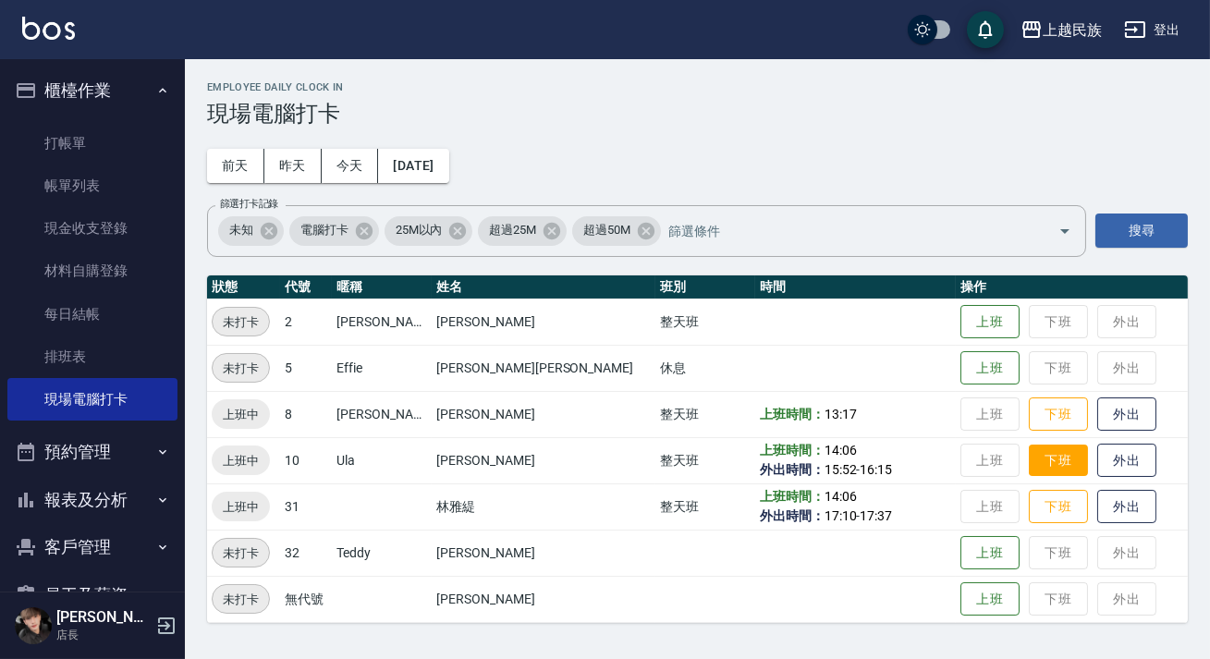
click at [1029, 470] on button "下班" at bounding box center [1058, 461] width 59 height 32
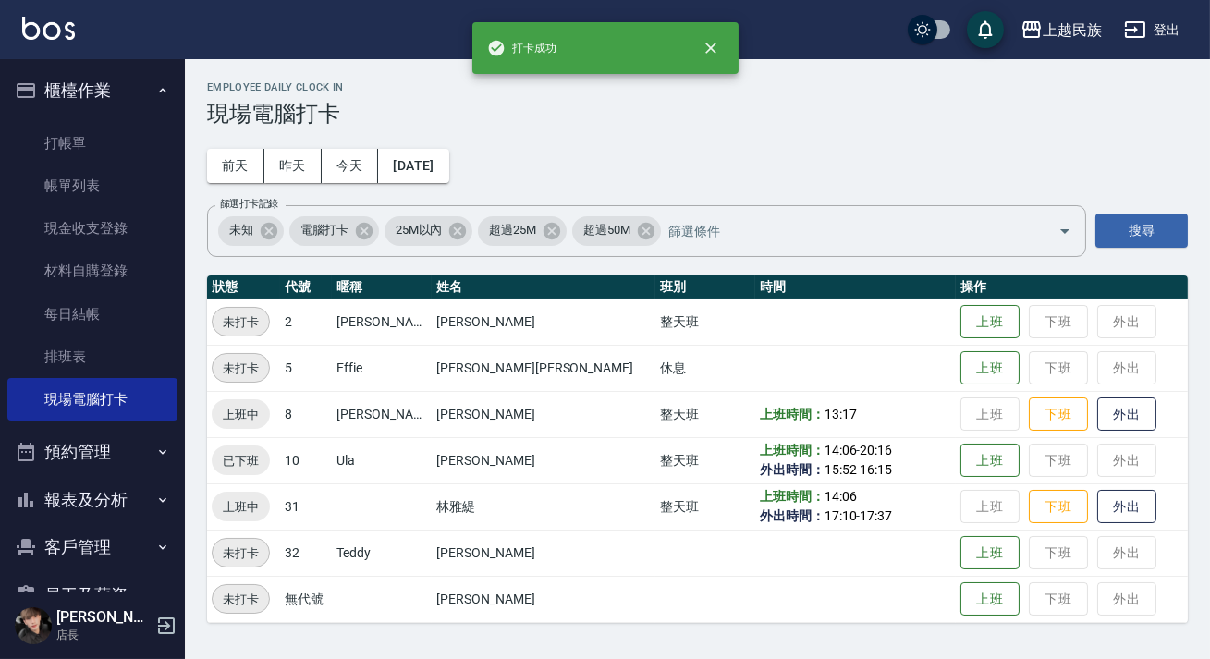
click at [831, 471] on td "上班時間： 14:06 - 20:16 外出時間： 15:52 - 16:15" at bounding box center [855, 460] width 201 height 46
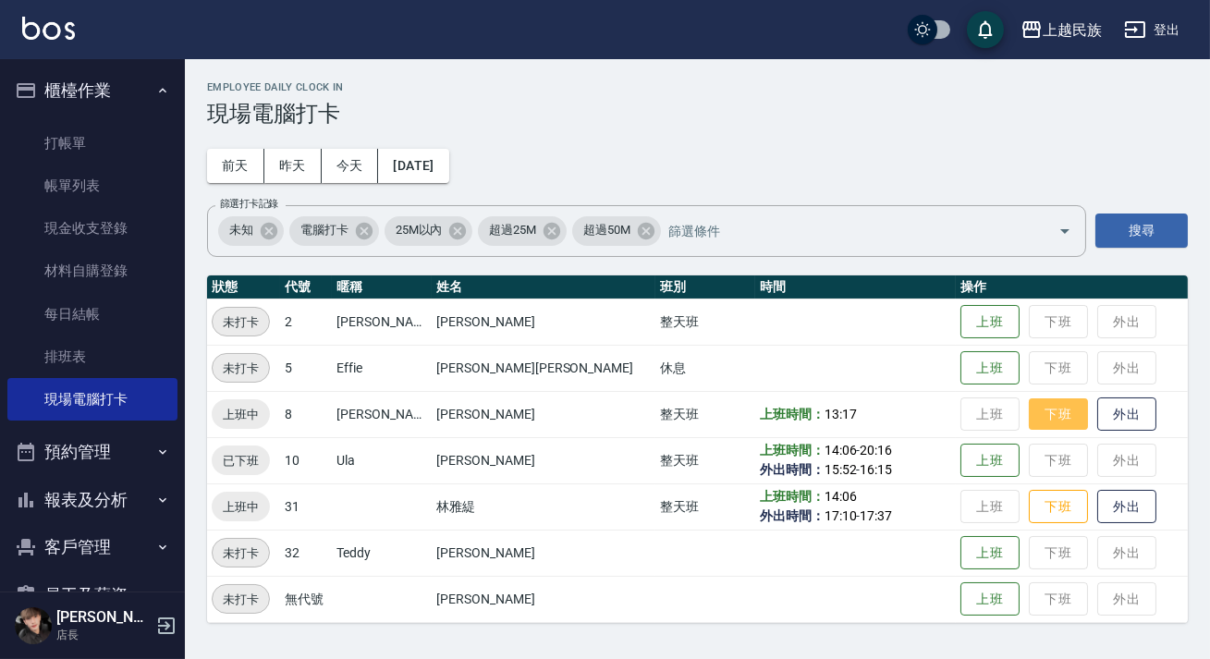
click at [1029, 408] on button "下班" at bounding box center [1058, 414] width 59 height 32
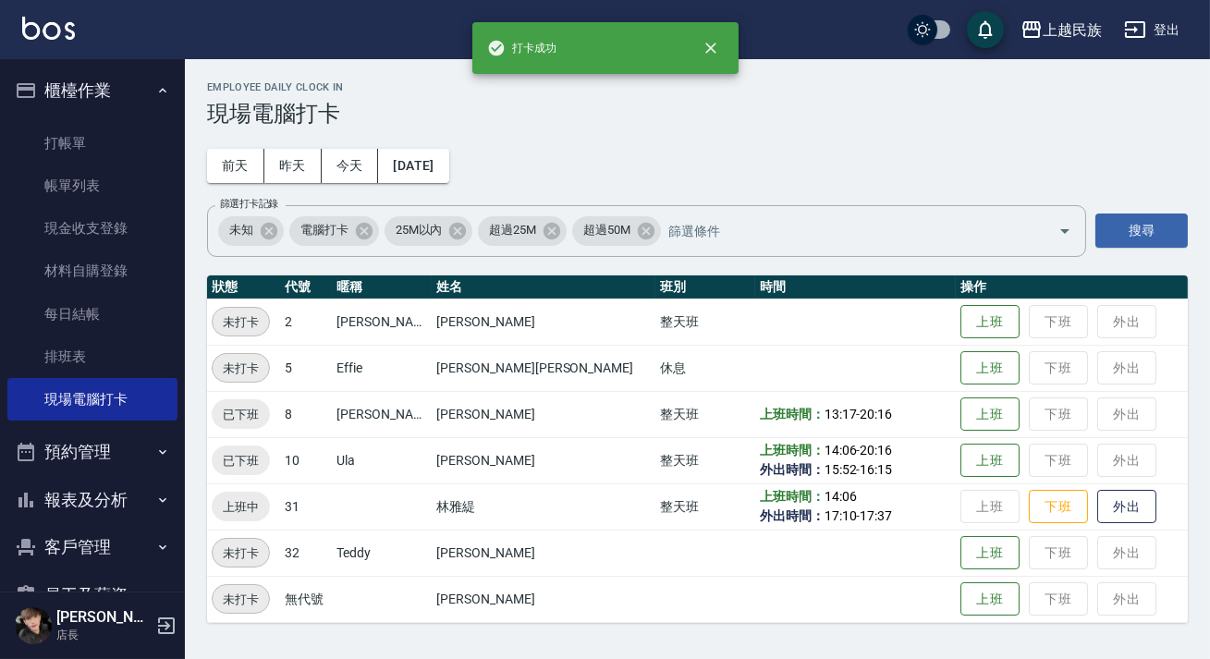
click at [788, 425] on td "上班時間： 13:17 - 20:16" at bounding box center [855, 414] width 201 height 46
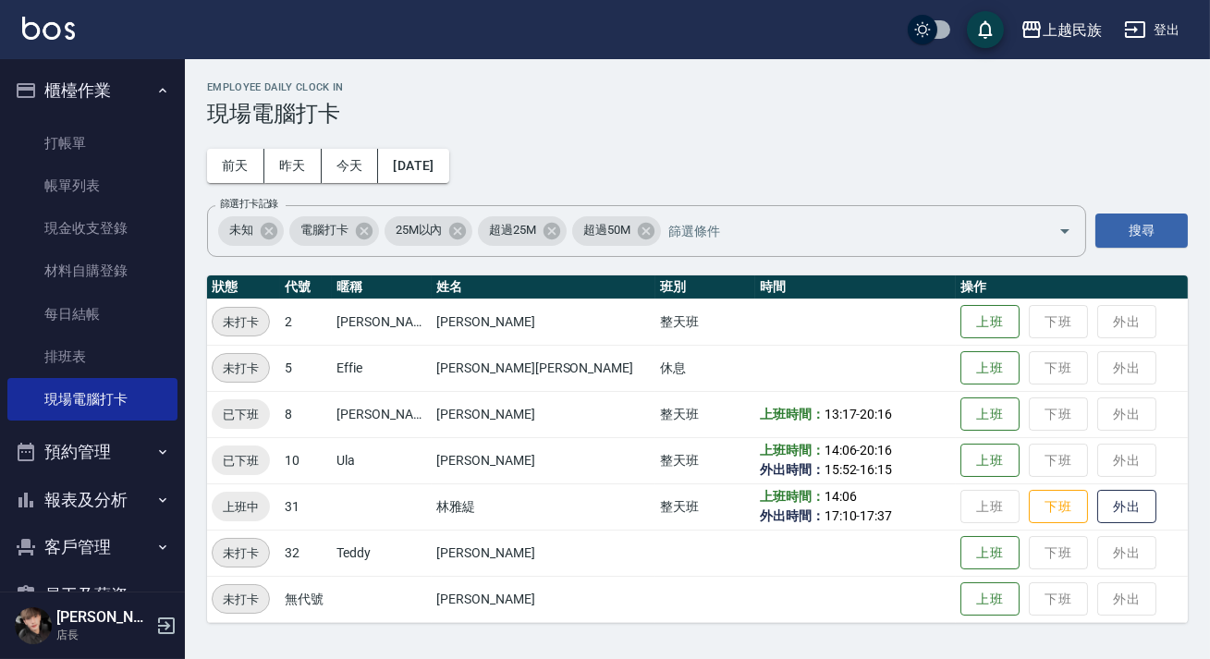
click at [119, 83] on button "櫃檯作業" at bounding box center [92, 91] width 170 height 48
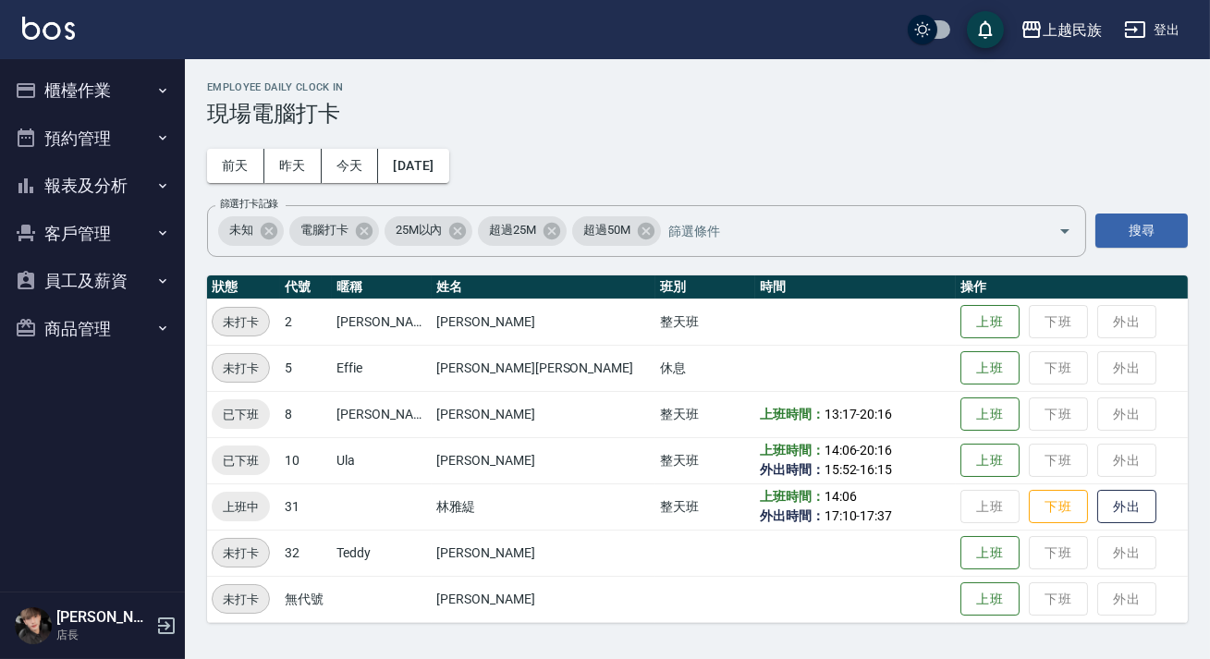
click at [119, 185] on button "報表及分析" at bounding box center [92, 186] width 170 height 48
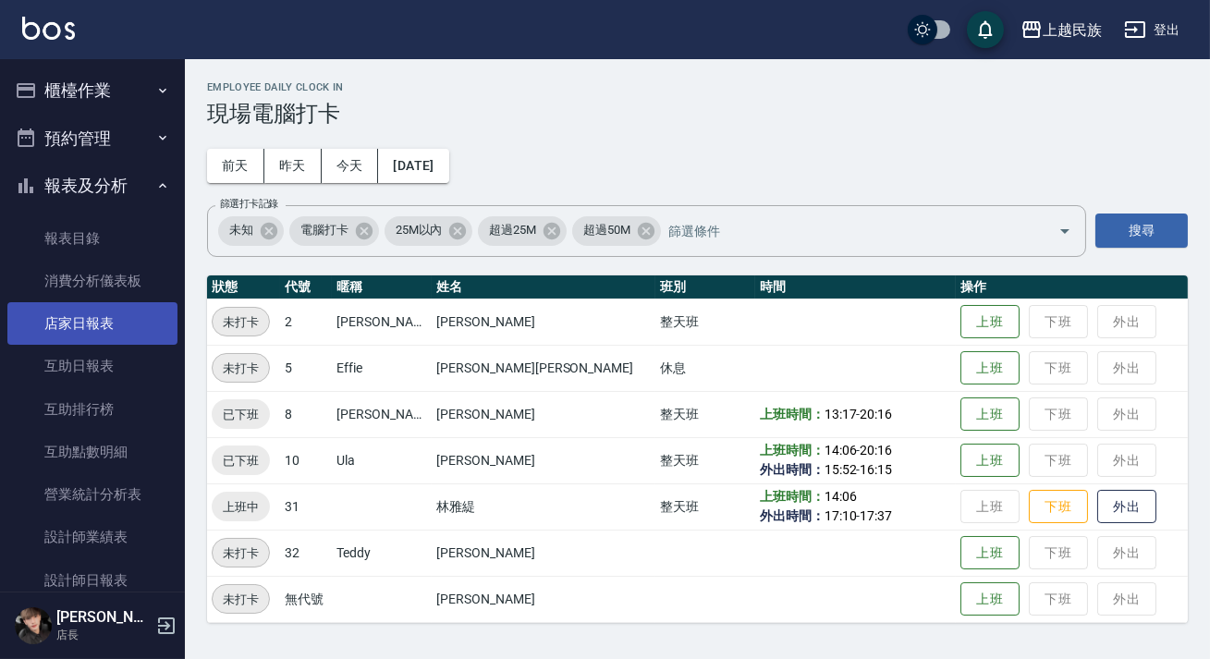
click at [116, 314] on link "店家日報表" at bounding box center [92, 323] width 170 height 43
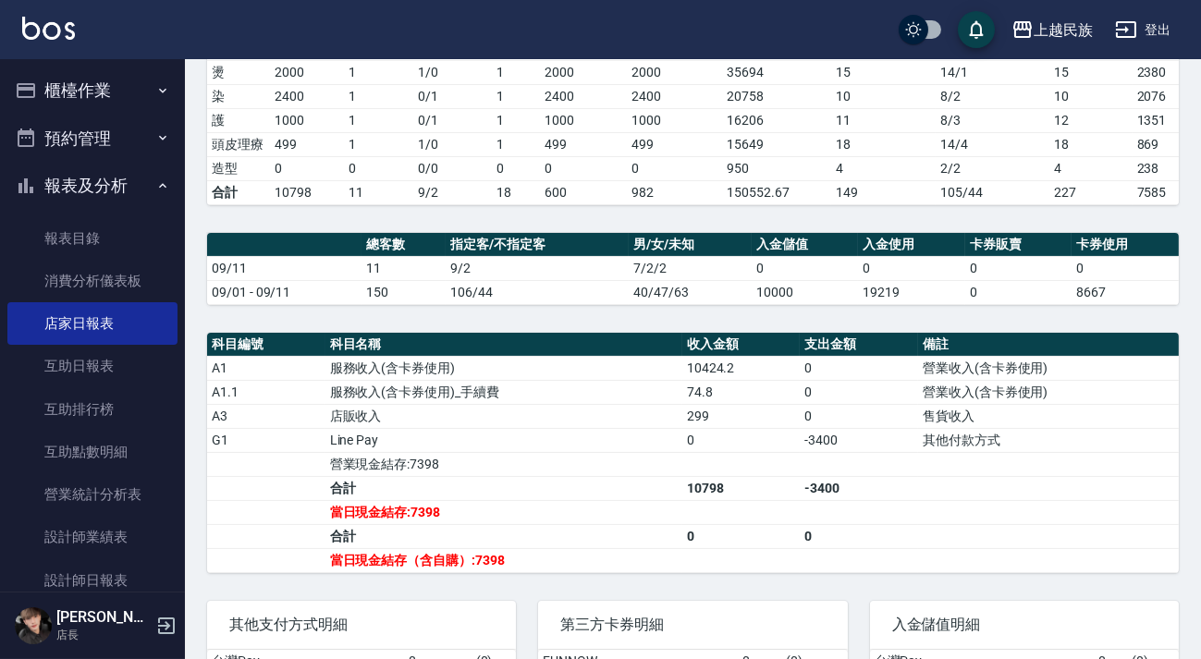
scroll to position [504, 0]
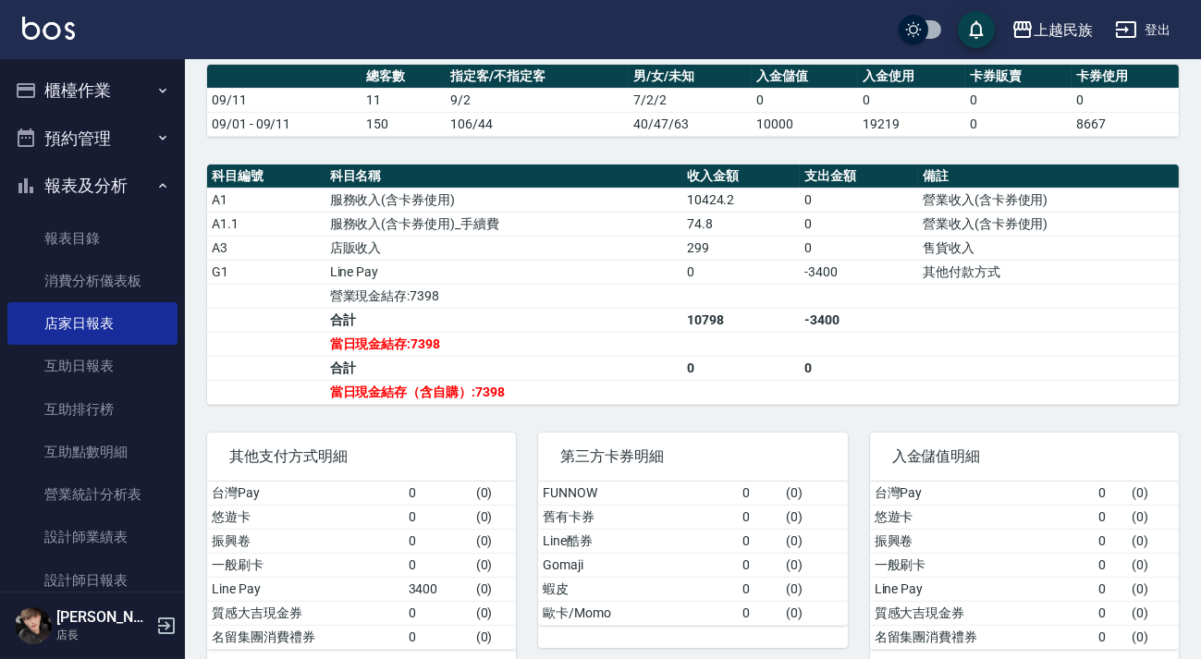
drag, startPoint x: 106, startPoint y: 94, endPoint x: 110, endPoint y: 116, distance: 21.6
click at [105, 93] on button "櫃檯作業" at bounding box center [92, 91] width 170 height 48
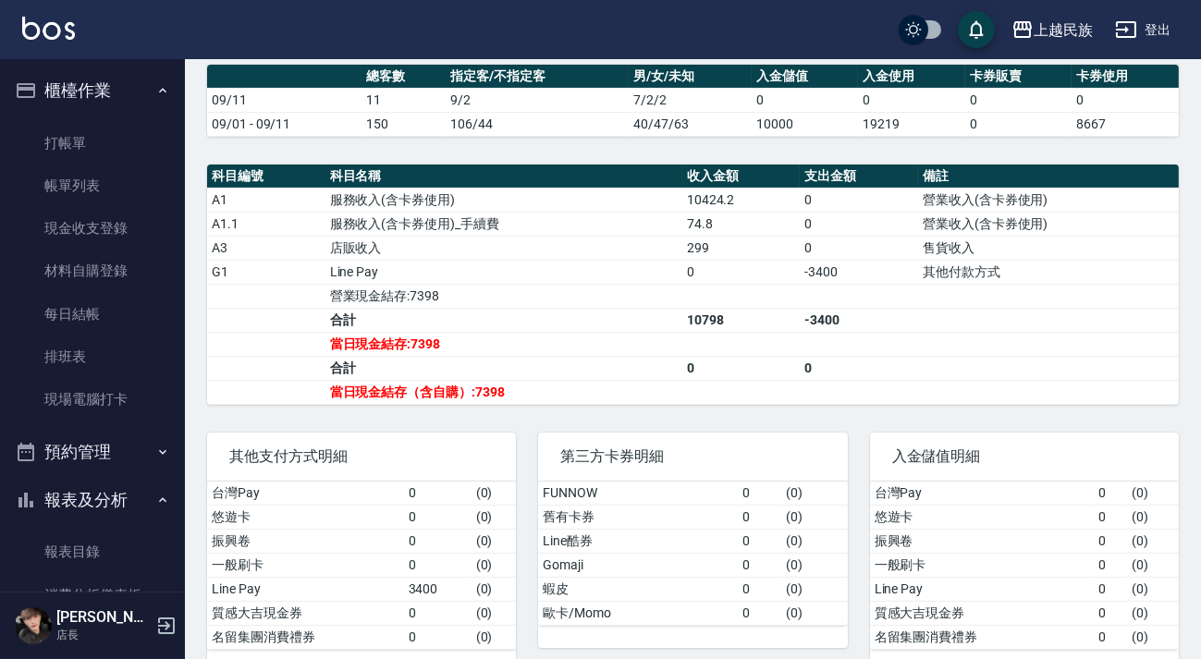
drag, startPoint x: 116, startPoint y: 194, endPoint x: 556, endPoint y: 297, distance: 452.6
click at [116, 195] on link "帳單列表" at bounding box center [92, 186] width 170 height 43
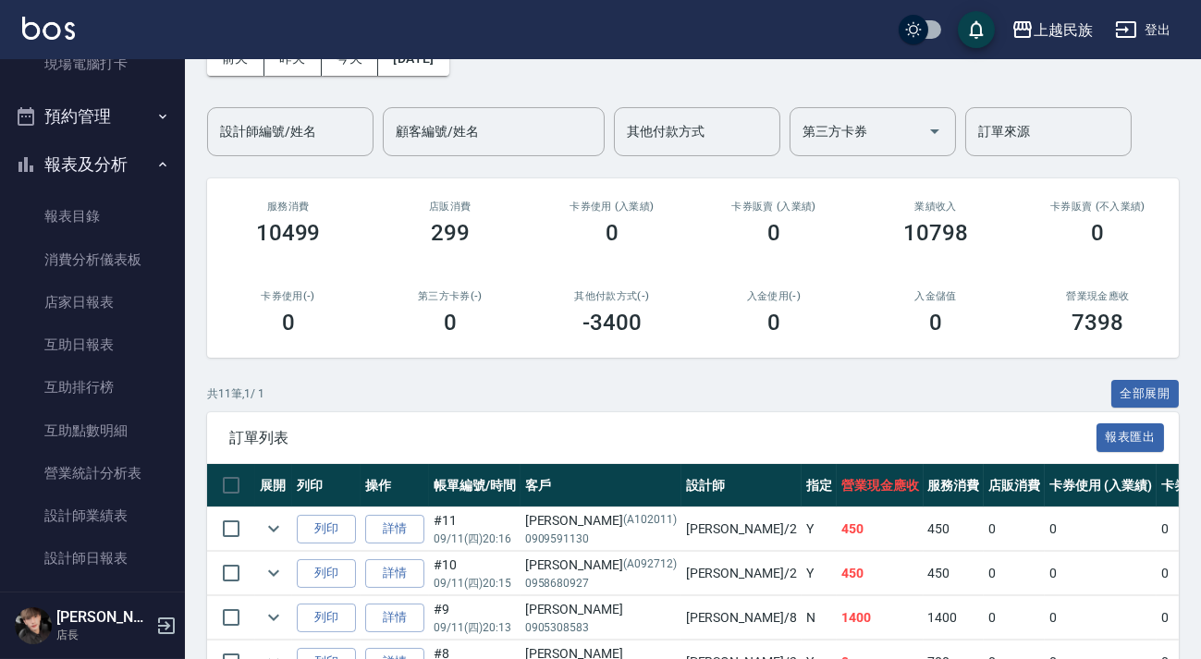
scroll to position [527, 0]
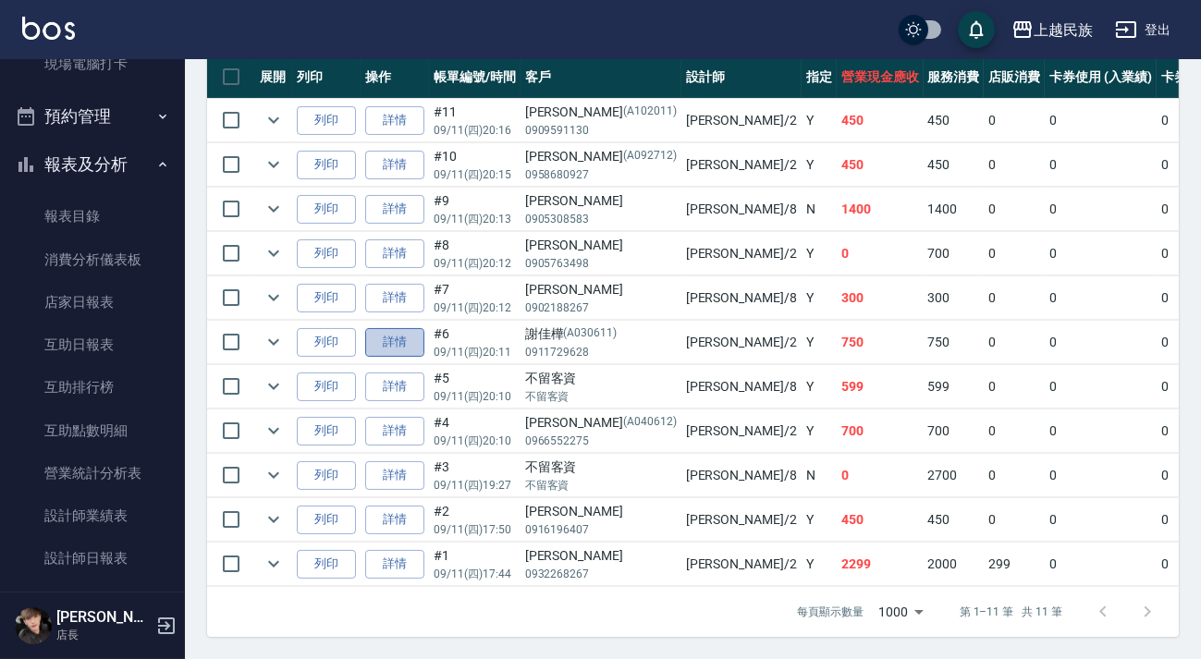
click at [409, 328] on link "詳情" at bounding box center [394, 342] width 59 height 29
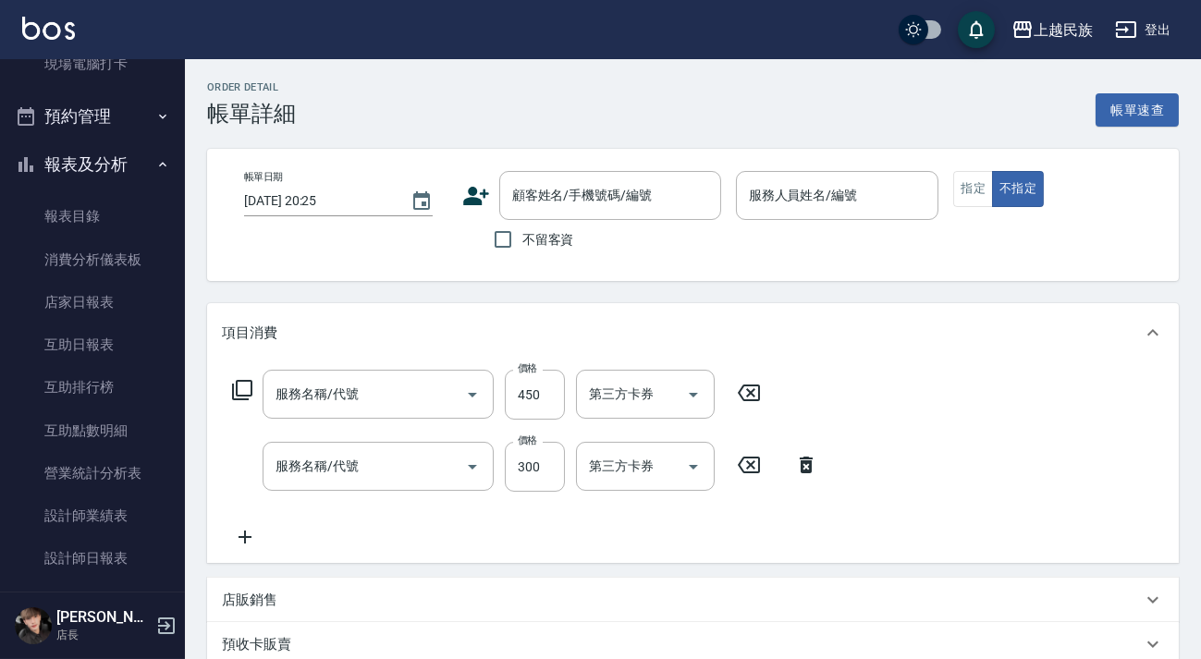
type input "[DATE] 20:11"
type input "[PERSON_NAME]-2"
type input "剪髮400(303)"
type input "洗髮300(101)"
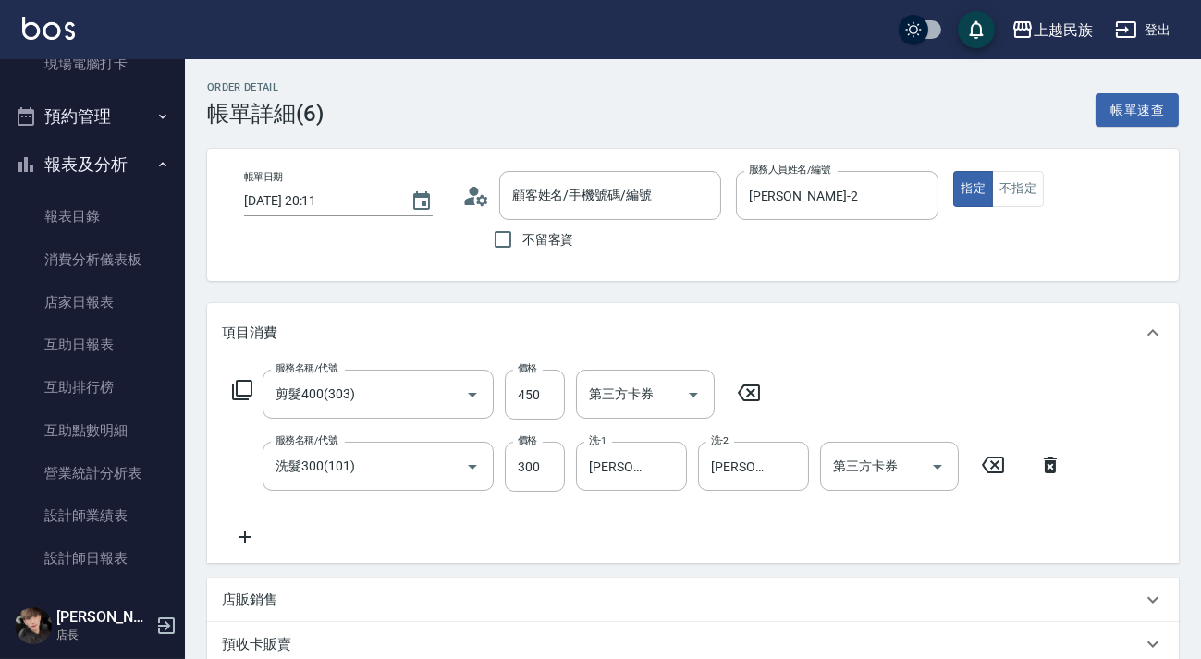
type input "[PERSON_NAME]/0911729628/A030611"
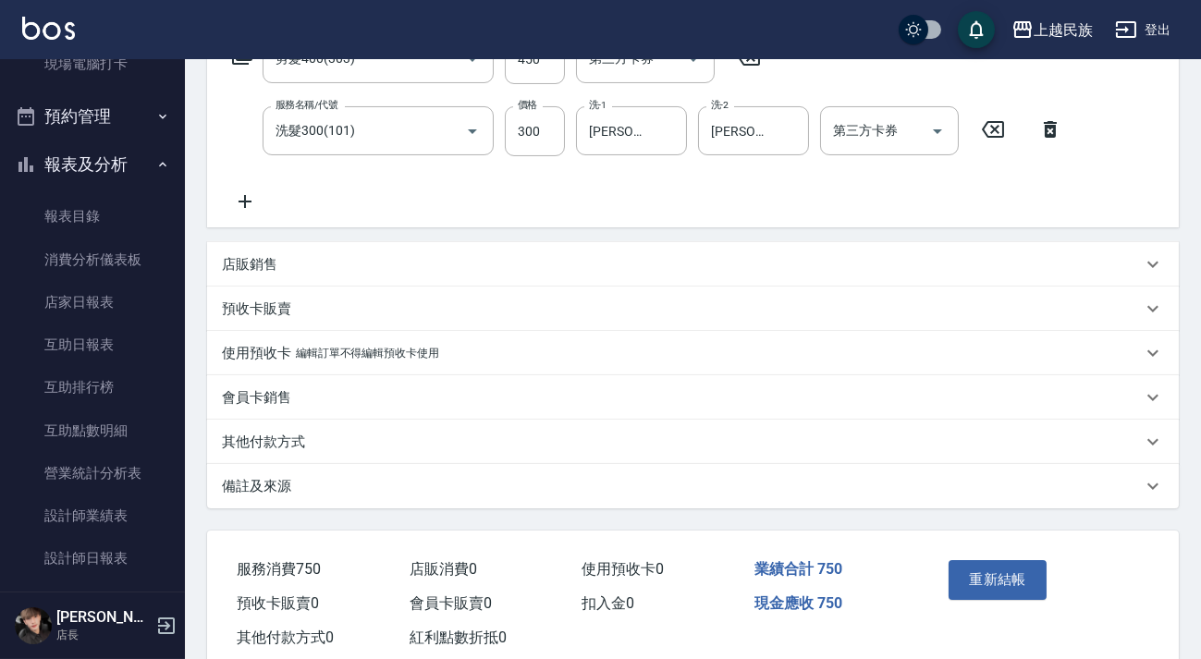
click at [314, 443] on div "其他付款方式" at bounding box center [682, 442] width 920 height 19
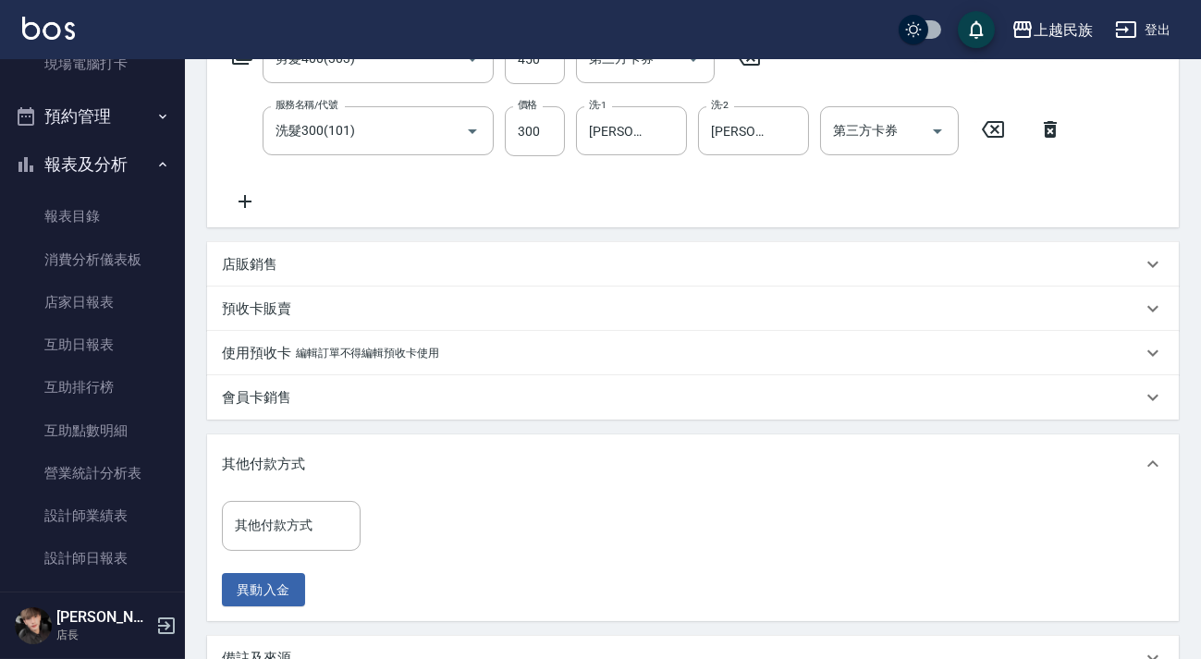
scroll to position [553, 0]
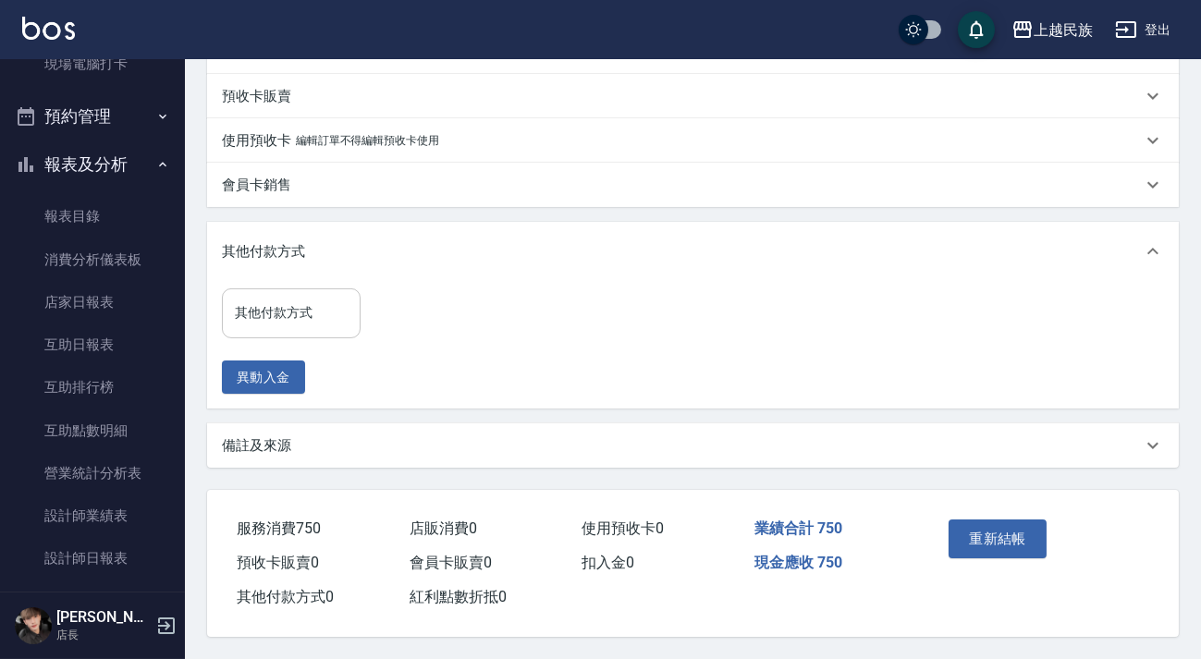
click at [320, 297] on input "其他付款方式" at bounding box center [291, 313] width 122 height 32
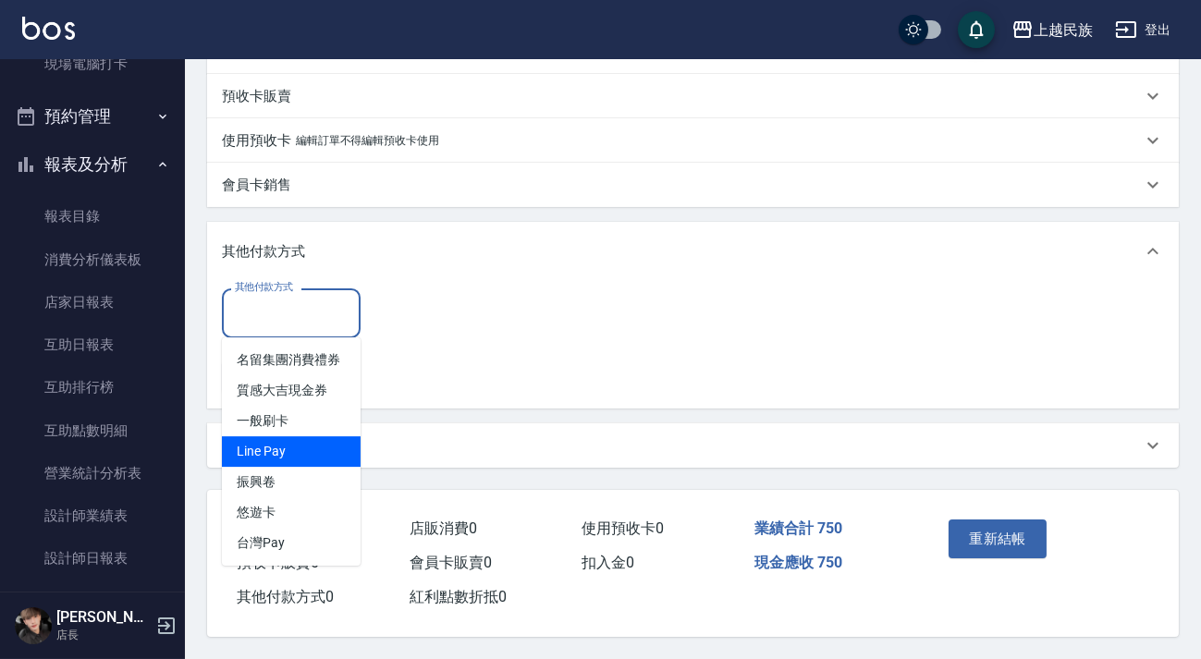
click at [308, 440] on span "Line Pay" at bounding box center [291, 451] width 139 height 30
type input "Line Pay"
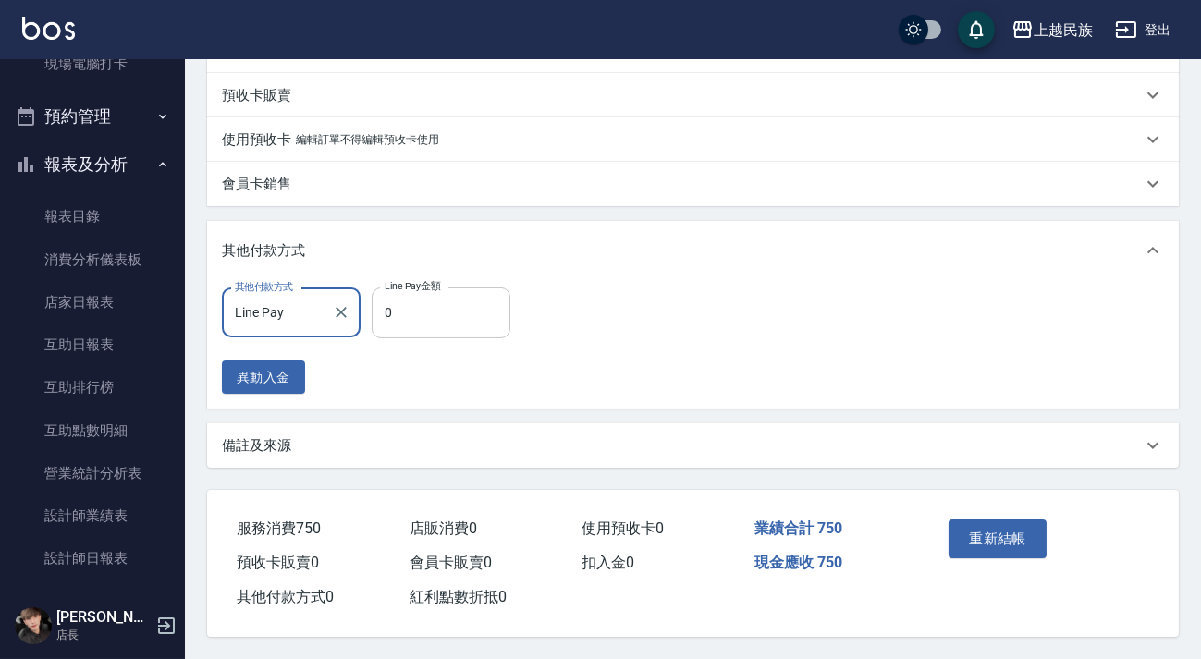
click at [410, 320] on input "0" at bounding box center [441, 312] width 139 height 50
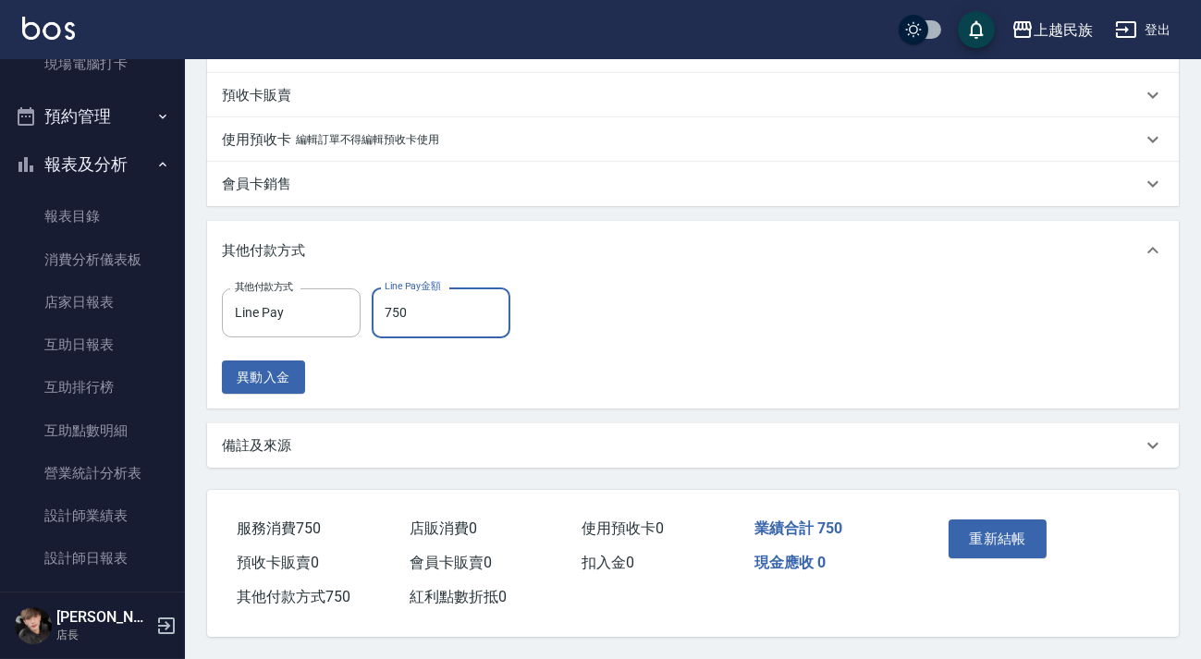
type input "750"
click at [1004, 523] on button "重新結帳" at bounding box center [997, 538] width 98 height 39
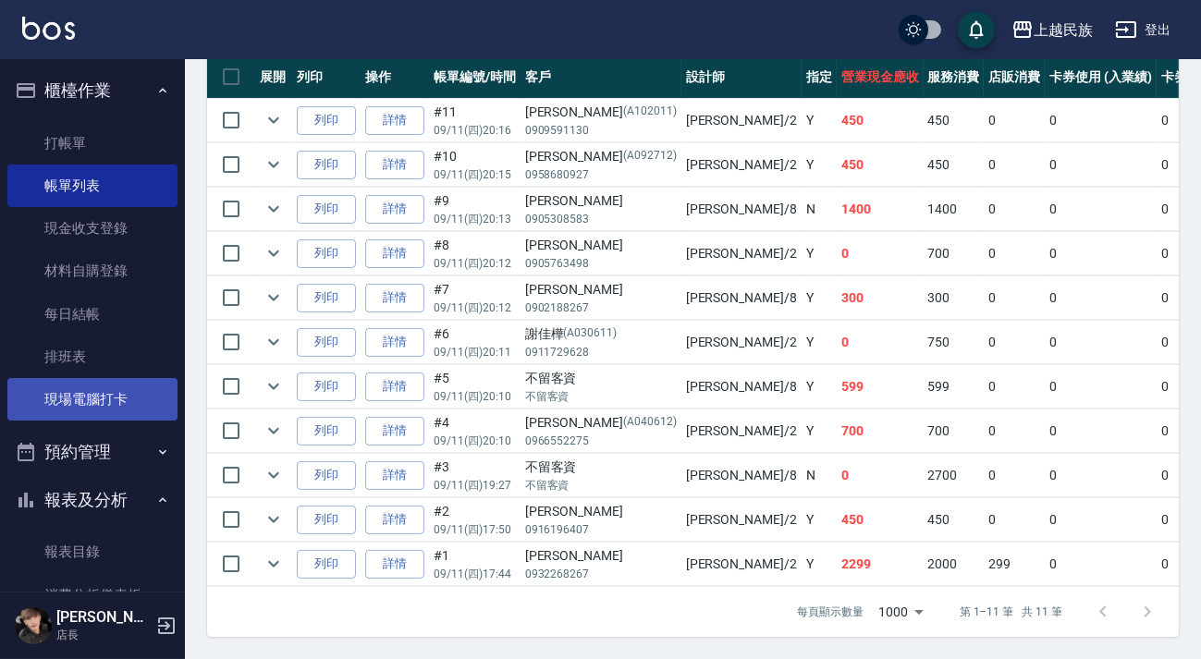
click at [73, 385] on link "現場電腦打卡" at bounding box center [92, 399] width 170 height 43
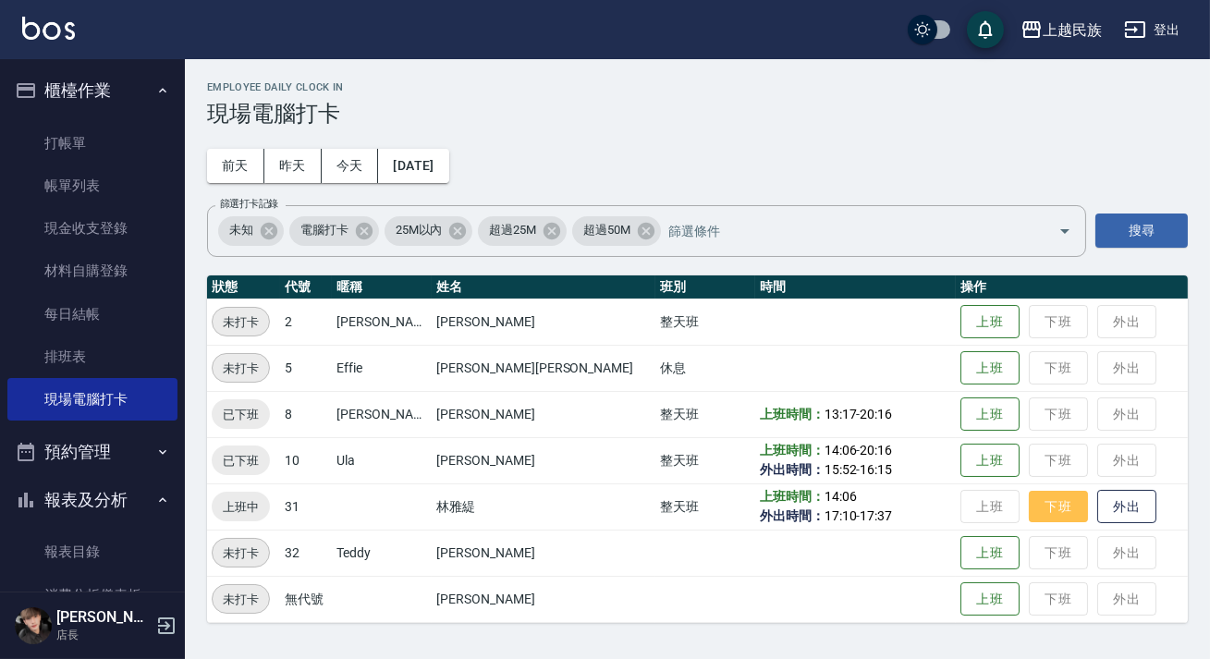
click at [1029, 500] on button "下班" at bounding box center [1058, 507] width 59 height 32
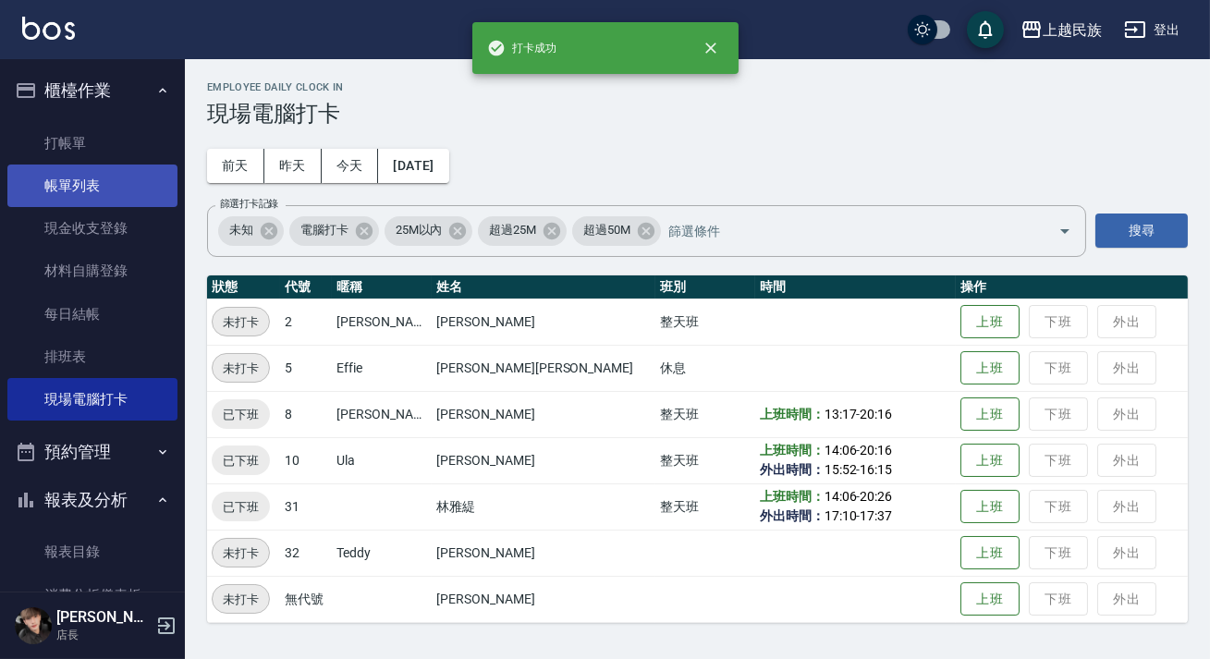
click at [104, 199] on link "帳單列表" at bounding box center [92, 186] width 170 height 43
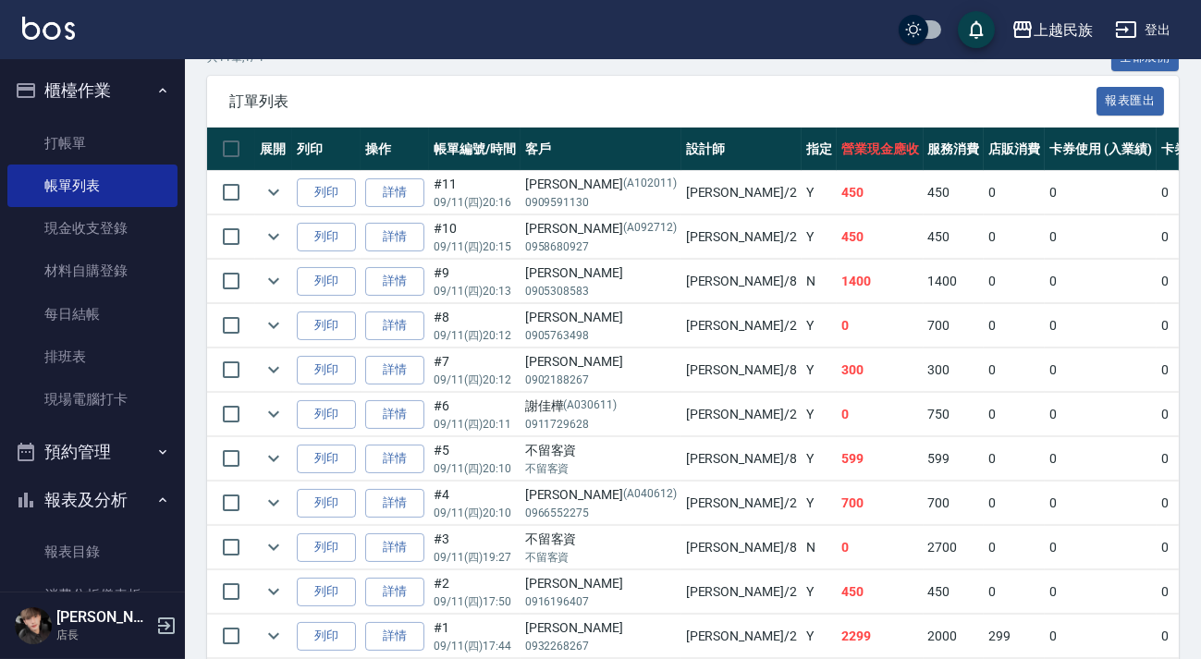
scroll to position [527, 0]
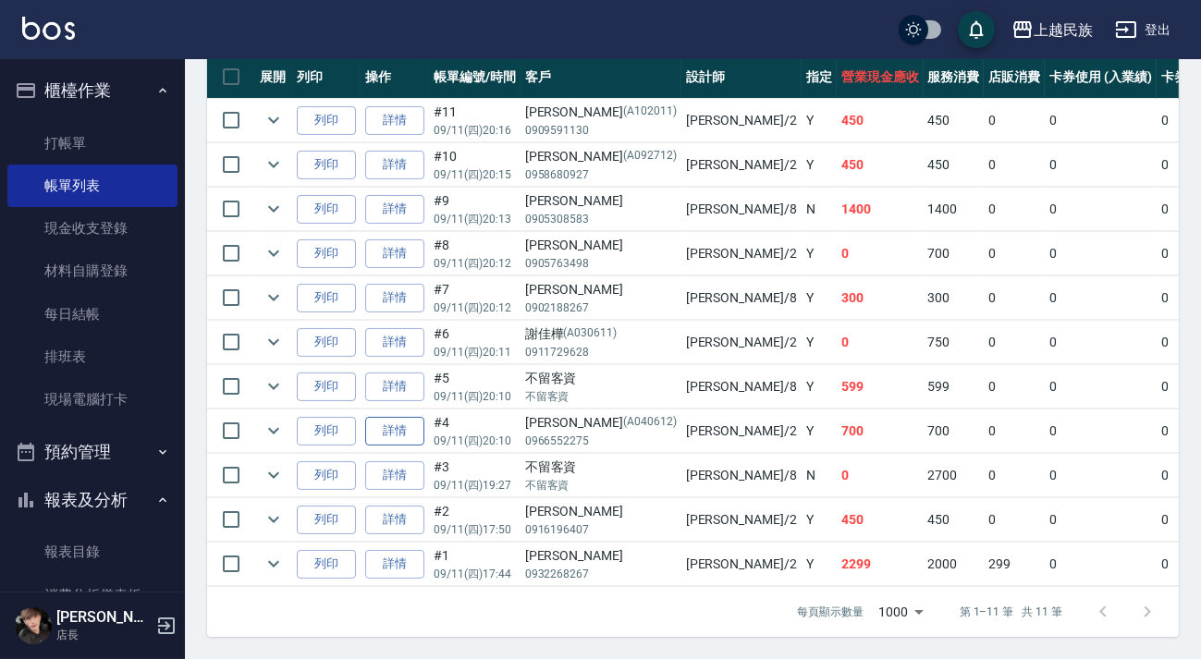
click at [397, 417] on link "詳情" at bounding box center [394, 431] width 59 height 29
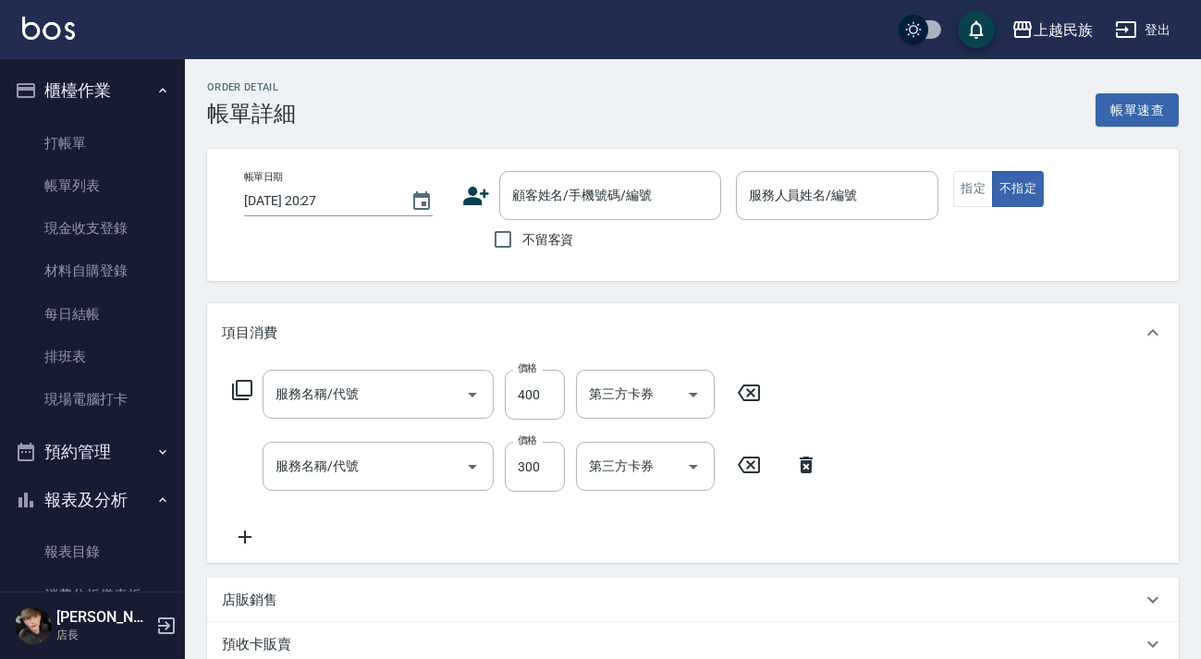
type input "[DATE] 20:10"
type input "[PERSON_NAME]-2"
type input "剪髮400(303)"
type input "洗髮300(101)"
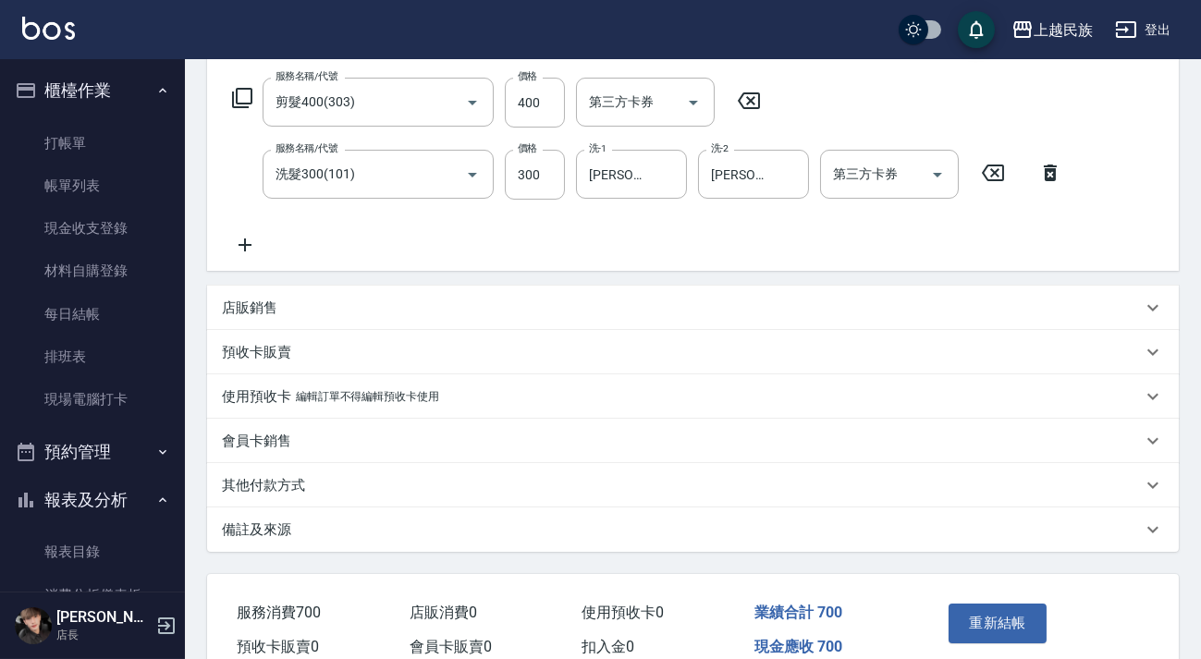
type input "[PERSON_NAME]/0966552275/A040612"
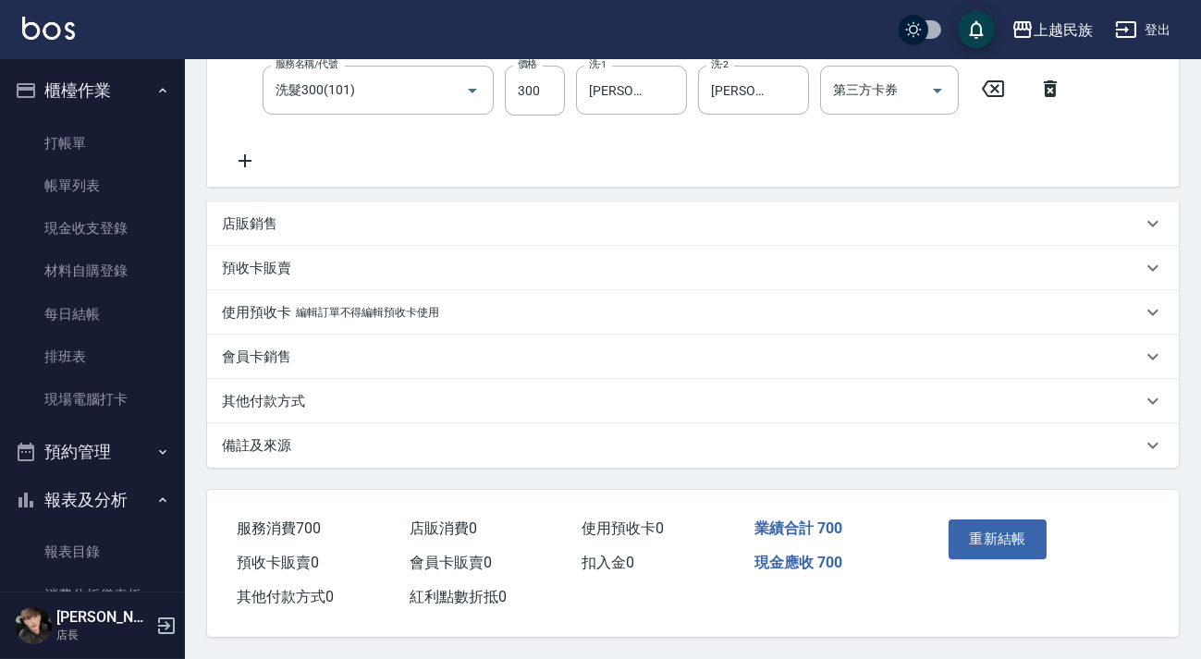
click at [337, 409] on div "其他付款方式" at bounding box center [682, 401] width 920 height 19
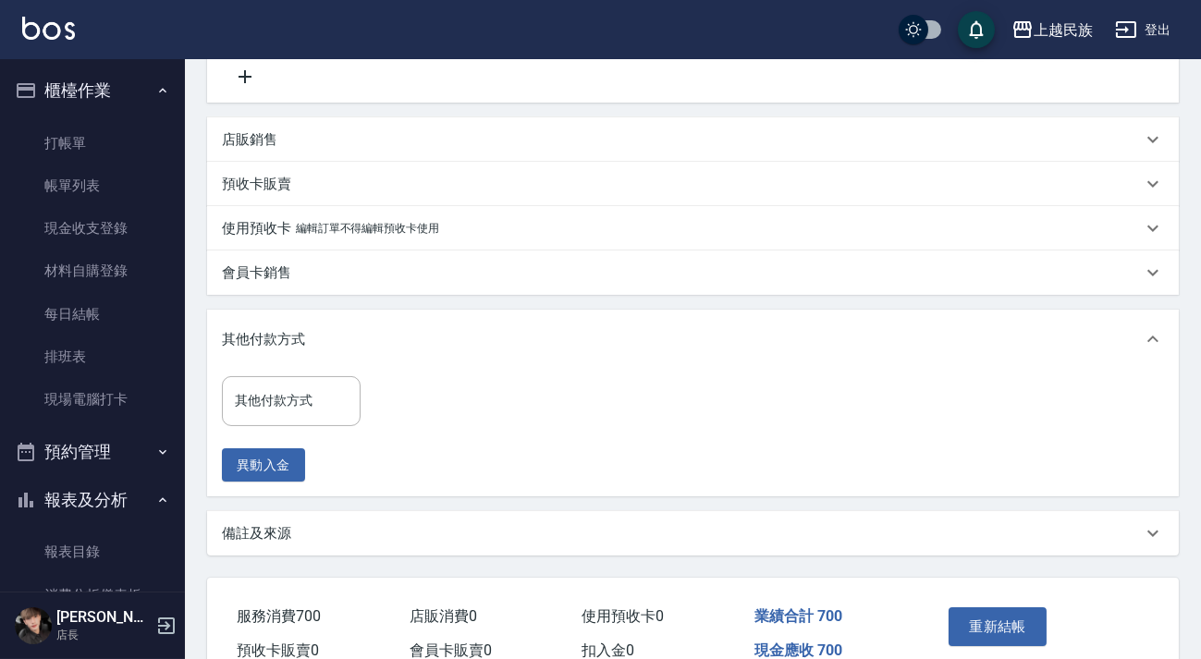
scroll to position [553, 0]
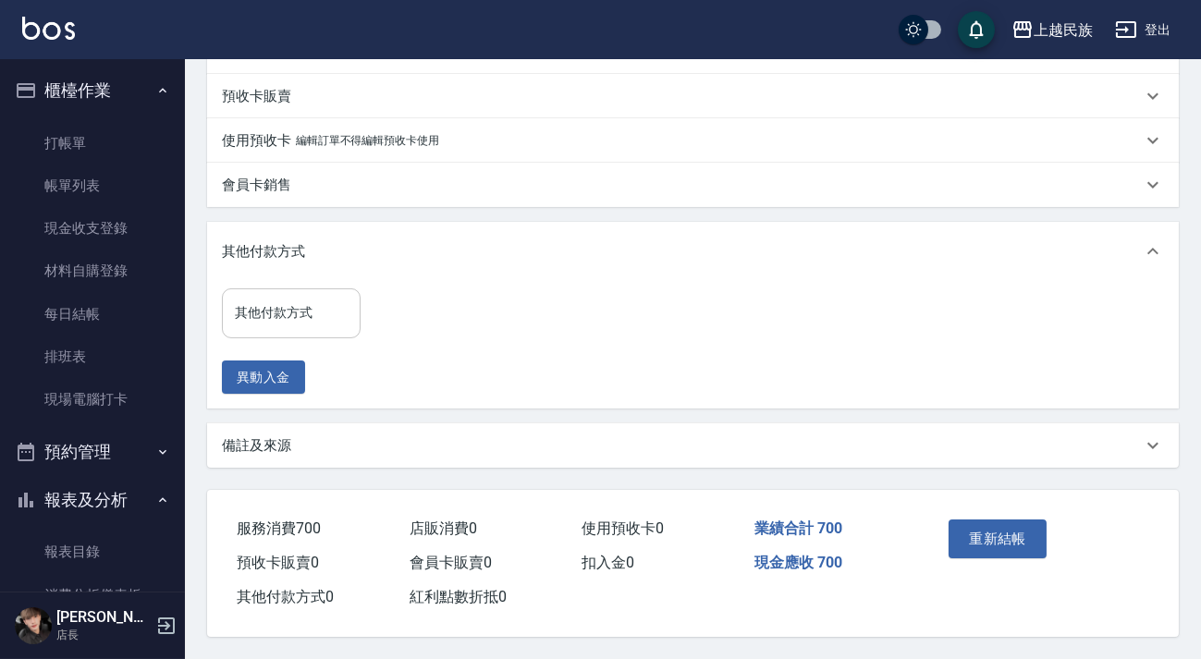
click at [298, 311] on input "其他付款方式" at bounding box center [291, 313] width 122 height 32
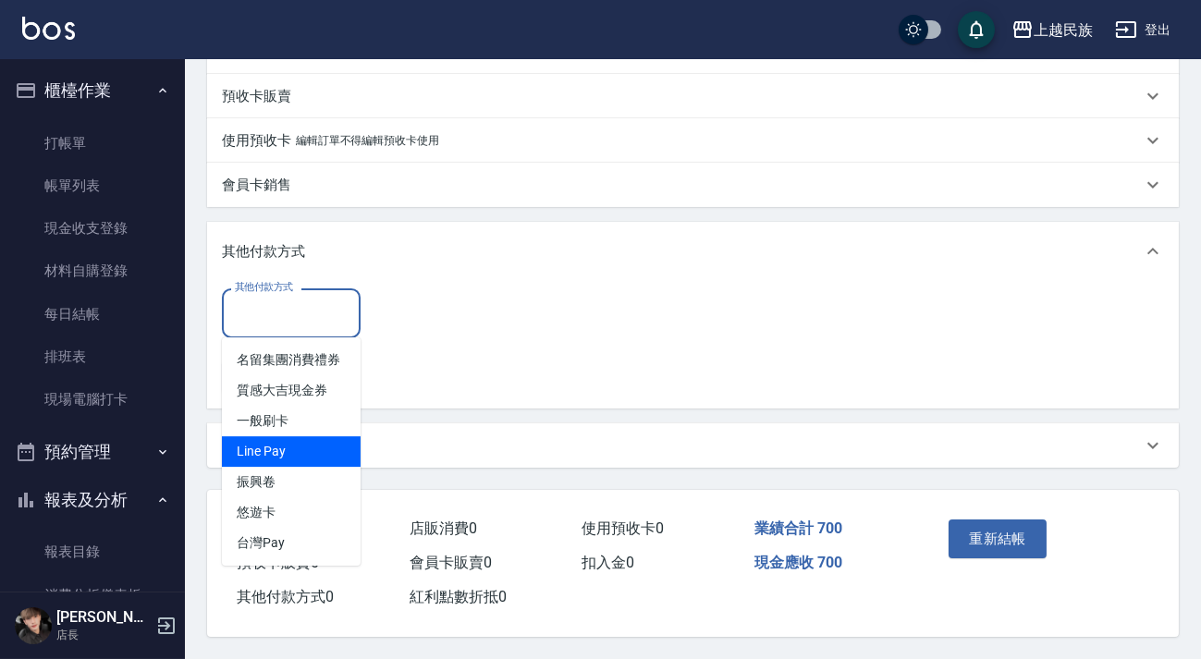
click at [313, 451] on span "Line Pay" at bounding box center [291, 451] width 139 height 30
type input "Line Pay"
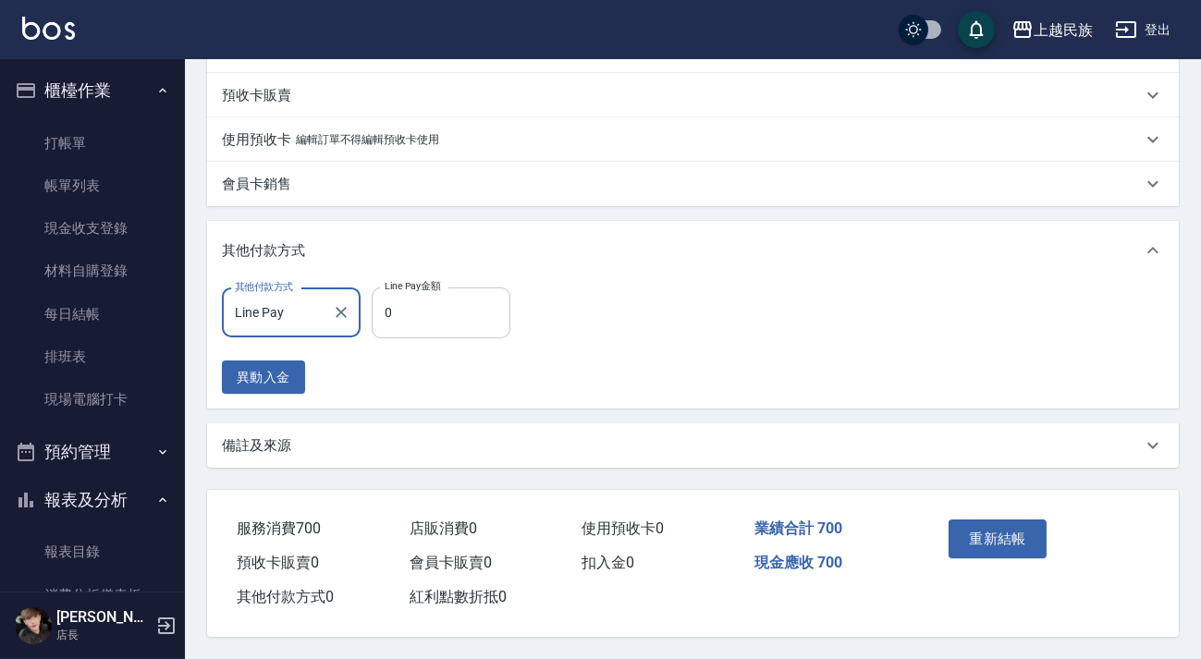
click at [448, 315] on input "0" at bounding box center [441, 312] width 139 height 50
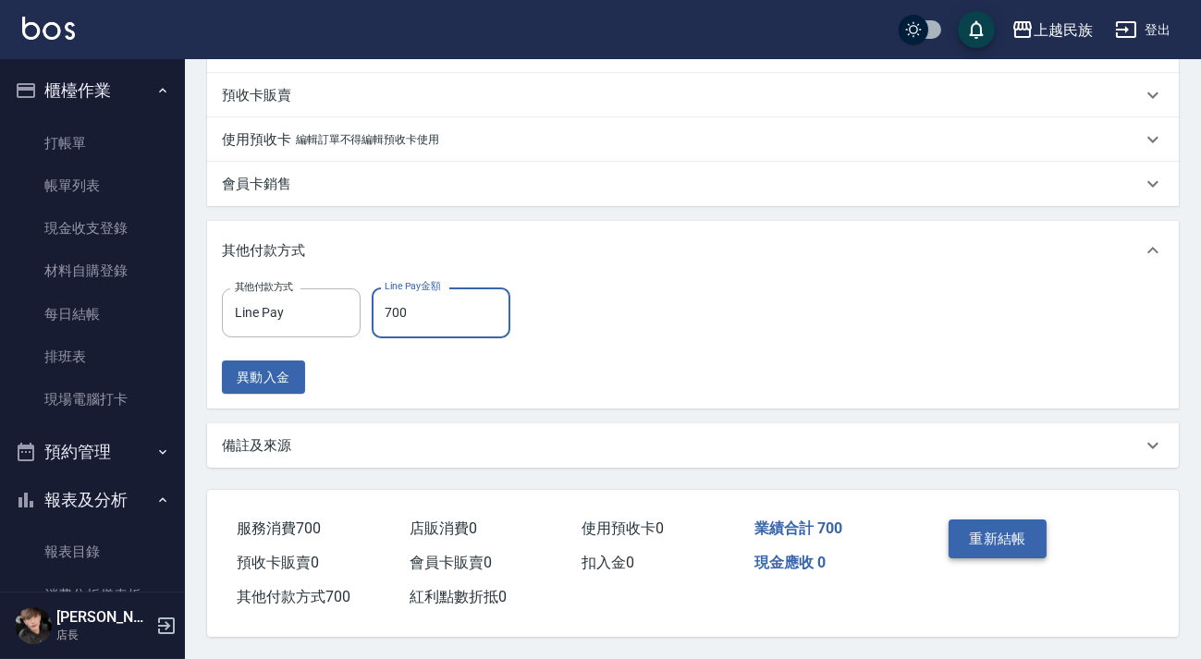
type input "700"
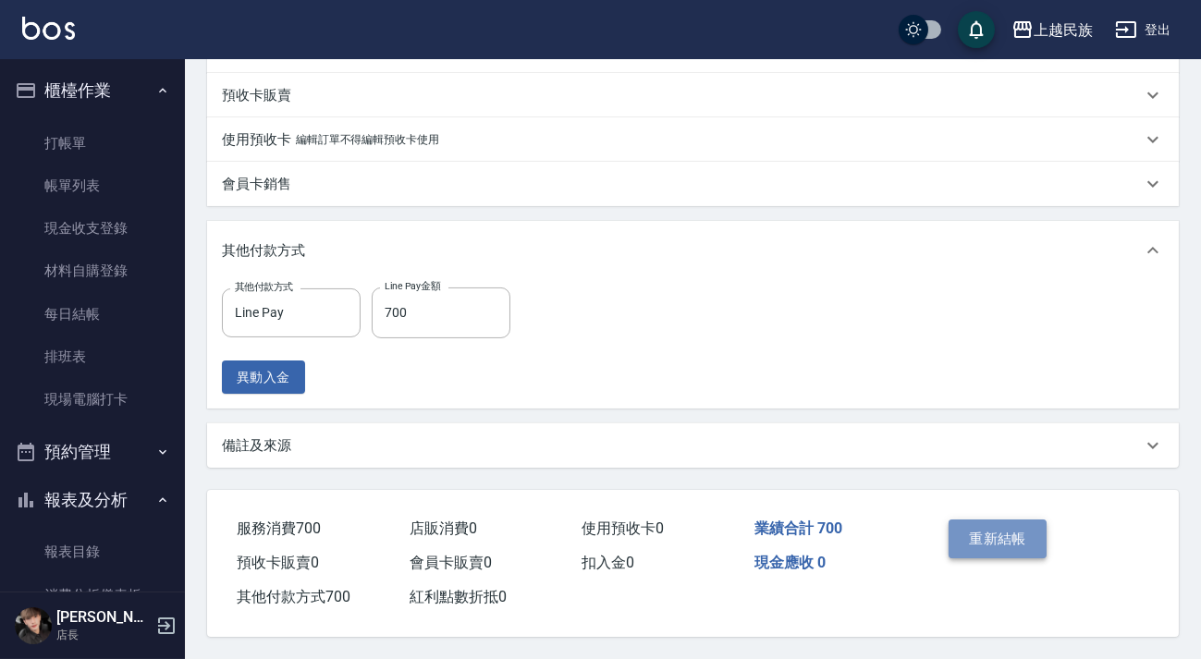
click at [993, 538] on button "重新結帳" at bounding box center [997, 538] width 98 height 39
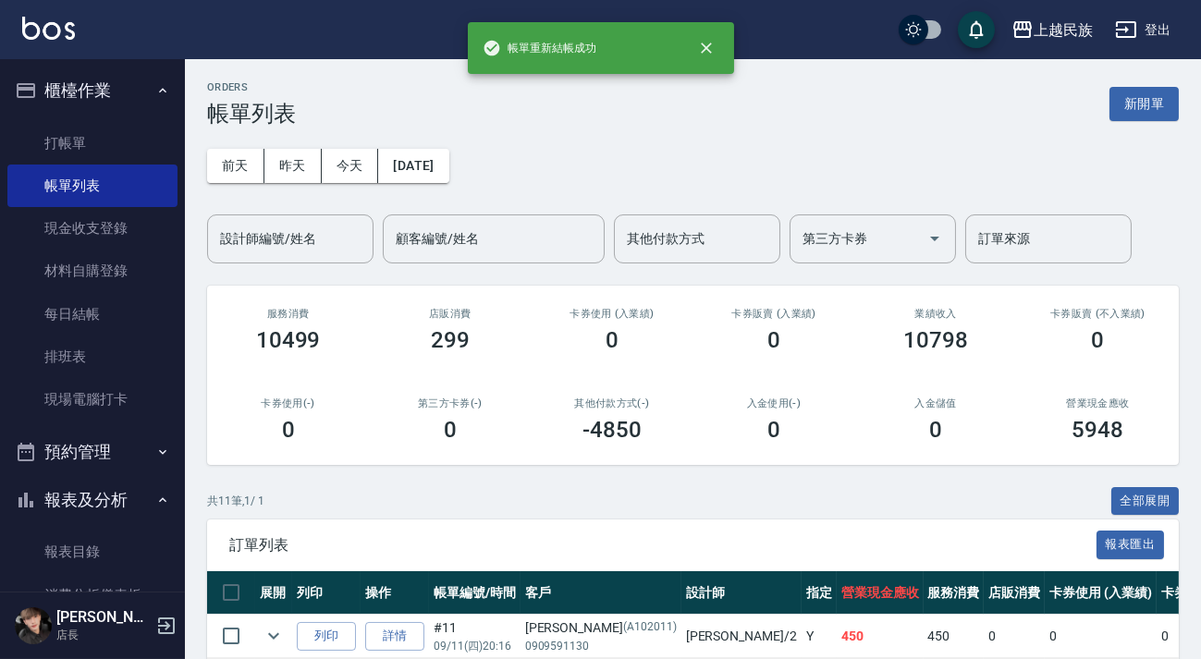
click at [76, 101] on button "櫃檯作業" at bounding box center [92, 91] width 170 height 48
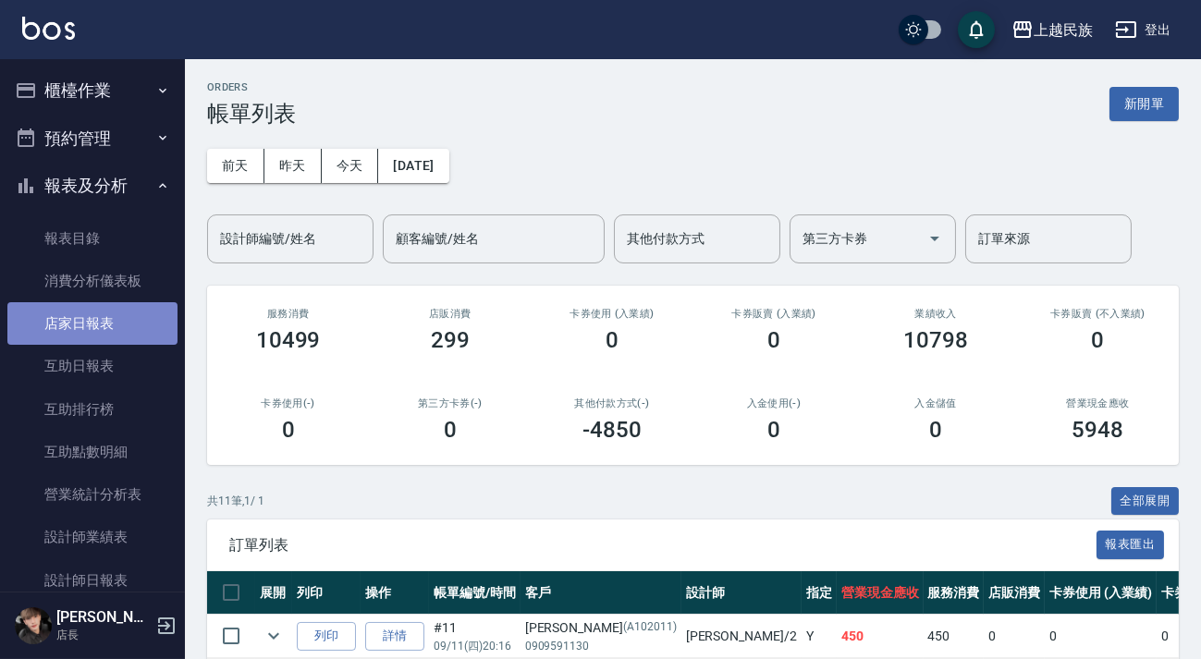
click at [108, 333] on link "店家日報表" at bounding box center [92, 323] width 170 height 43
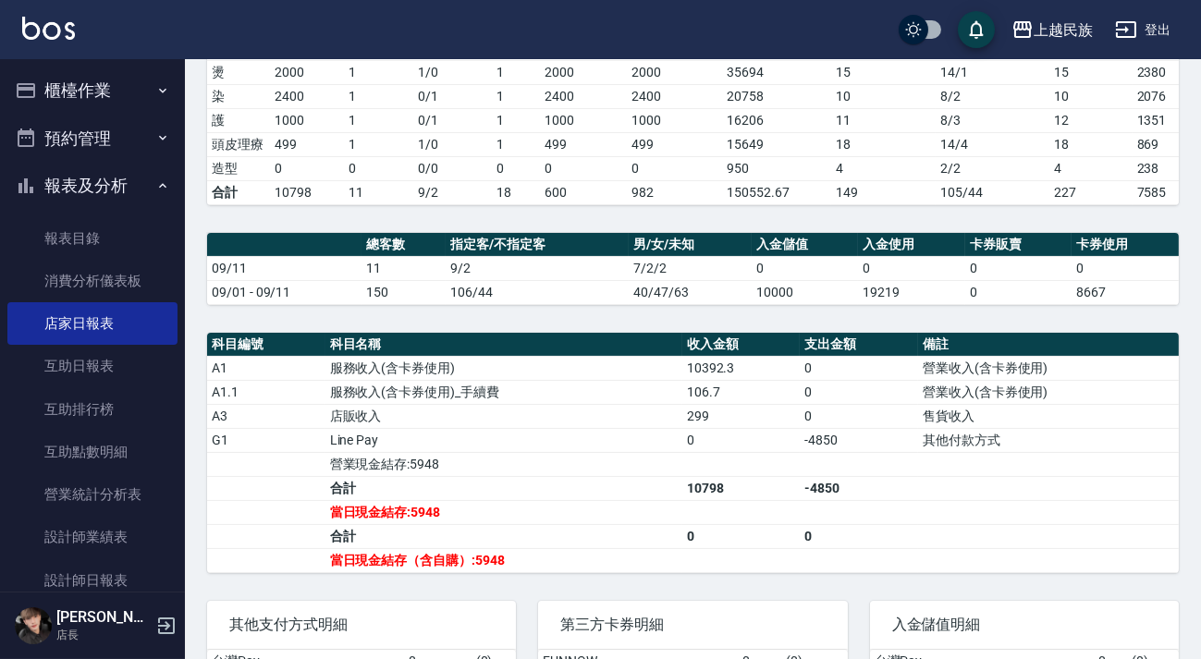
scroll to position [549, 0]
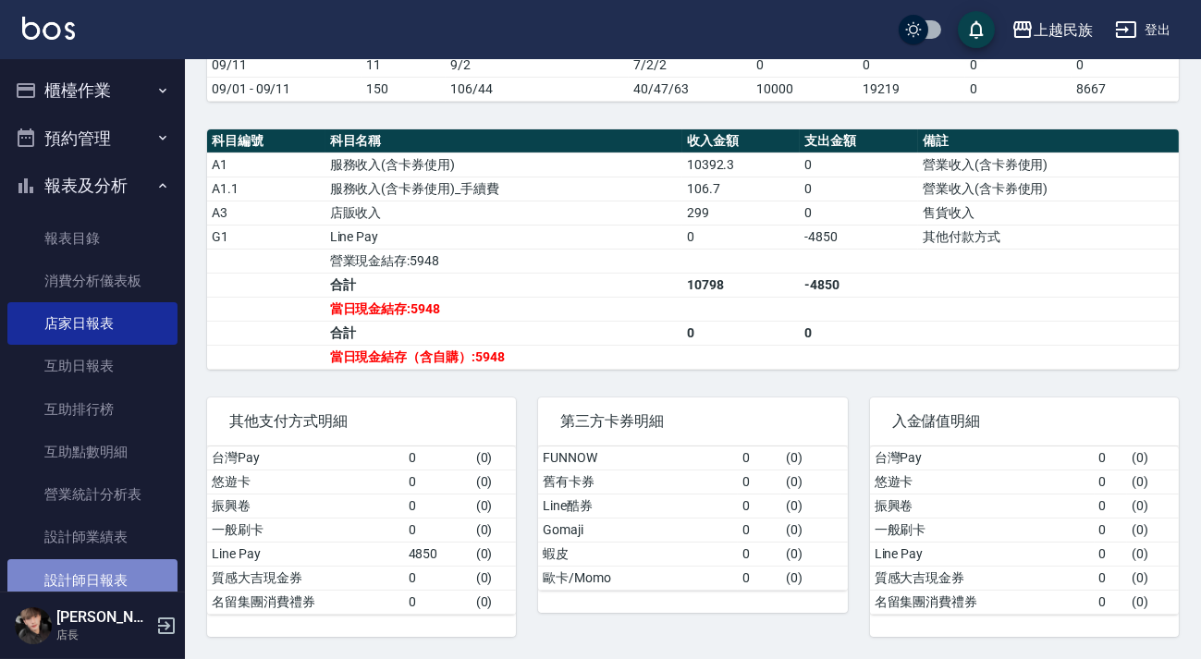
click at [128, 569] on link "設計師日報表" at bounding box center [92, 580] width 170 height 43
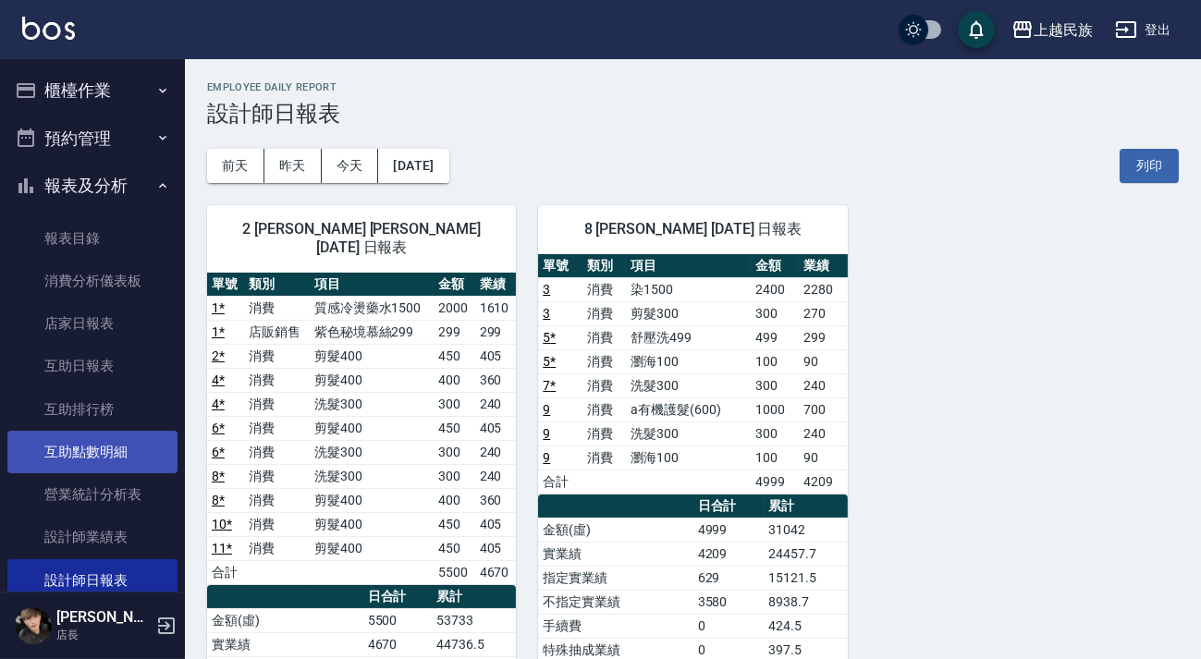
scroll to position [251, 0]
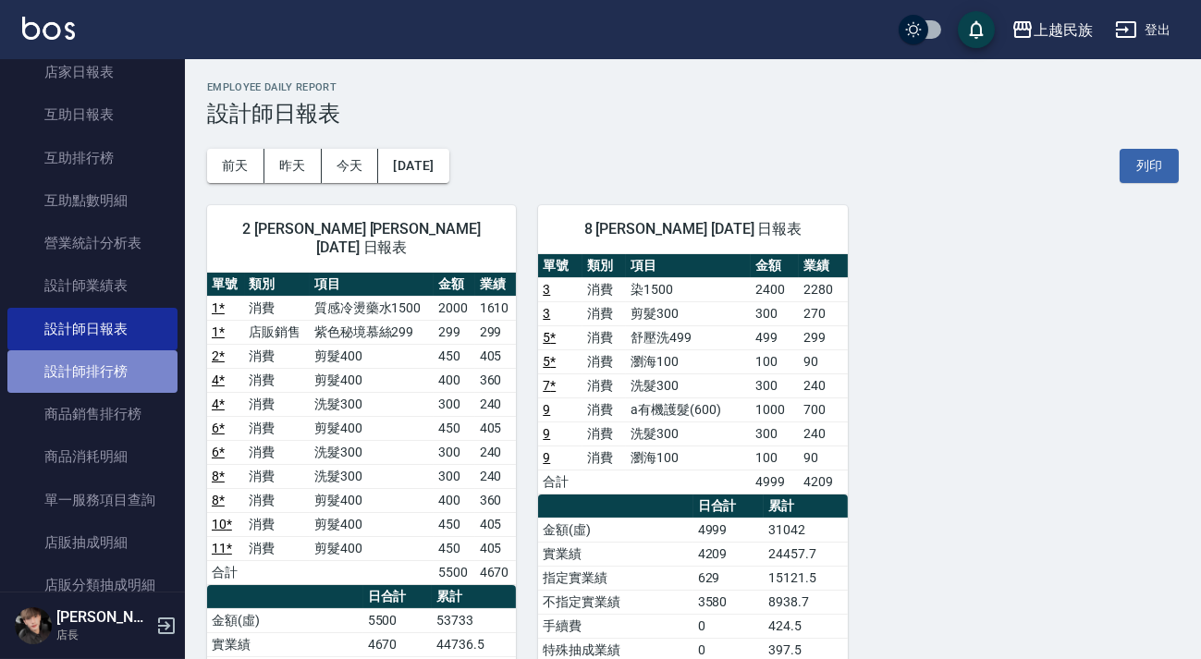
click at [124, 376] on link "設計師排行榜" at bounding box center [92, 371] width 170 height 43
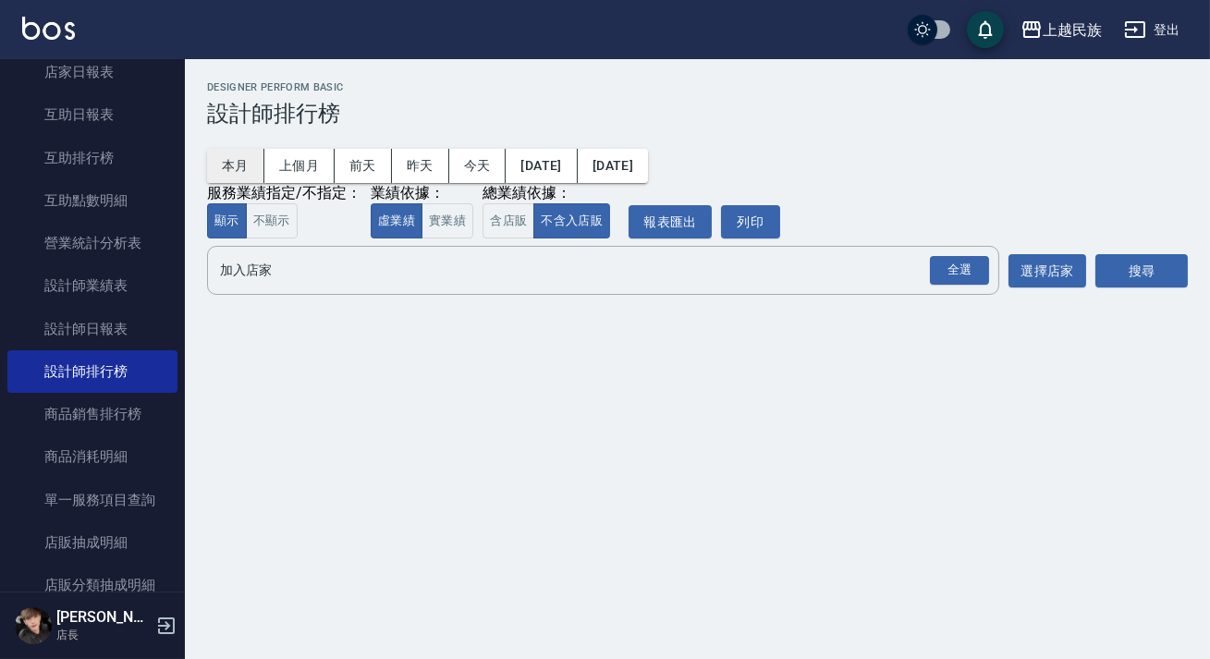
click at [258, 166] on button "本月" at bounding box center [235, 166] width 57 height 34
click at [463, 164] on button "今天" at bounding box center [477, 166] width 57 height 34
click at [521, 224] on button "含店販" at bounding box center [508, 221] width 52 height 36
click at [979, 276] on div "全選" at bounding box center [959, 270] width 59 height 29
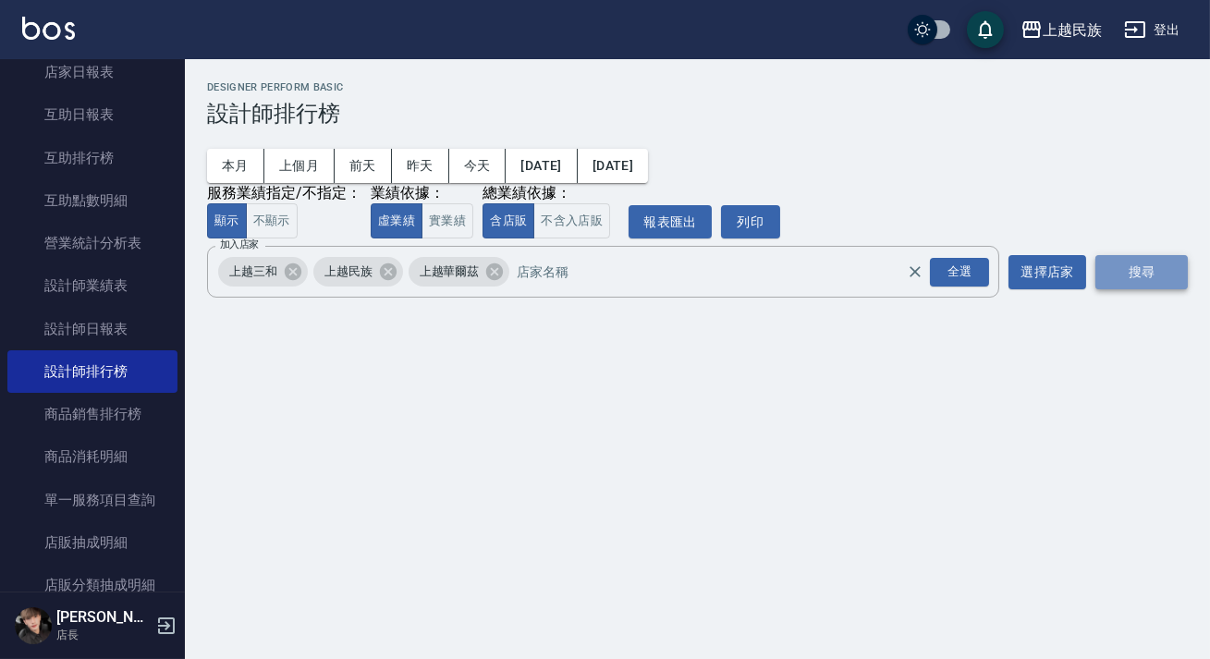
click at [1114, 275] on button "搜尋" at bounding box center [1141, 272] width 92 height 34
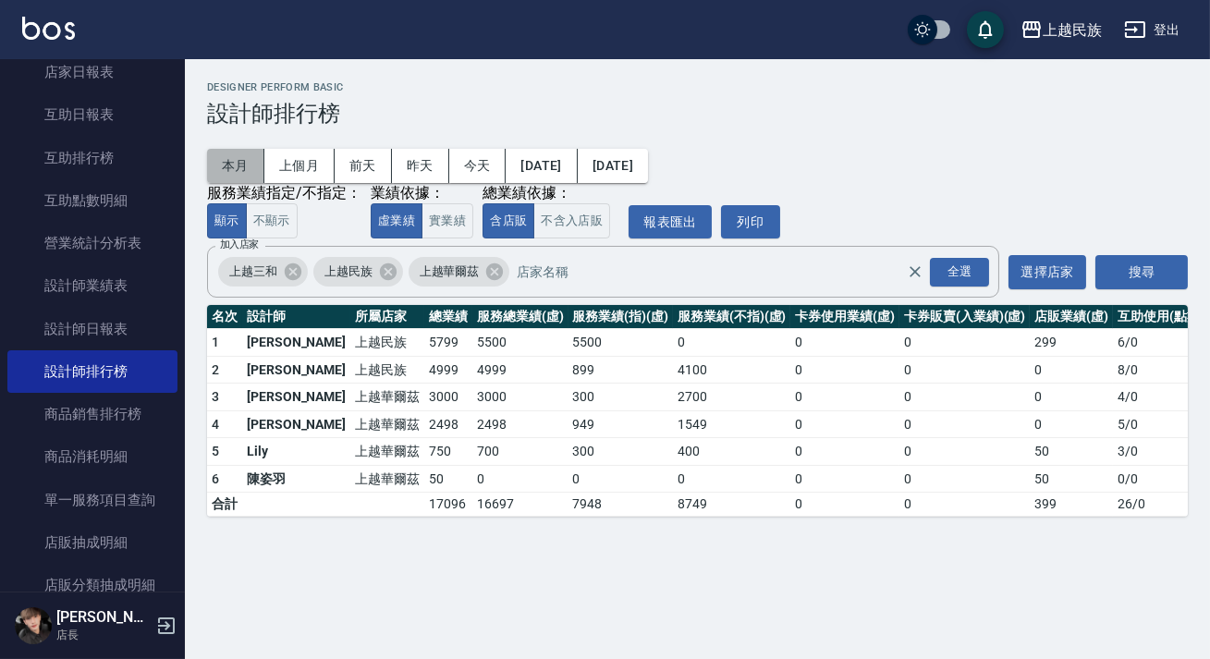
click at [250, 164] on button "本月" at bounding box center [235, 166] width 57 height 34
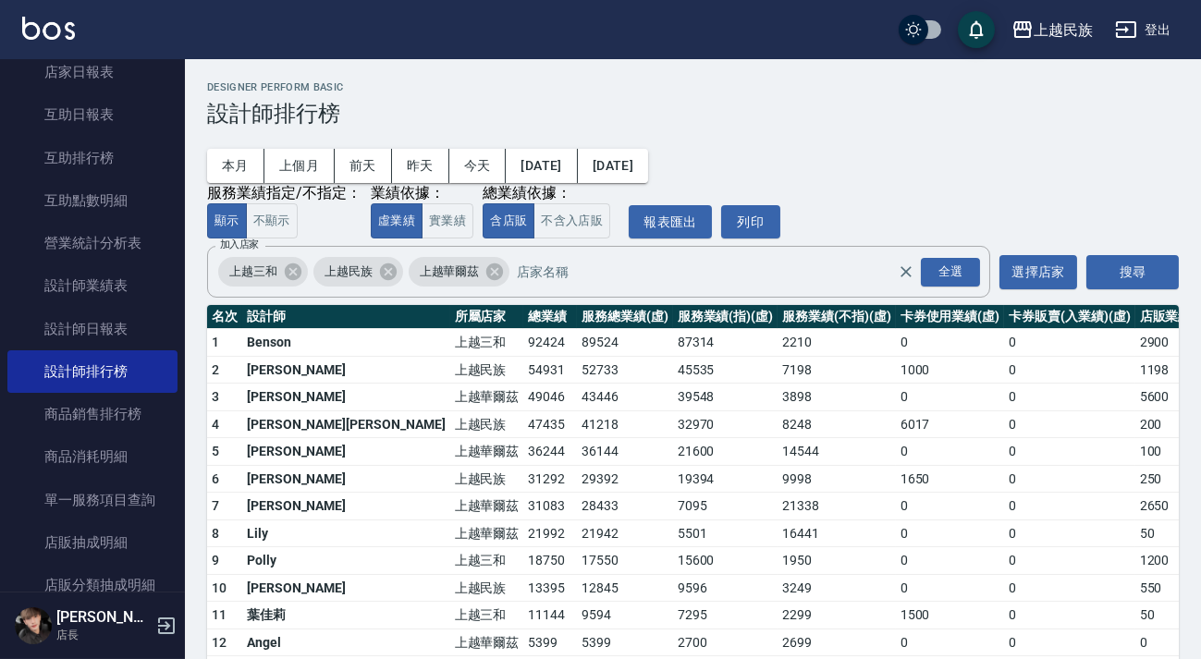
click at [32, 27] on img at bounding box center [48, 28] width 53 height 23
